Goal: Task Accomplishment & Management: Complete application form

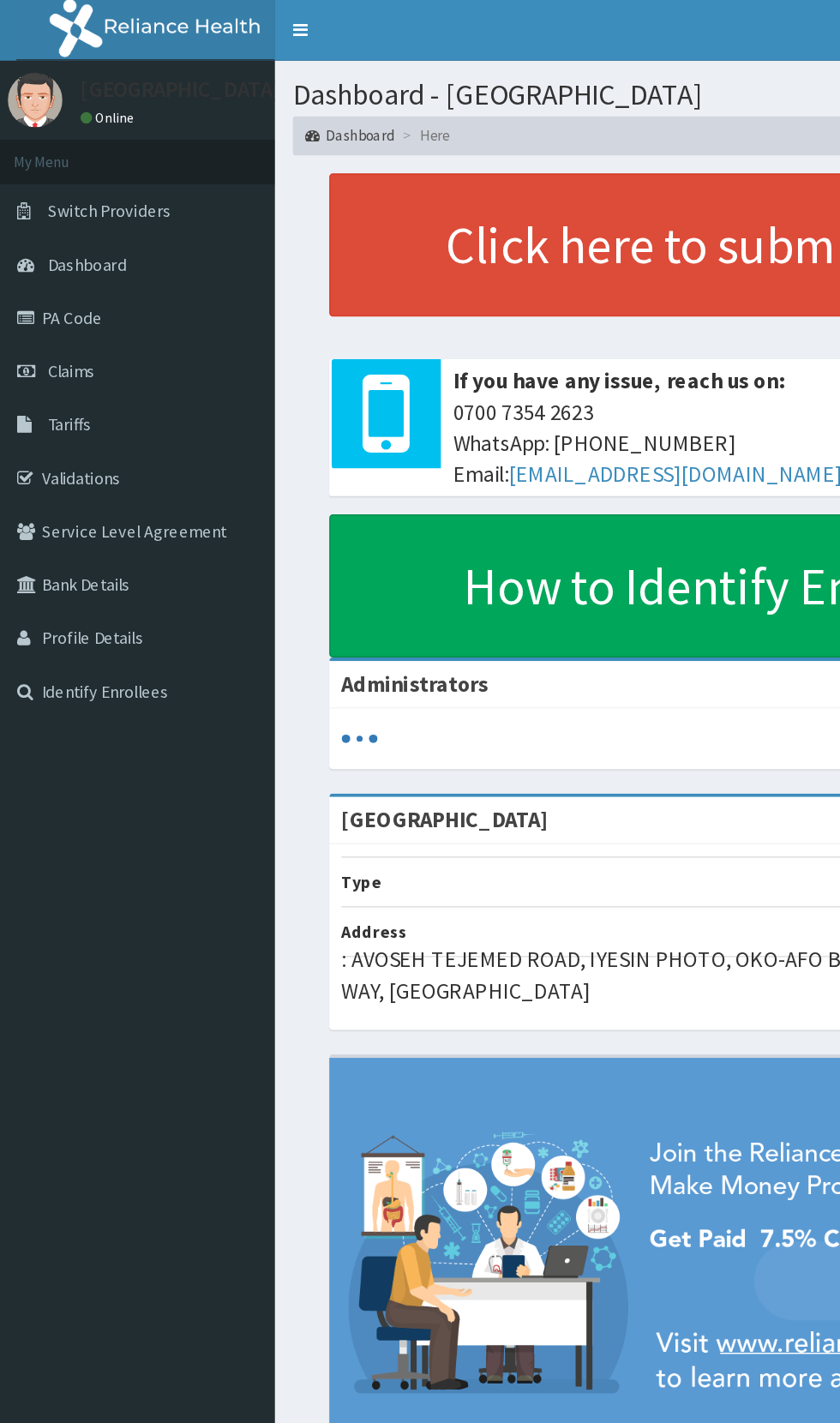
click at [77, 225] on link "PA Code" at bounding box center [98, 224] width 197 height 38
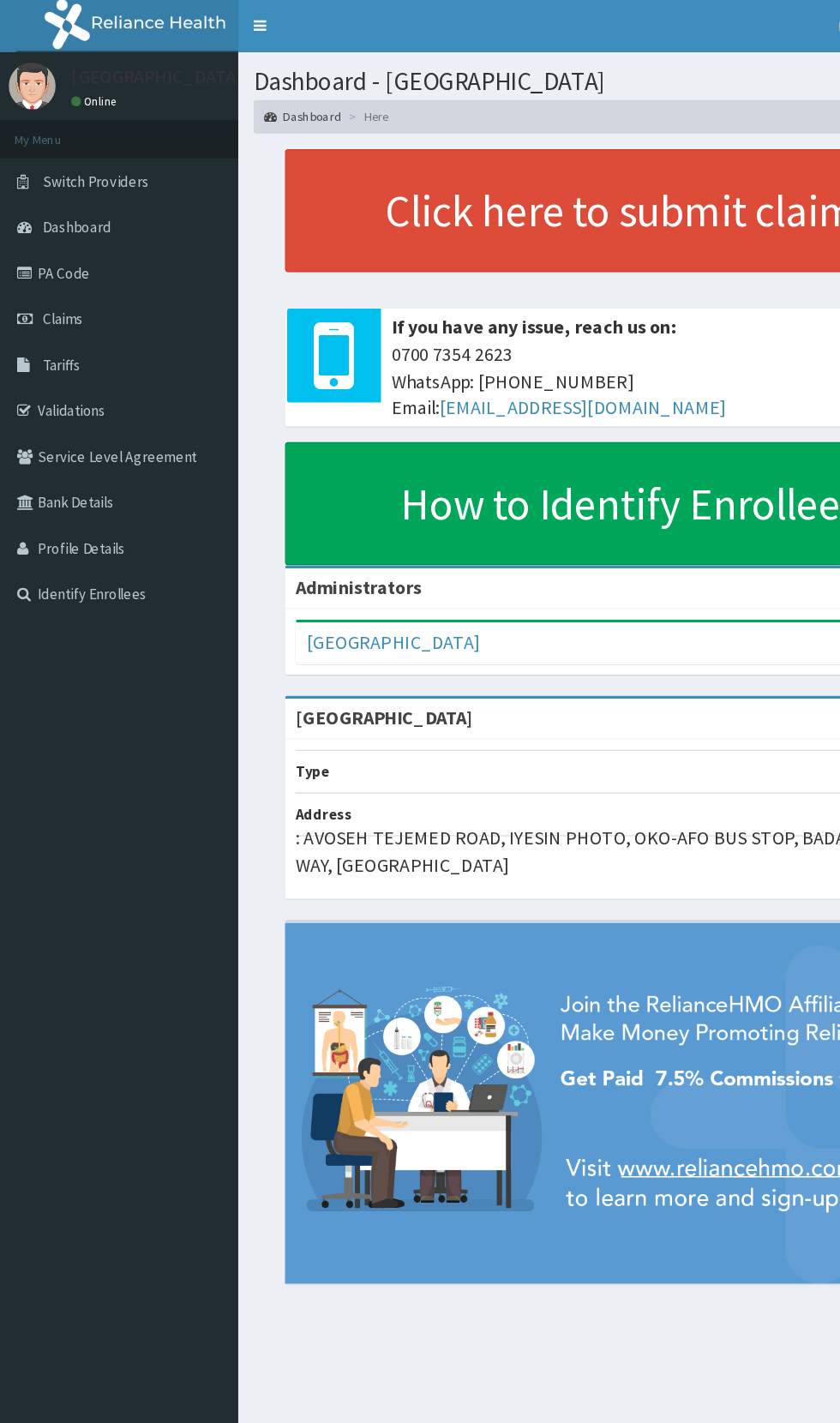
click at [70, 241] on link "PA Code" at bounding box center [98, 224] width 197 height 38
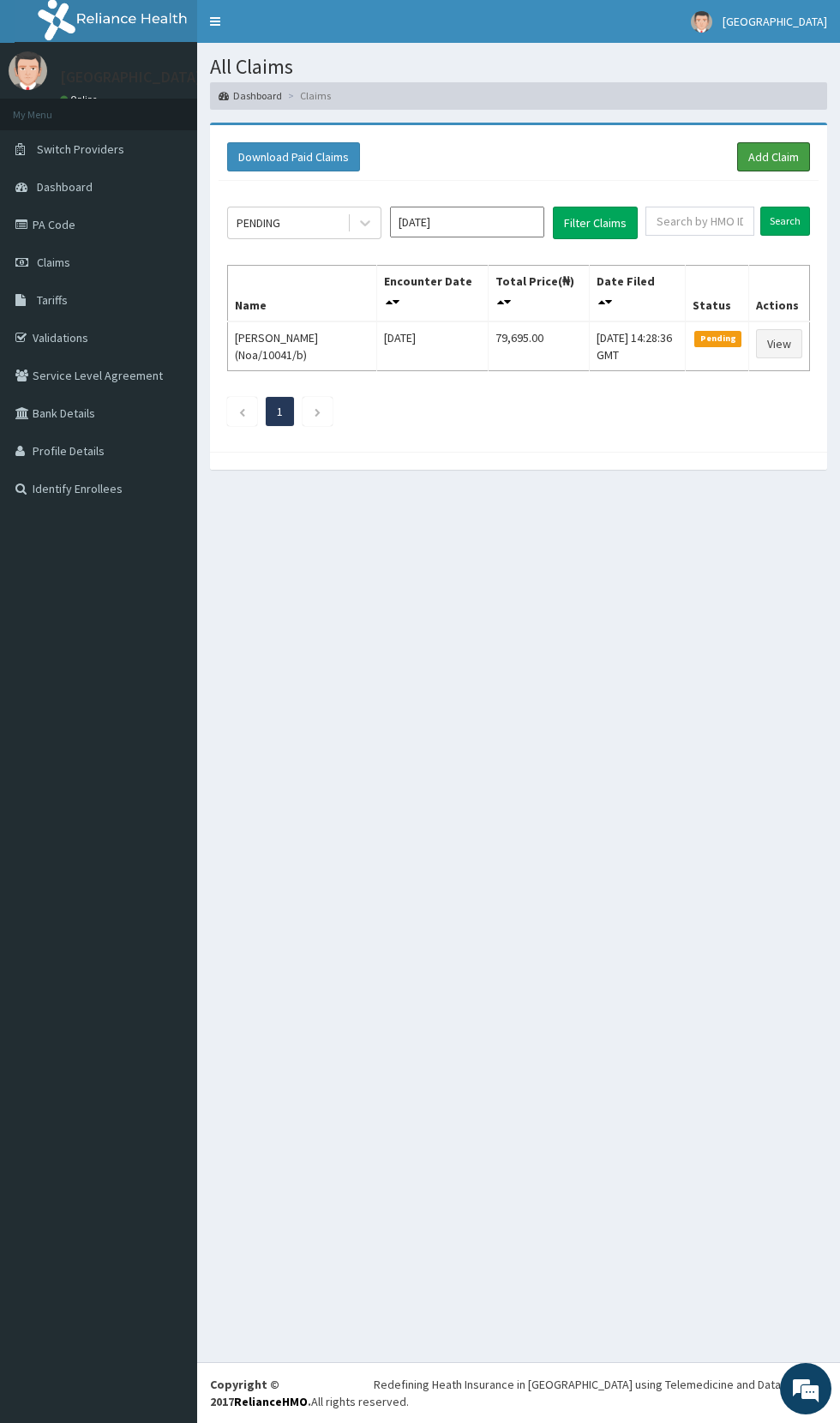
click at [745, 156] on link "Add Claim" at bounding box center [773, 156] width 73 height 29
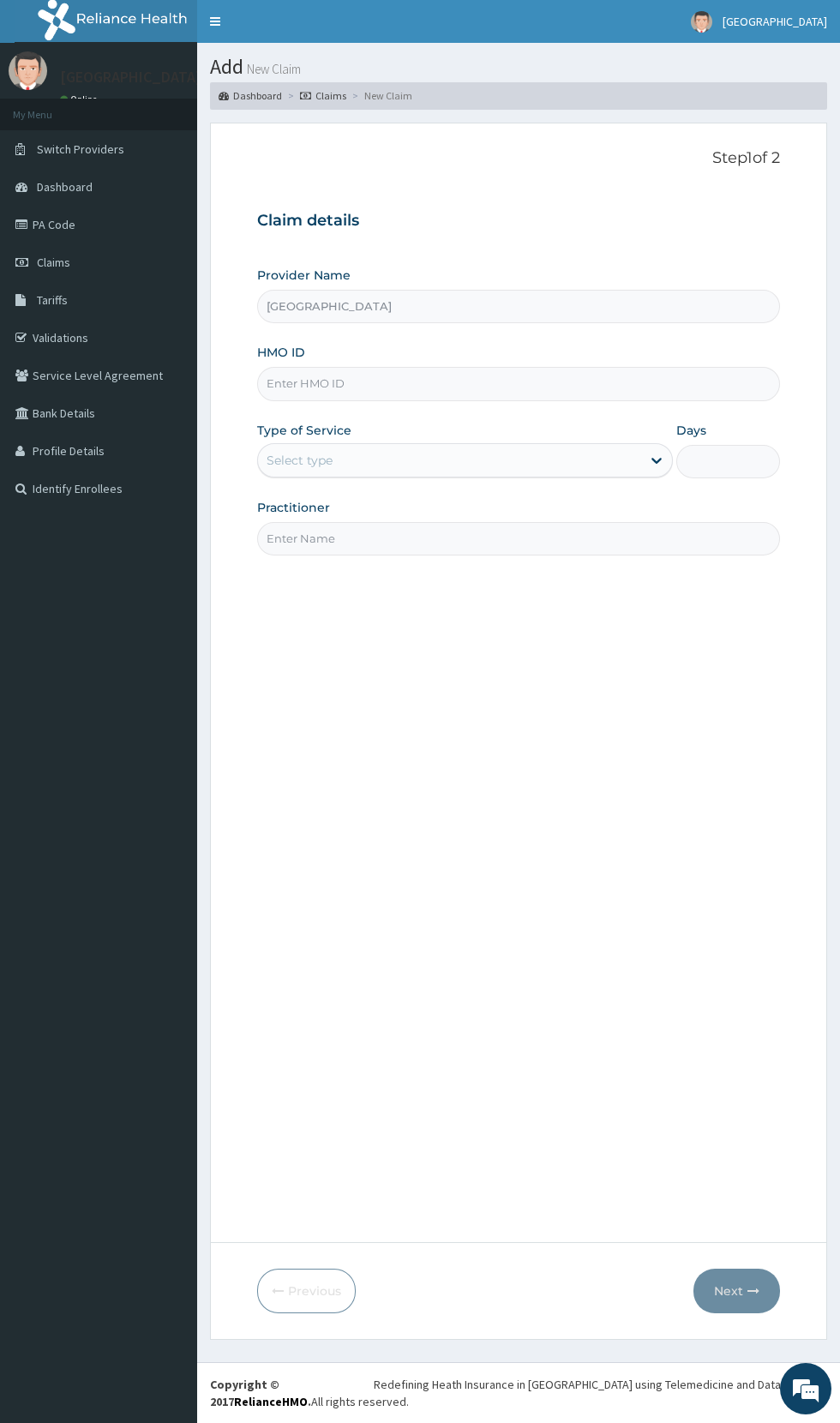
click at [319, 384] on input "HMO ID" at bounding box center [518, 384] width 523 height 33
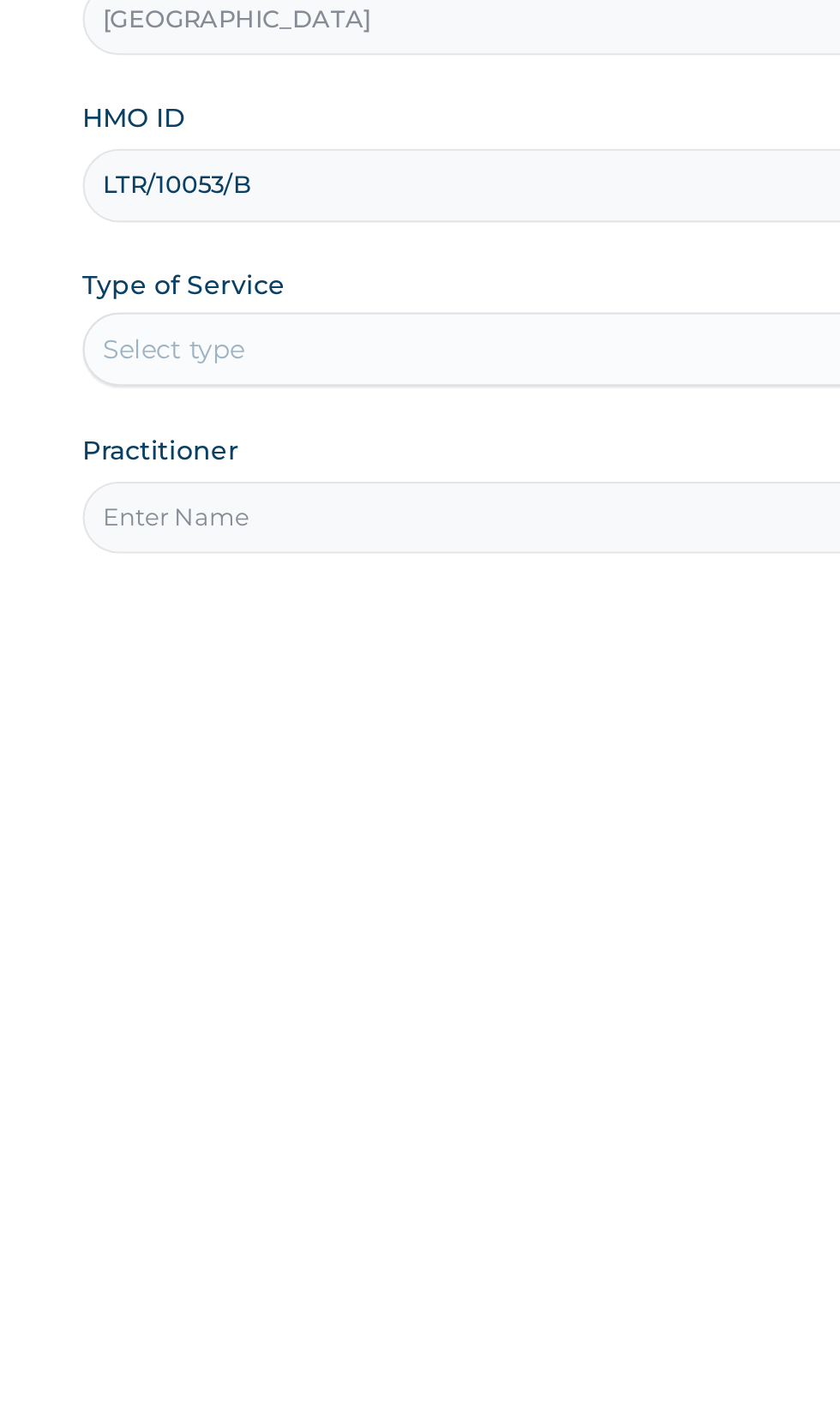
click at [318, 382] on input "LTR/10053/B" at bounding box center [518, 384] width 523 height 33
click at [321, 381] on input "LTR/10053/B" at bounding box center [518, 384] width 523 height 33
click at [335, 389] on input "LTR/10053/B" at bounding box center [518, 384] width 523 height 33
click at [317, 380] on input "LTR/10053/B" at bounding box center [518, 384] width 523 height 33
click at [364, 389] on input "LTR/10053/B" at bounding box center [518, 384] width 523 height 33
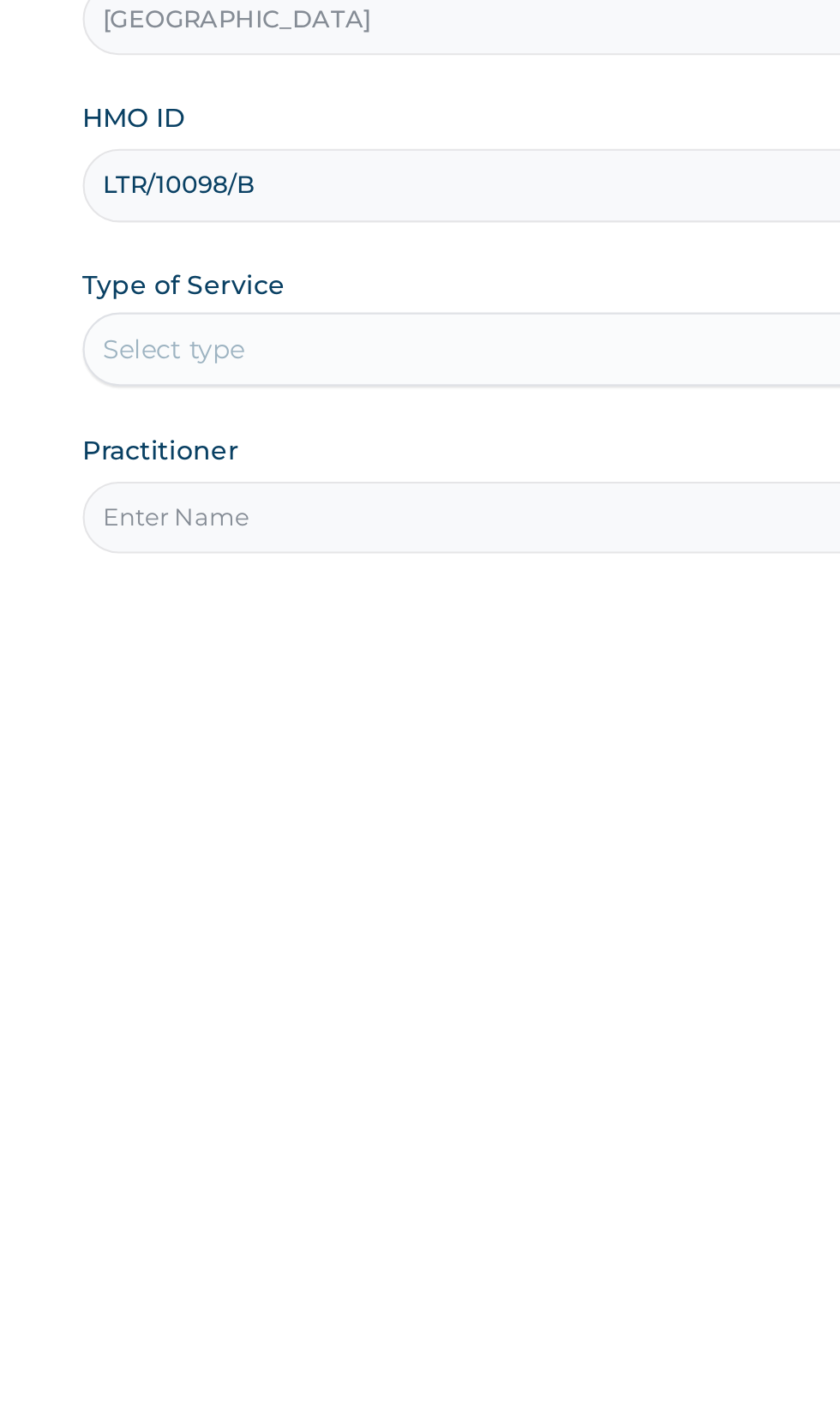
click at [404, 380] on input "LTR/10098/B" at bounding box center [518, 384] width 523 height 33
type input "LTR/10098/d"
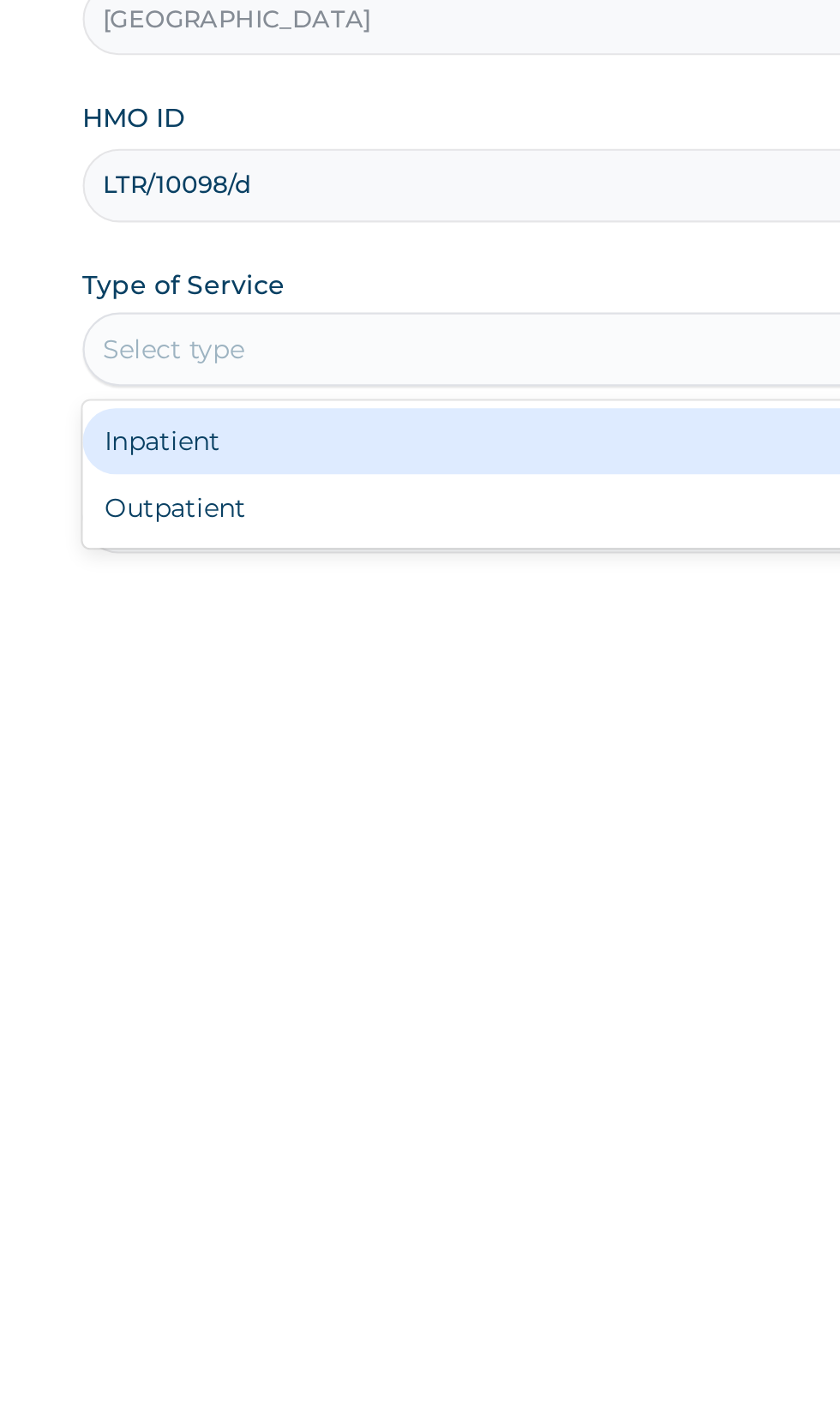
click at [275, 528] on div "Outpatient" at bounding box center [464, 534] width 415 height 31
type input "1"
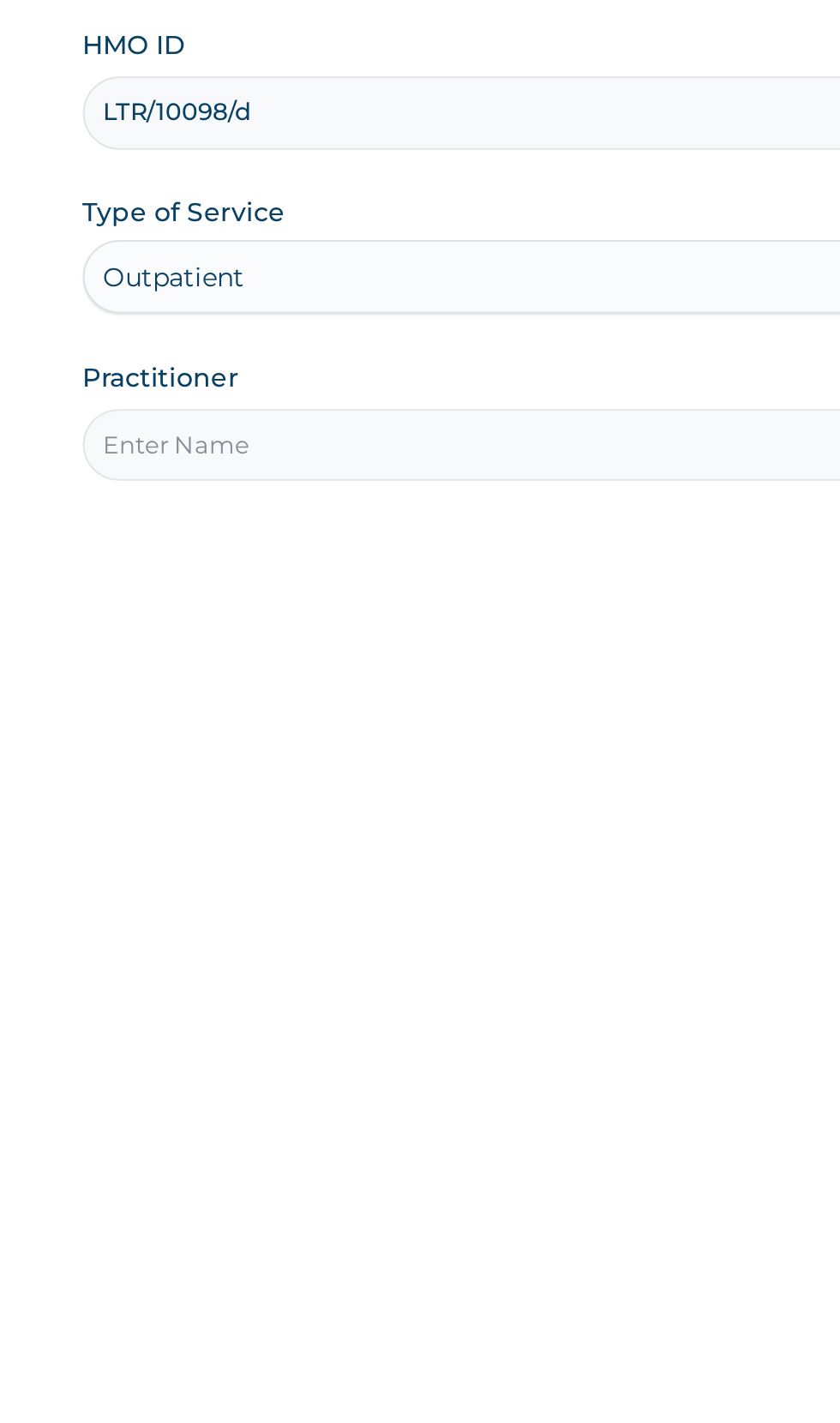
click at [296, 541] on input "Practitioner" at bounding box center [518, 539] width 523 height 33
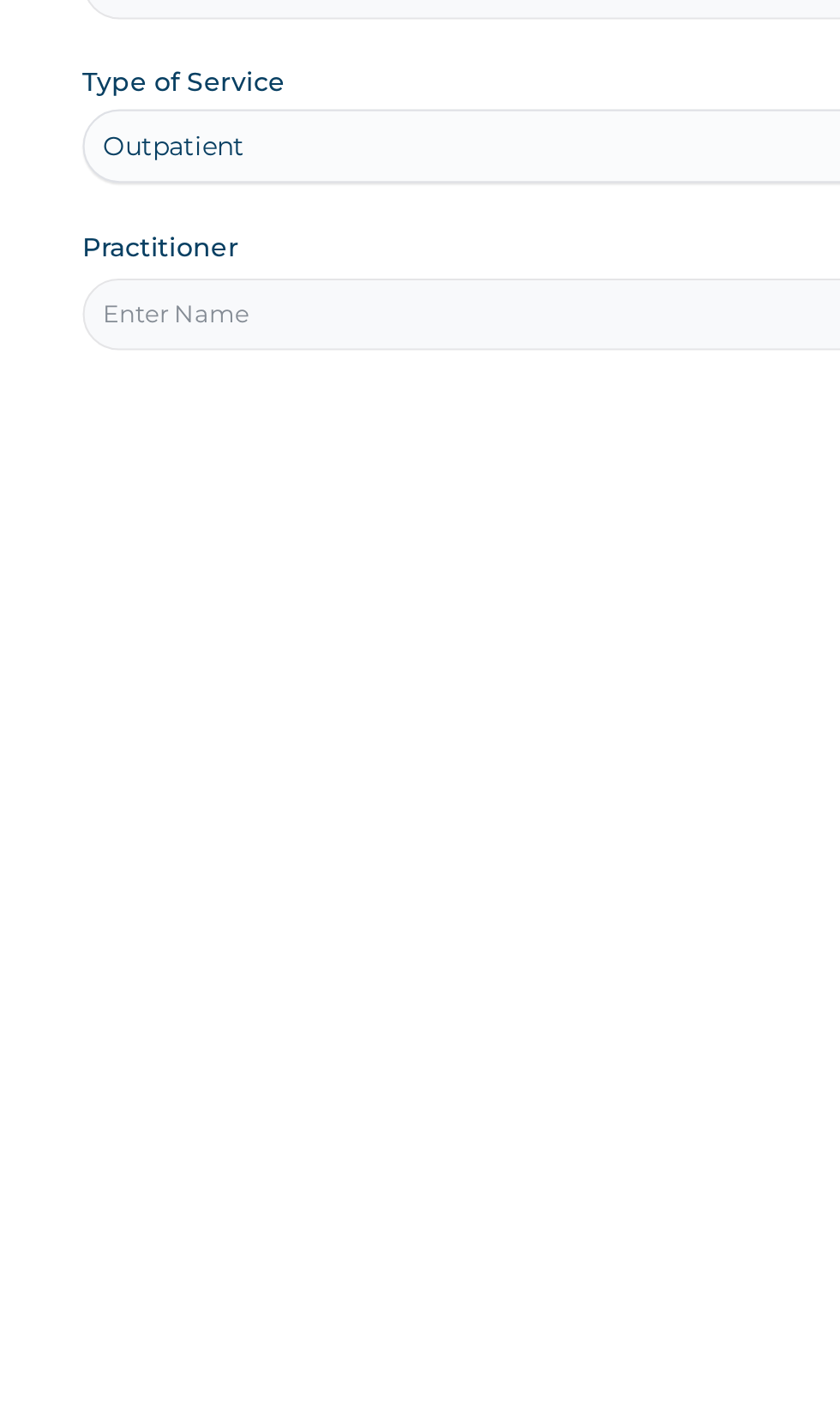
type input "Dr malik"
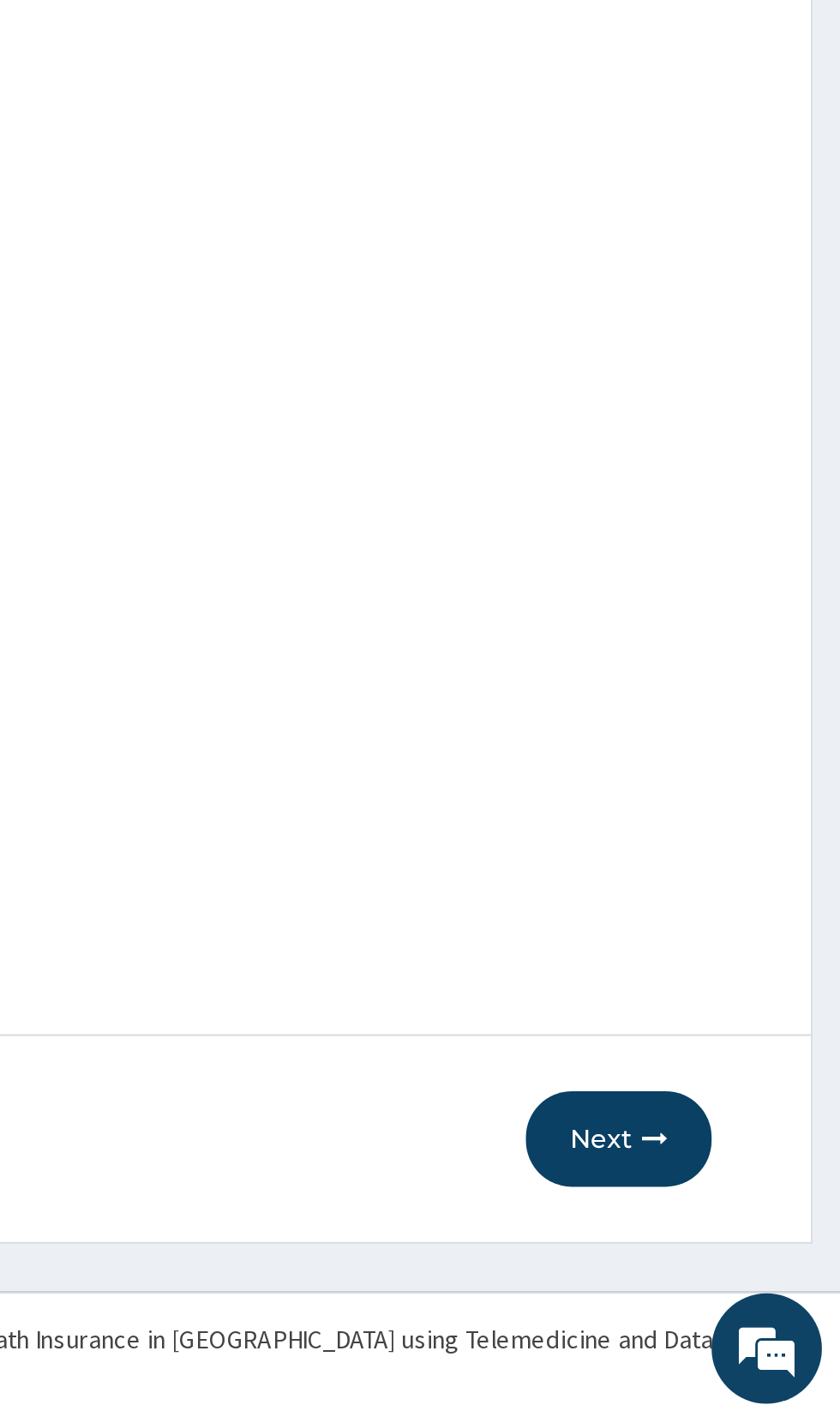
click at [733, 1286] on button "Next" at bounding box center [736, 1291] width 87 height 45
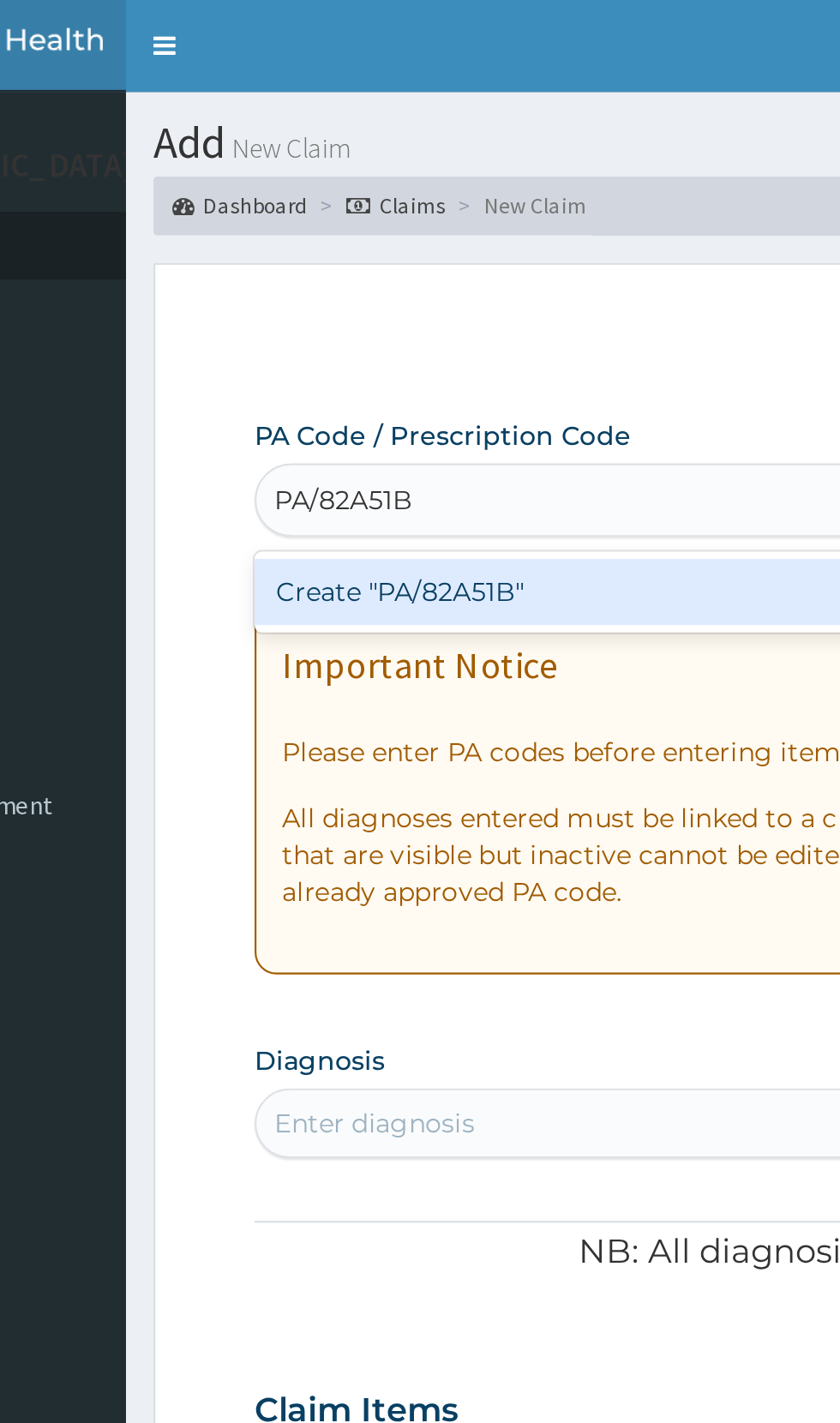
type input "PA/82A51B"
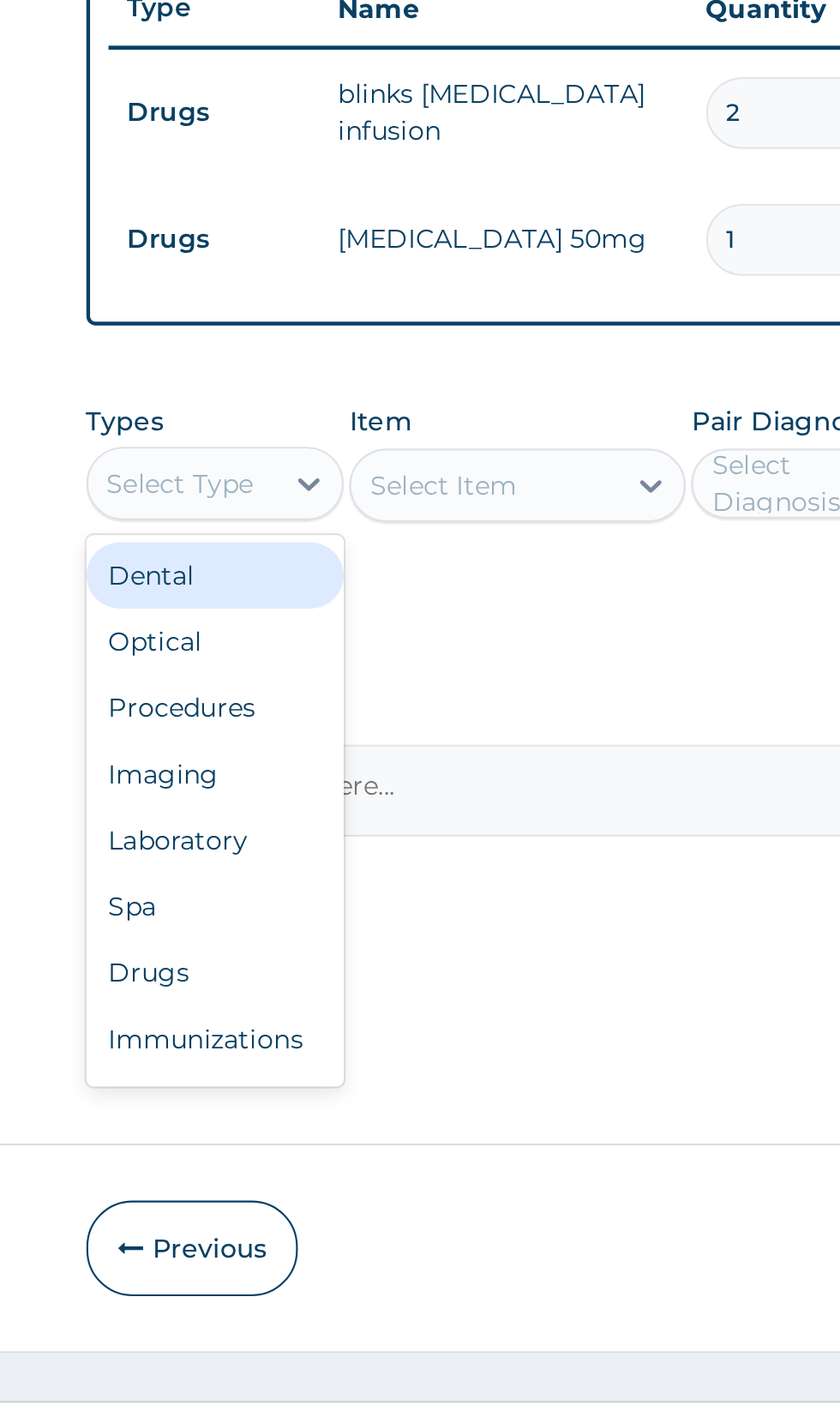
scroll to position [59, 0]
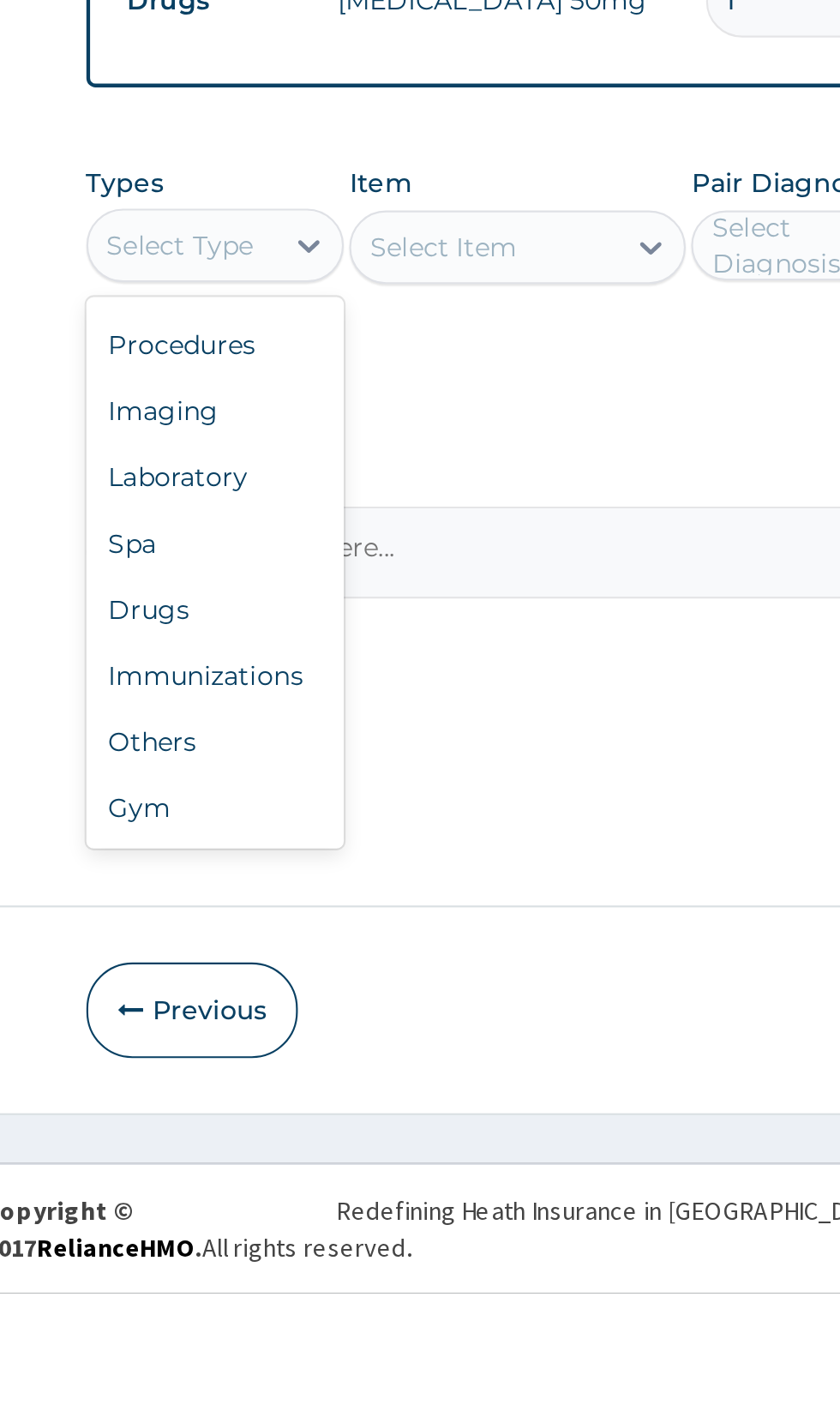
click at [288, 982] on div "Procedures" at bounding box center [316, 981] width 120 height 31
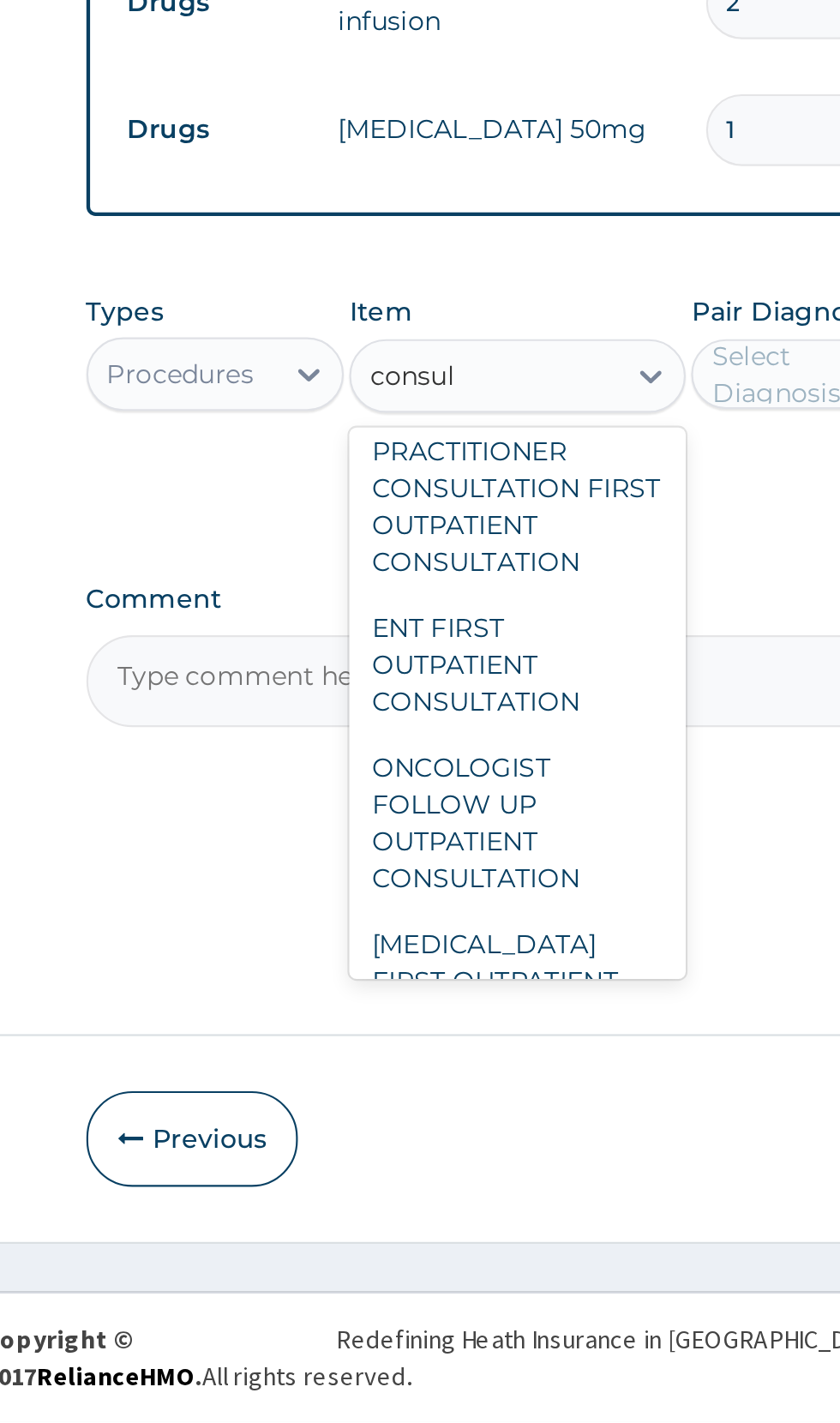
scroll to position [1684, 0]
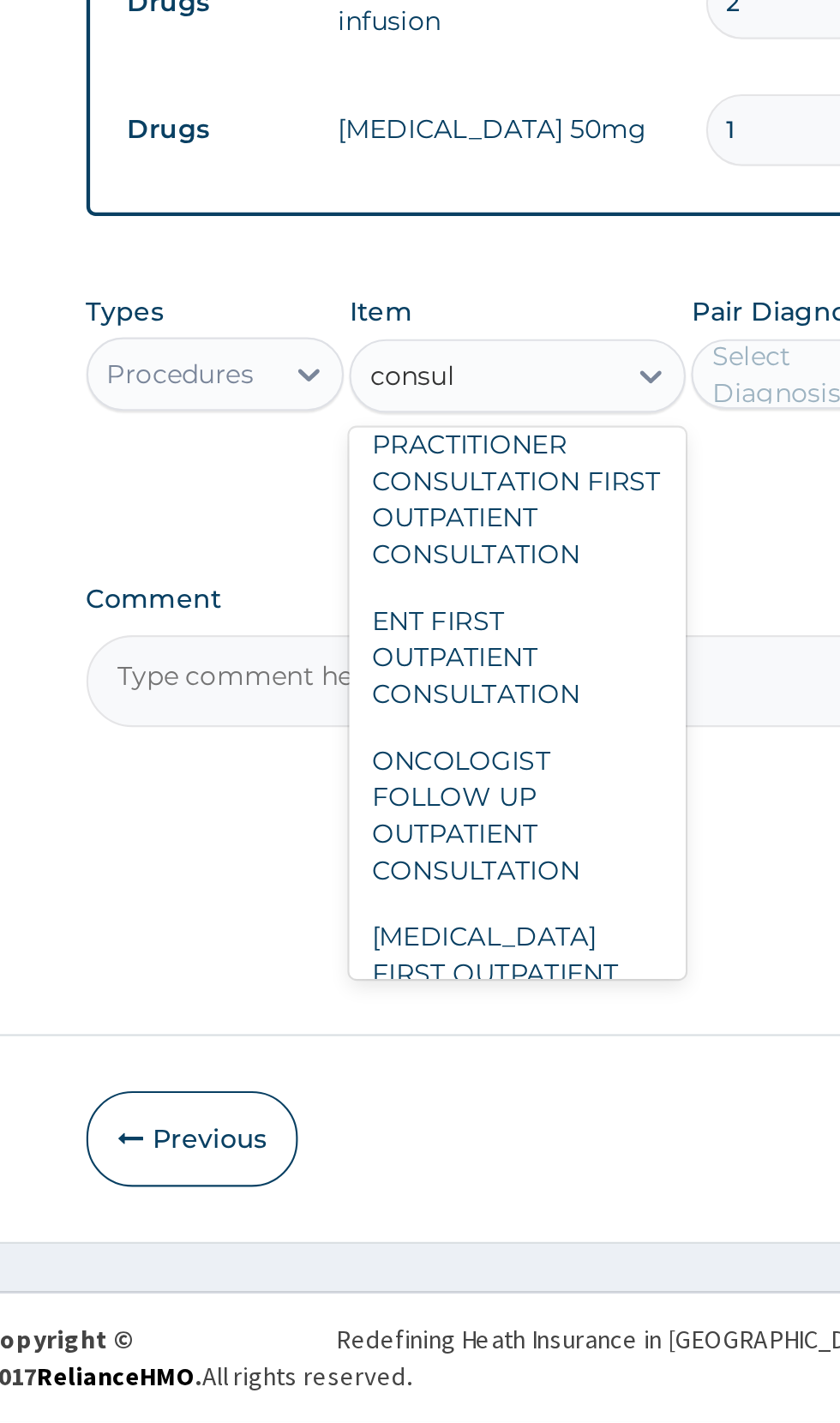
click at [420, 990] on div "GENERAL PRACTITIONER CONSULTATION FIRST OUTPATIENT CONSULTATION" at bounding box center [457, 983] width 157 height 99
type input "consul"
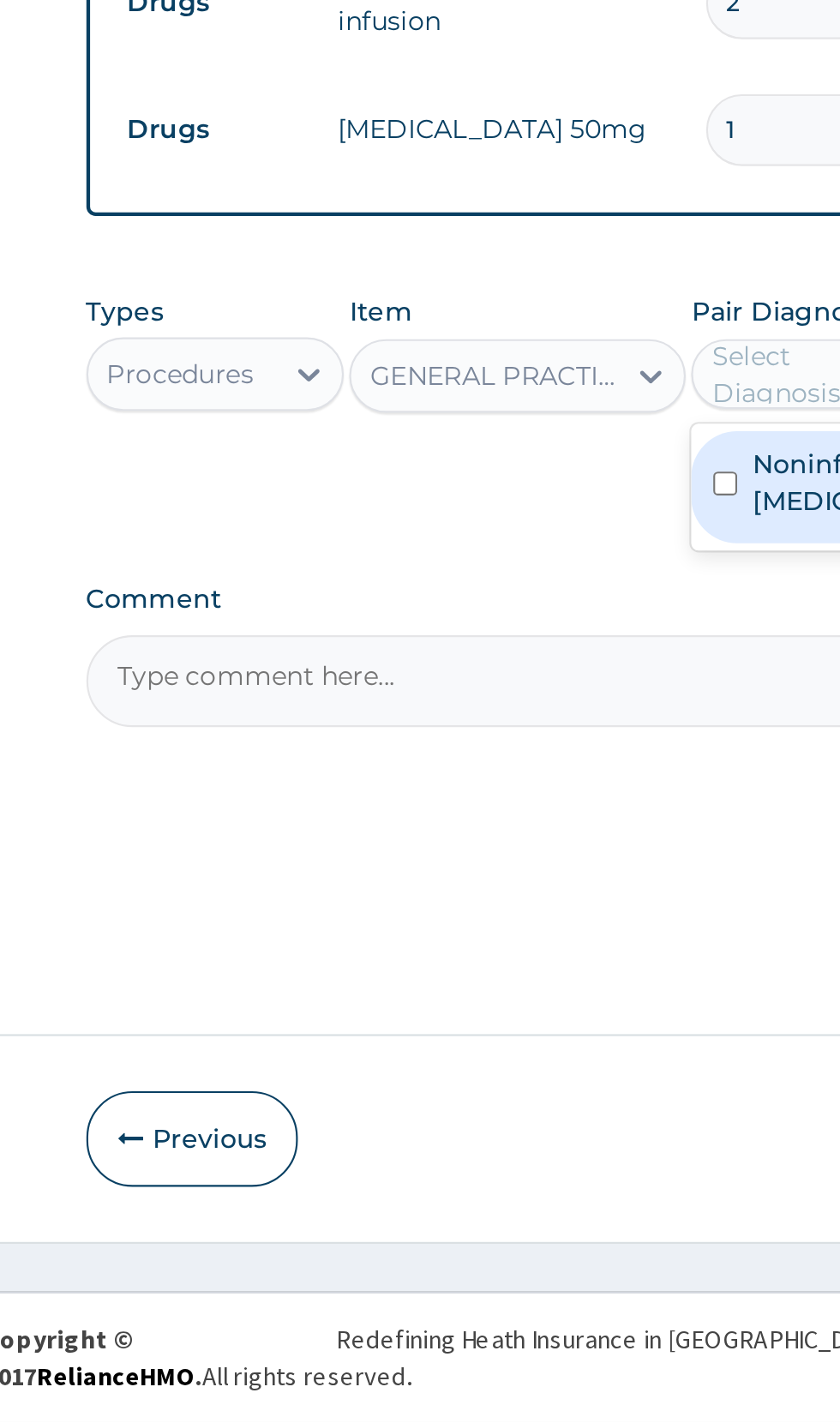
click at [555, 984] on input "checkbox" at bounding box center [554, 985] width 11 height 11
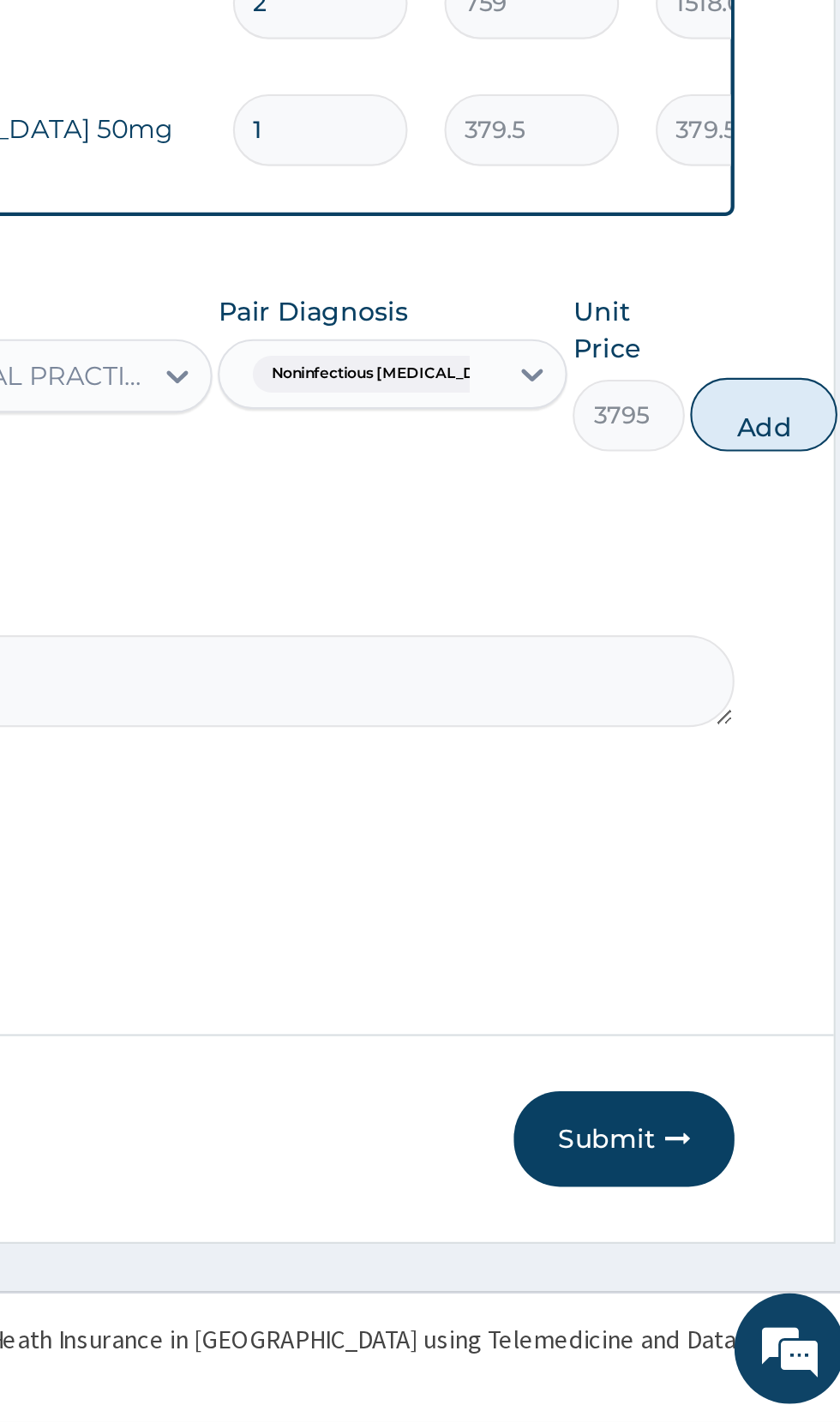
click at [780, 952] on button "Add" at bounding box center [794, 952] width 68 height 34
type input "0"
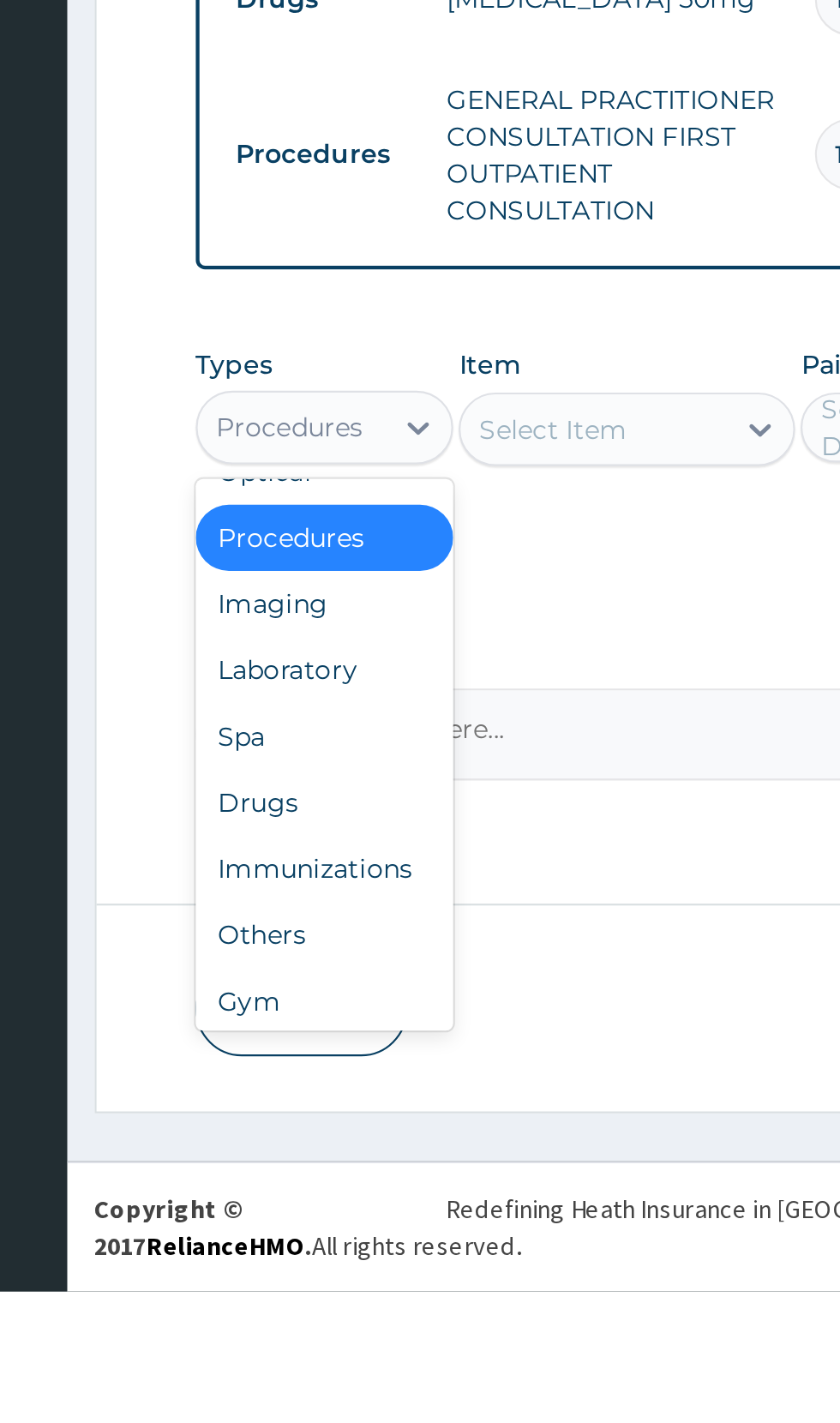
scroll to position [59, 0]
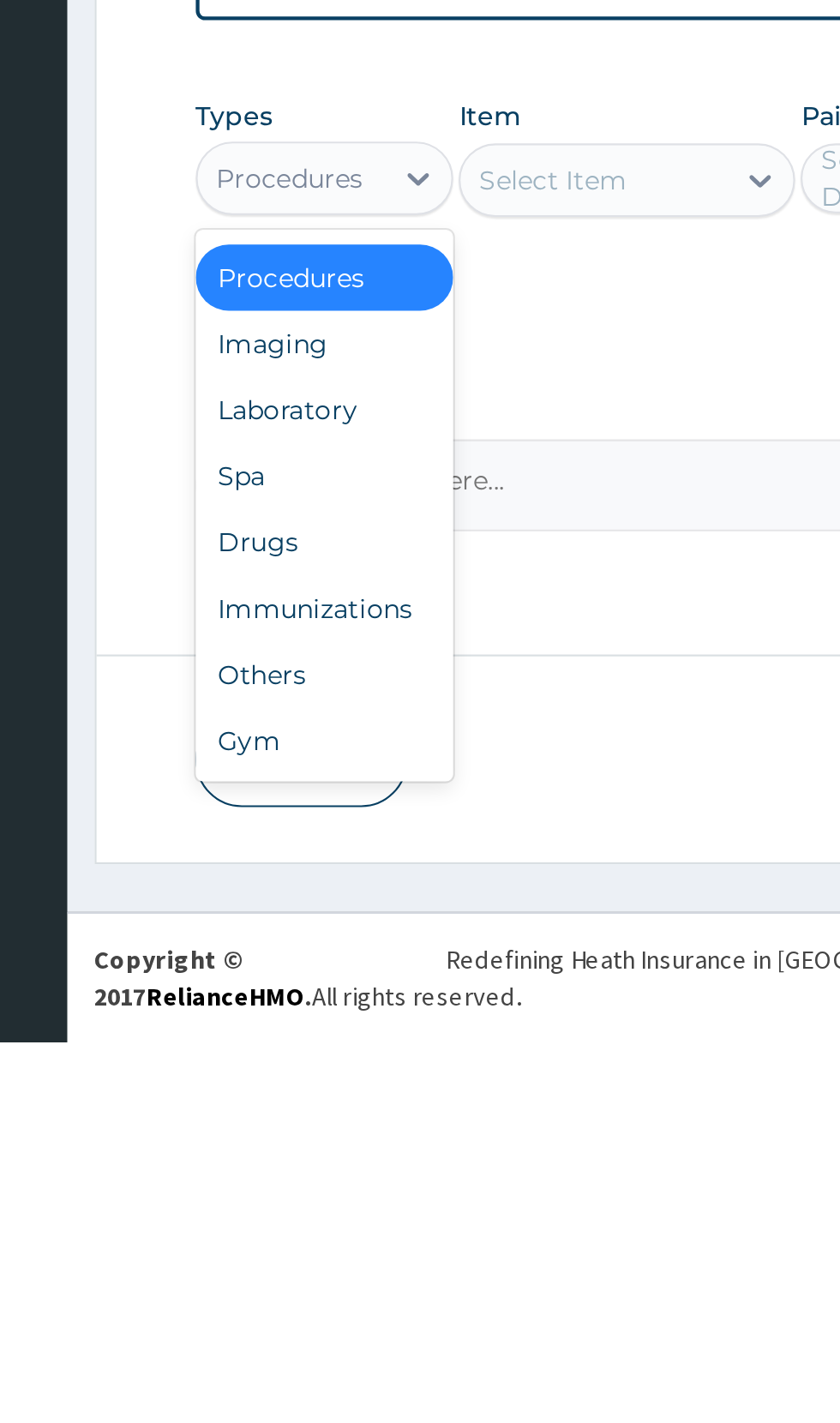
click at [288, 1146] on div "Spa" at bounding box center [316, 1158] width 120 height 31
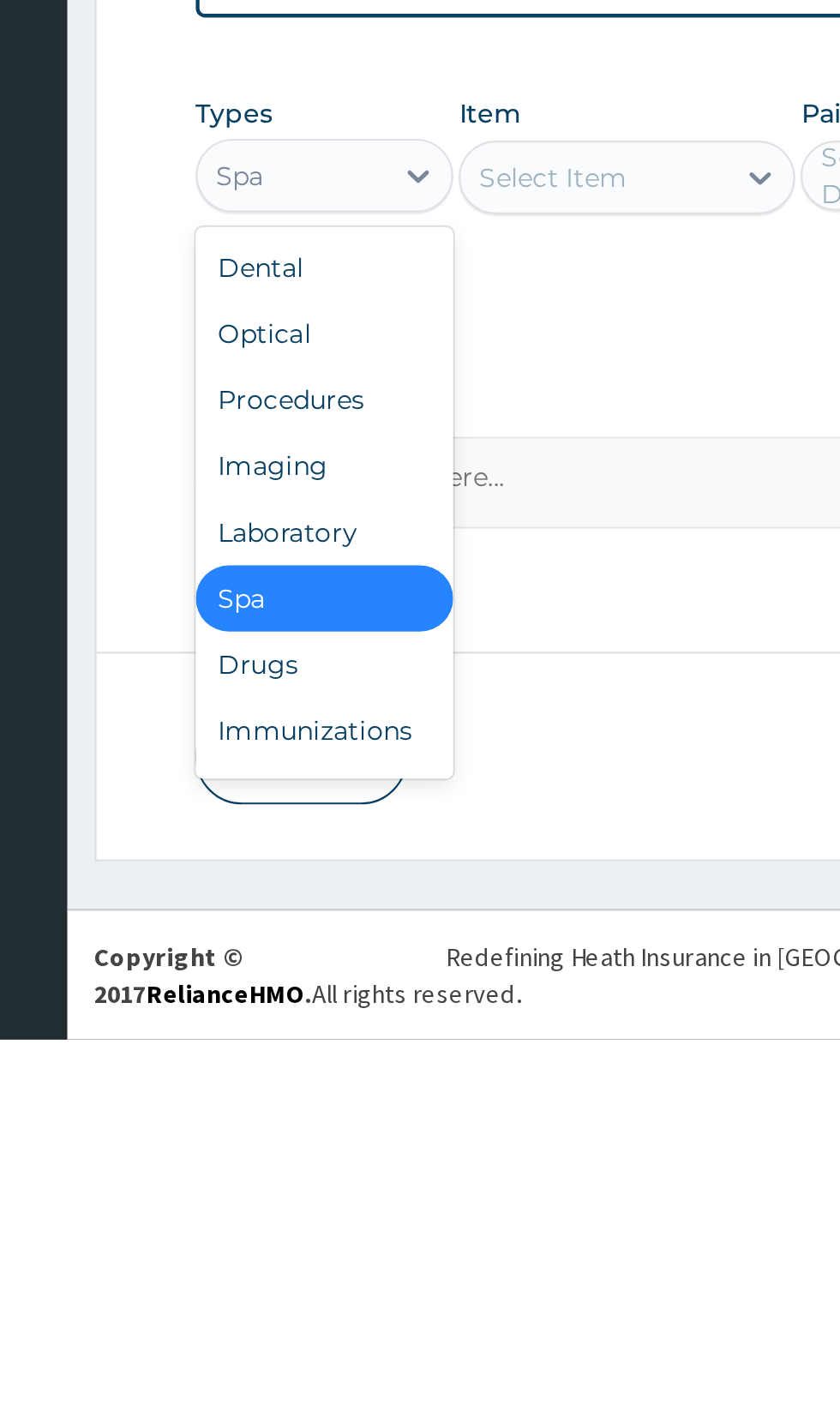
click at [294, 1187] on div "Laboratory" at bounding box center [316, 1186] width 120 height 31
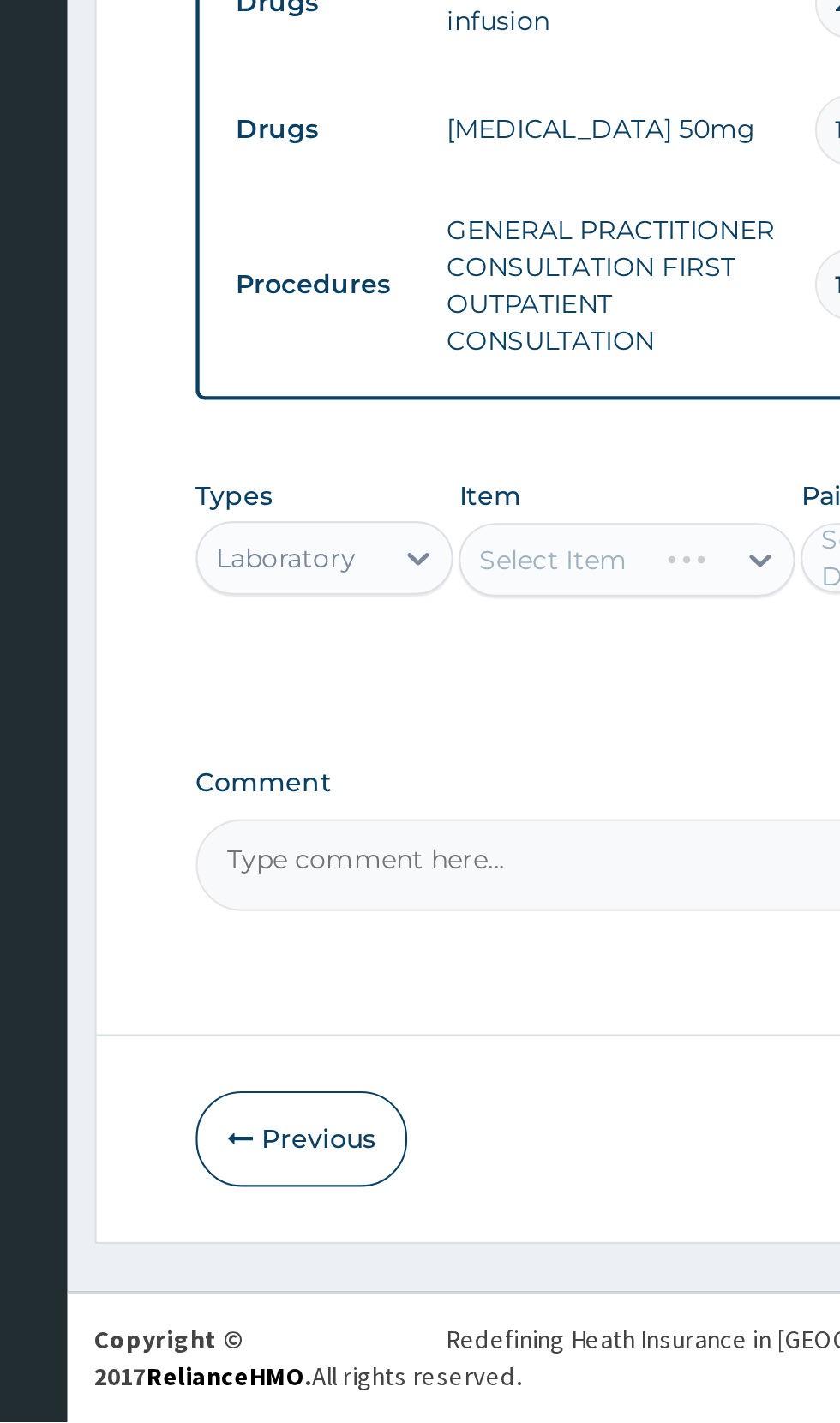
click at [417, 1009] on div "Select Item" at bounding box center [457, 1021] width 157 height 34
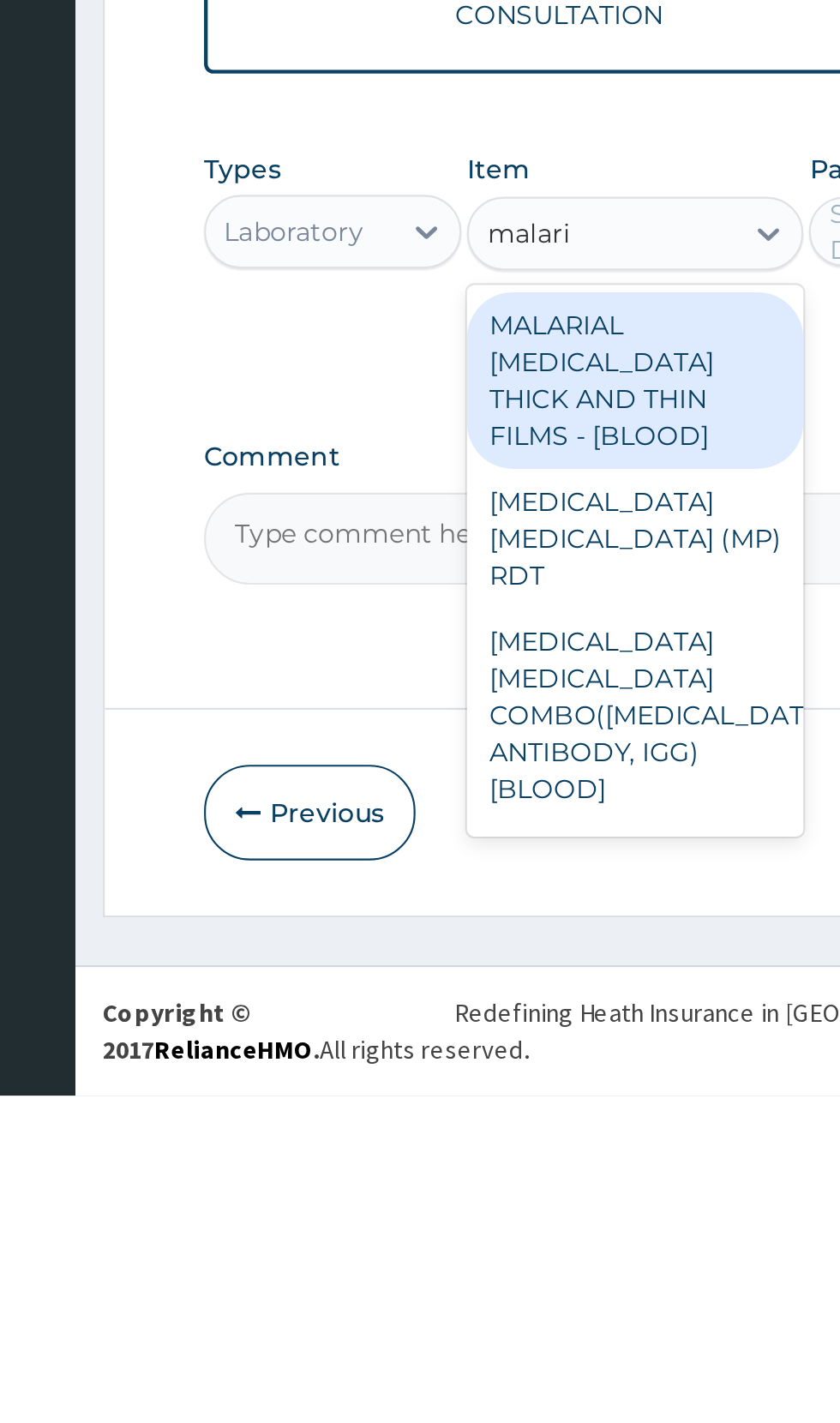
scroll to position [27, 0]
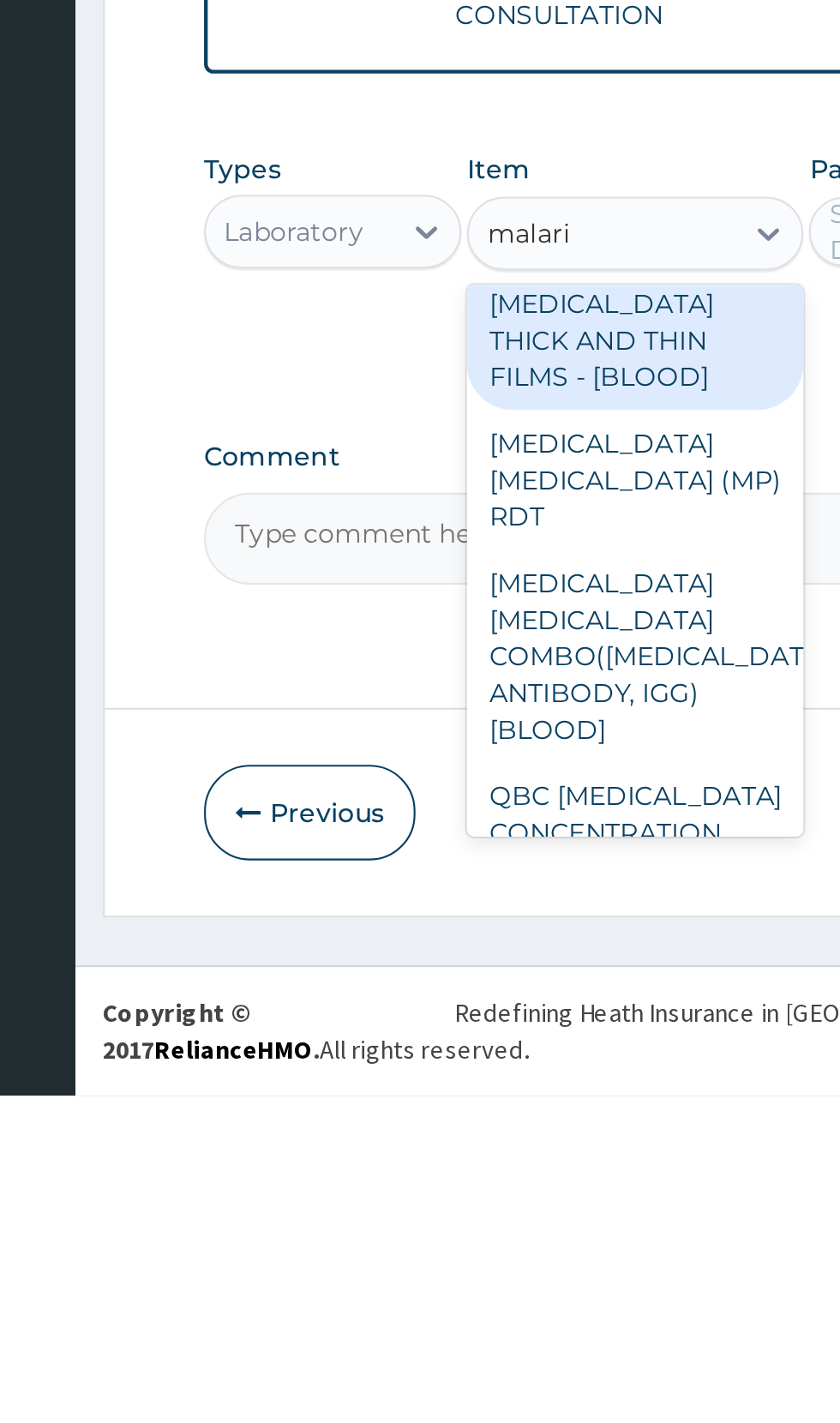
click at [395, 1103] on div "MALARIA PARASITE (MP) RDT" at bounding box center [457, 1136] width 157 height 65
type input "malari"
type input "1725"
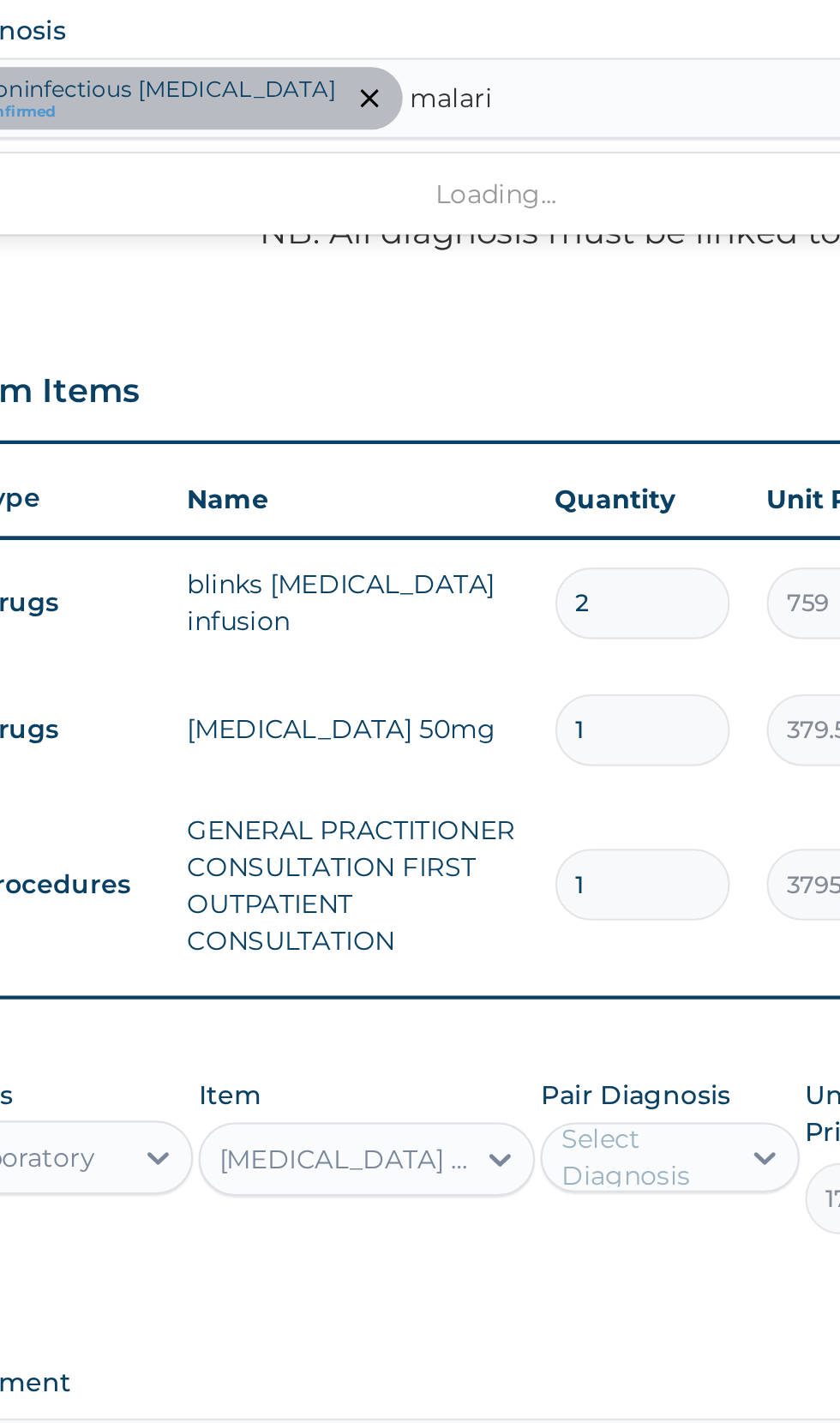
scroll to position [0, 0]
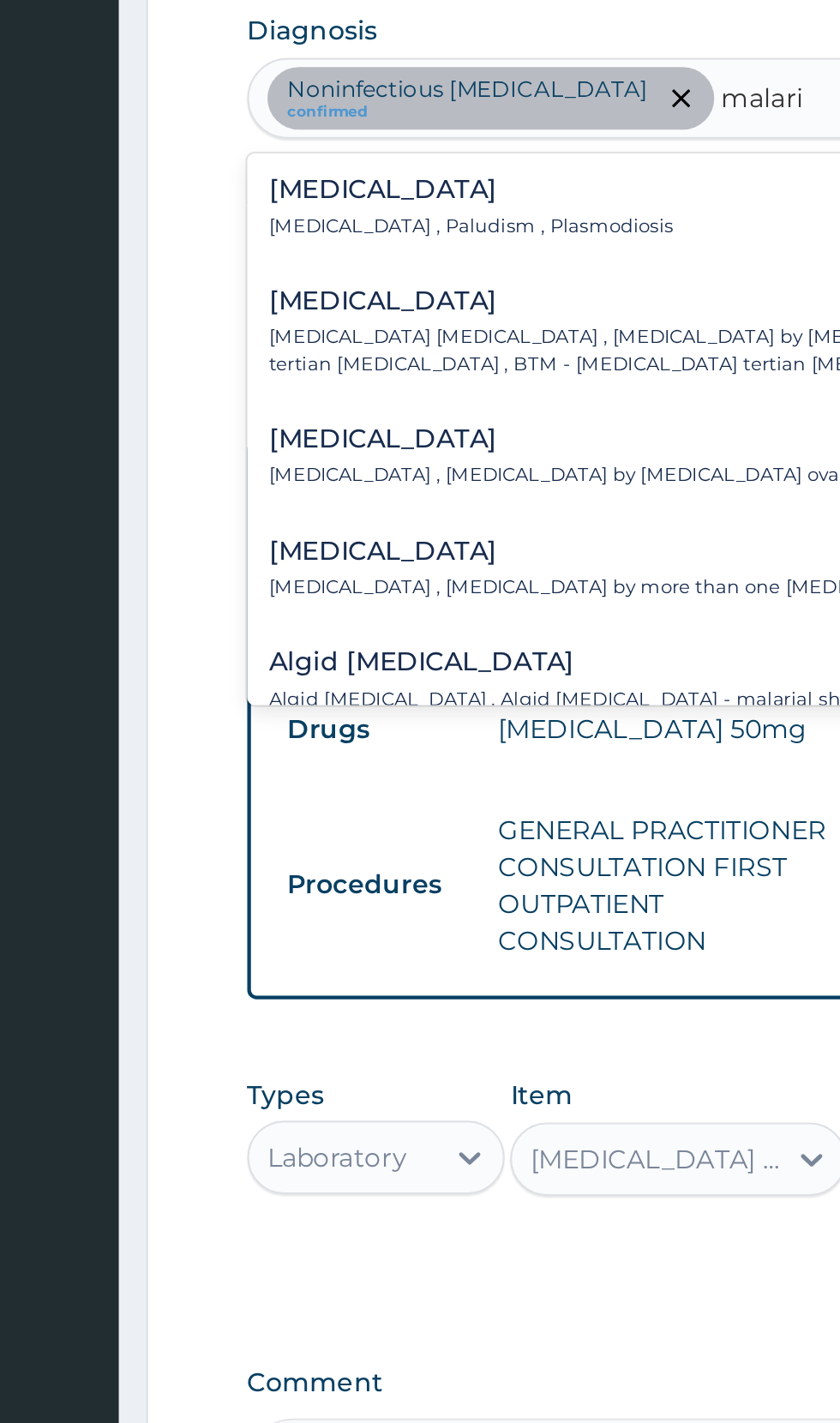
click at [293, 576] on div "Malaria Malaria , Paludism , Plasmodiosis" at bounding box center [361, 577] width 188 height 30
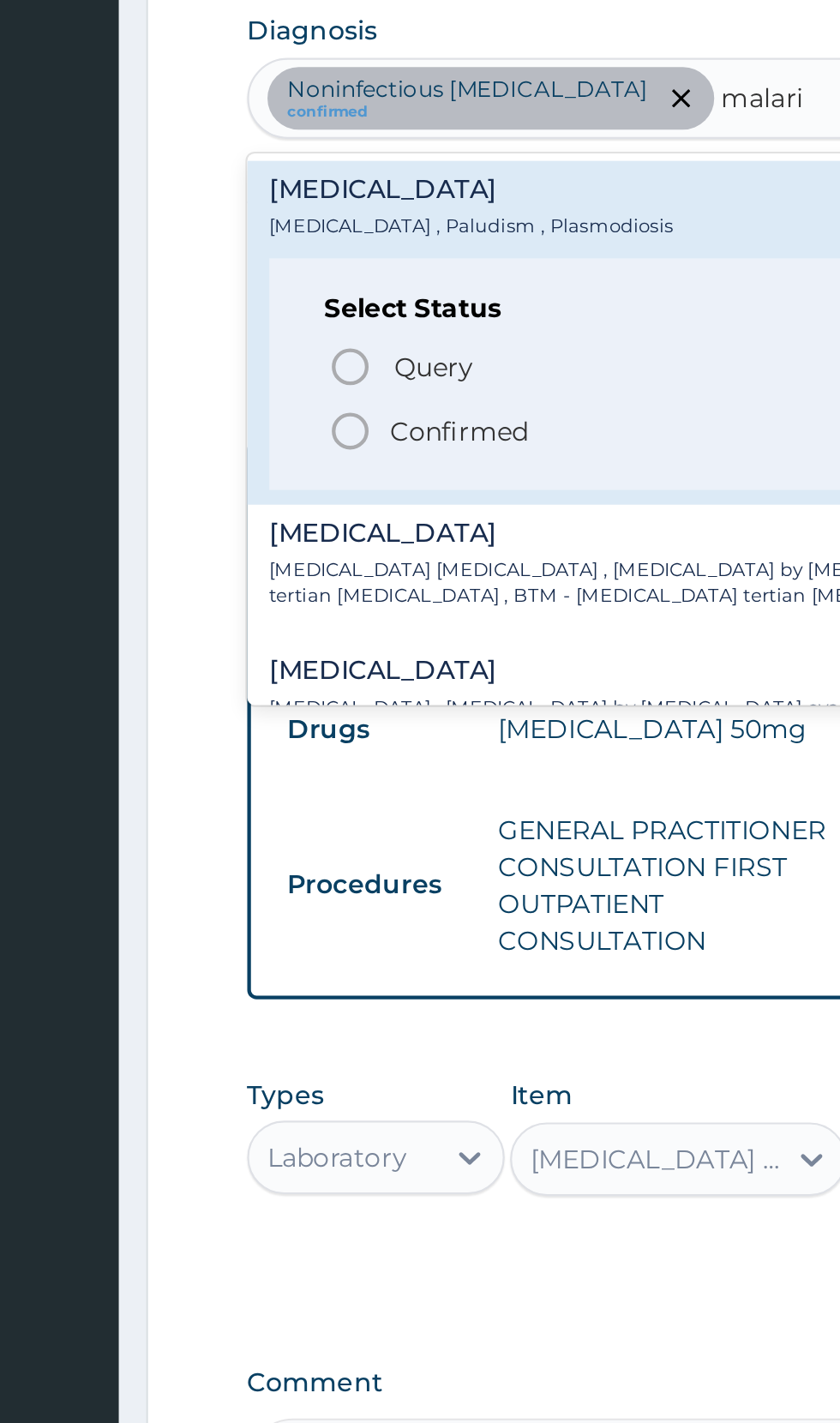
click at [312, 675] on icon "status option filled" at bounding box center [305, 681] width 20 height 20
type input "malari"
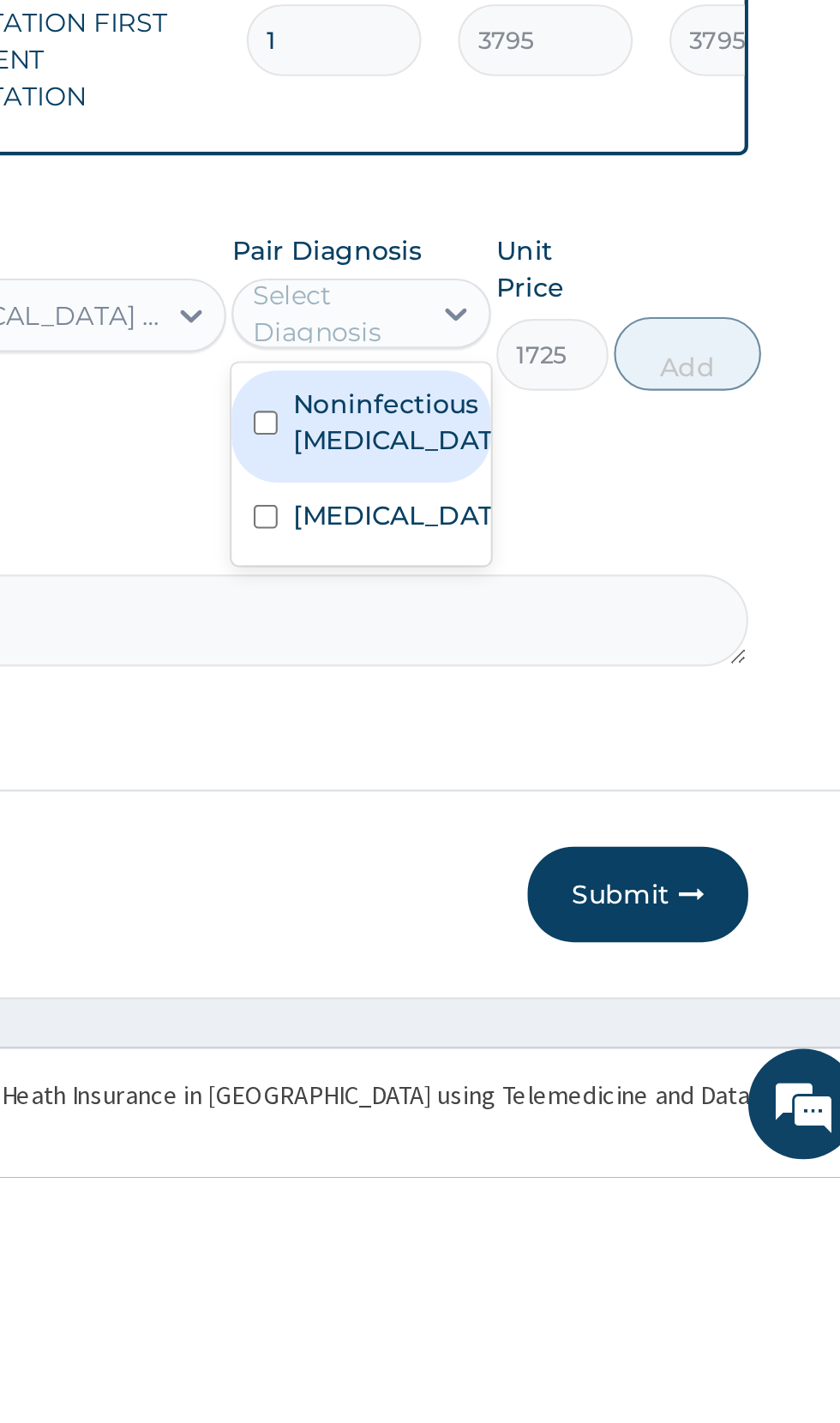
click at [579, 1120] on label "Malaria" at bounding box center [617, 1115] width 99 height 18
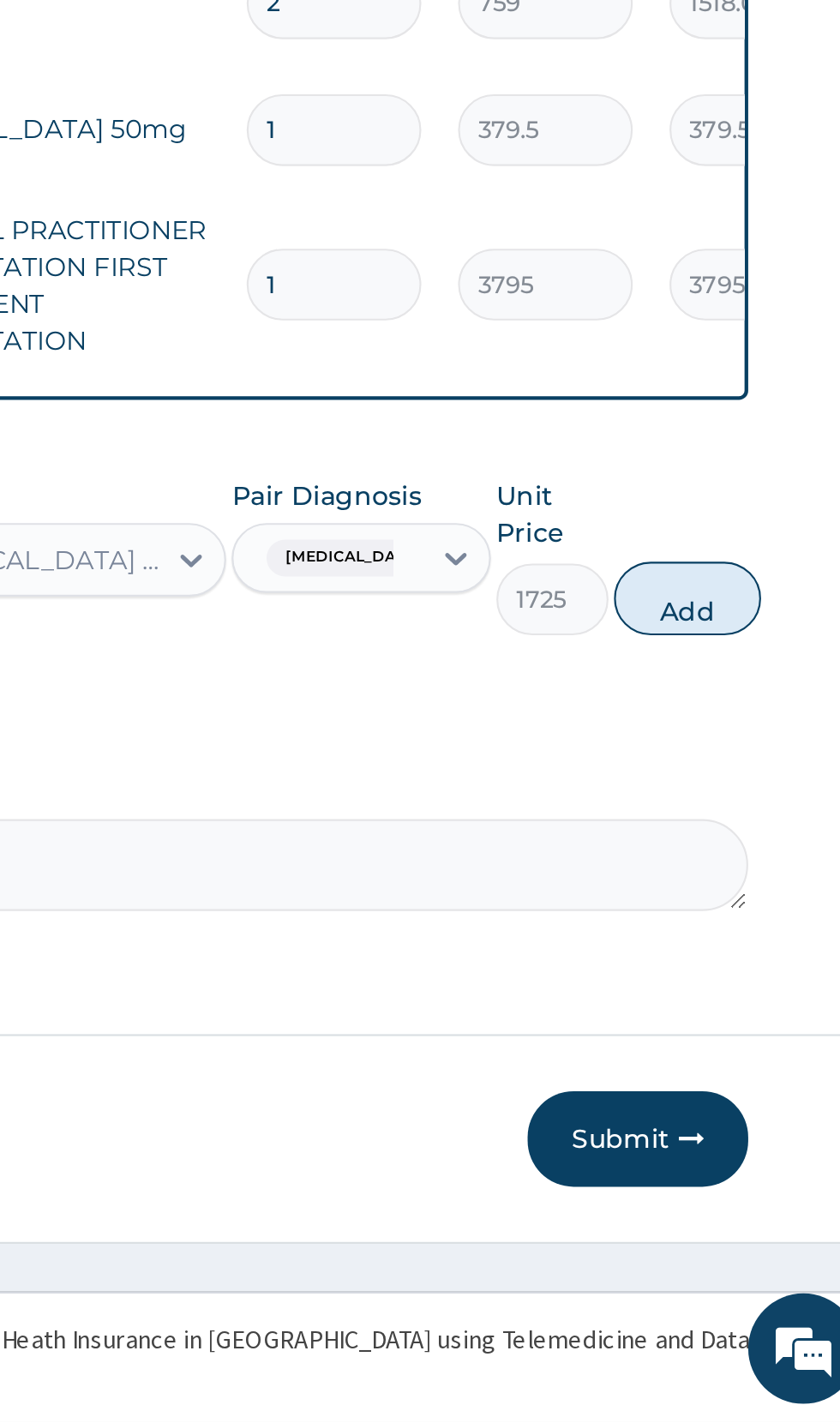
click at [752, 1033] on button "Add" at bounding box center [752, 1038] width 68 height 34
type input "0"
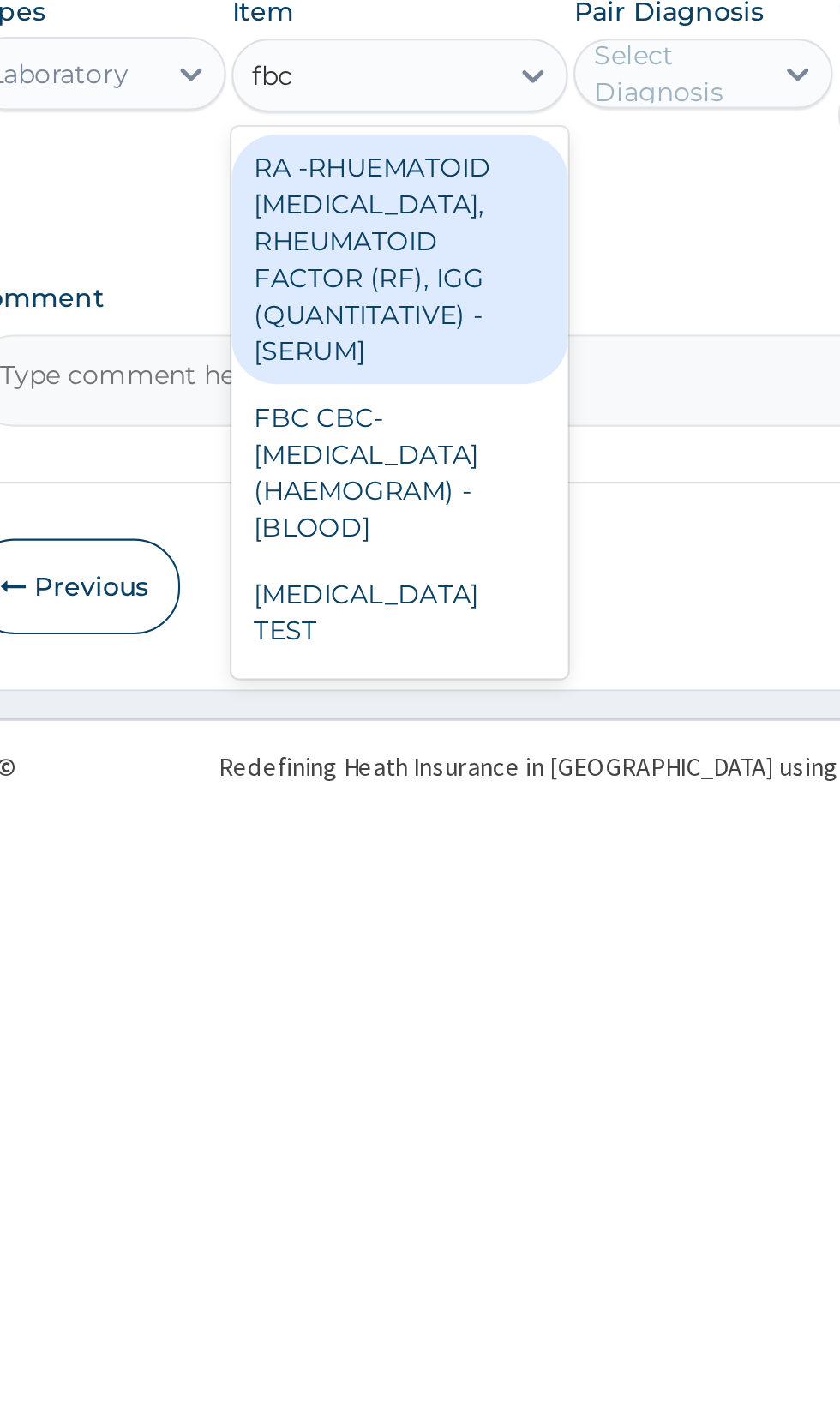
click at [431, 1257] on div "FBC CBC-COMPLETE BLOOD COUNT (HAEMOGRAM) - [BLOOD]" at bounding box center [457, 1275] width 157 height 82
type input "fbc"
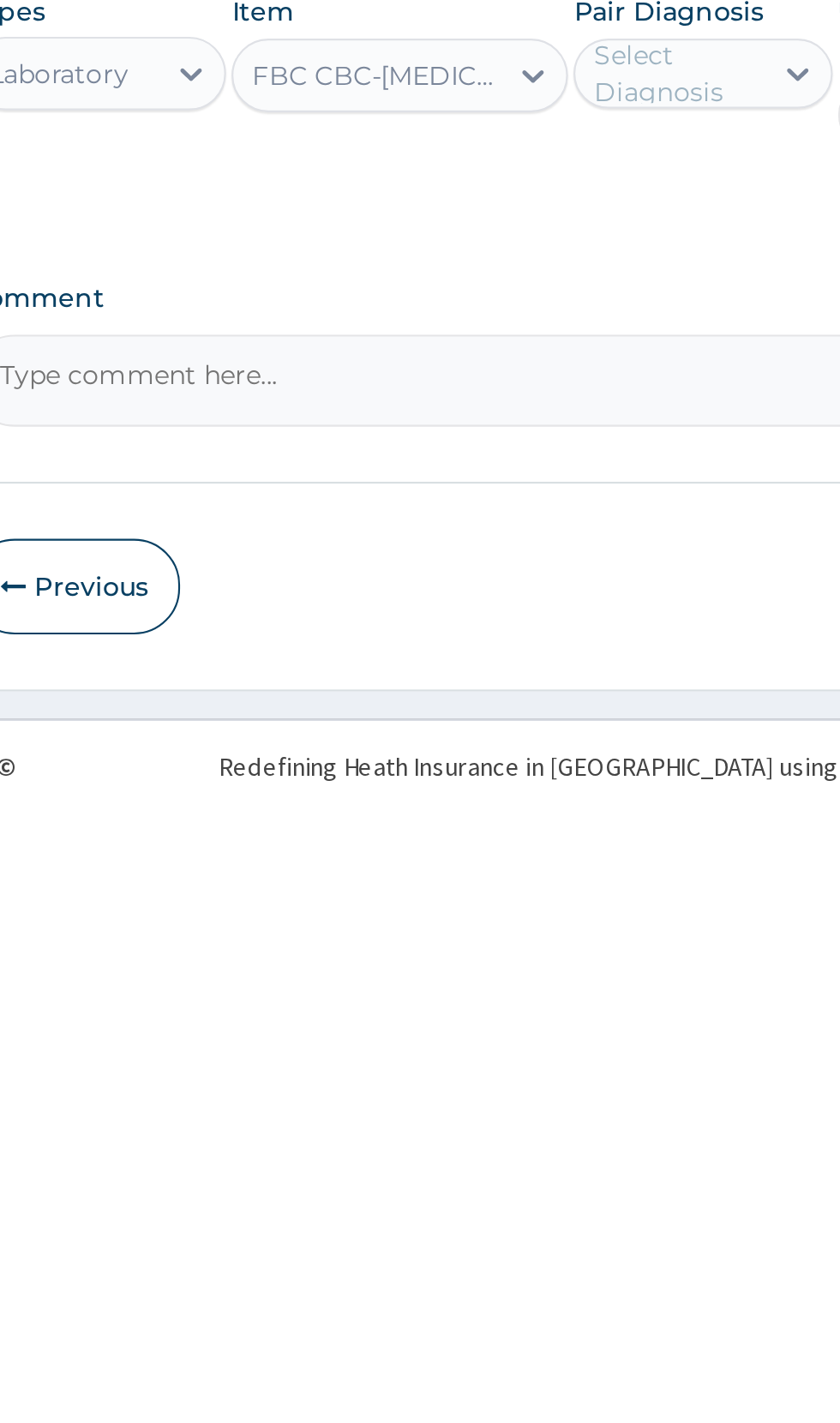
scroll to position [1, 0]
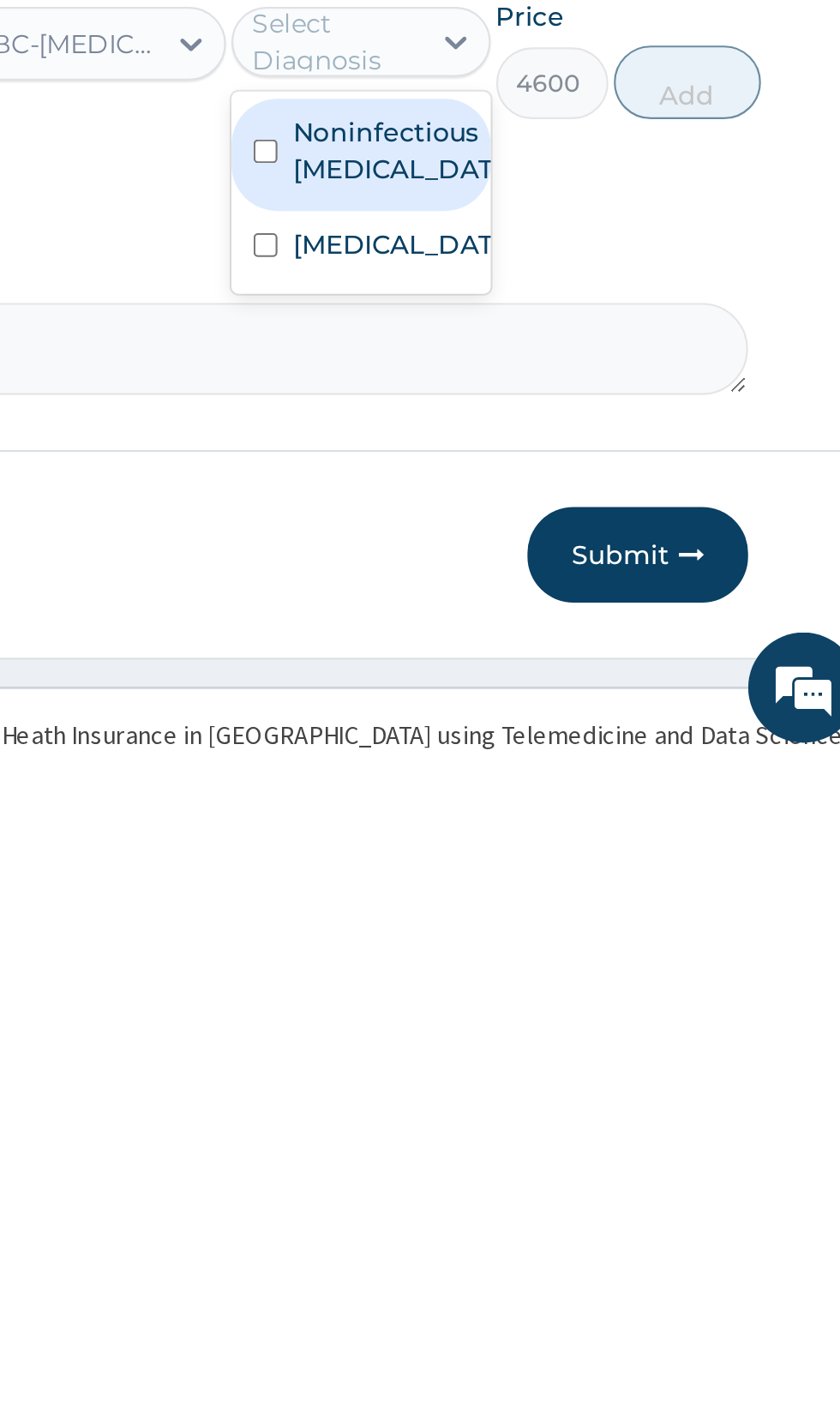
click at [593, 1139] on label "Noninfectious gastroenteritis" at bounding box center [617, 1138] width 99 height 34
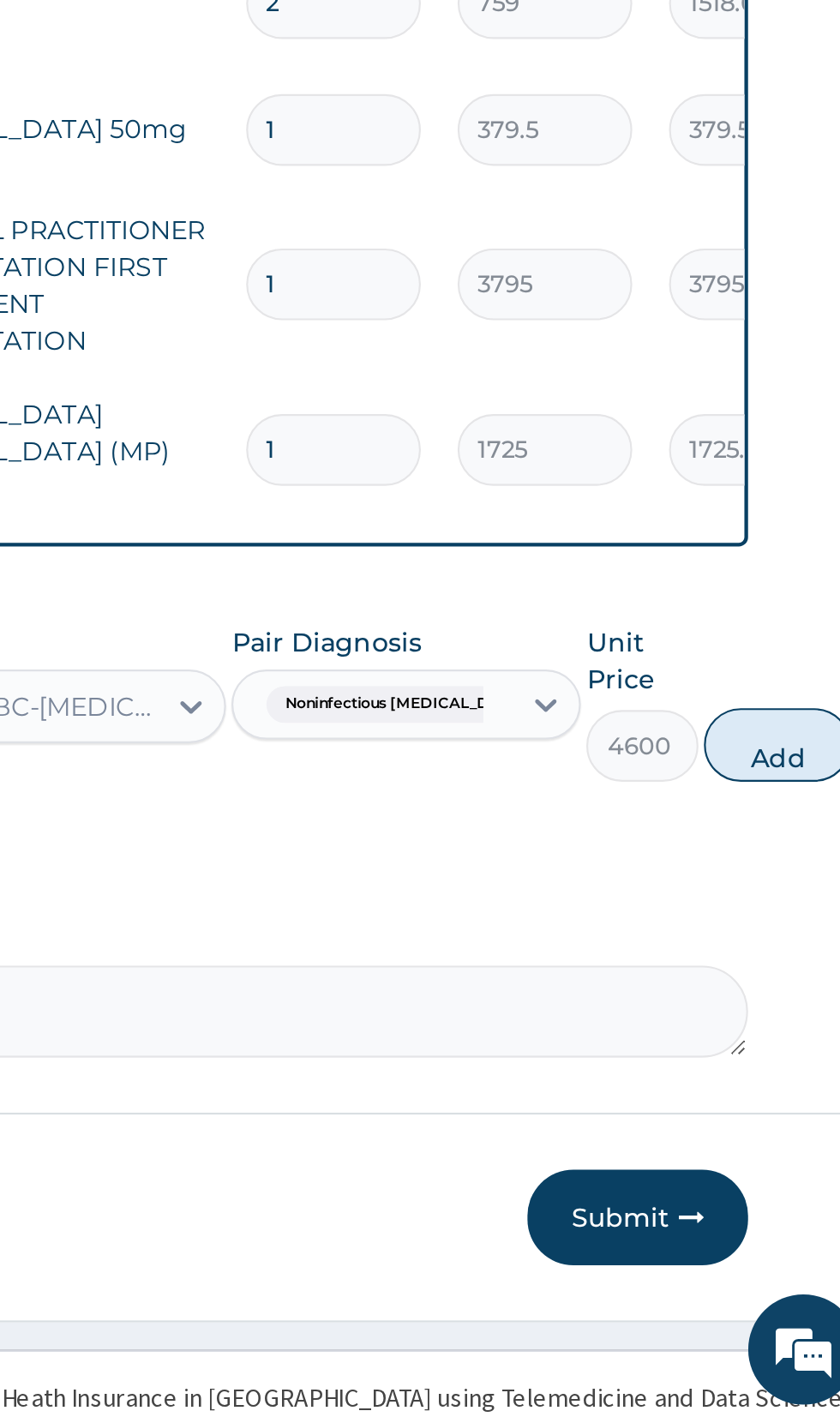
click at [780, 1101] on button "Add" at bounding box center [794, 1106] width 68 height 34
type input "0"
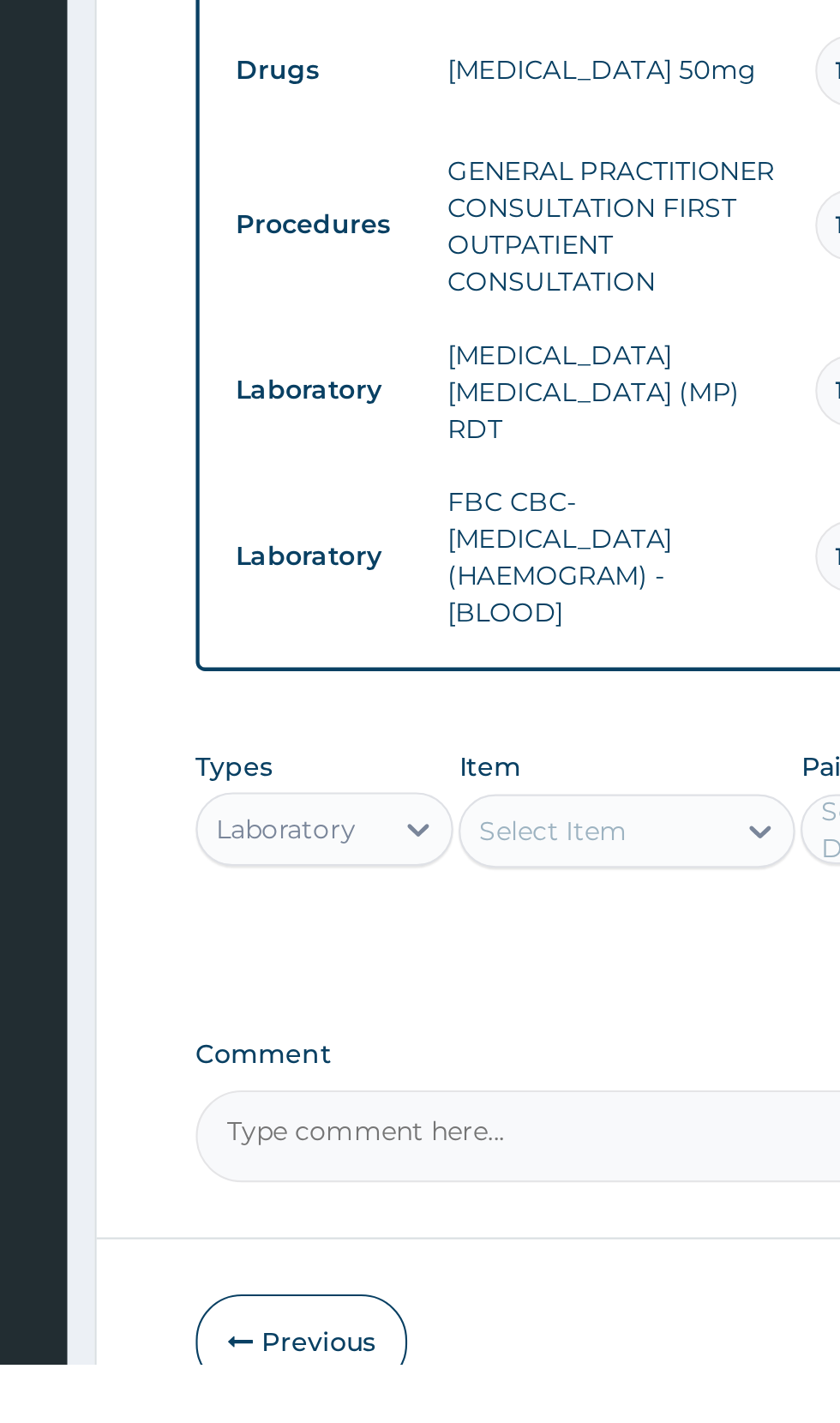
scroll to position [2, 0]
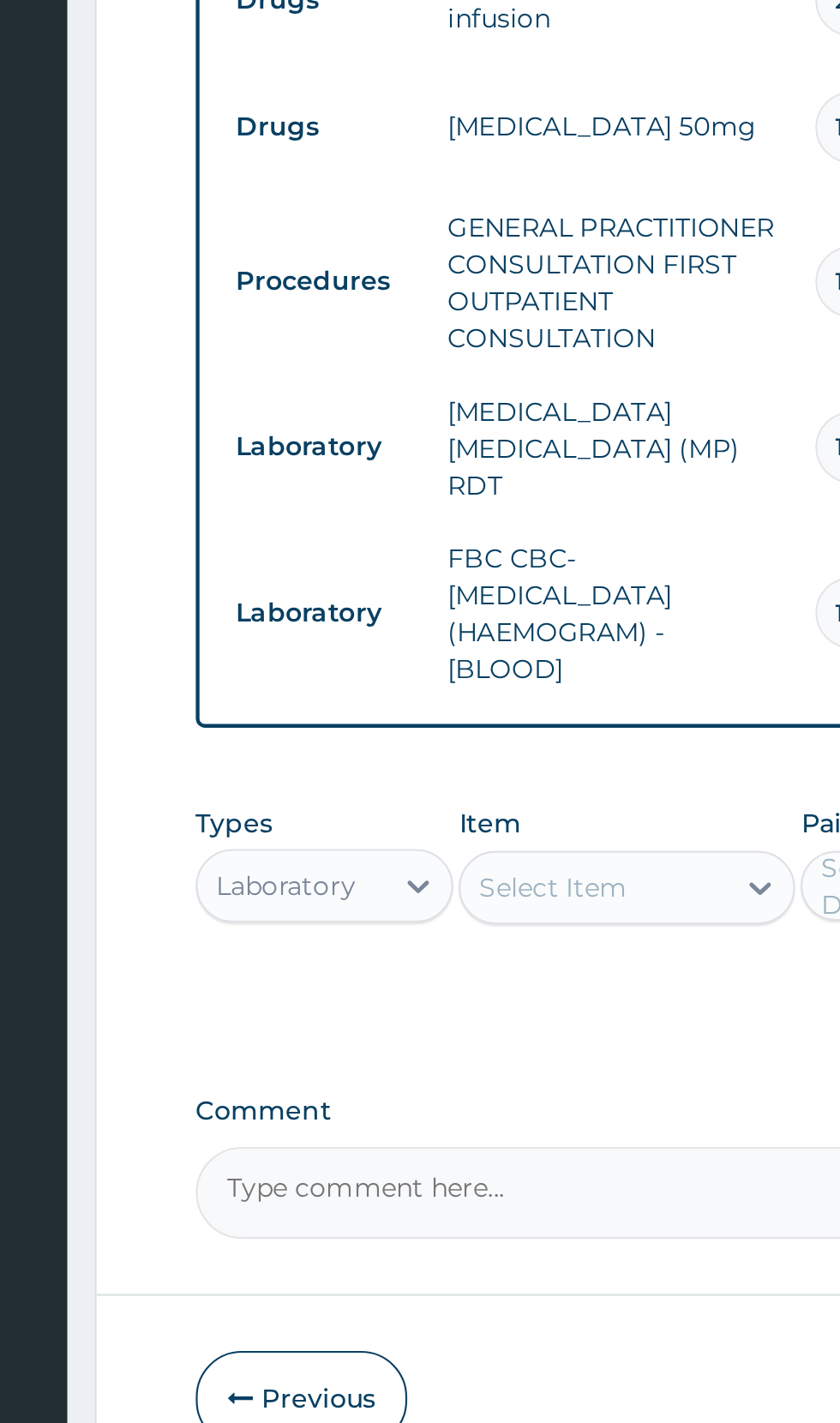
click at [415, 1127] on div "Types Laboratory Item Select Item Pair Diagnosis Select Diagnosis Unit Price 0 …" at bounding box center [518, 1172] width 523 height 91
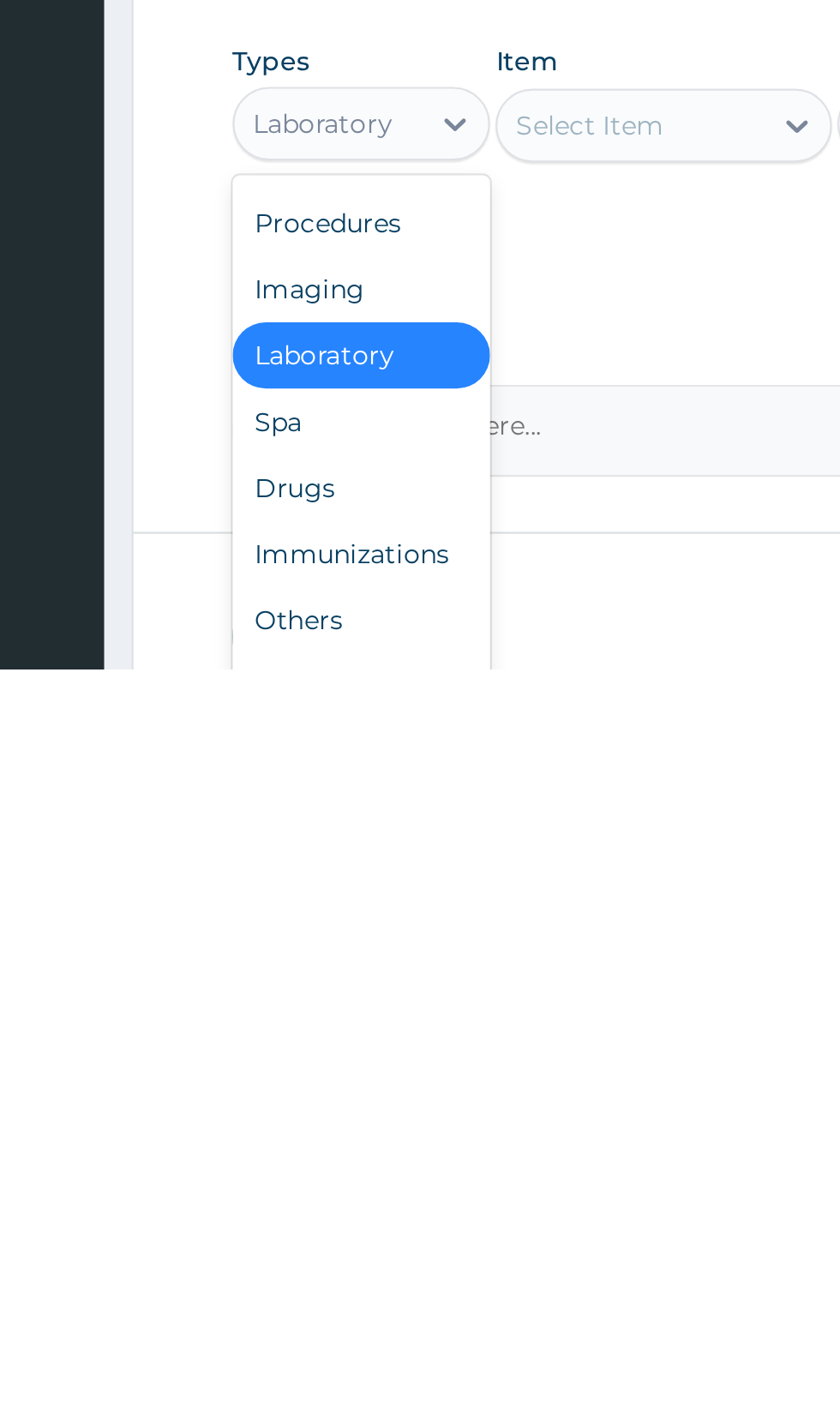
scroll to position [16, 0]
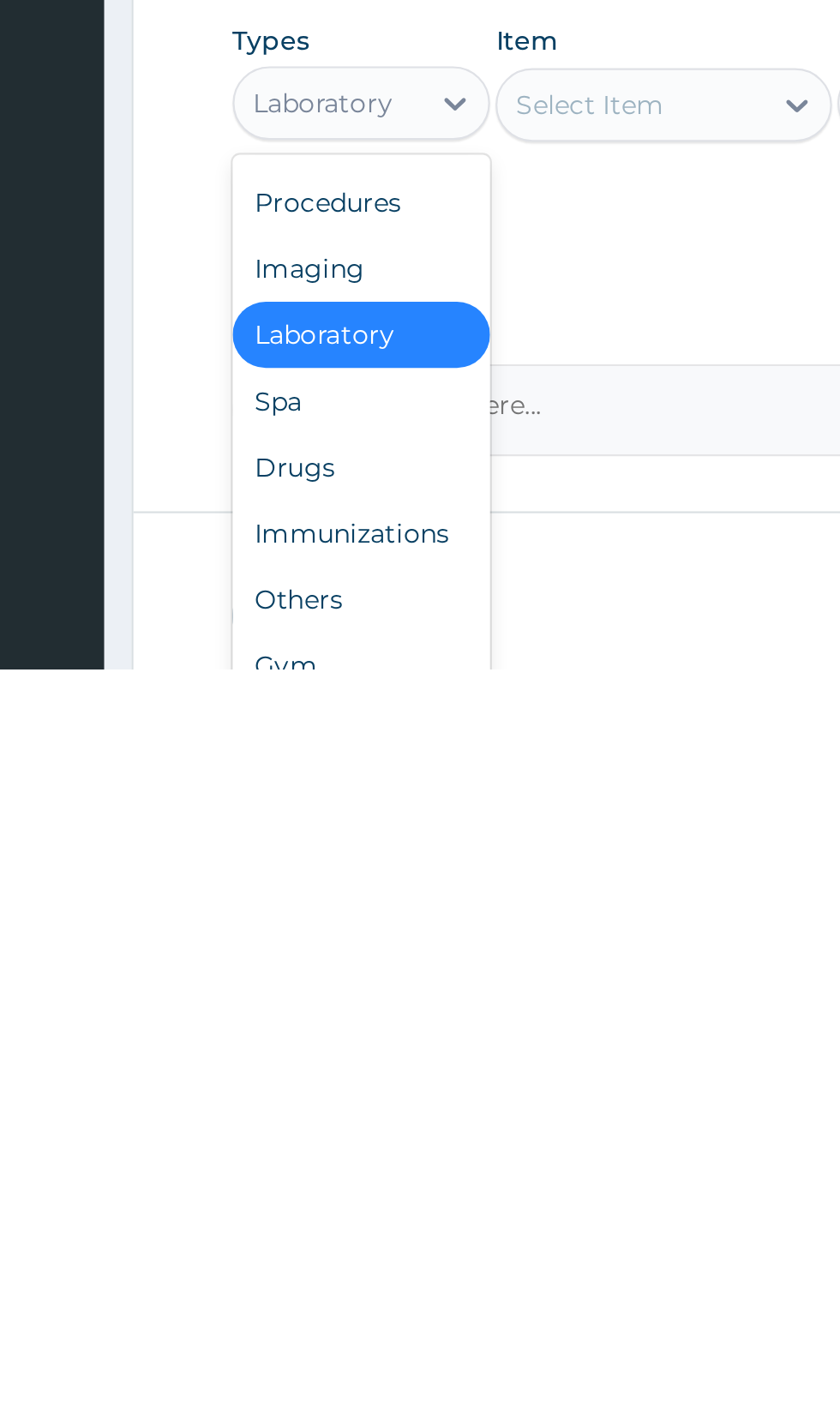
click at [287, 1327] on div "Drugs" at bounding box center [316, 1328] width 120 height 31
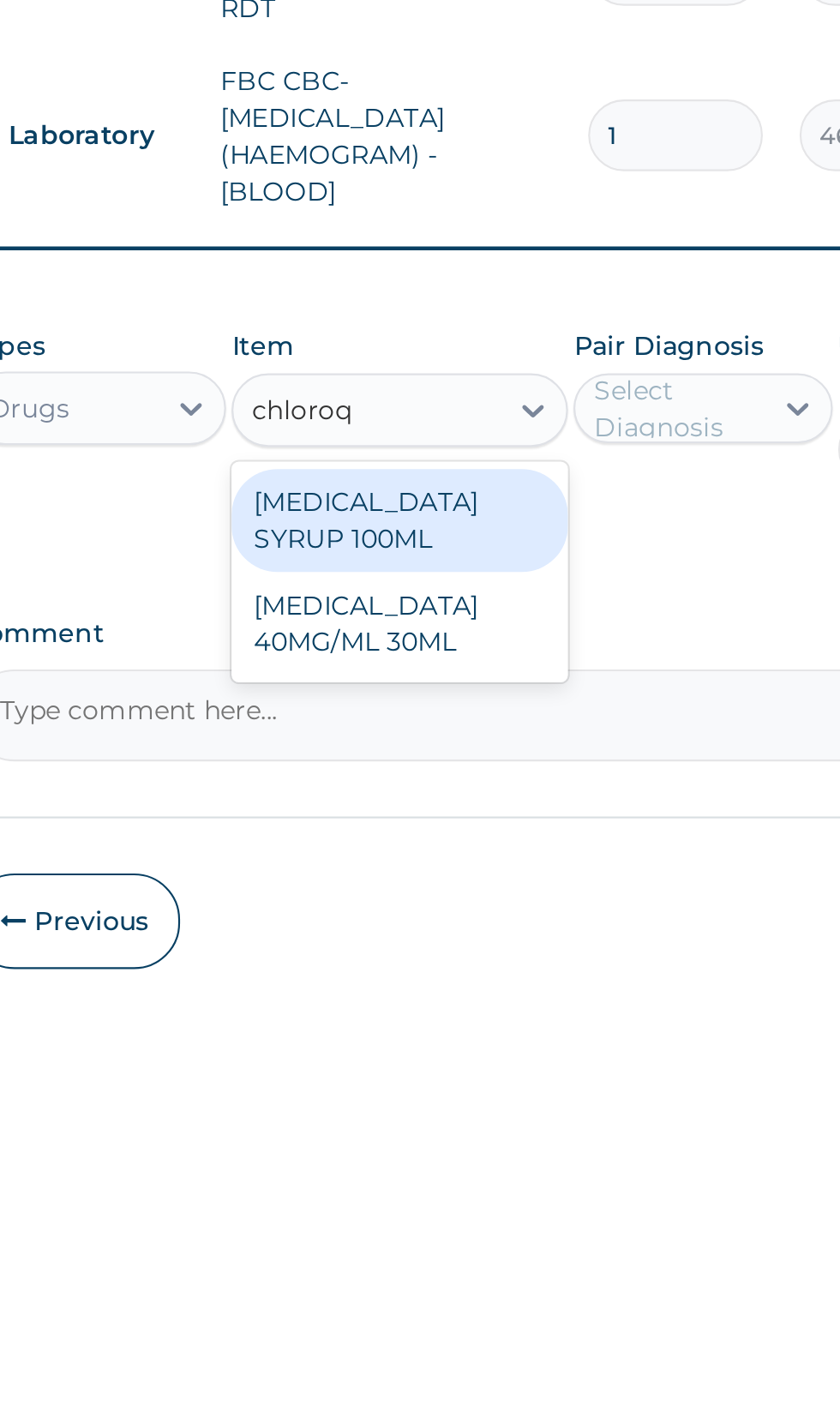
scroll to position [0, 0]
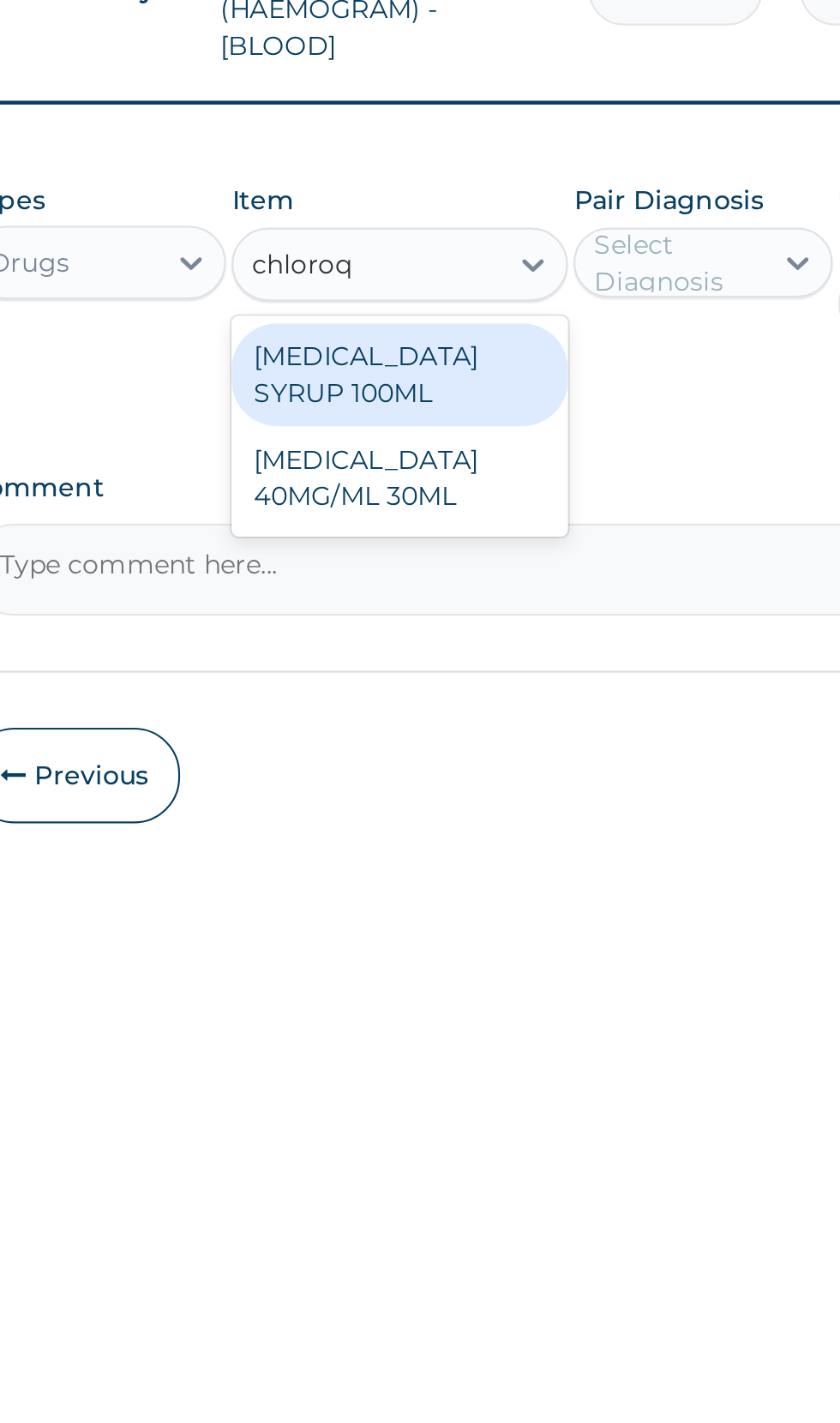
click at [432, 1246] on div "CHLOROQUINE 40MG/ML 30ML" at bounding box center [457, 1258] width 157 height 48
type input "chloroq"
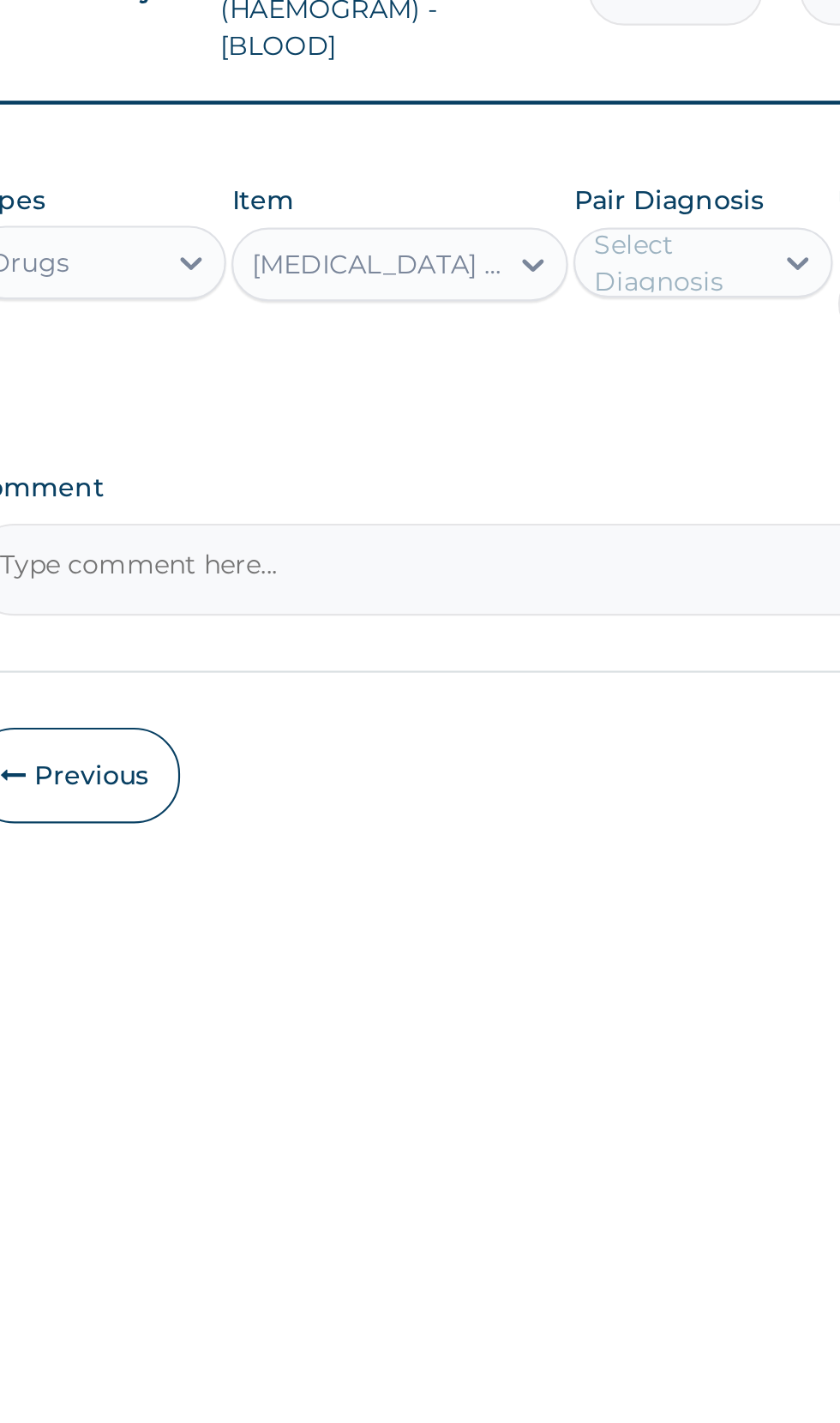
scroll to position [17, 0]
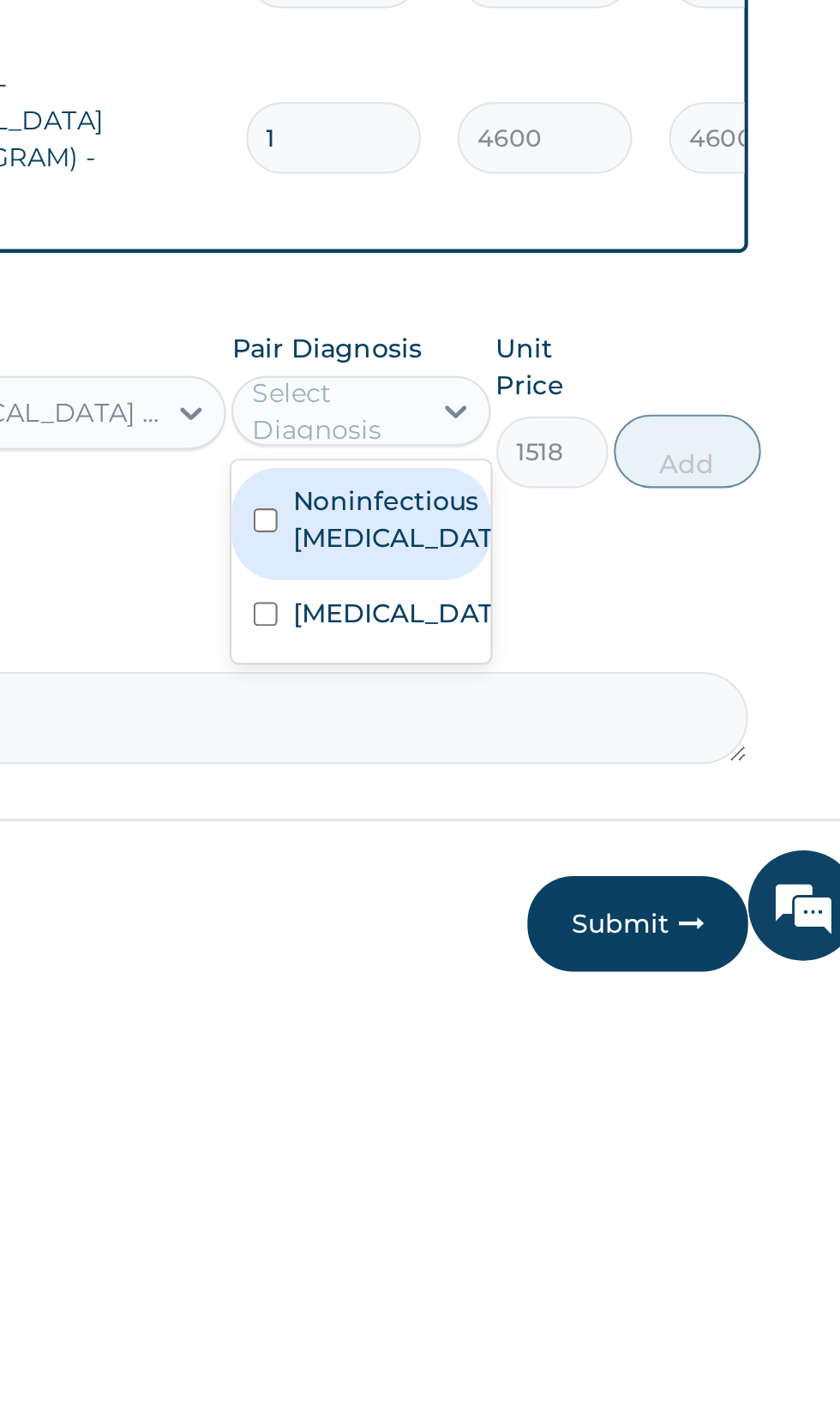
click at [556, 1247] on input "checkbox" at bounding box center [554, 1252] width 11 height 11
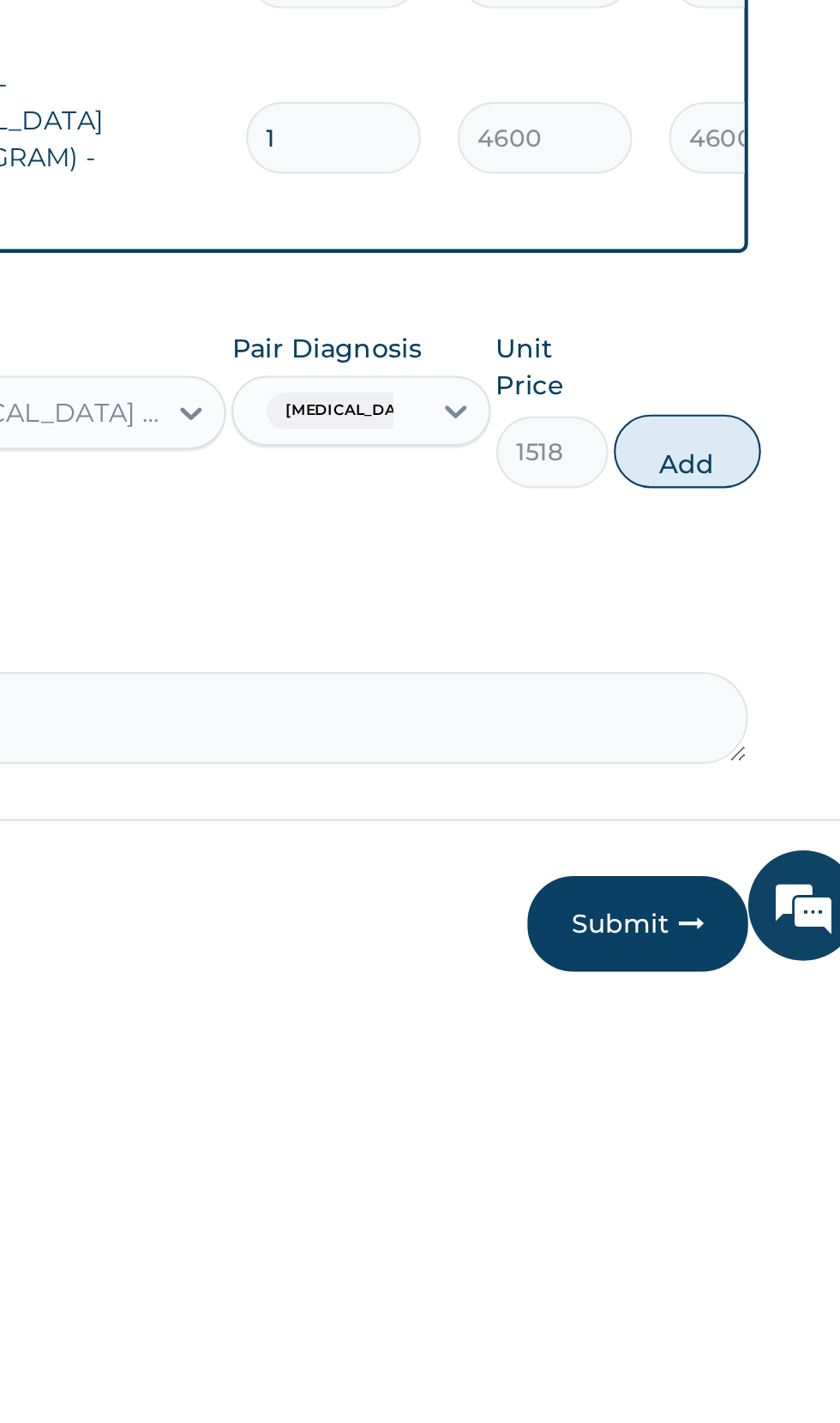
scroll to position [18, 0]
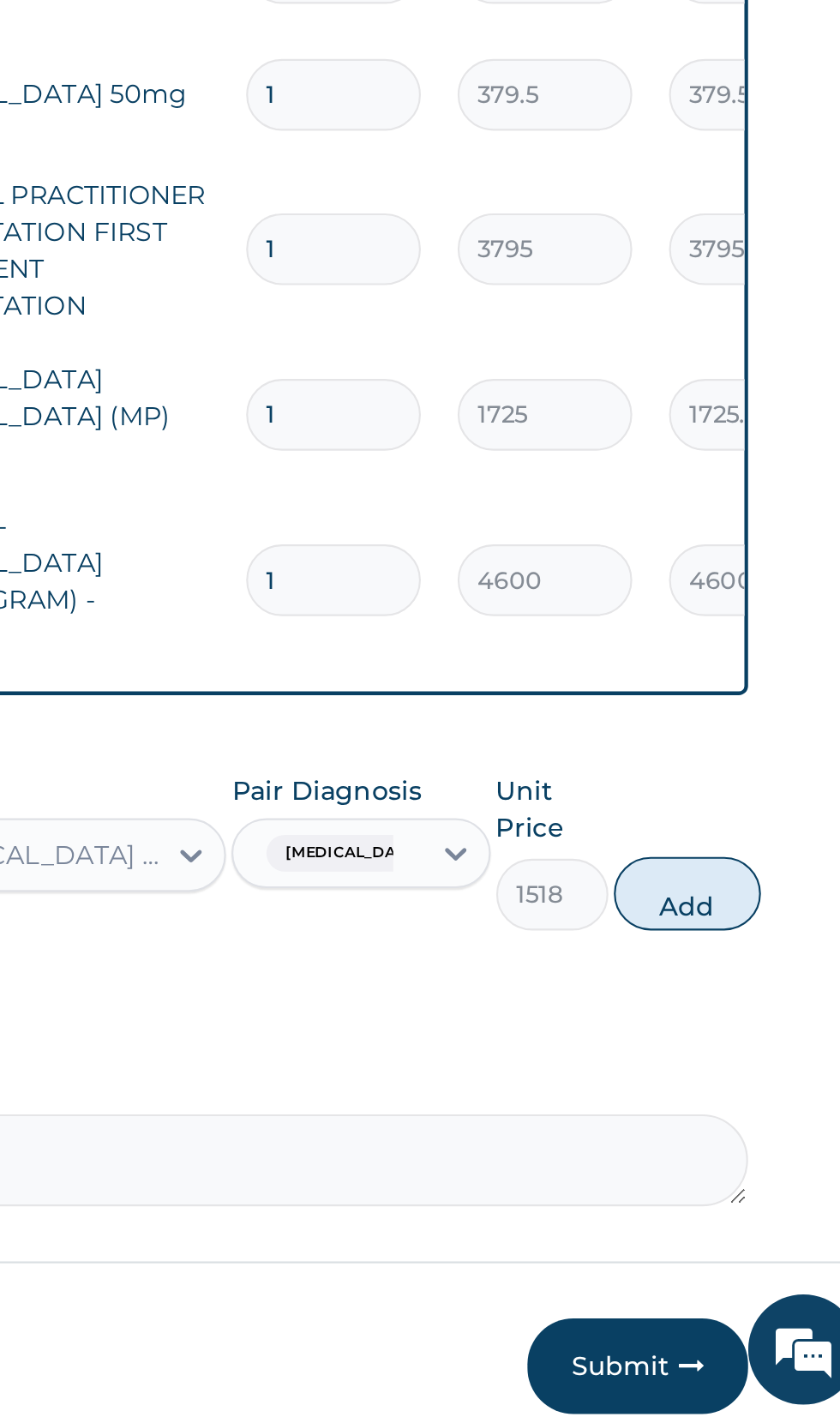
click at [749, 1162] on button "Add" at bounding box center [752, 1176] width 68 height 34
type input "0"
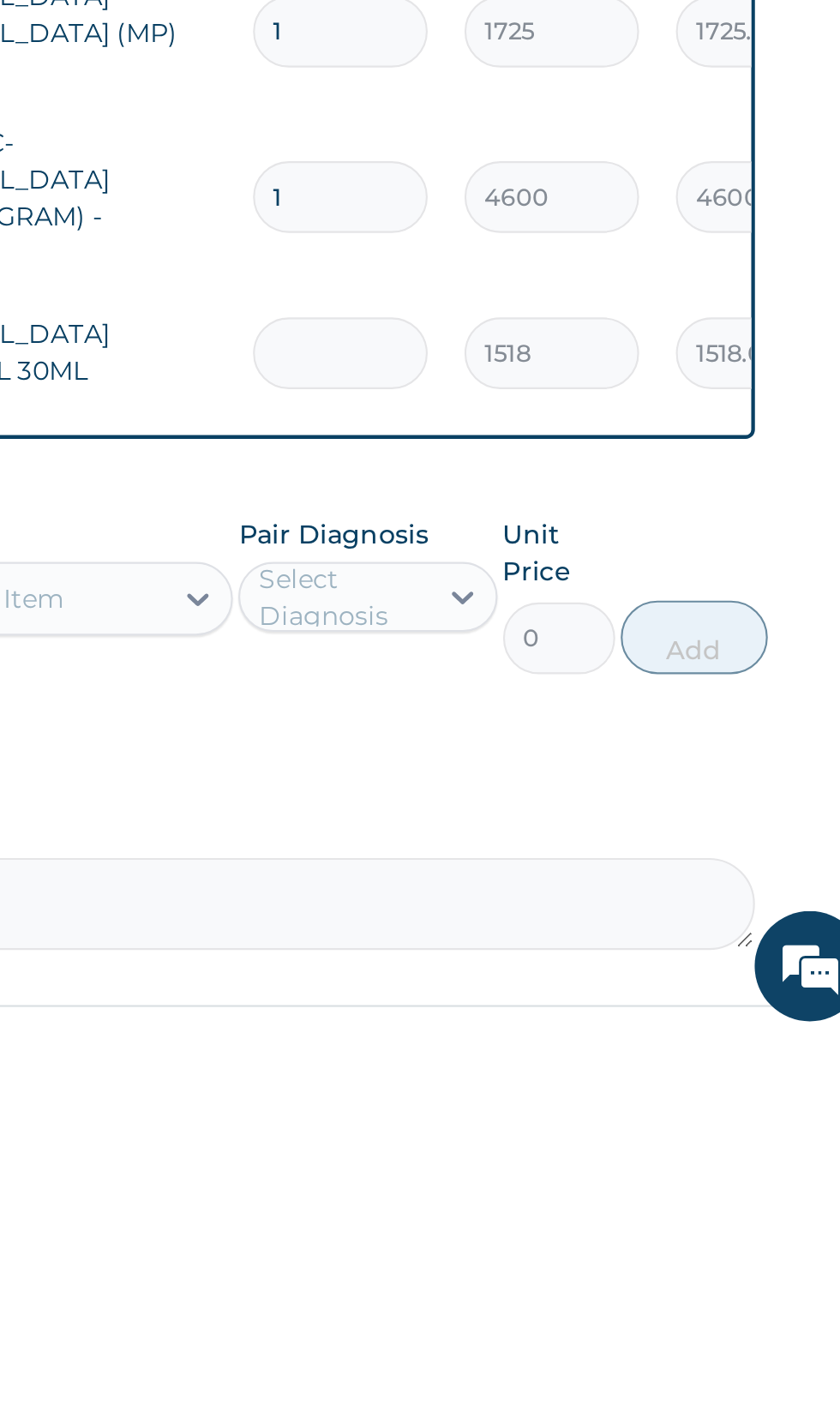
type input "0.00"
type input "3"
type input "4554.00"
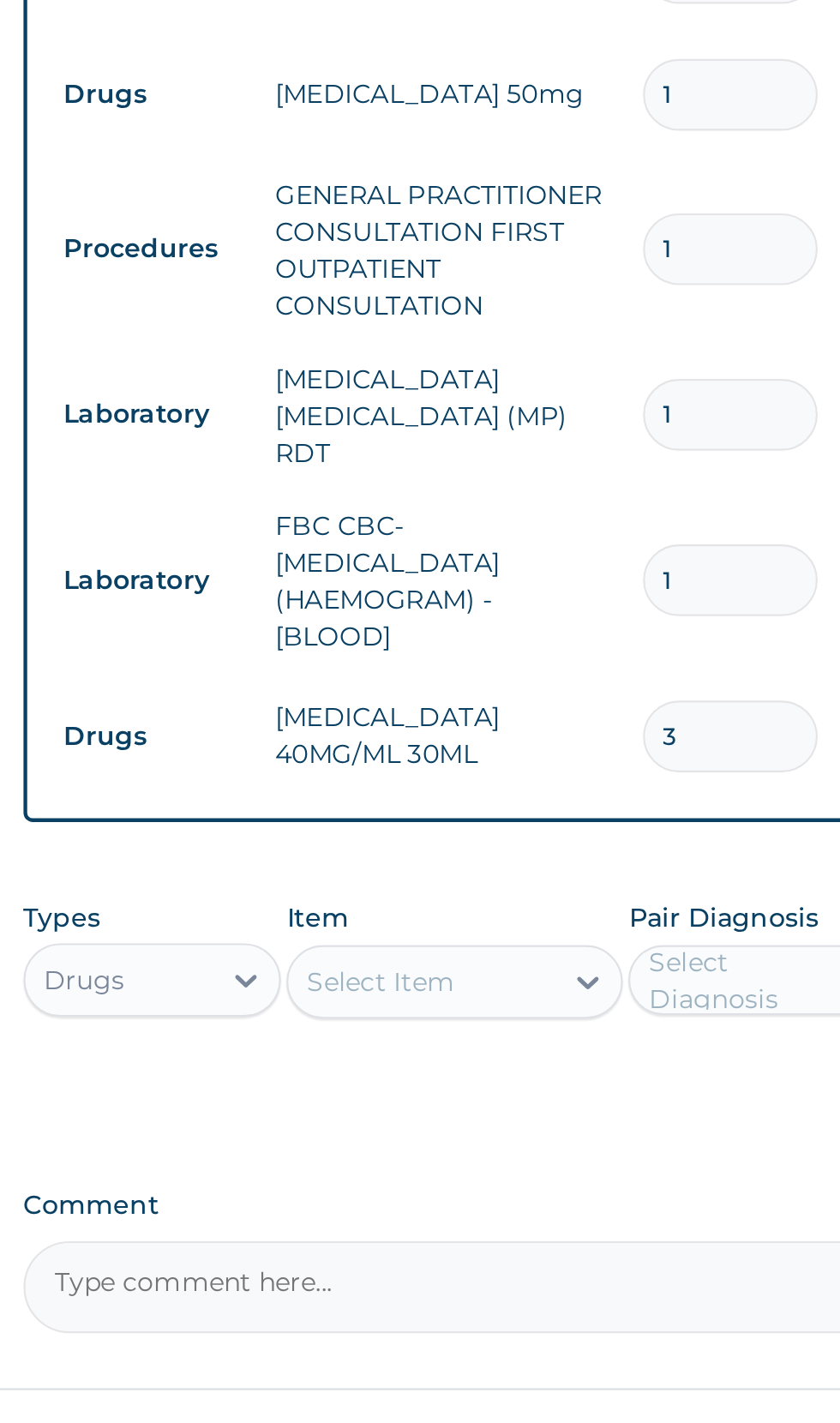
type input "3"
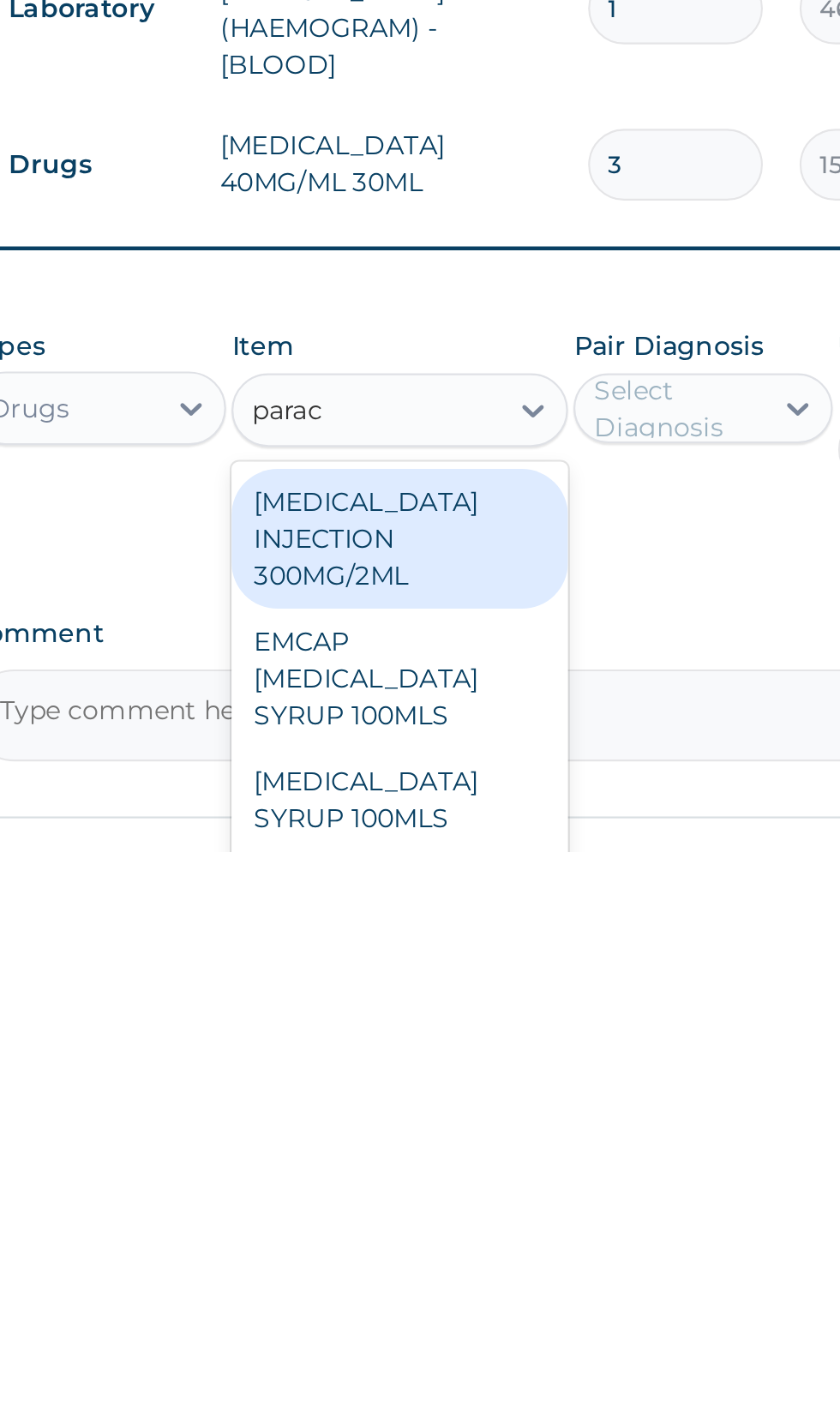
scroll to position [0, 0]
click at [498, 1273] on div "PARACETAMOL INJECTION 300MG/2ML" at bounding box center [457, 1278] width 157 height 65
type input "parac"
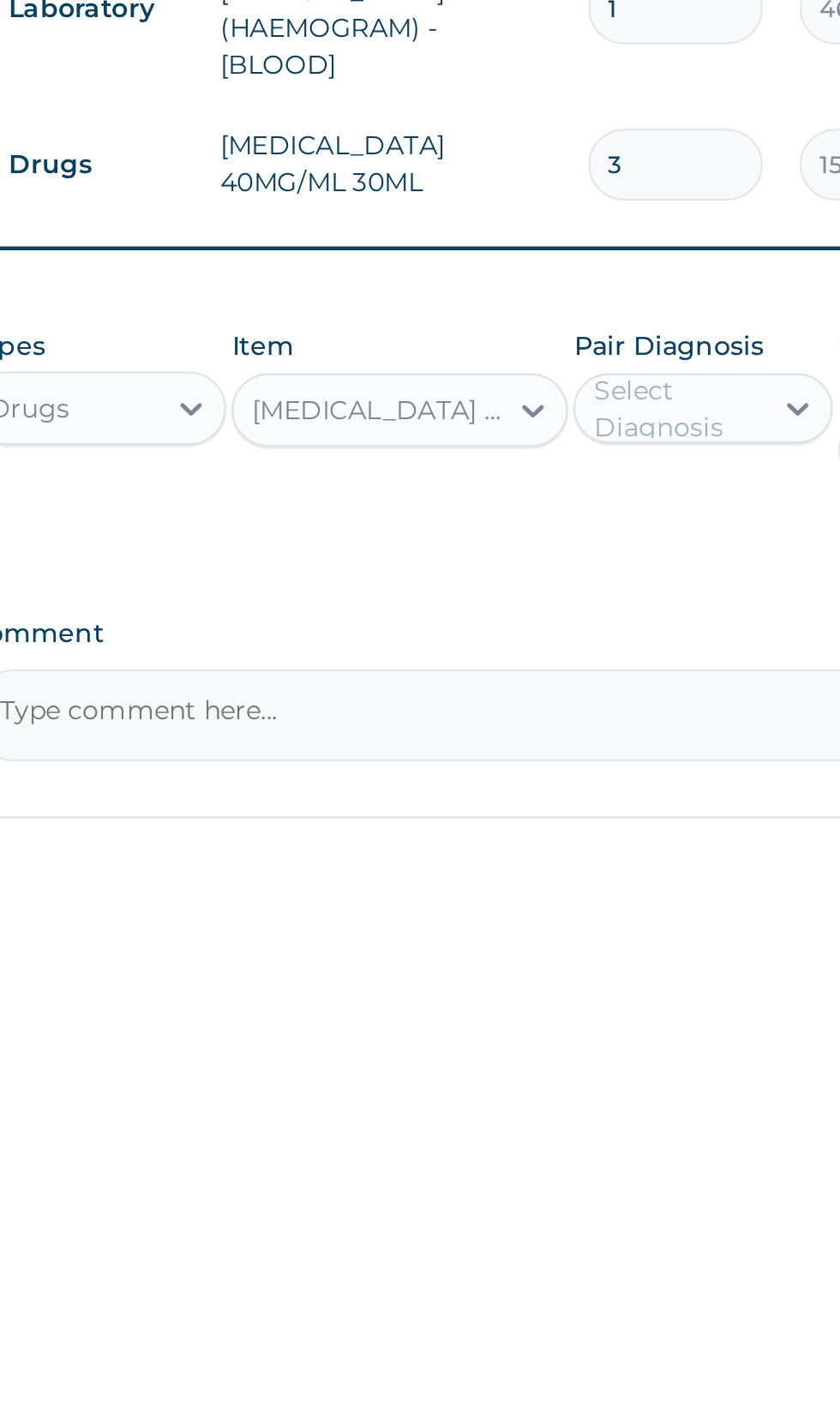
scroll to position [18, 0]
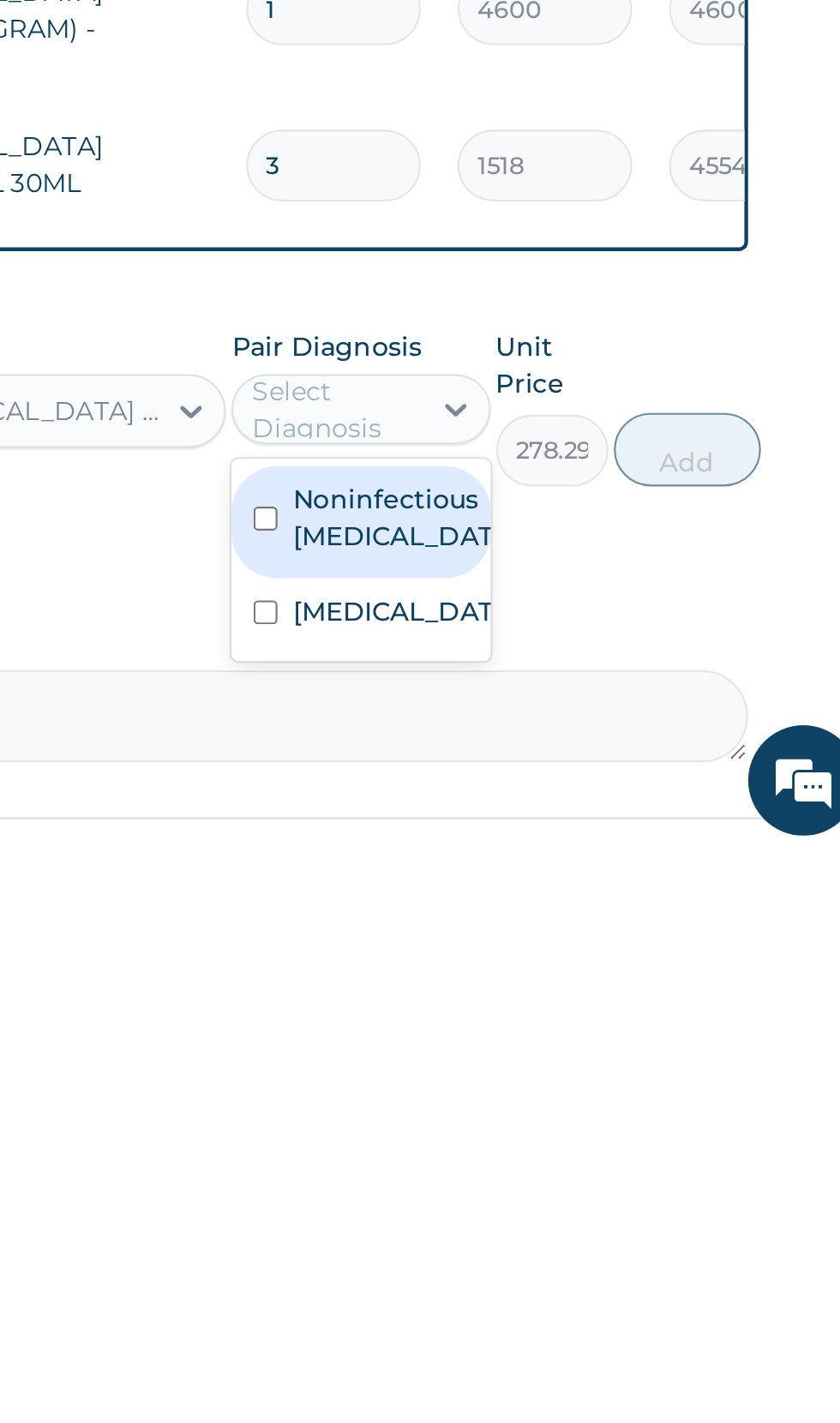
click at [625, 1299] on div "Malaria" at bounding box center [598, 1312] width 120 height 35
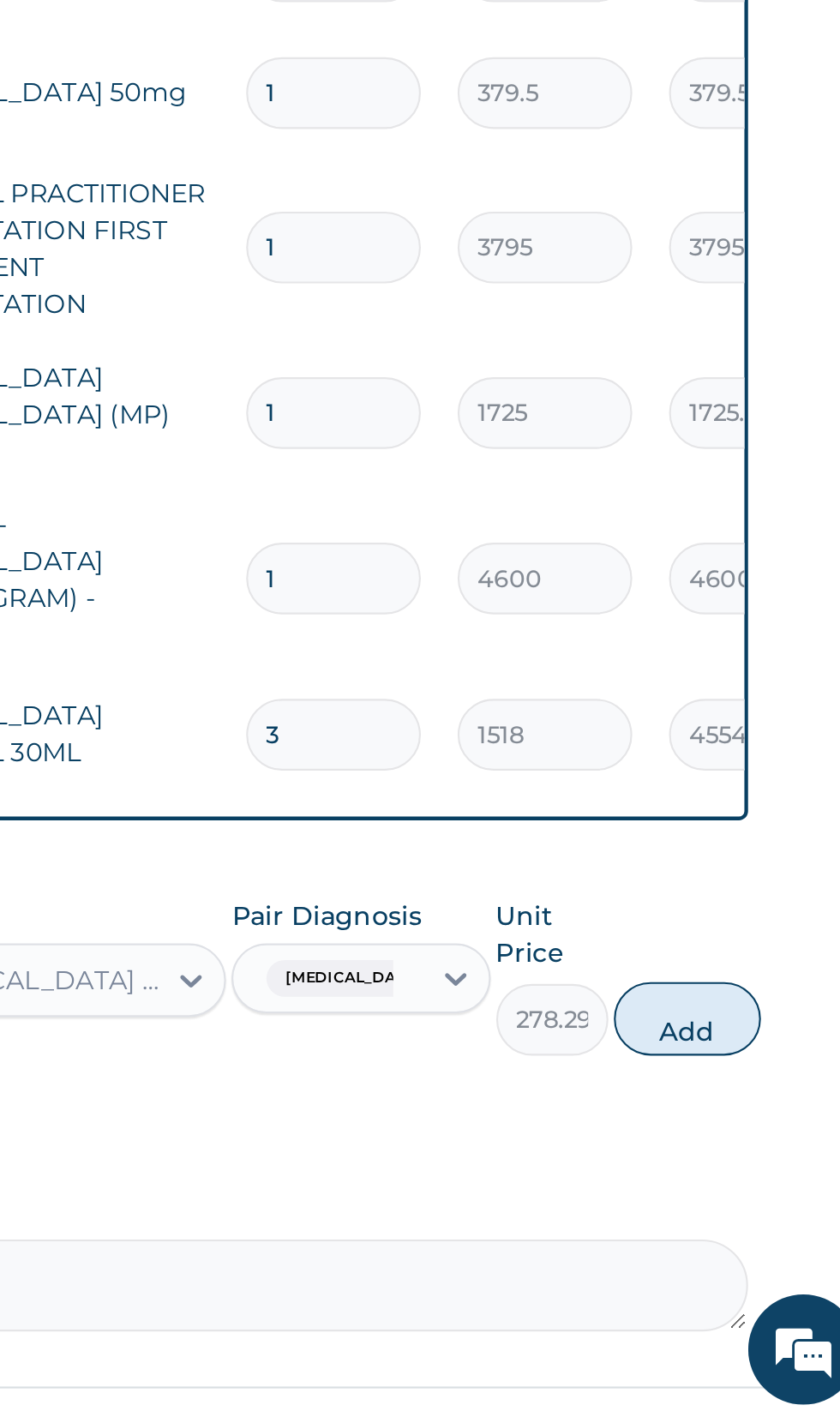
click at [744, 1225] on button "Add" at bounding box center [752, 1234] width 68 height 34
type input "0"
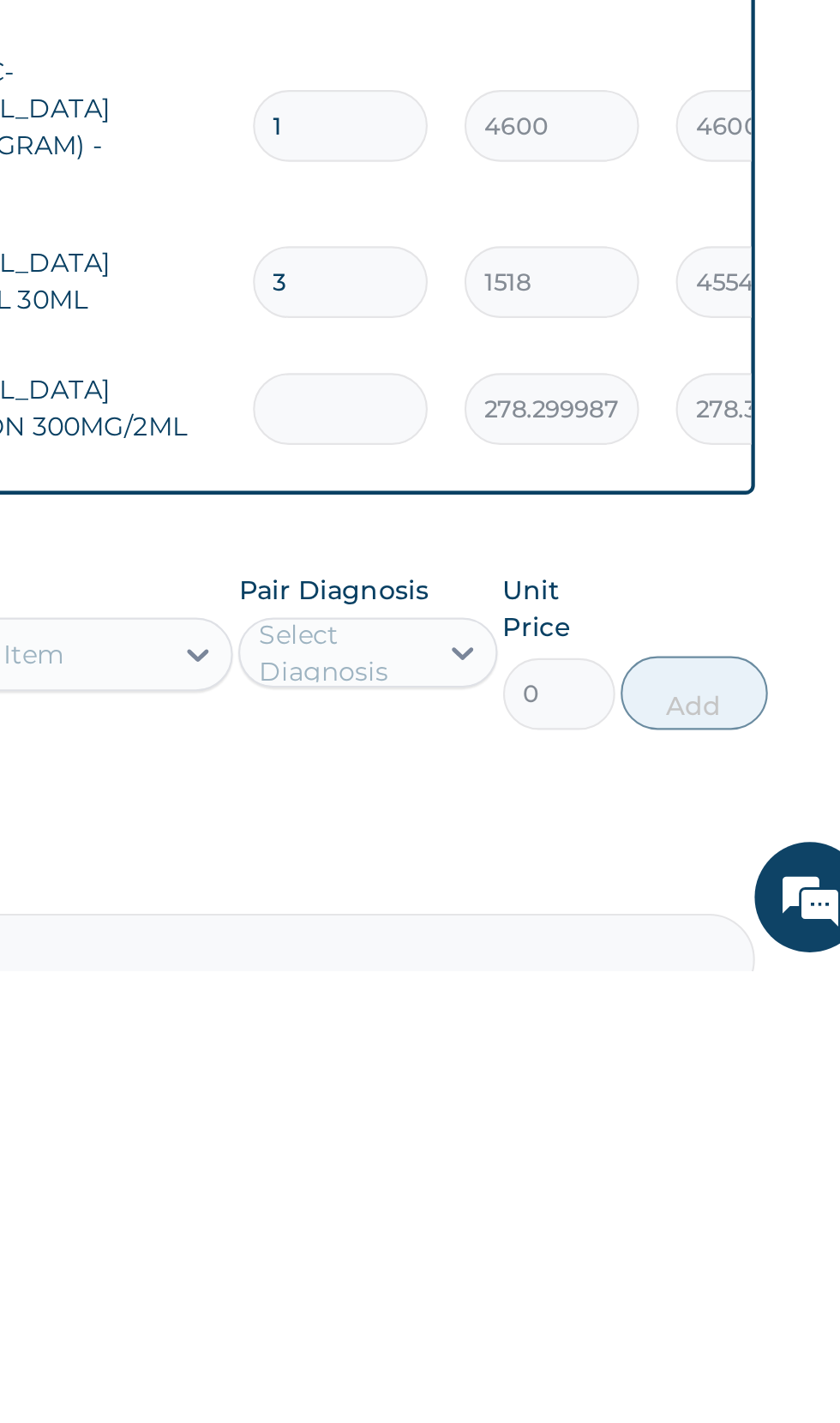
type input "0.00"
type input "2"
type input "556.60"
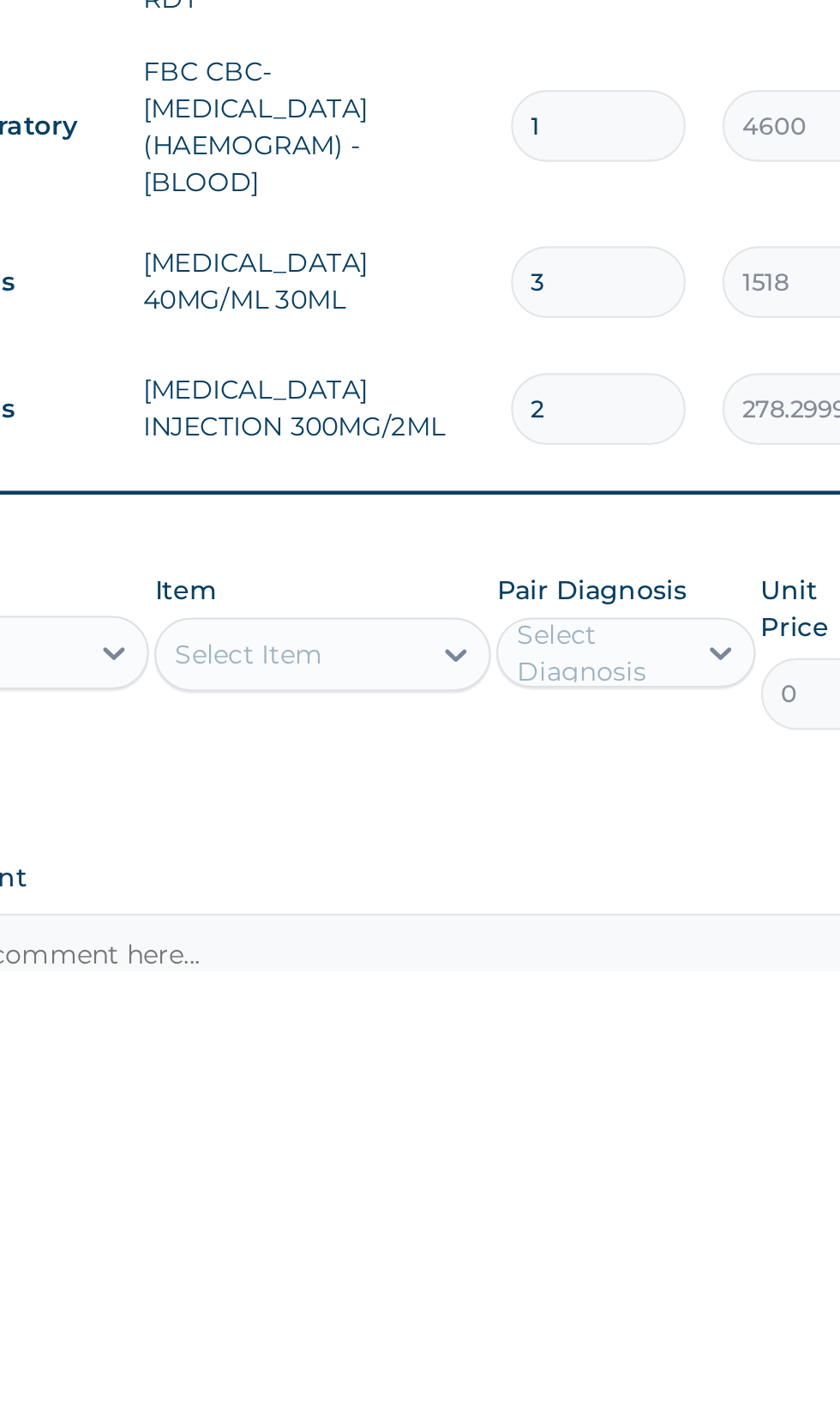
scroll to position [19, 0]
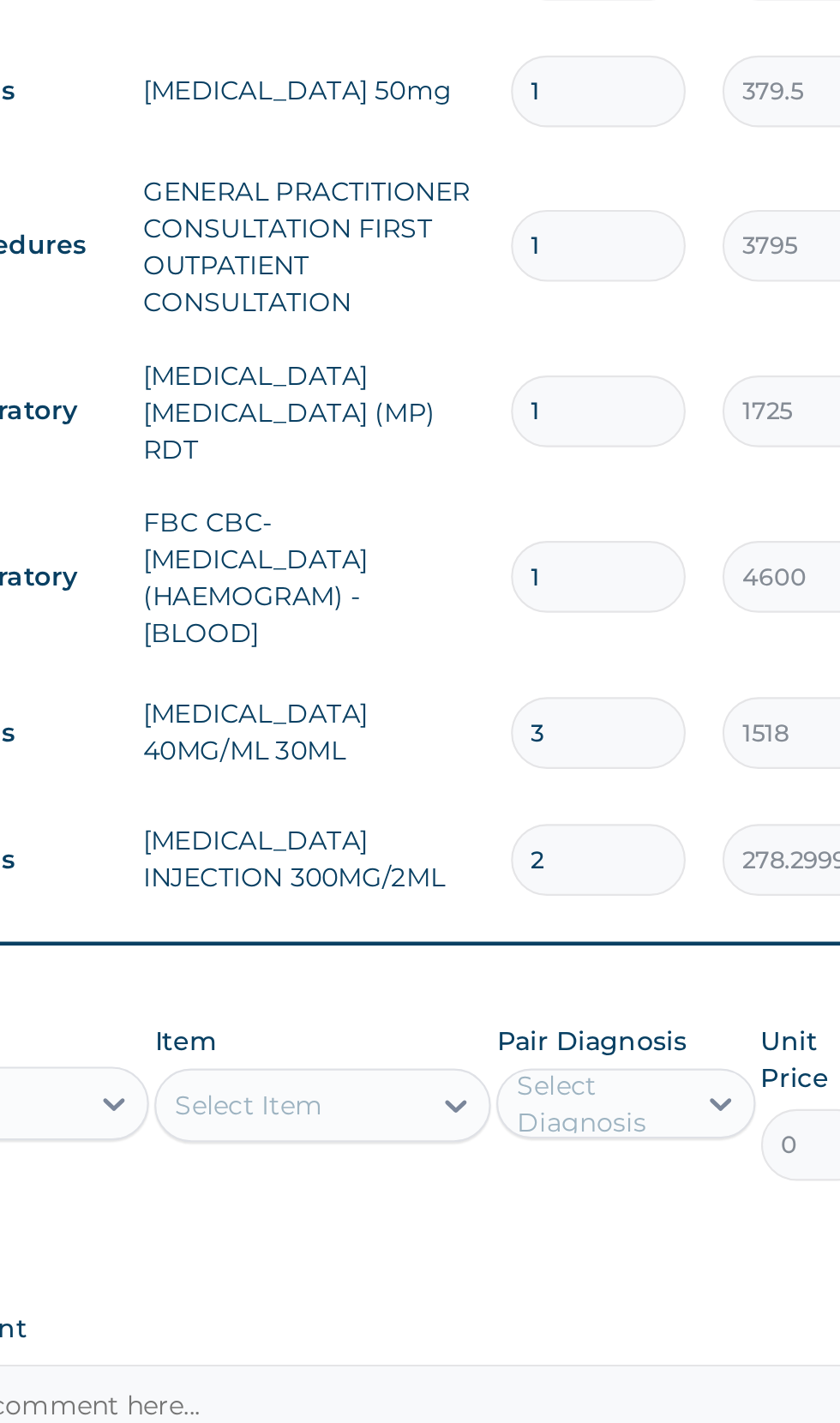
type input "2"
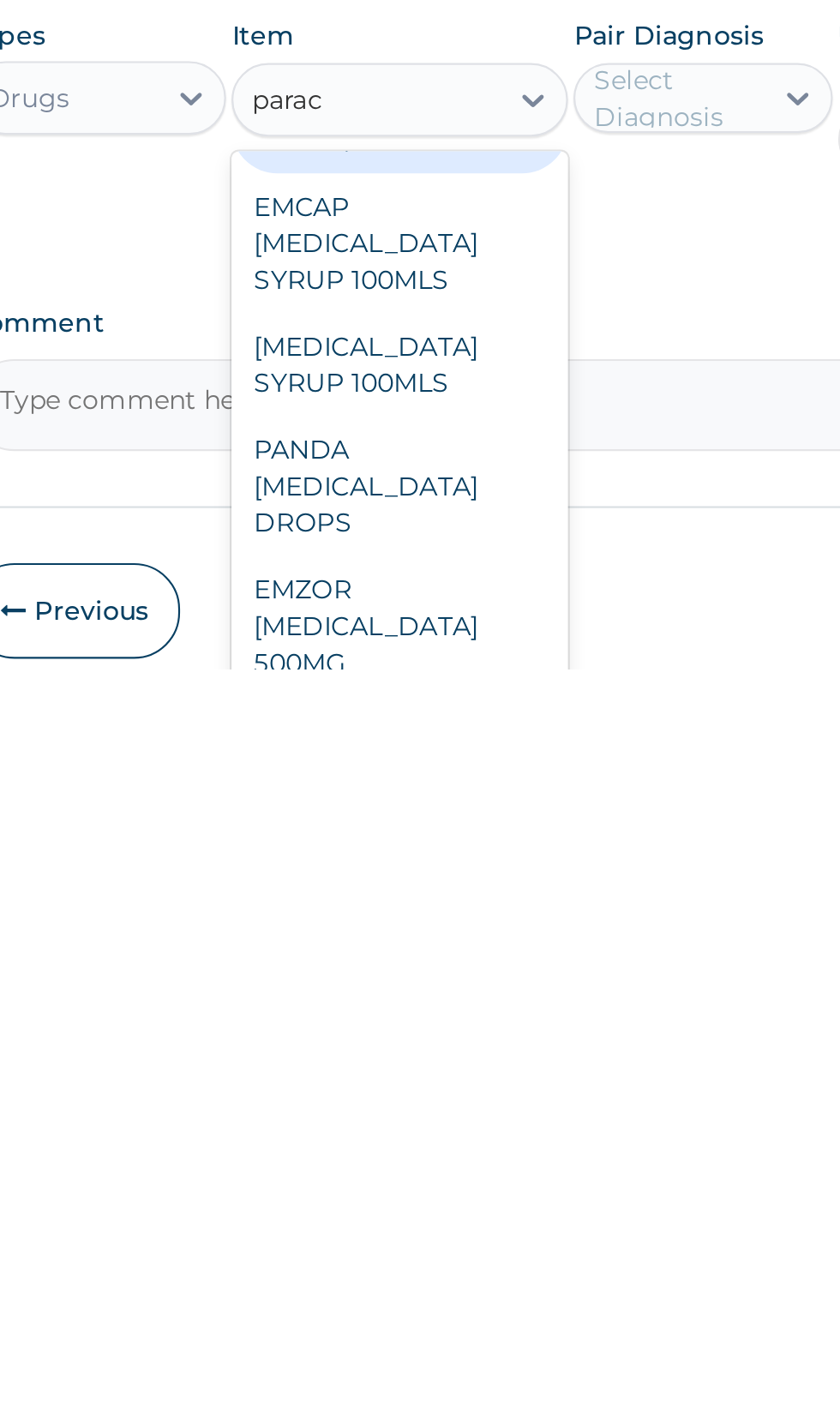
scroll to position [144, 0]
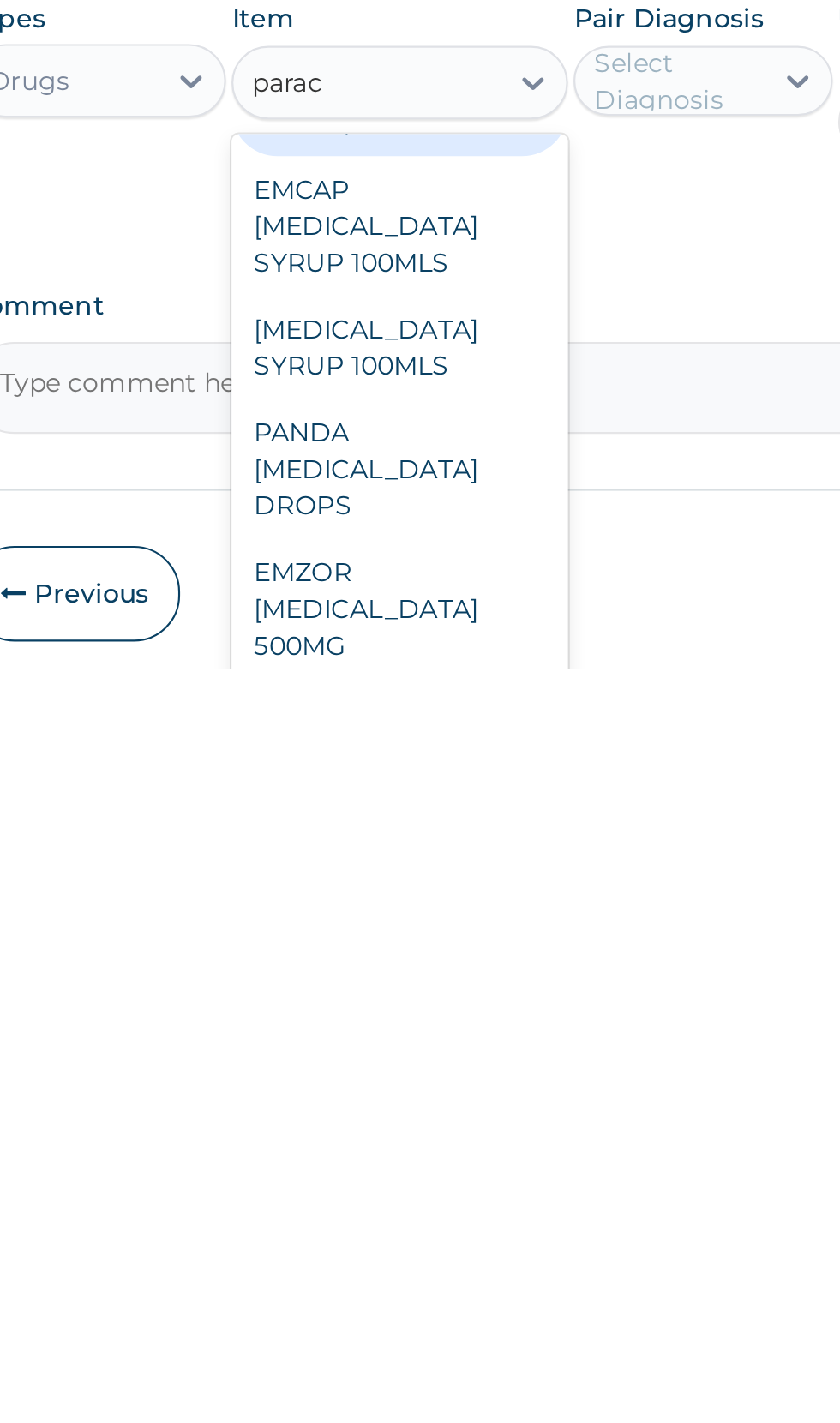
click at [404, 1376] on div "EMZOR PARACETAMOL 500MG" at bounding box center [457, 1395] width 157 height 65
type input "parac"
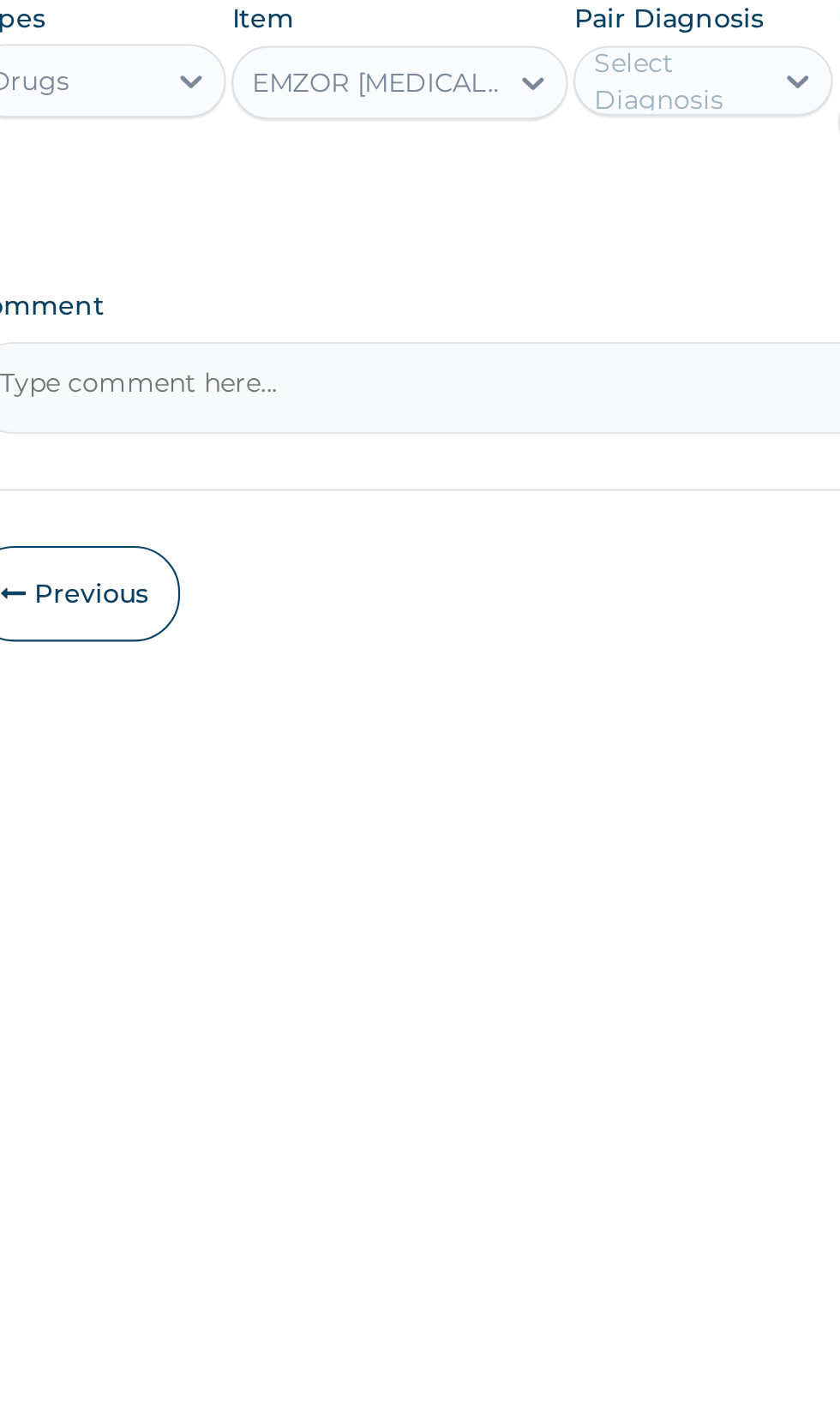
scroll to position [145, 0]
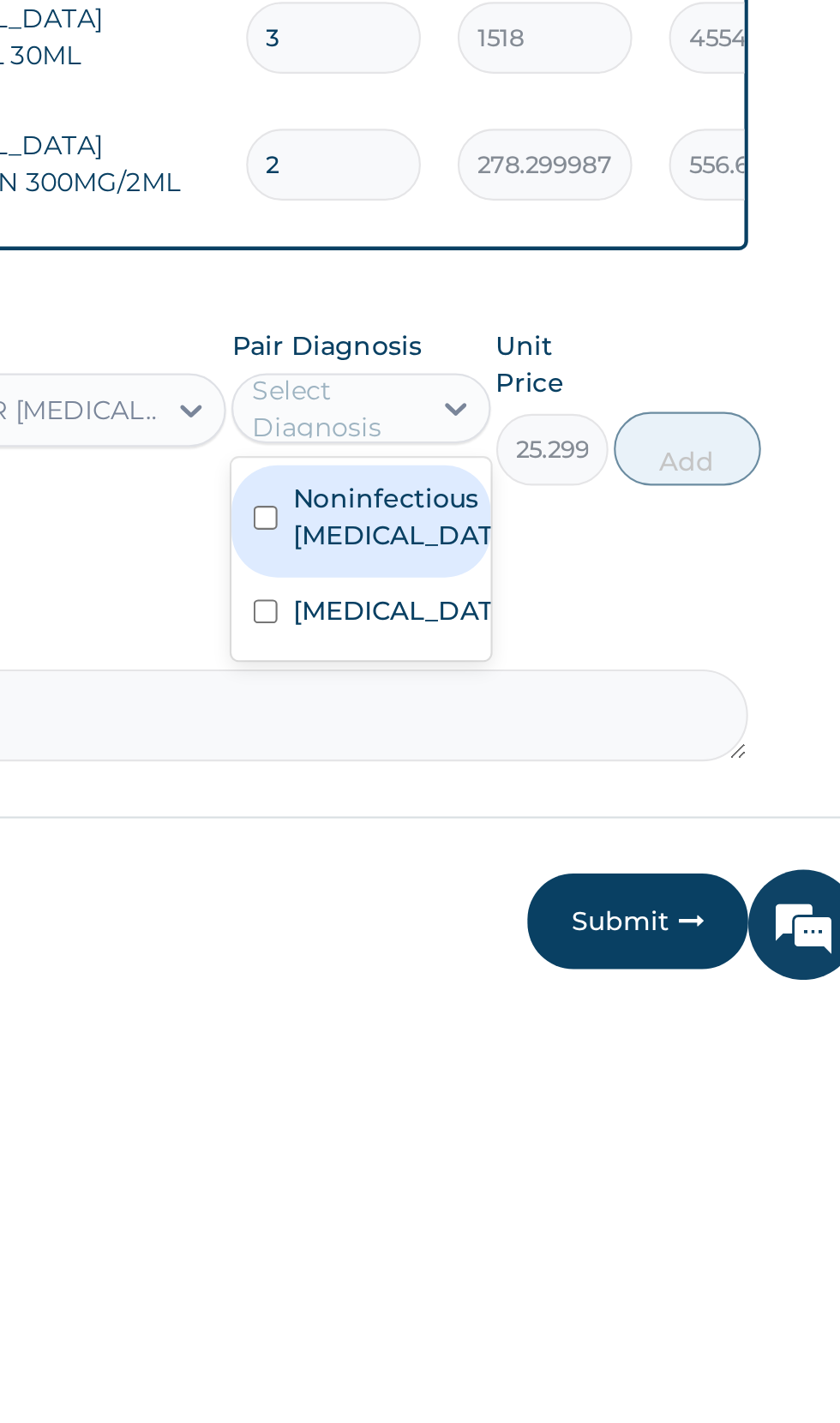
click at [560, 1237] on input "checkbox" at bounding box center [554, 1242] width 11 height 11
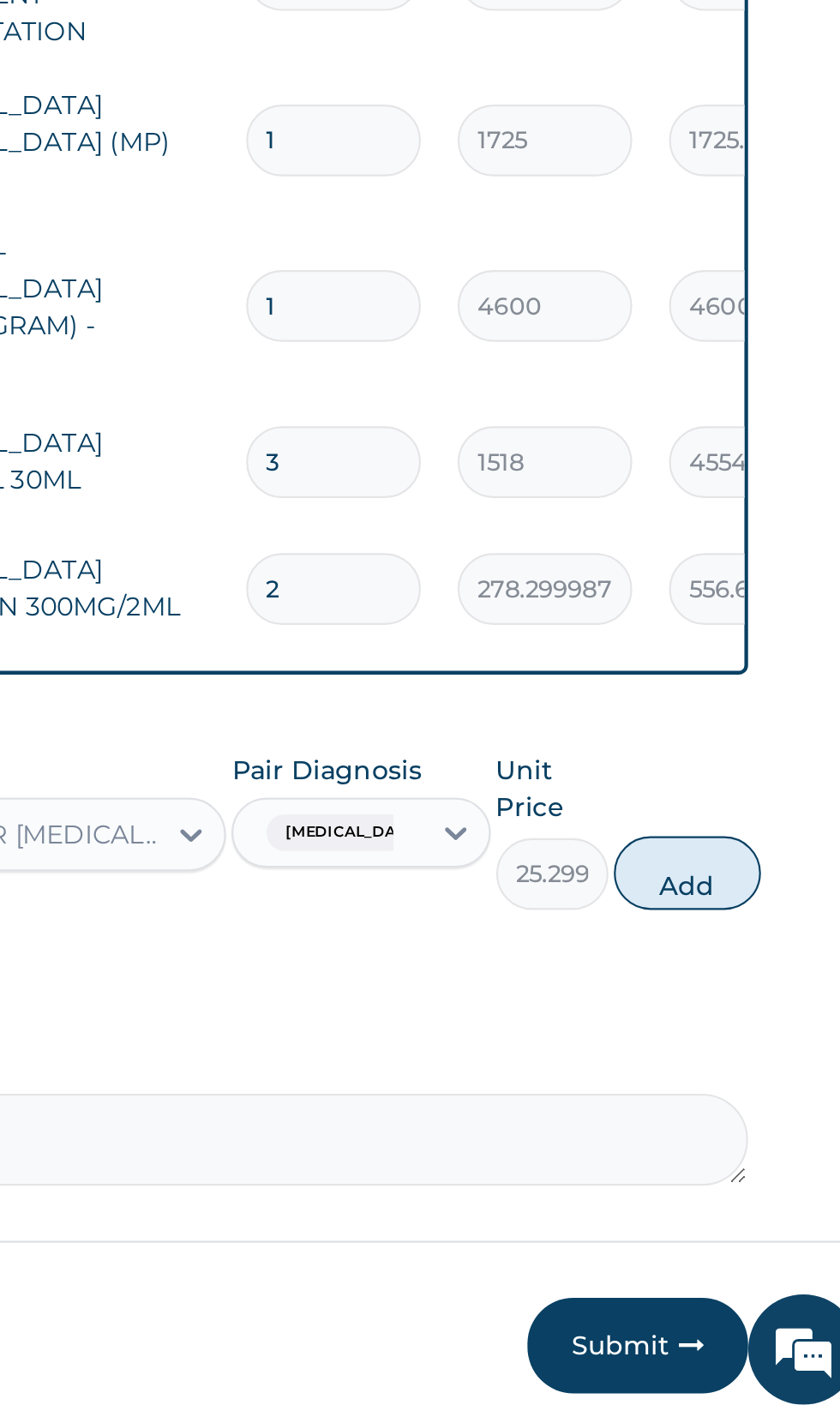
click at [732, 1165] on button "Add" at bounding box center [752, 1166] width 68 height 34
type input "0"
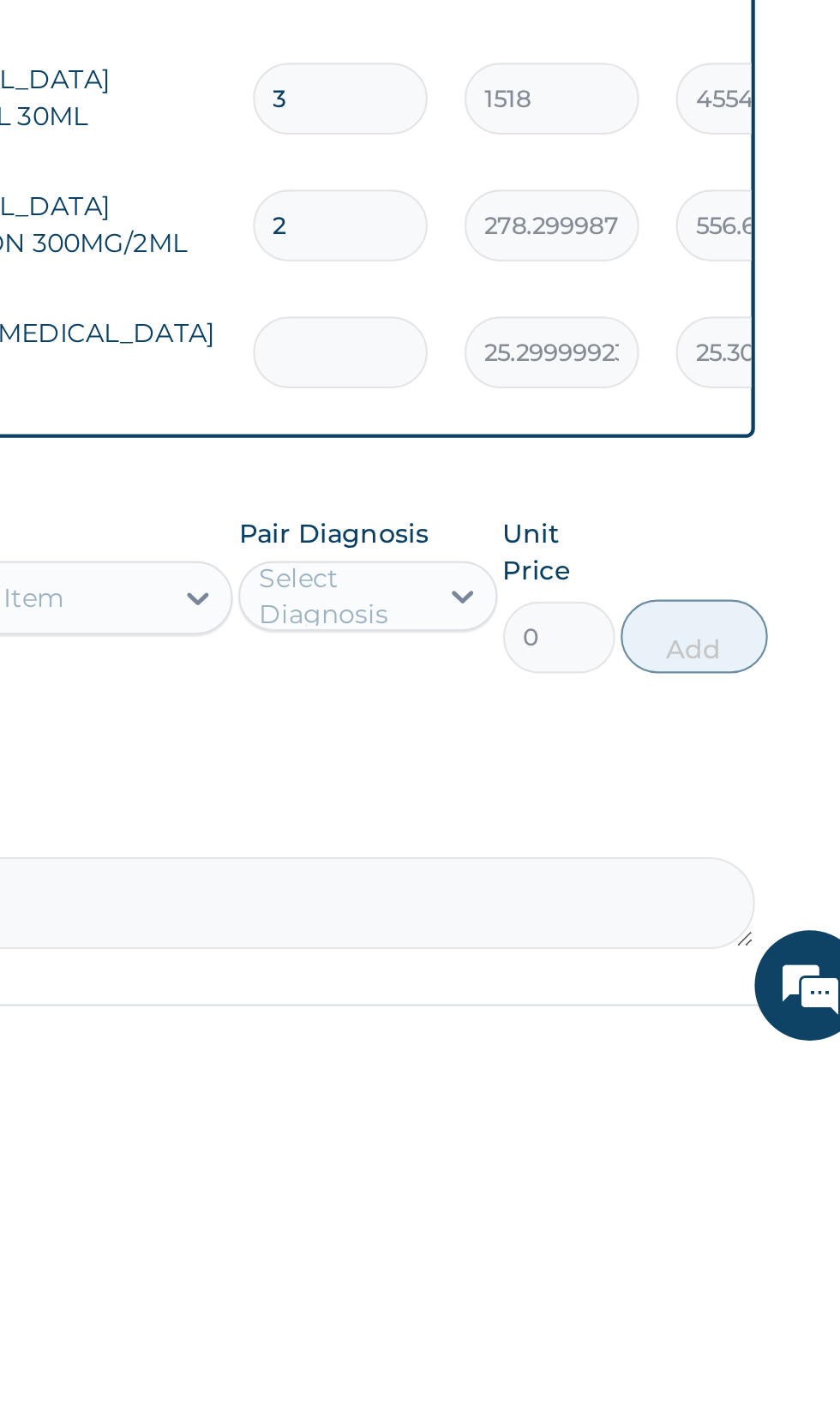
type input "0.00"
type input "2"
type input "50.60"
type input "20"
type input "506.00"
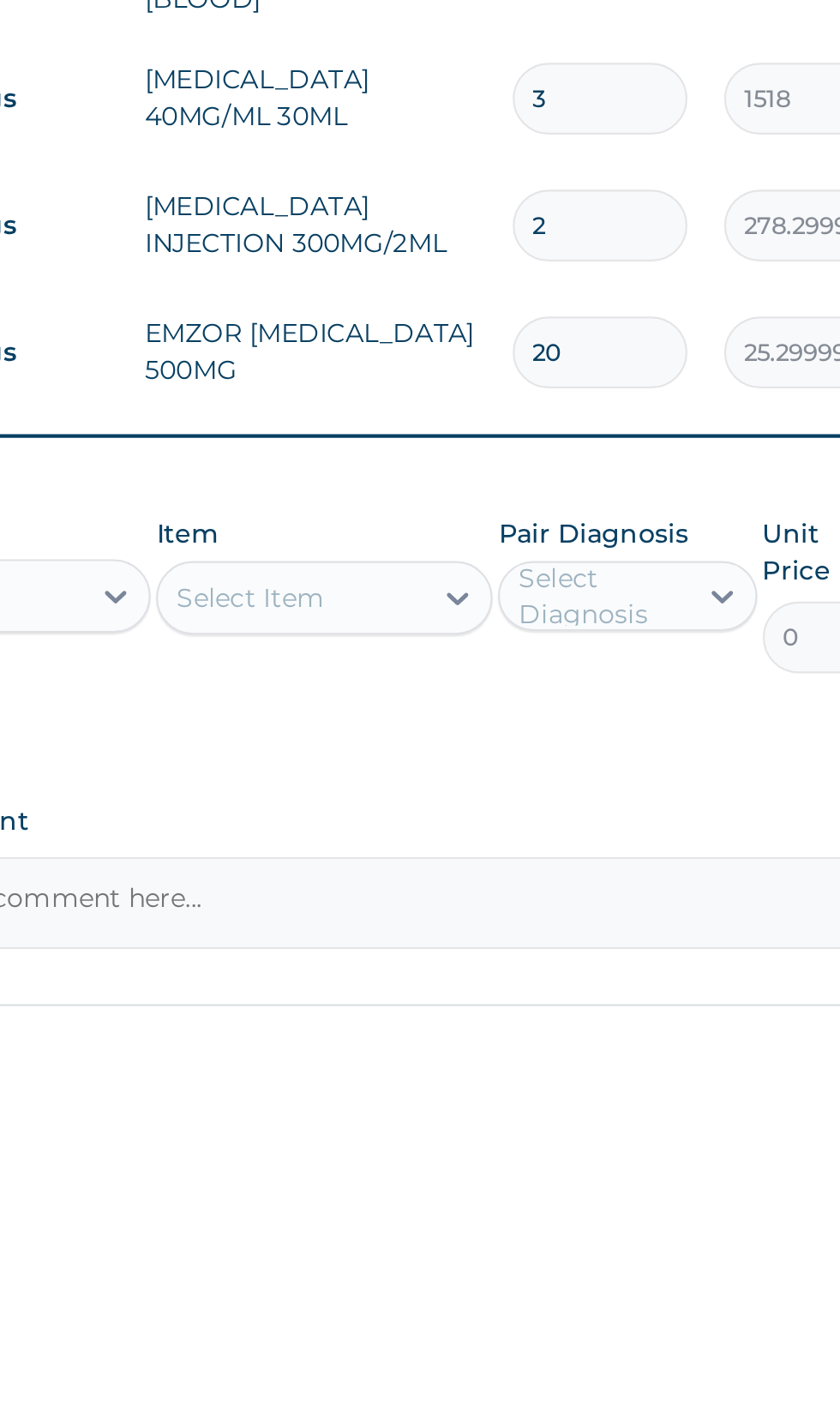
type input "20"
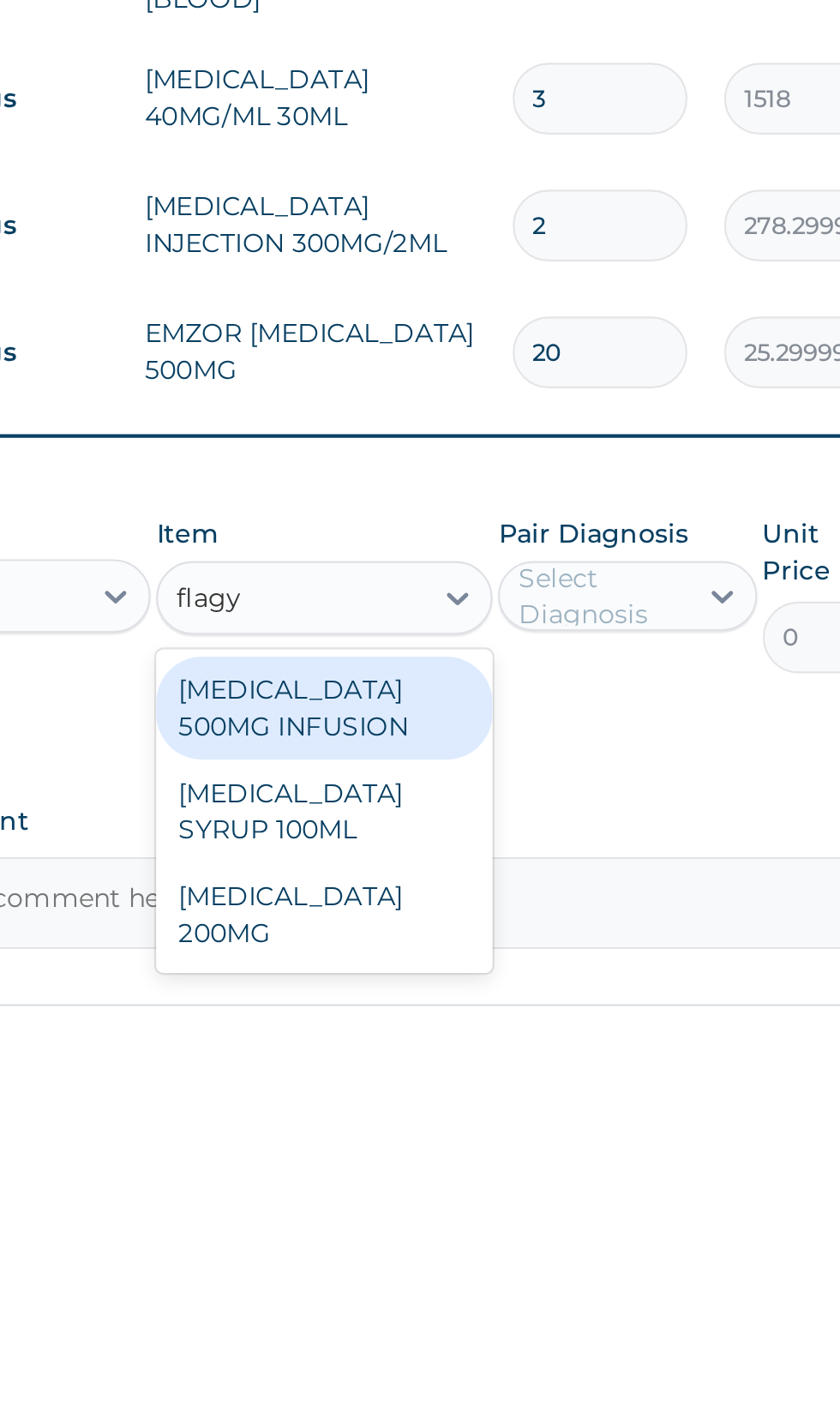
scroll to position [0, 0]
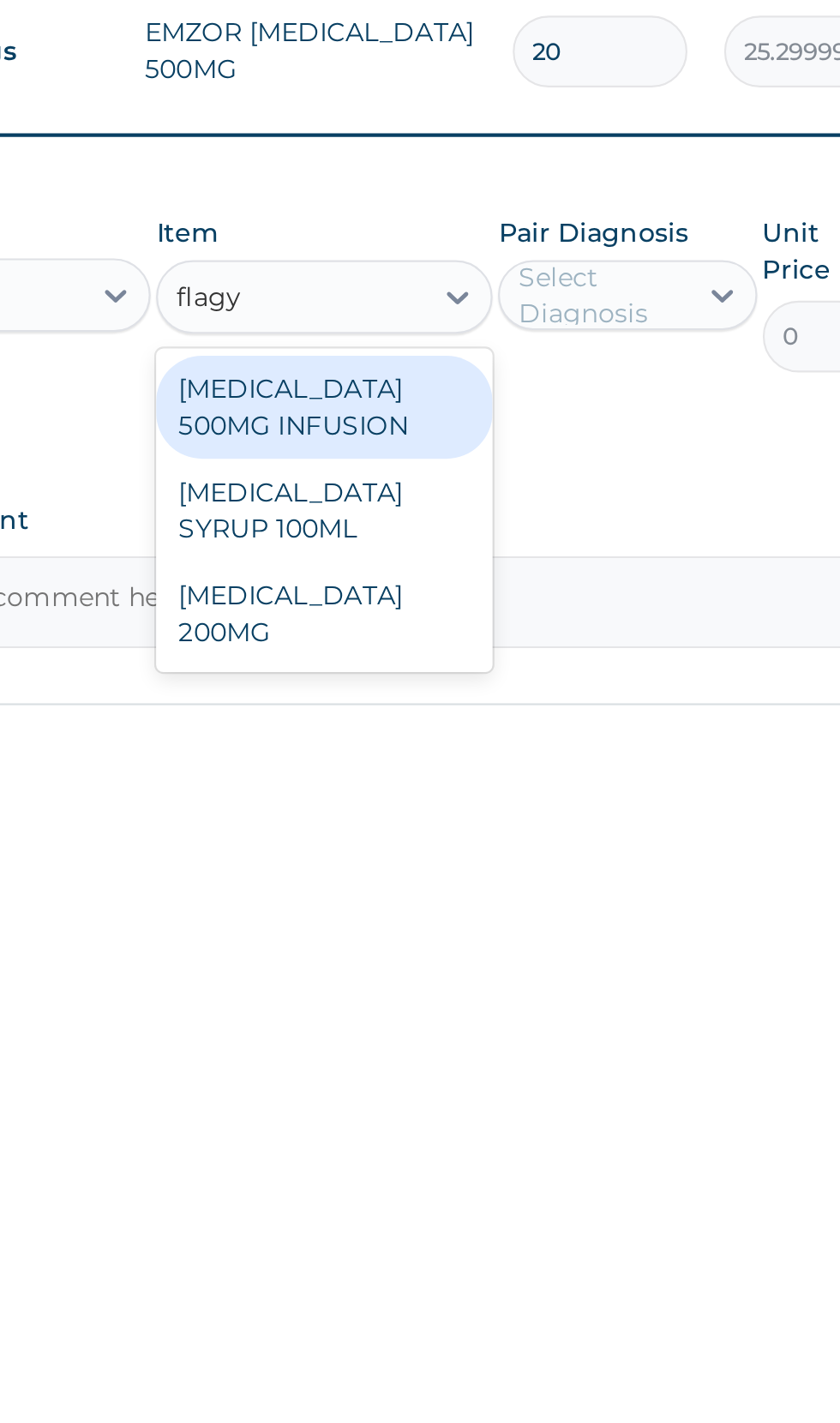
click at [418, 1331] on div "FLAGYL 200MG" at bounding box center [457, 1355] width 157 height 48
type input "flagy"
type input "50.59999847412109"
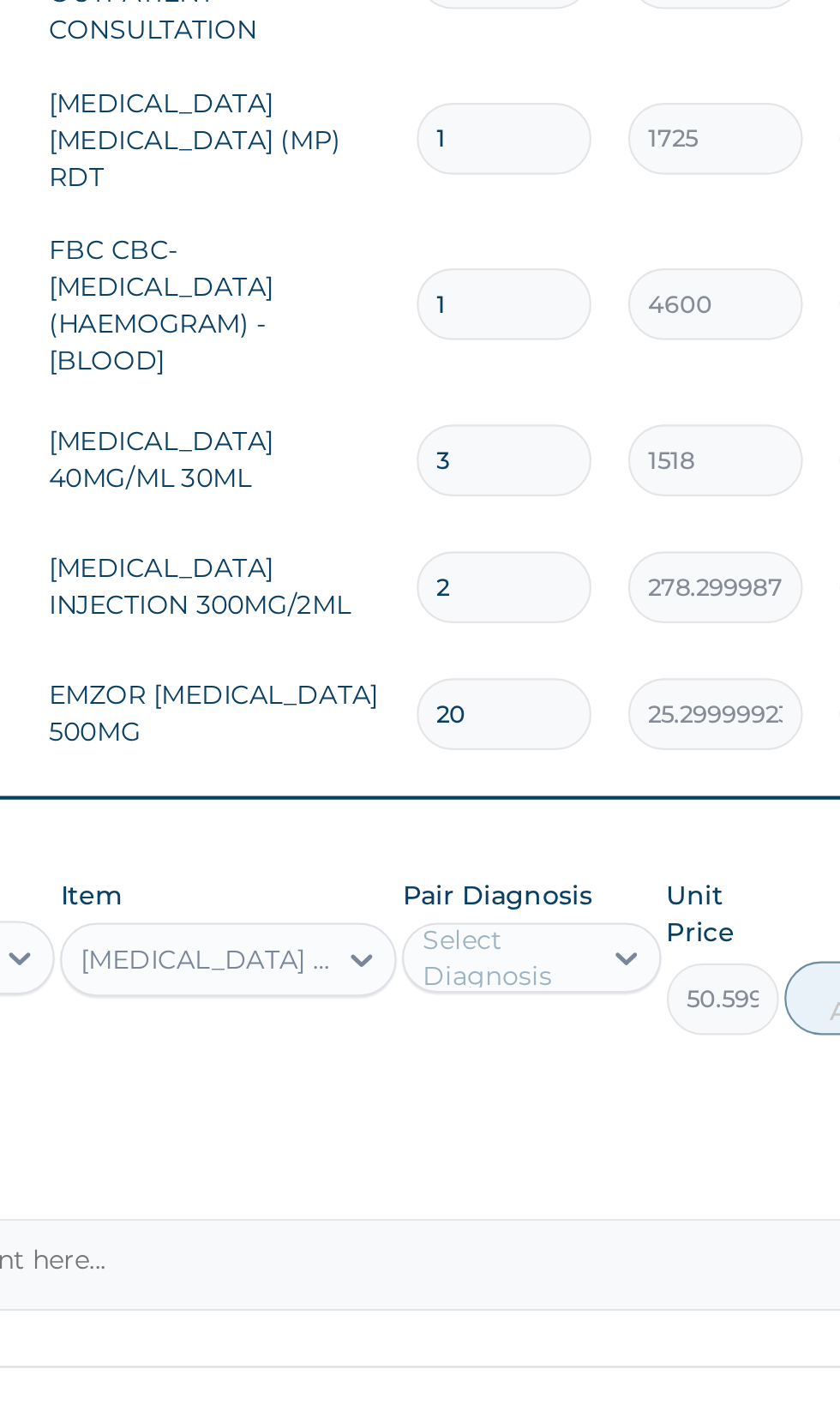
scroll to position [145, 0]
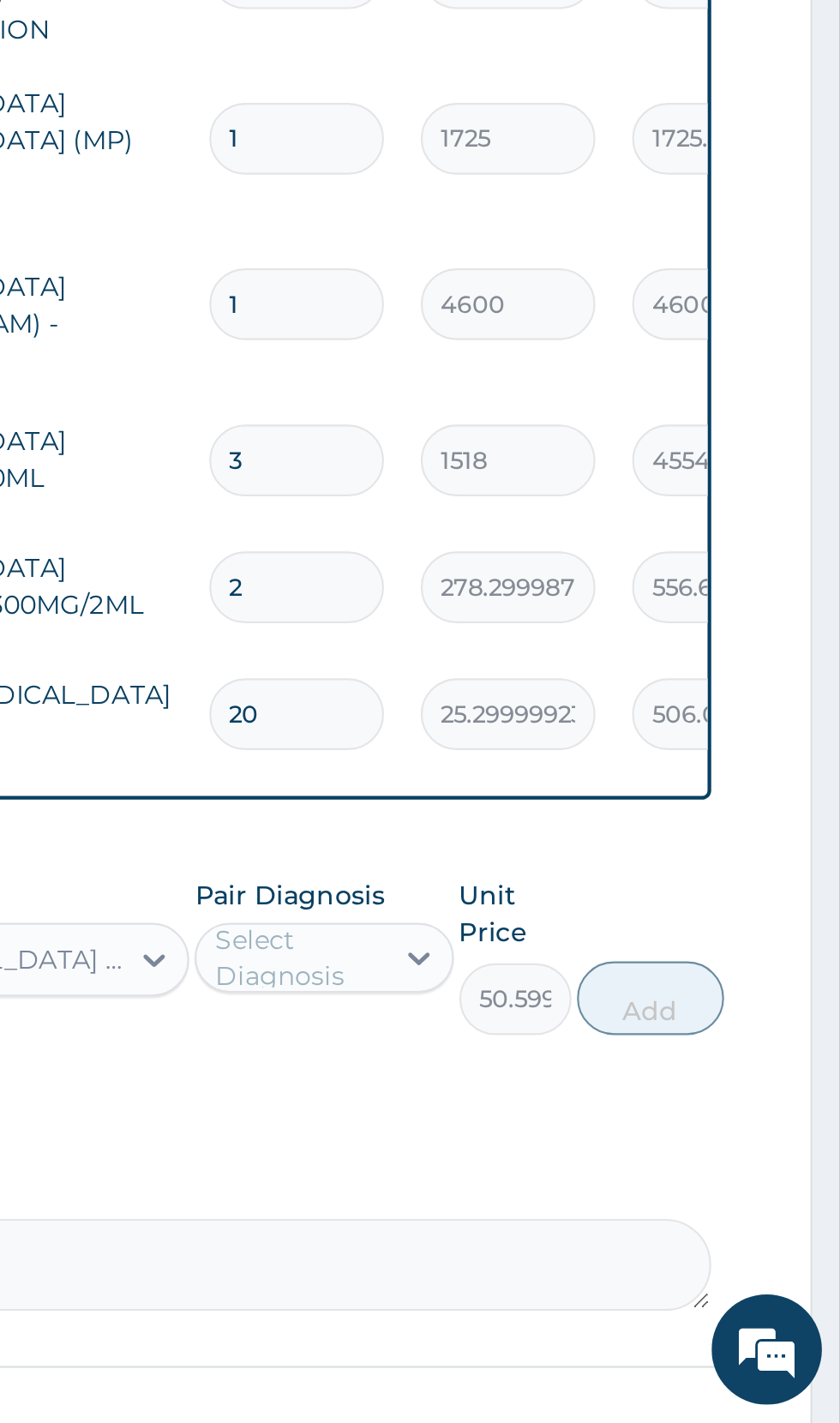
click at [702, 1017] on input "278.2999877929688" at bounding box center [685, 1033] width 81 height 33
click at [624, 1035] on input "2" at bounding box center [586, 1033] width 81 height 33
click at [556, 1025] on input "2" at bounding box center [586, 1033] width 81 height 33
click at [785, 1018] on form "Step 2 of 2 PA Code / Prescription Code Enter Code(Secondary Care Only) Encount…" at bounding box center [519, 736] width 617 height 1518
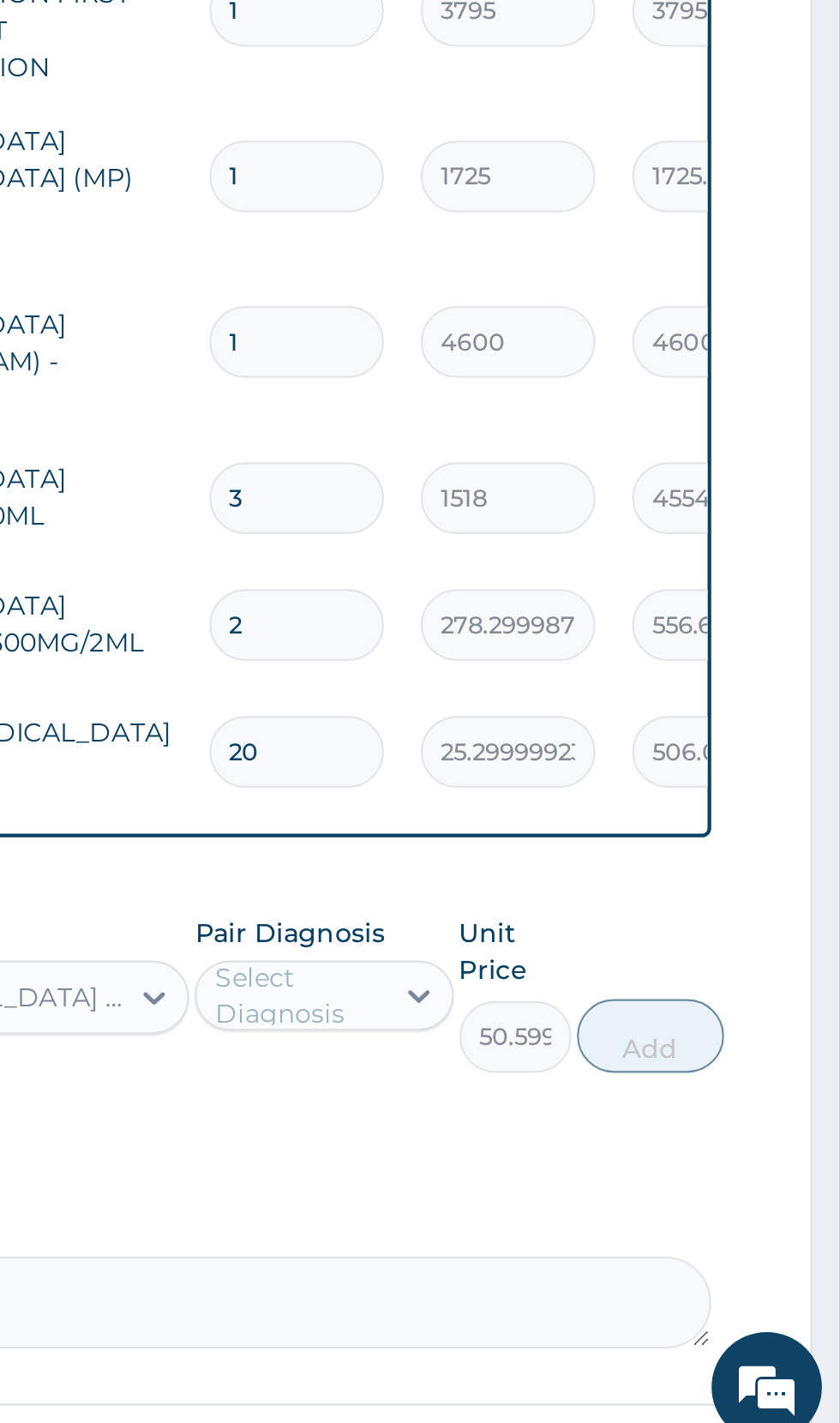
scroll to position [123, 0]
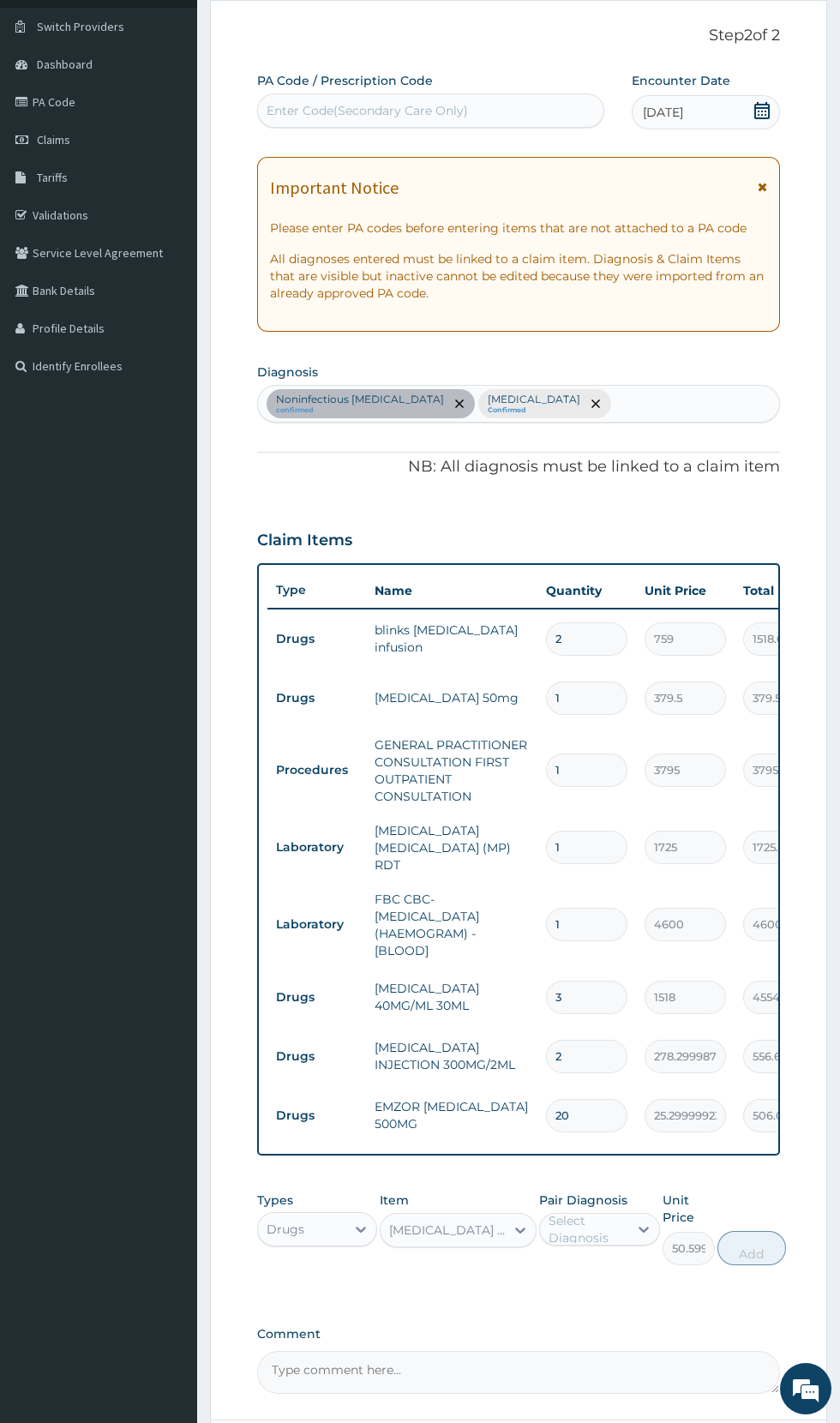
click at [732, 1048] on td "278.2999877929688" at bounding box center [685, 1057] width 99 height 51
click at [763, 1027] on tr "Drugs PARACETAMOL INJECTION 300MG/2ML 2 278.2999877929688 556.60 Malaria Delete" at bounding box center [687, 1057] width 840 height 60
click at [715, 1048] on input "278.2999877929688" at bounding box center [685, 1057] width 81 height 33
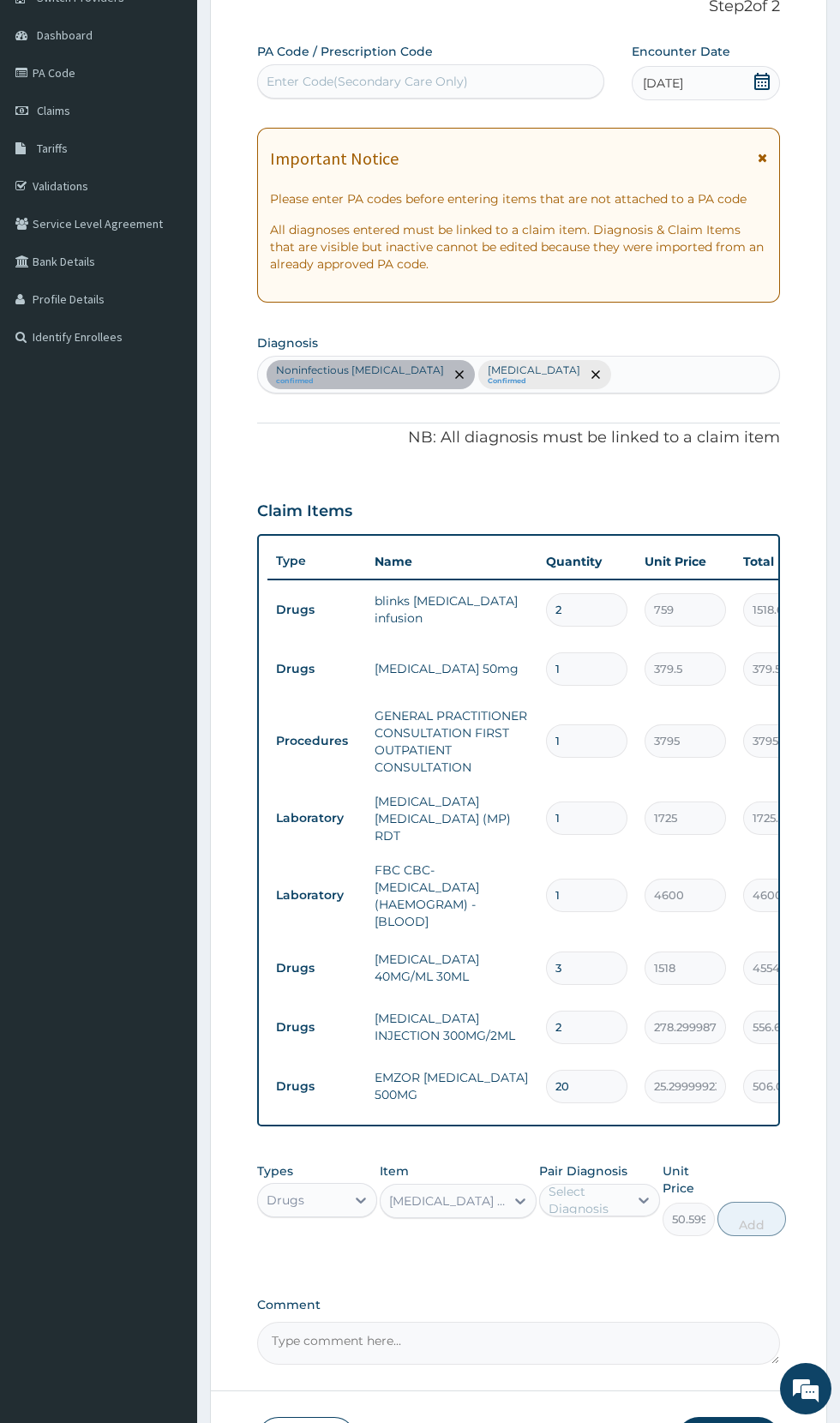
scroll to position [152, 0]
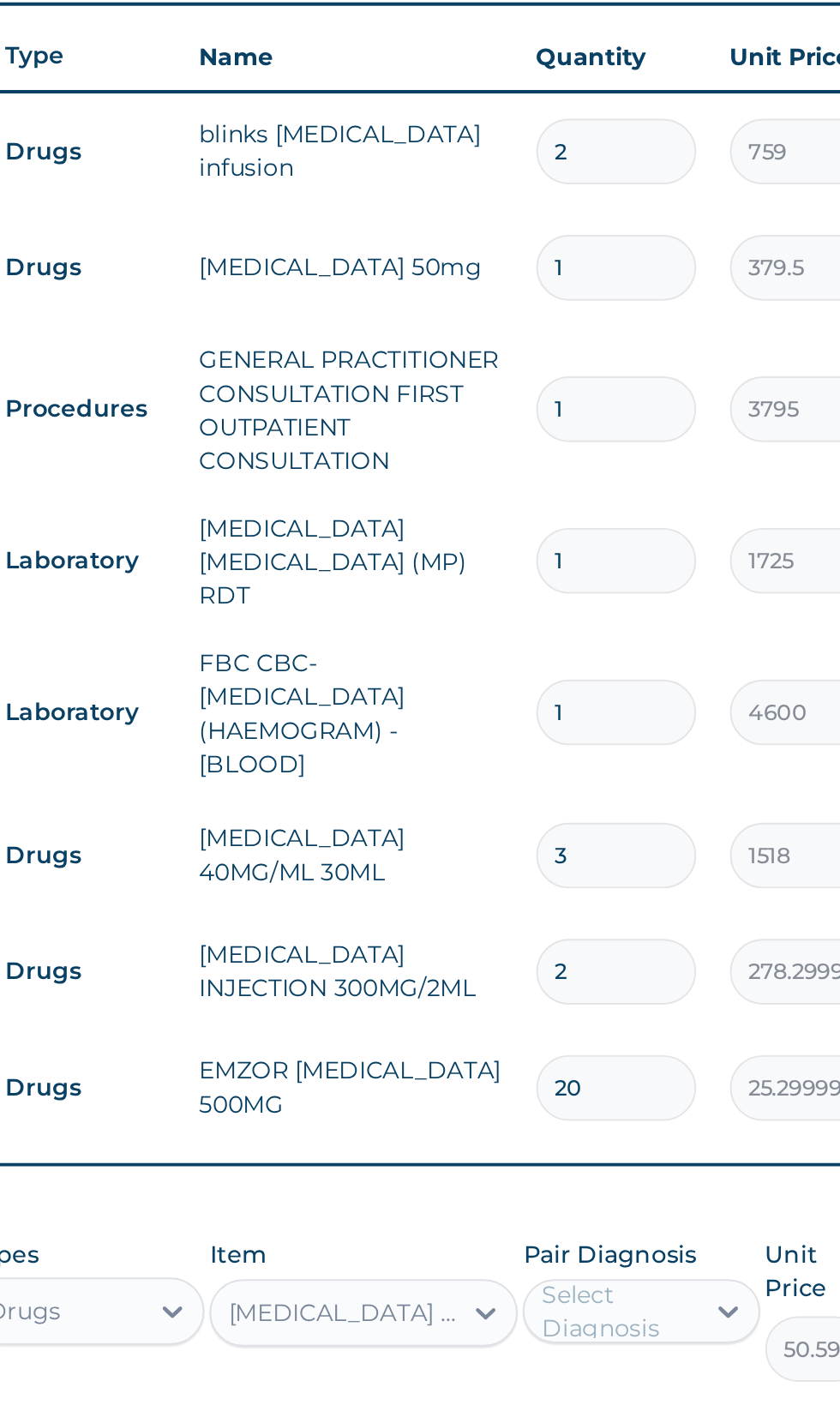
click at [646, 1013] on input "278.2999877929688" at bounding box center [685, 1026] width 81 height 33
click at [646, 1026] on input "278.2999877929688" at bounding box center [685, 1026] width 81 height 33
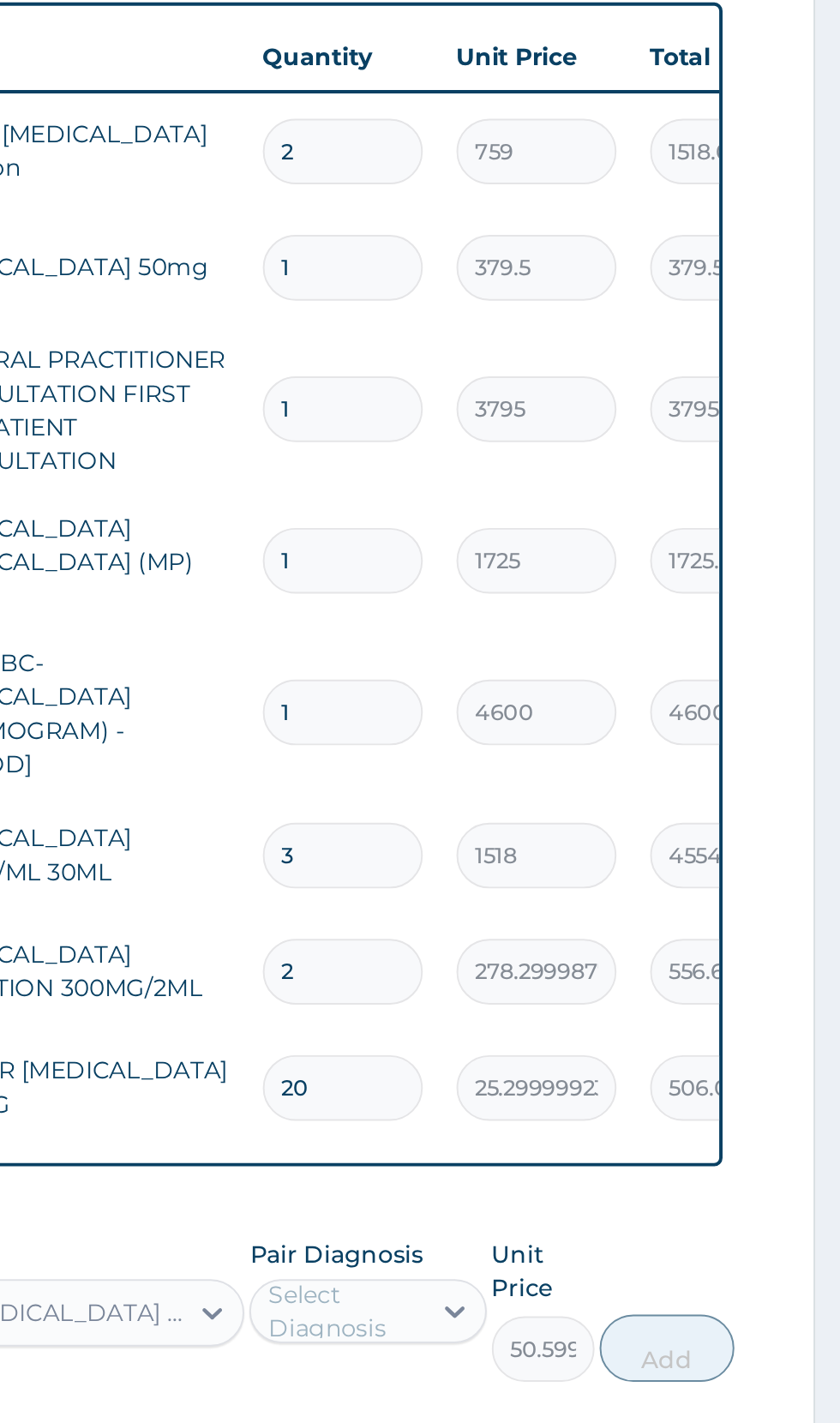
click at [800, 1009] on form "Step 2 of 2 PA Code / Prescription Code Enter Code(Secondary Care Only) Encount…" at bounding box center [519, 729] width 617 height 1518
click at [790, 1010] on form "Step 2 of 2 PA Code / Prescription Code Enter Code(Secondary Care Only) Encount…" at bounding box center [519, 729] width 617 height 1518
click at [780, 1008] on form "Step 2 of 2 PA Code / Prescription Code Enter Code(Secondary Care Only) Encount…" at bounding box center [519, 729] width 617 height 1518
click at [778, 998] on div "Type Name Quantity Unit Price Total Price Pair Diagnosis Actions Drugs blinks m…" at bounding box center [518, 830] width 523 height 592
click at [742, 1011] on td "556.60" at bounding box center [783, 1027] width 99 height 51
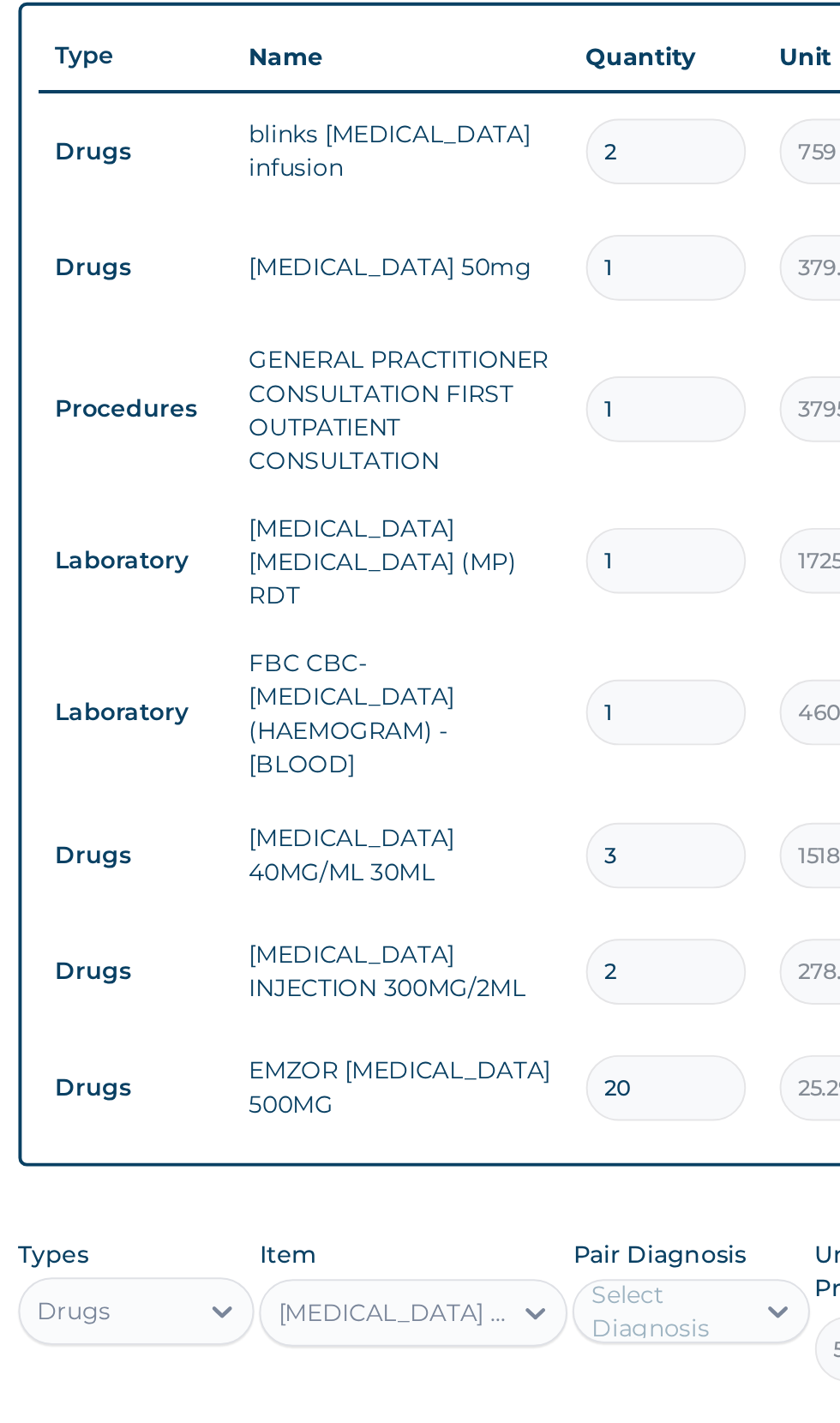
click at [470, 1019] on td "PARACETAMOL INJECTION 300MG/2ML" at bounding box center [452, 1026] width 172 height 52
click at [568, 1012] on input "2" at bounding box center [586, 1026] width 81 height 33
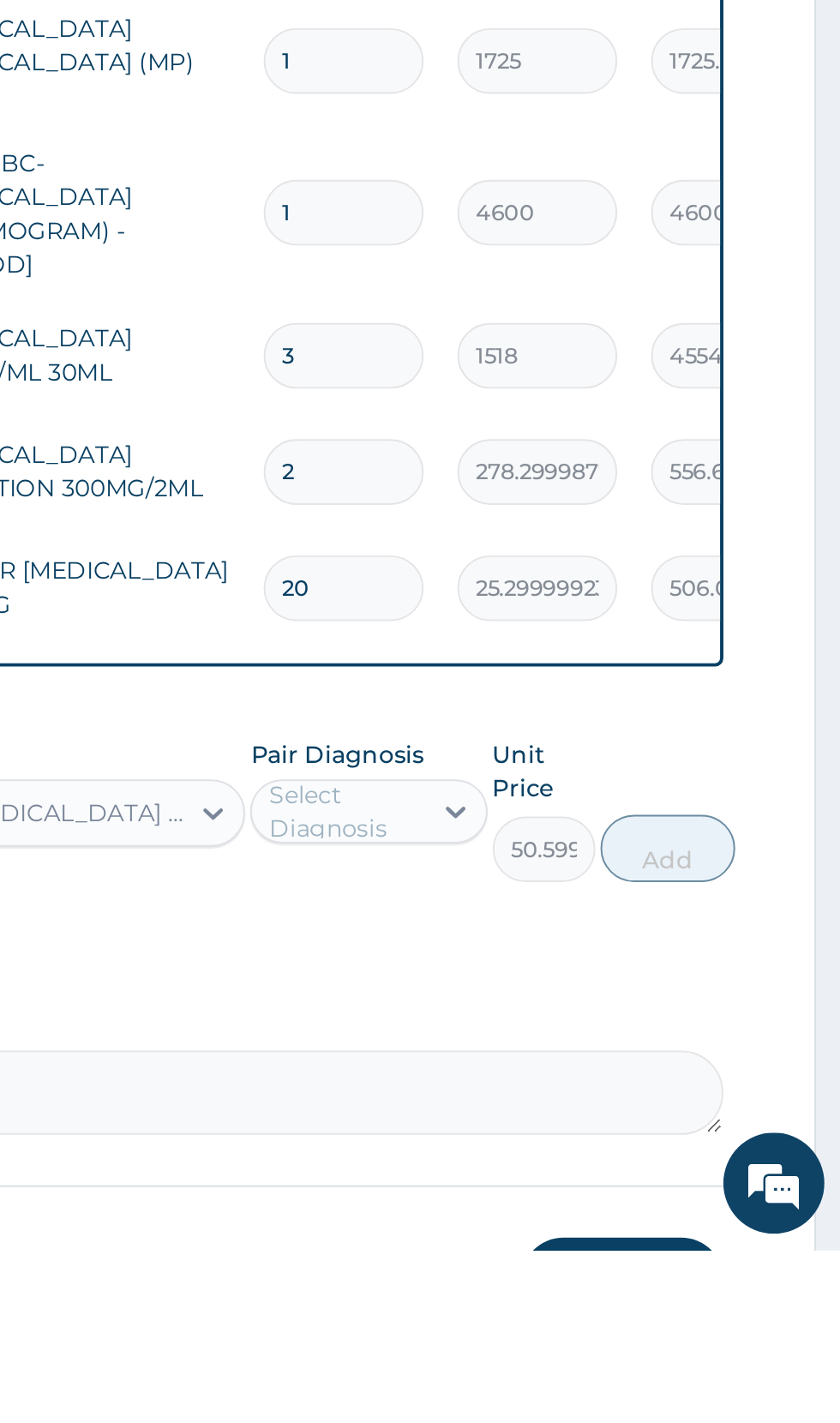
click at [806, 1021] on form "Step 2 of 2 PA Code / Prescription Code Enter Code(Secondary Care Only) Encount…" at bounding box center [519, 729] width 617 height 1518
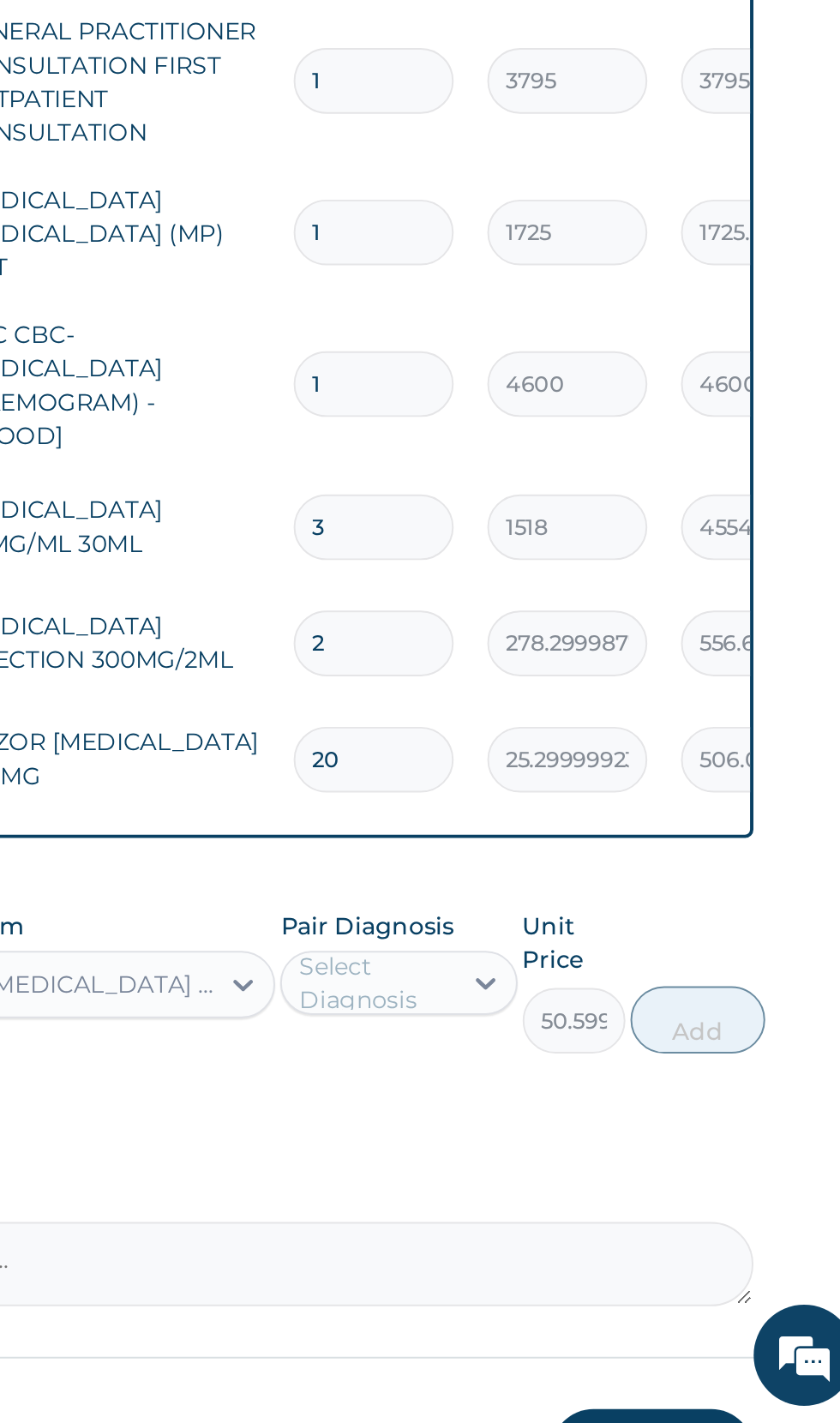
click at [771, 997] on tr "Drugs PARACETAMOL INJECTION 300MG/2ML 2 278.2999877929688 556.60 Malaria Delete" at bounding box center [687, 1027] width 840 height 60
click at [726, 1020] on td "278.2999877929688" at bounding box center [685, 1027] width 99 height 51
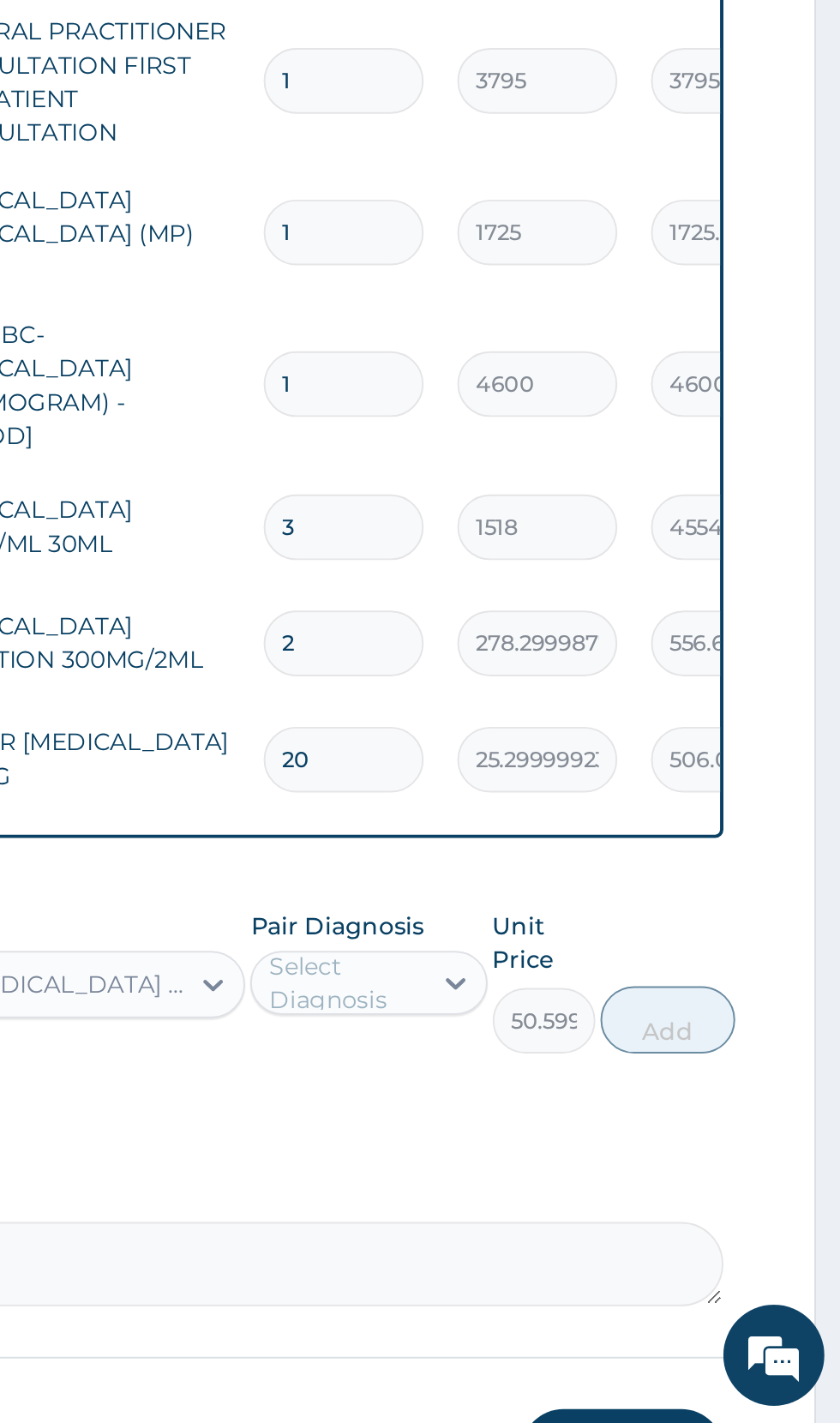
click at [739, 1030] on td "556.60" at bounding box center [783, 1027] width 99 height 51
click at [725, 1026] on div "278.2999877929688" at bounding box center [685, 1026] width 81 height 33
click at [763, 1002] on td "556.60" at bounding box center [783, 1027] width 99 height 51
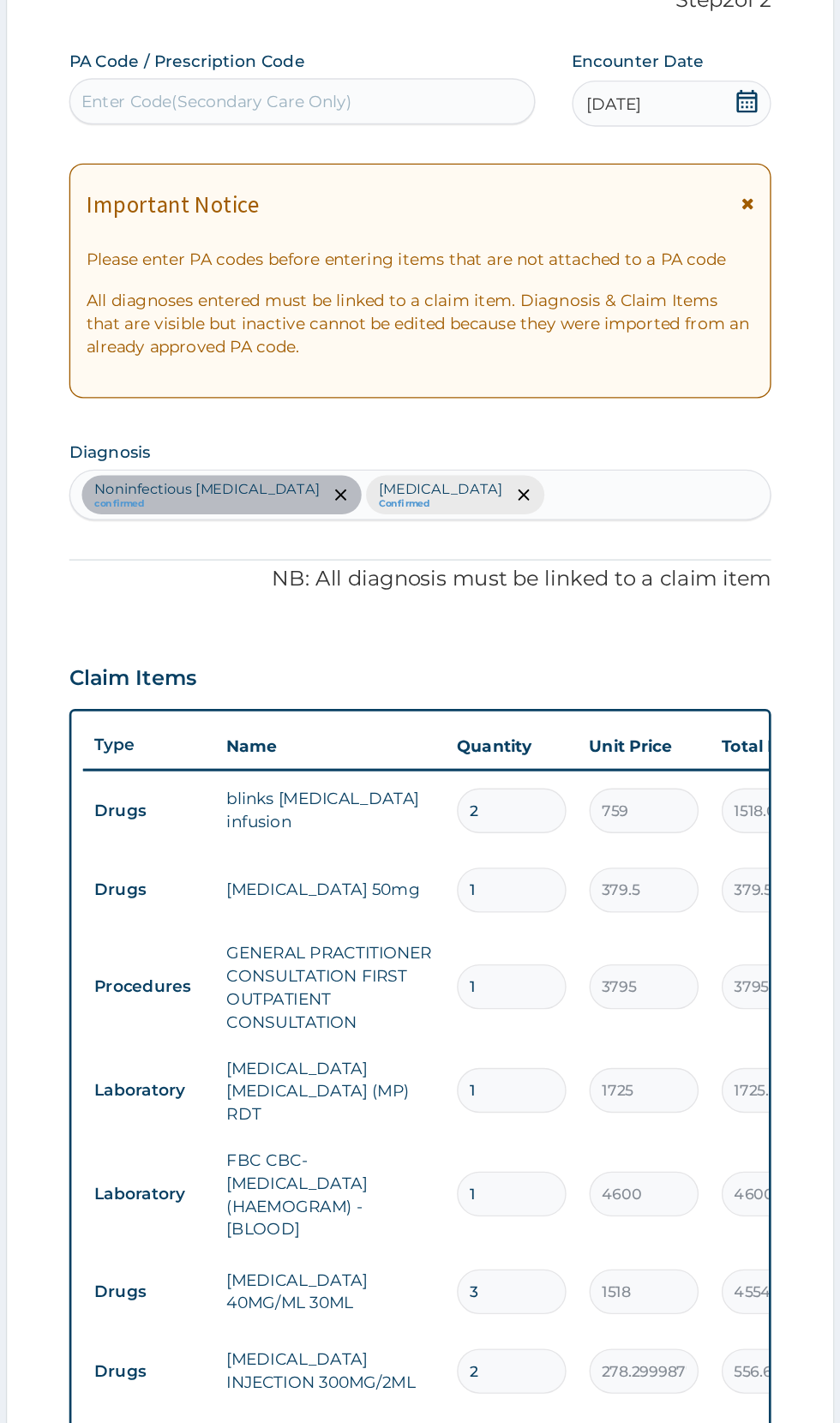
click at [753, 530] on div "Claim Items" at bounding box center [518, 507] width 523 height 45
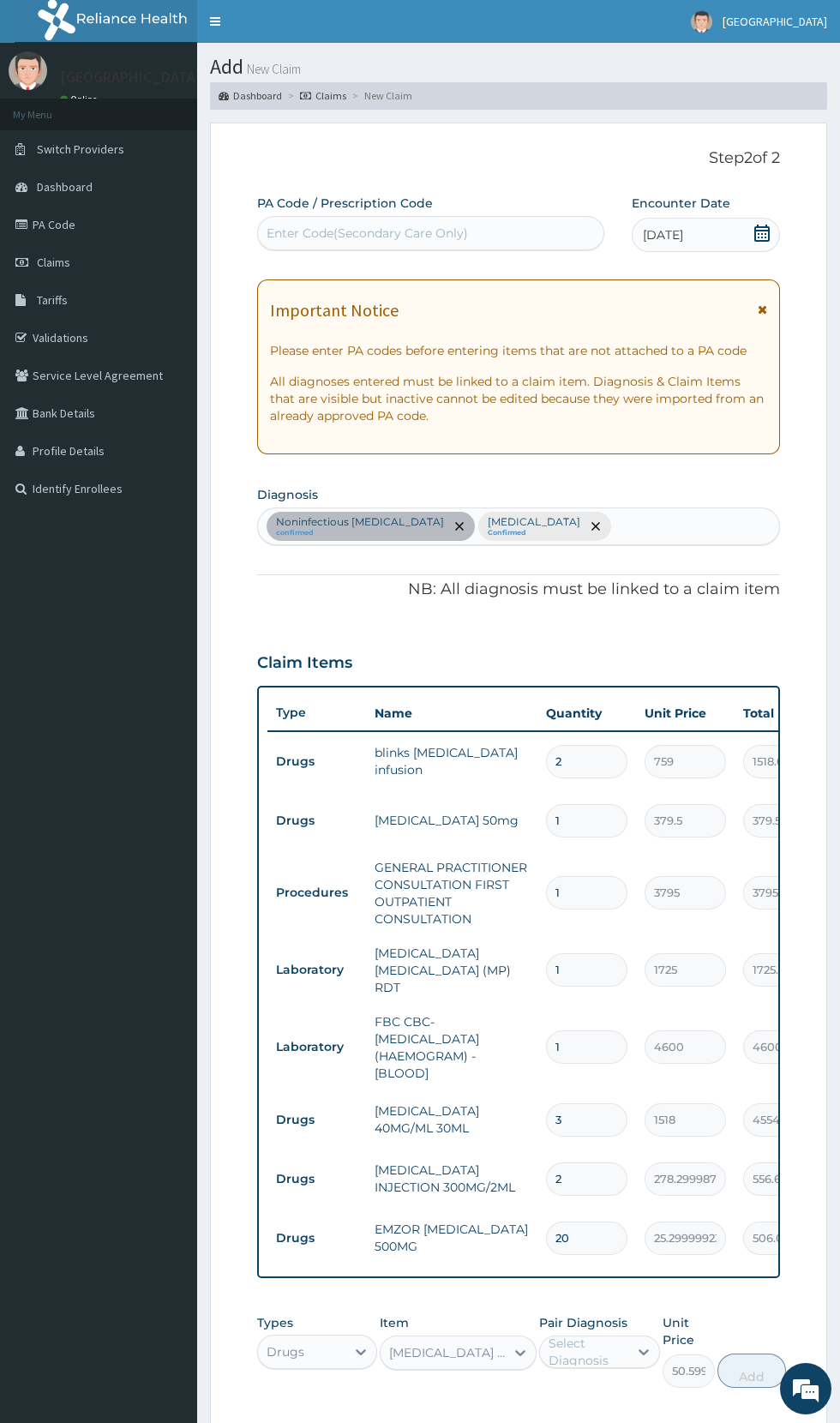
click at [702, 971] on input "1725" at bounding box center [685, 970] width 81 height 33
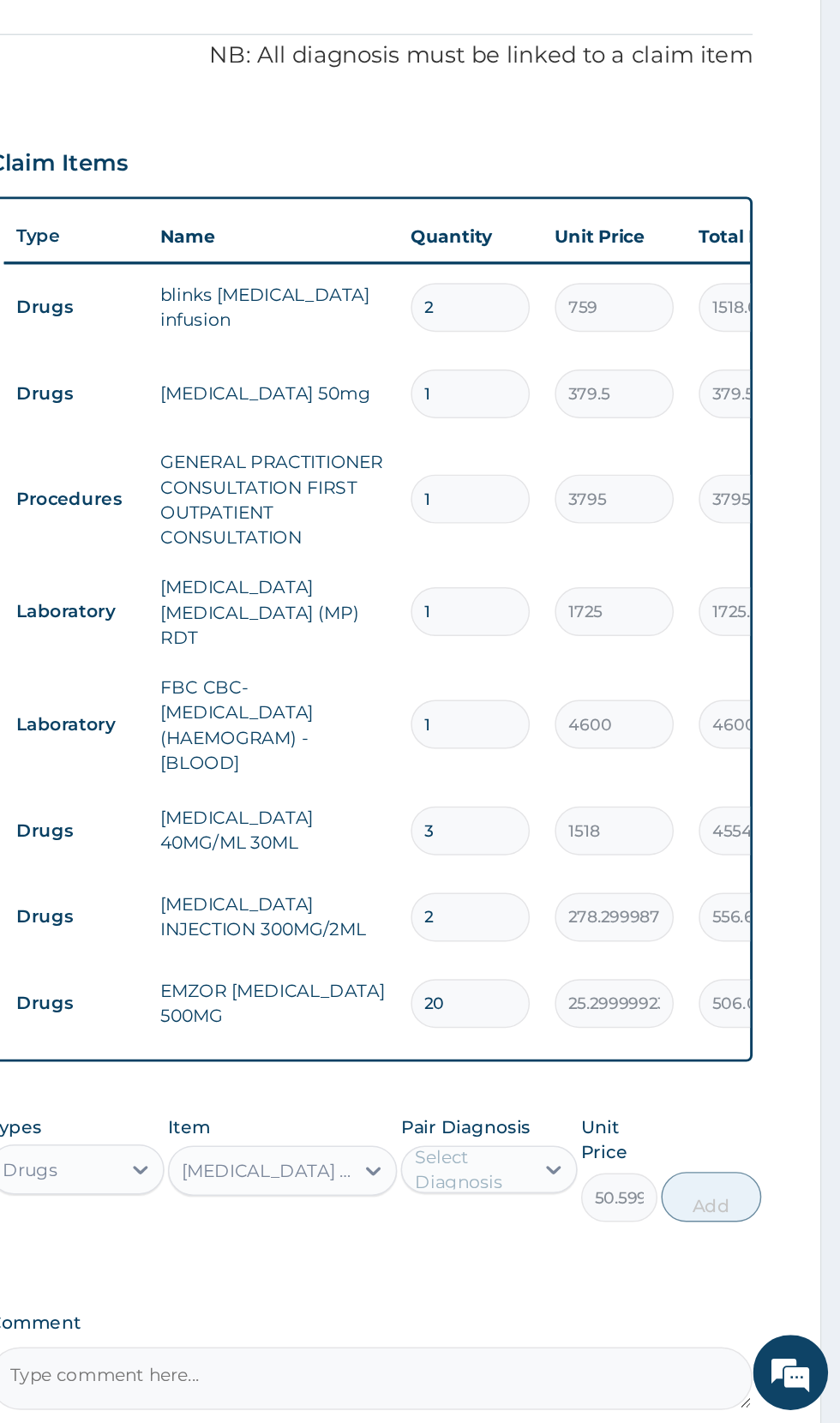
click at [656, 1069] on input "278.2999877929688" at bounding box center [685, 1077] width 81 height 33
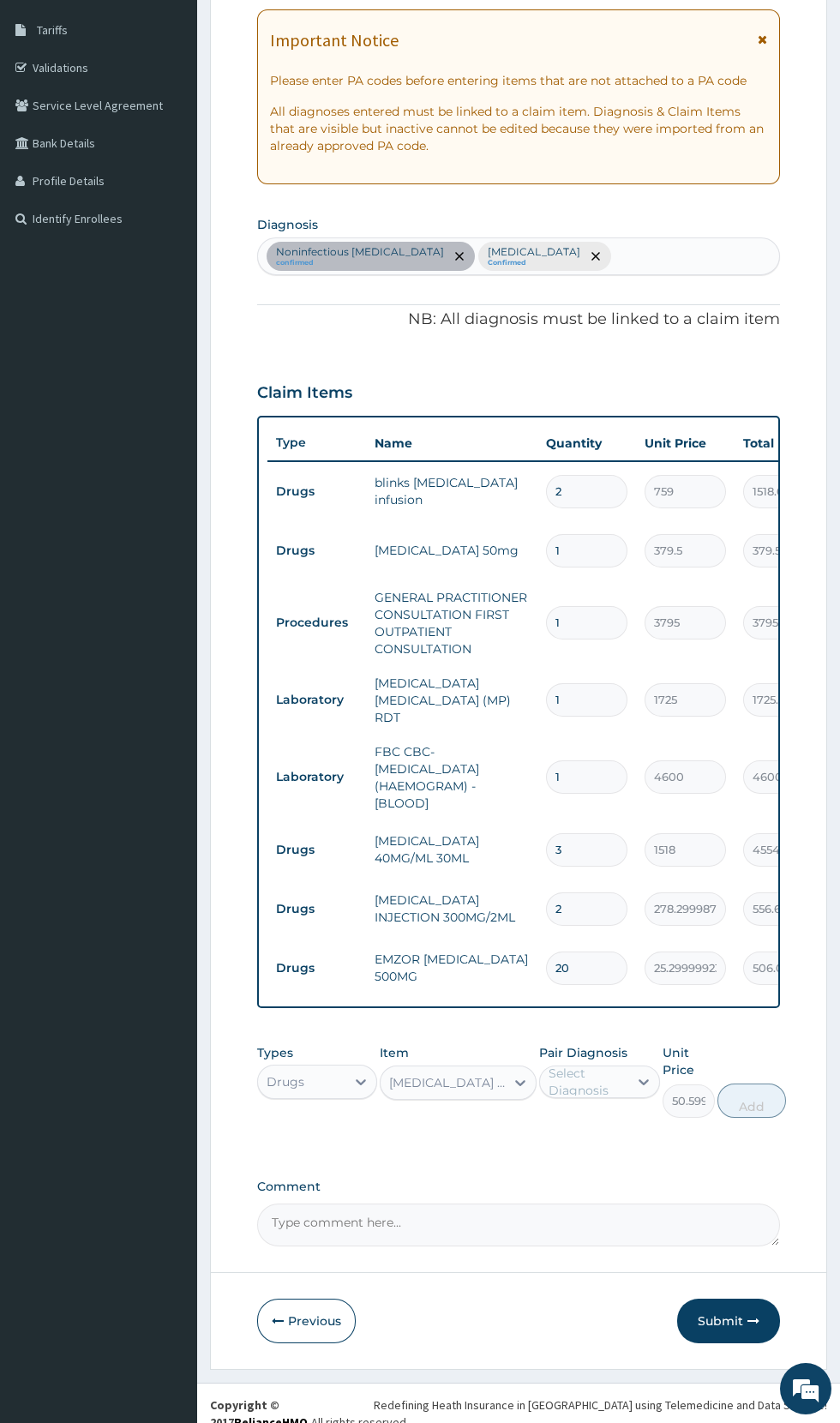
click at [689, 893] on input "278.2999877929688" at bounding box center [685, 909] width 81 height 33
click at [494, 897] on td "PARACETAMOL INJECTION 300MG/2ML" at bounding box center [452, 909] width 172 height 52
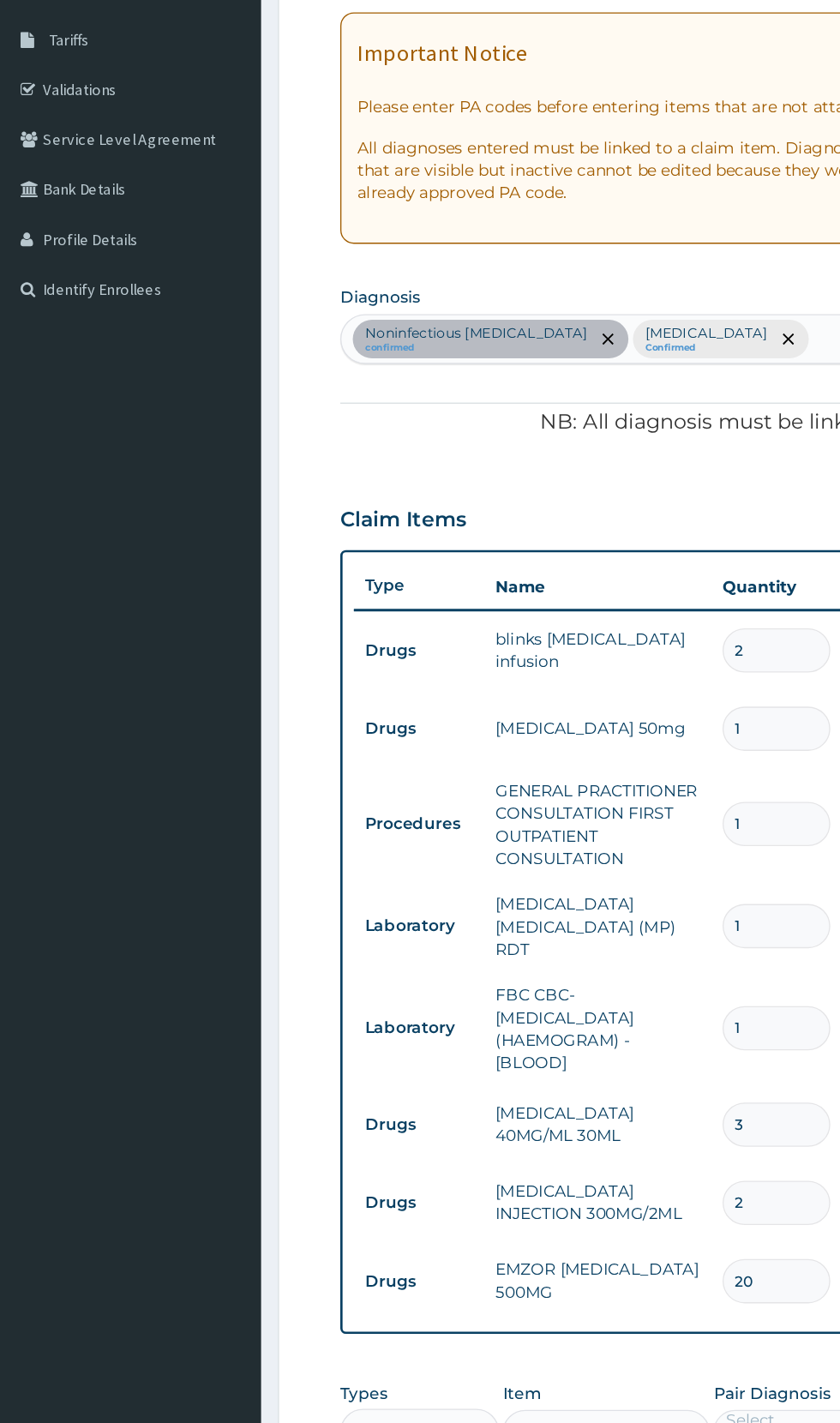
scroll to position [268, 0]
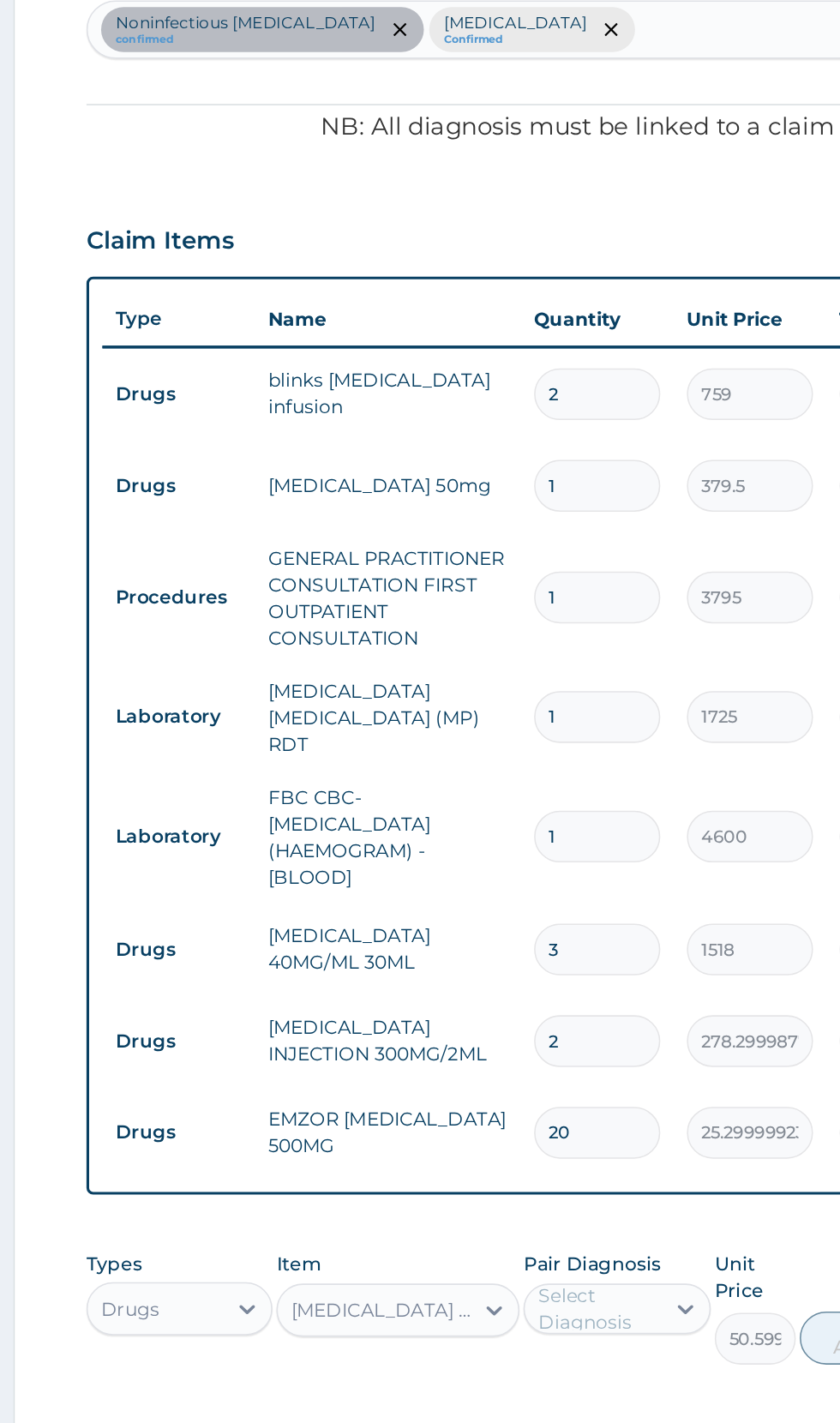
click at [600, 901] on input "2" at bounding box center [586, 910] width 81 height 33
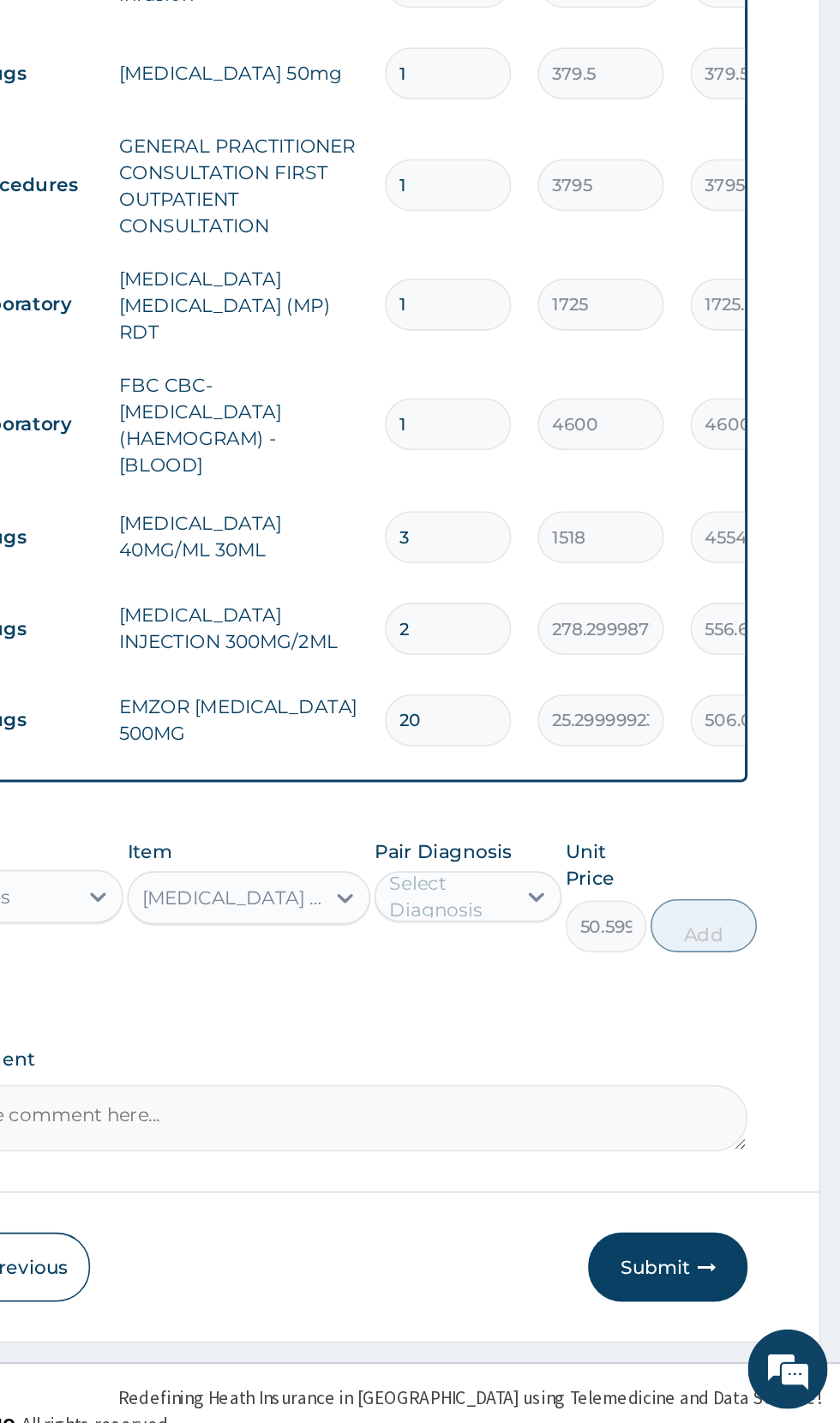
click at [788, 849] on form "Step 2 of 2 PA Code / Prescription Code Enter Code(Secondary Care Only) Encount…" at bounding box center [519, 613] width 617 height 1518
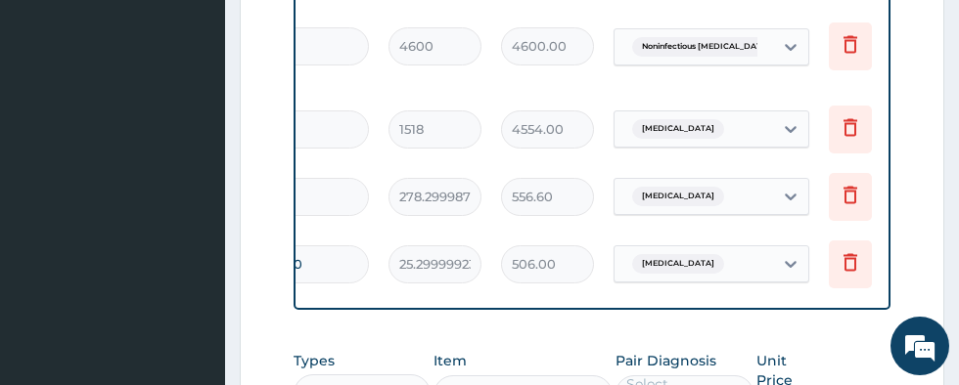
scroll to position [0, 384]
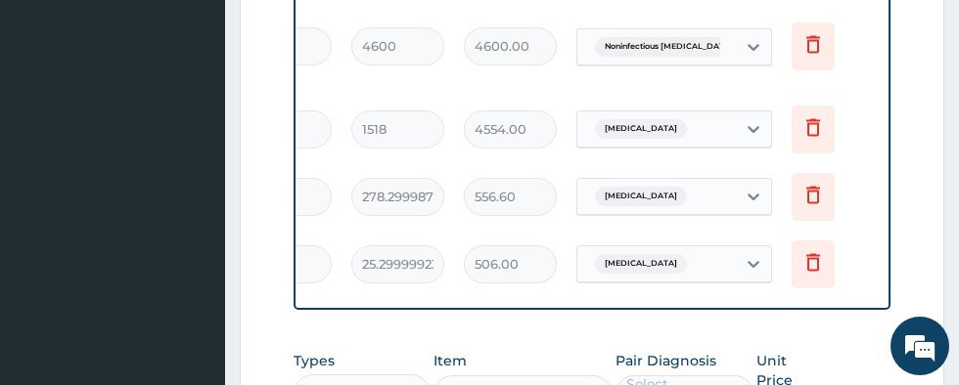
click at [829, 176] on icon at bounding box center [812, 197] width 43 height 48
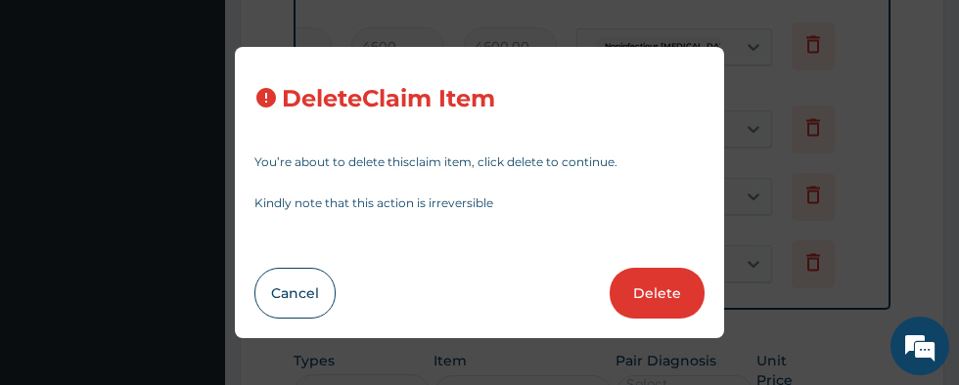
click at [683, 319] on button "Delete" at bounding box center [656, 293] width 95 height 51
type input "20"
type input "25.29999923706055"
type input "506.00"
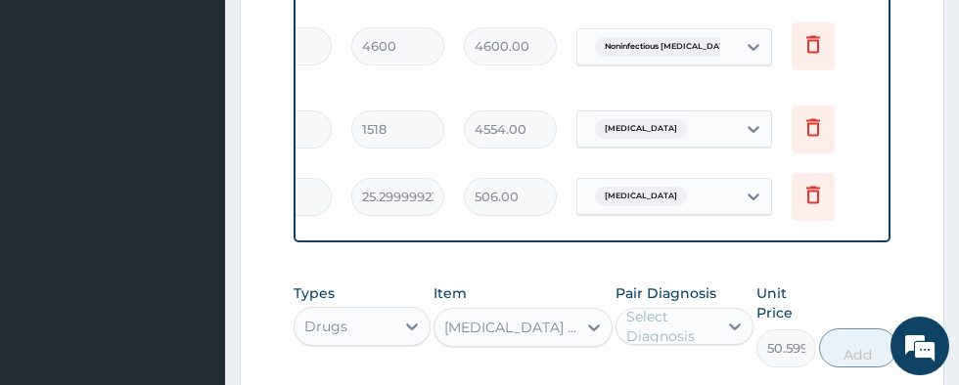
click at [815, 185] on icon at bounding box center [812, 194] width 23 height 23
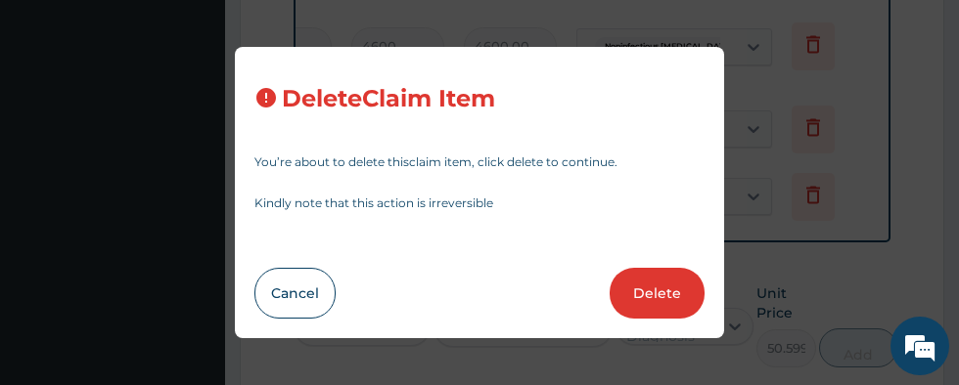
click at [689, 319] on button "Delete" at bounding box center [656, 293] width 95 height 51
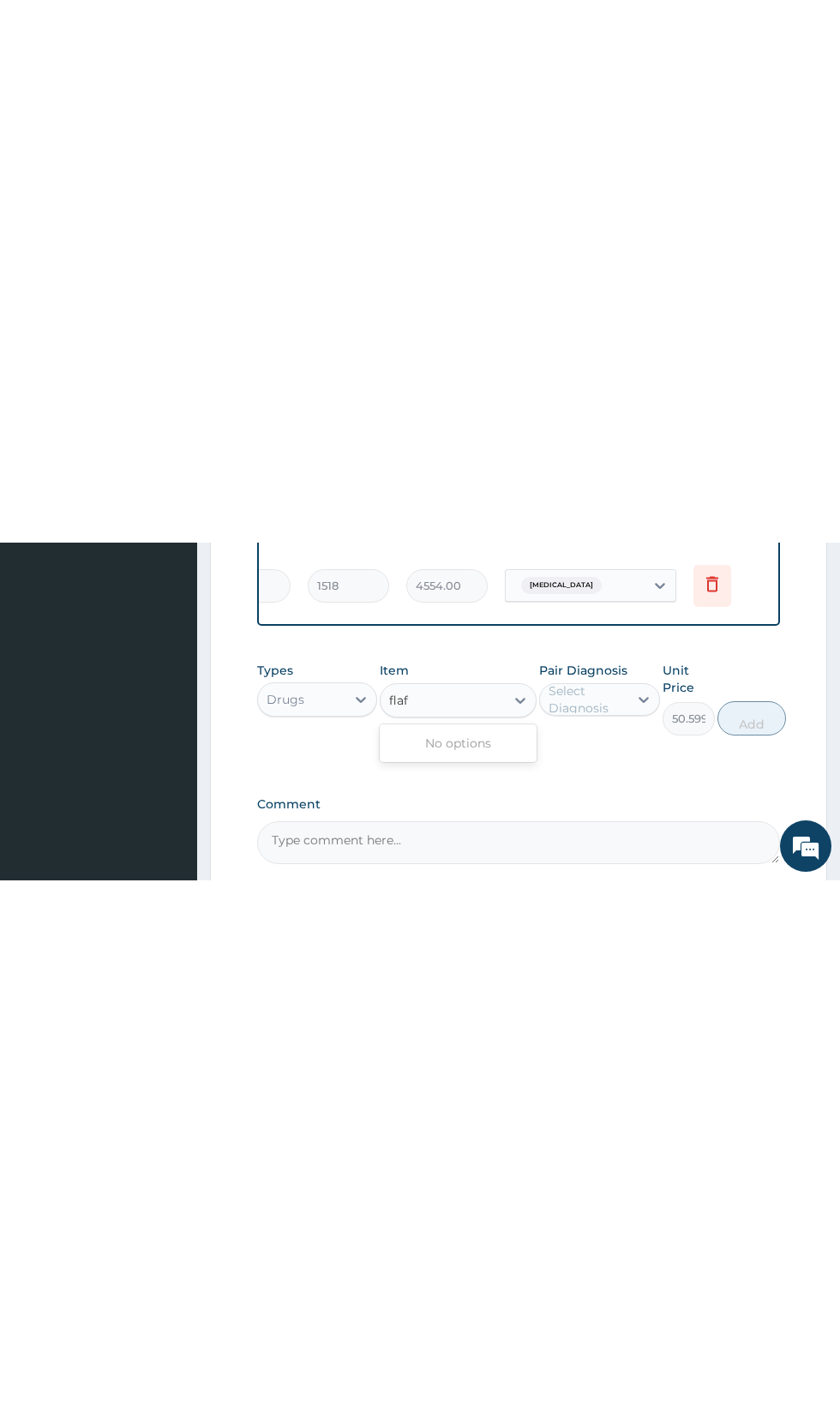
scroll to position [164, 0]
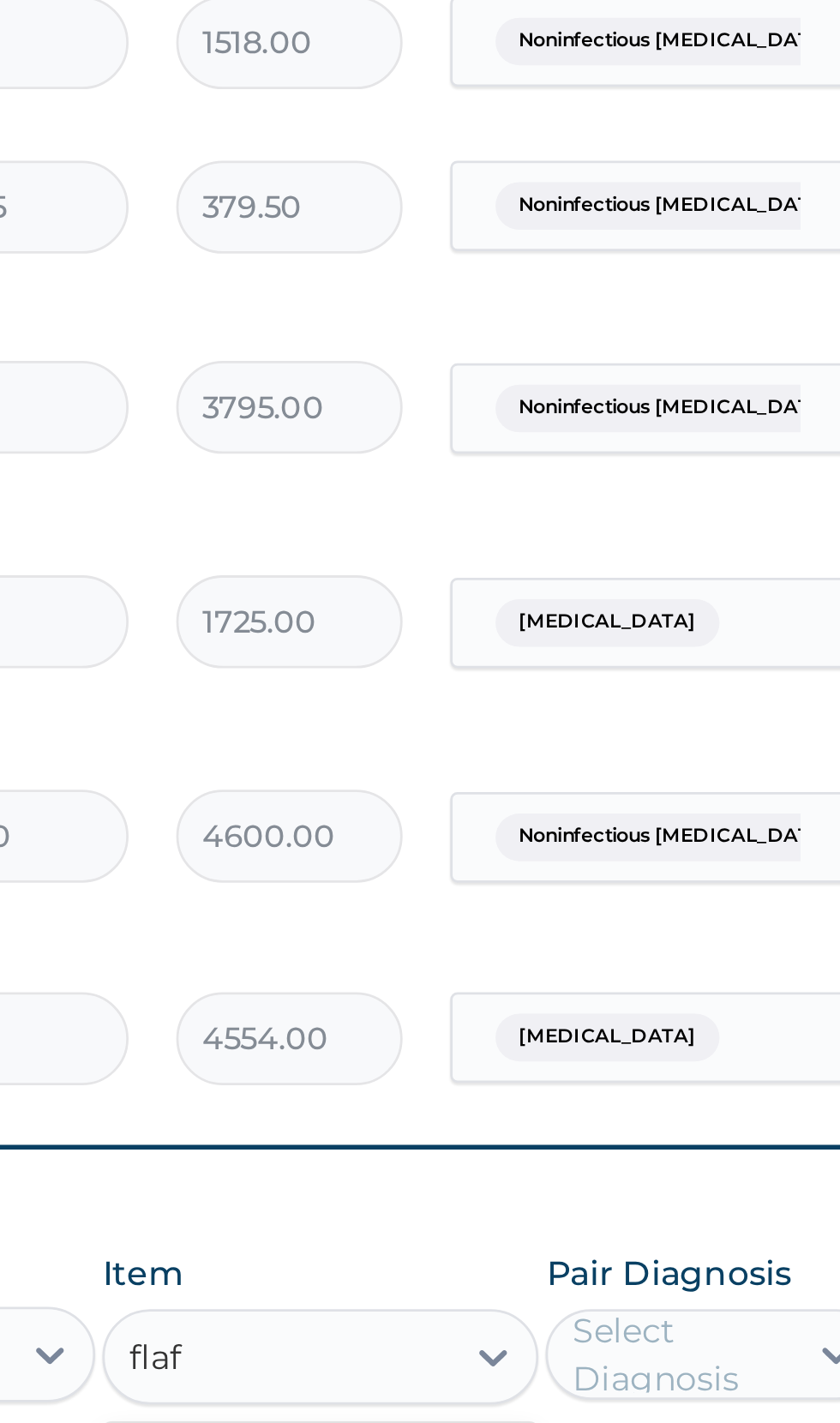
type input "flaf"
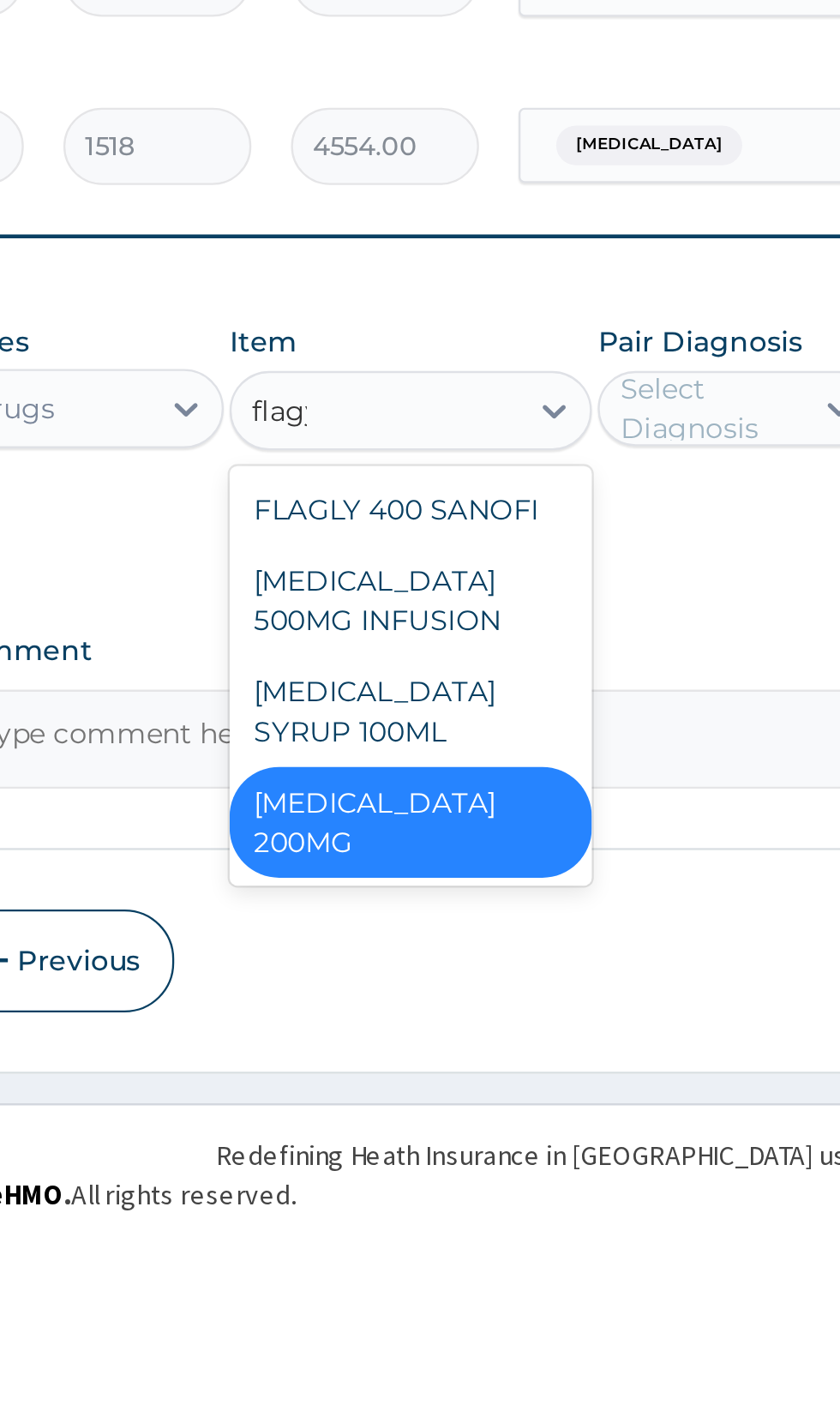
scroll to position [0, 0]
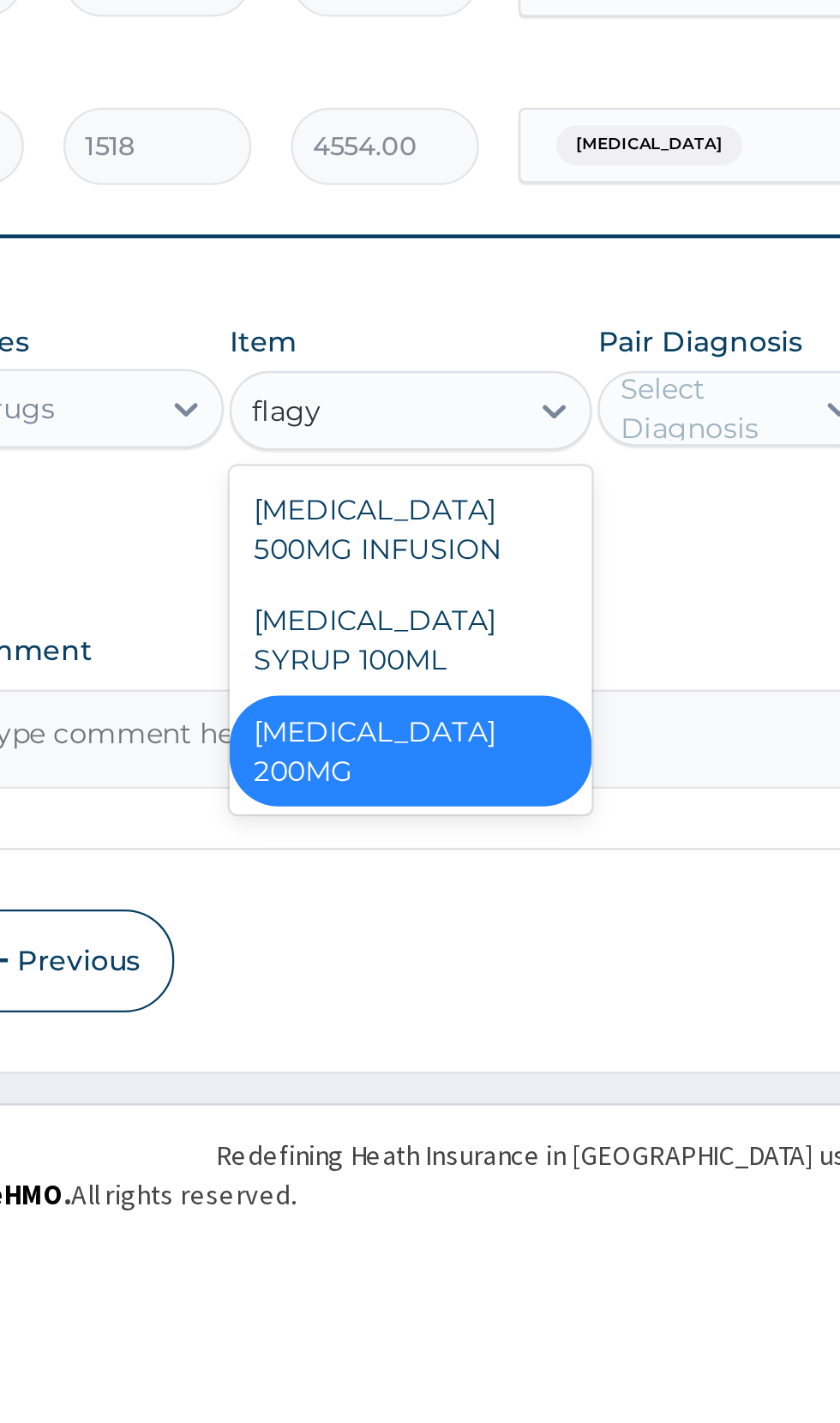
click at [498, 1160] on div "FLAGYL SYRUP 100ML" at bounding box center [457, 1175] width 157 height 48
type input "flagy"
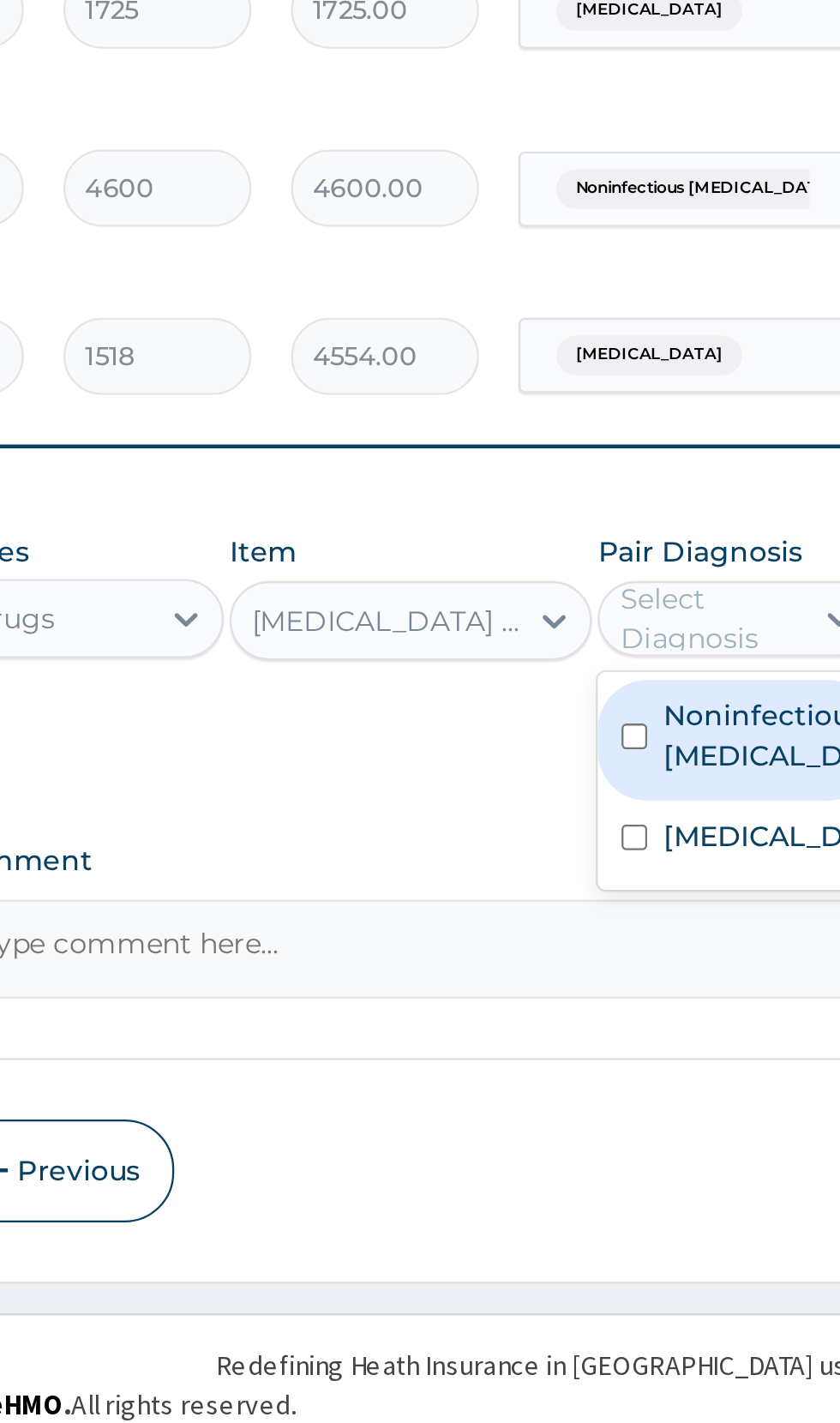
scroll to position [158, 0]
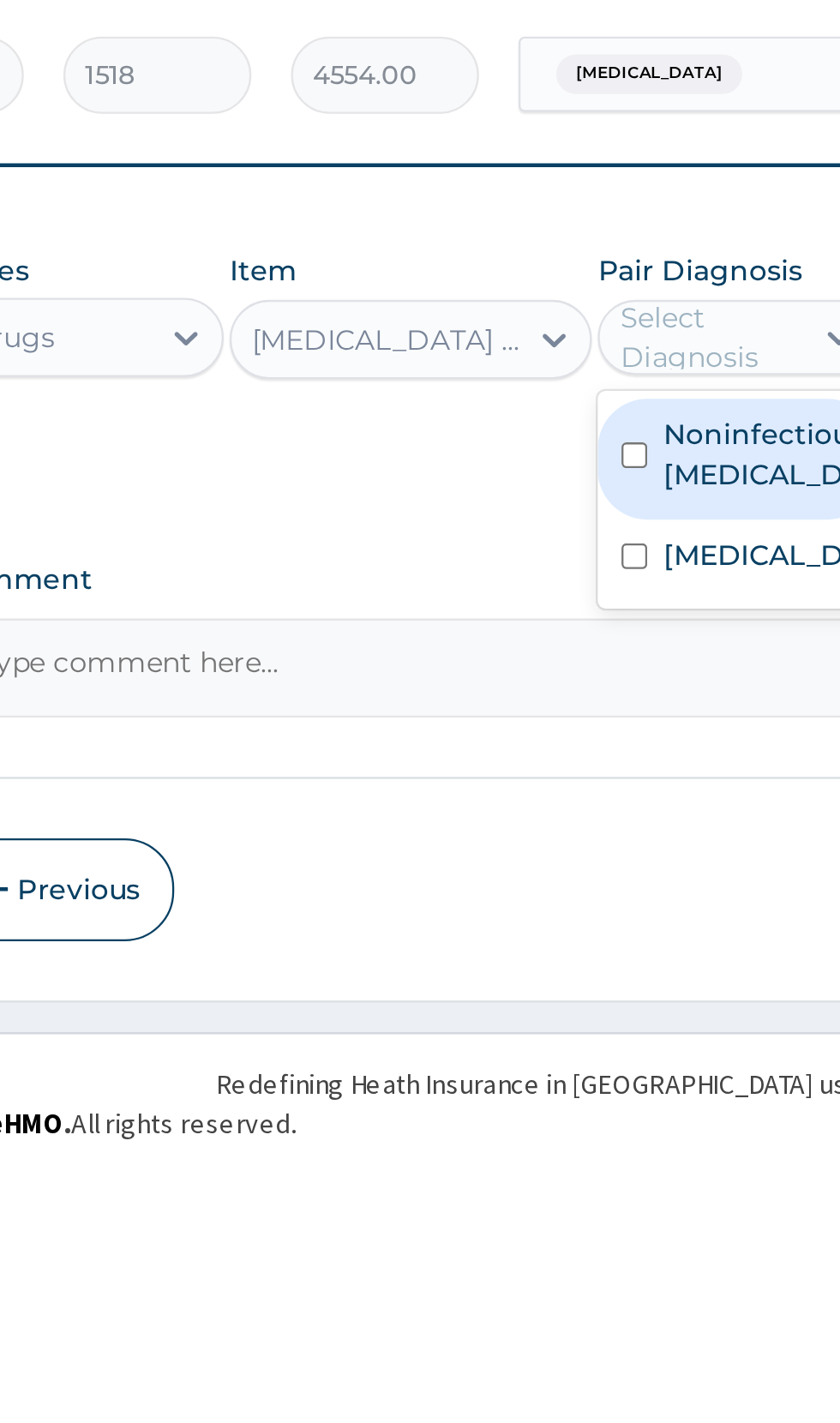
click at [598, 1117] on label "Noninfectious gastroenteritis" at bounding box center [617, 1126] width 99 height 34
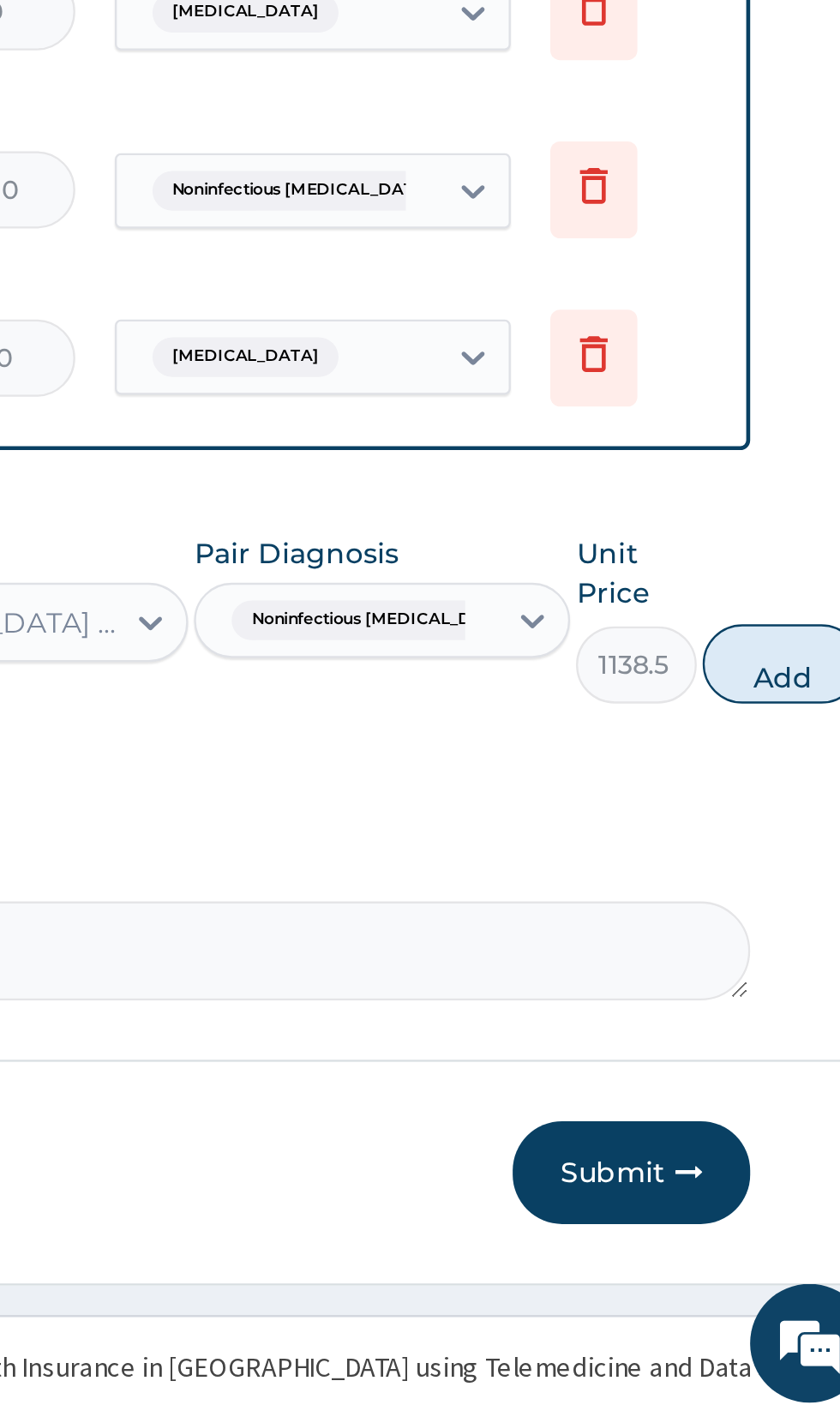
click at [793, 1080] on button "Add" at bounding box center [794, 1094] width 68 height 34
type input "0"
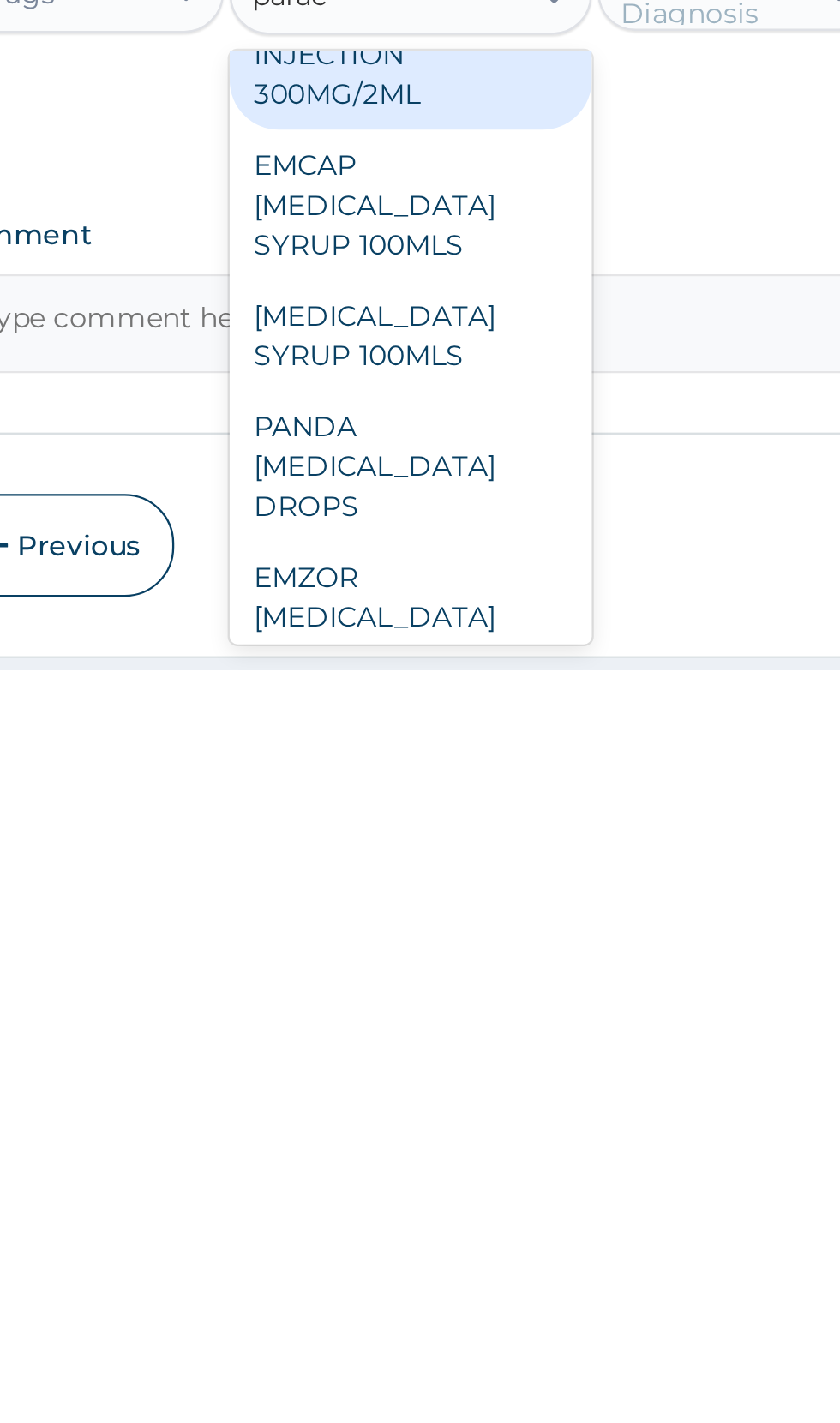
scroll to position [0, 0]
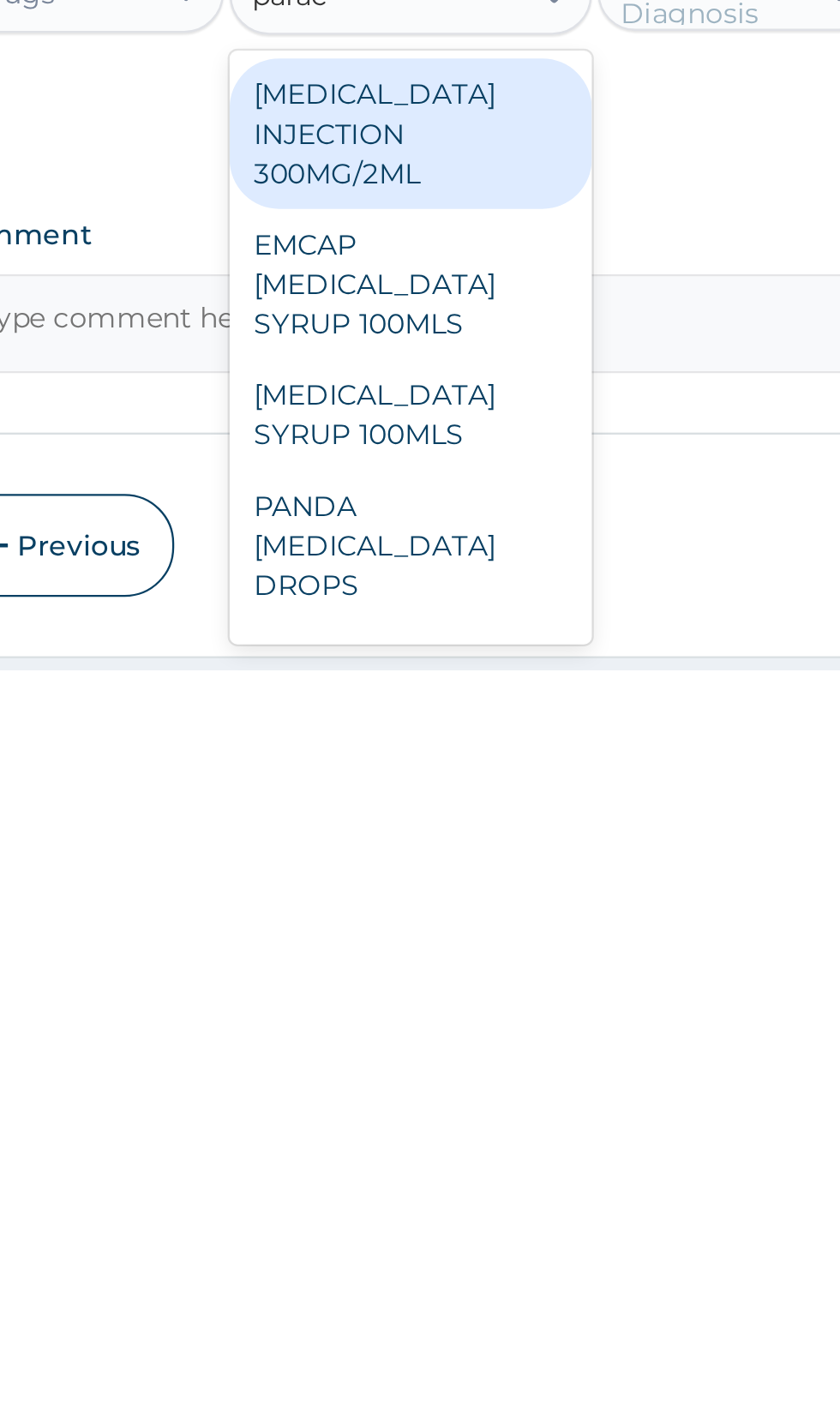
click at [483, 1245] on div "EMCAP PARACETAMOL SYRUP 100MLS" at bounding box center [457, 1256] width 157 height 65
type input "parac"
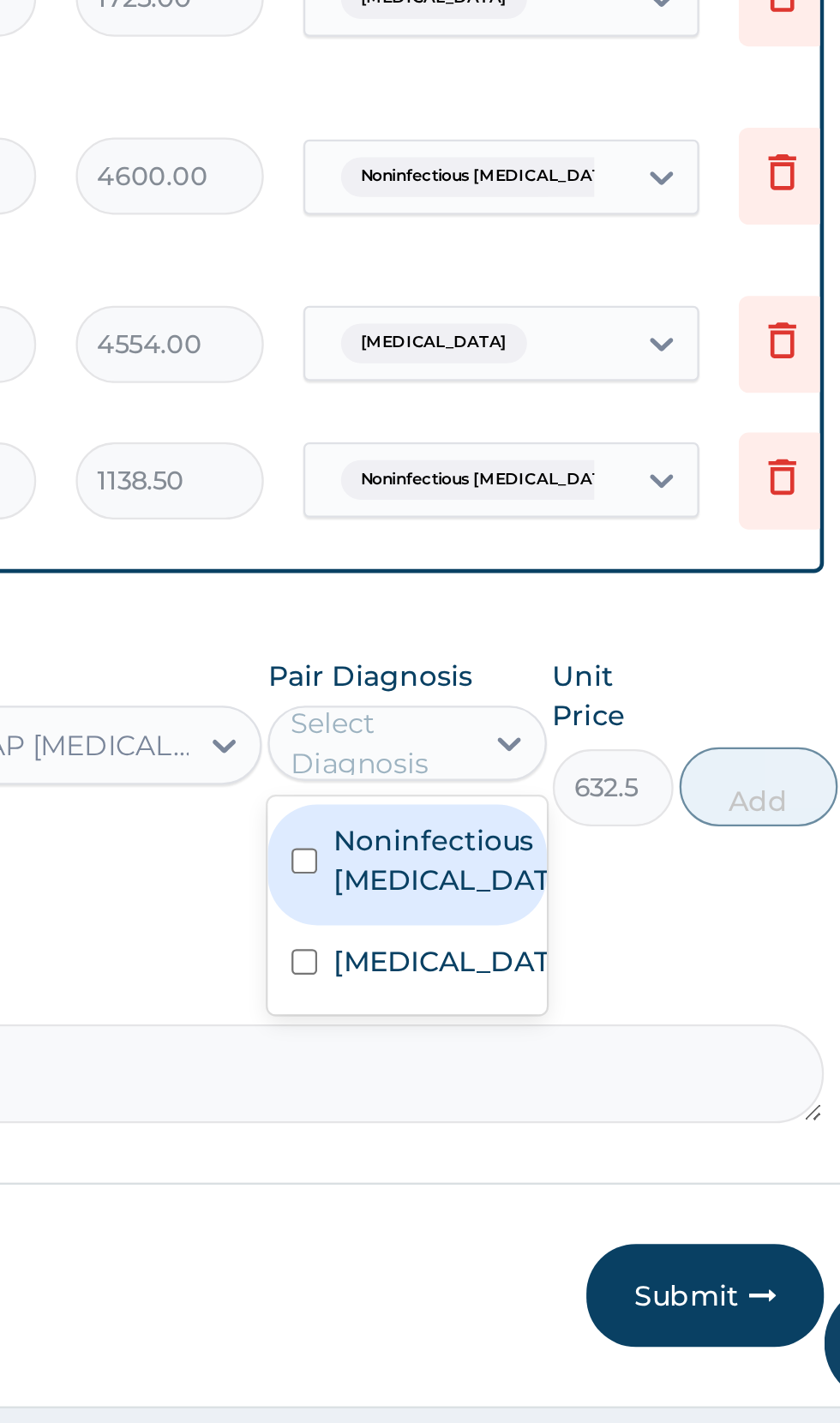
scroll to position [163, 0]
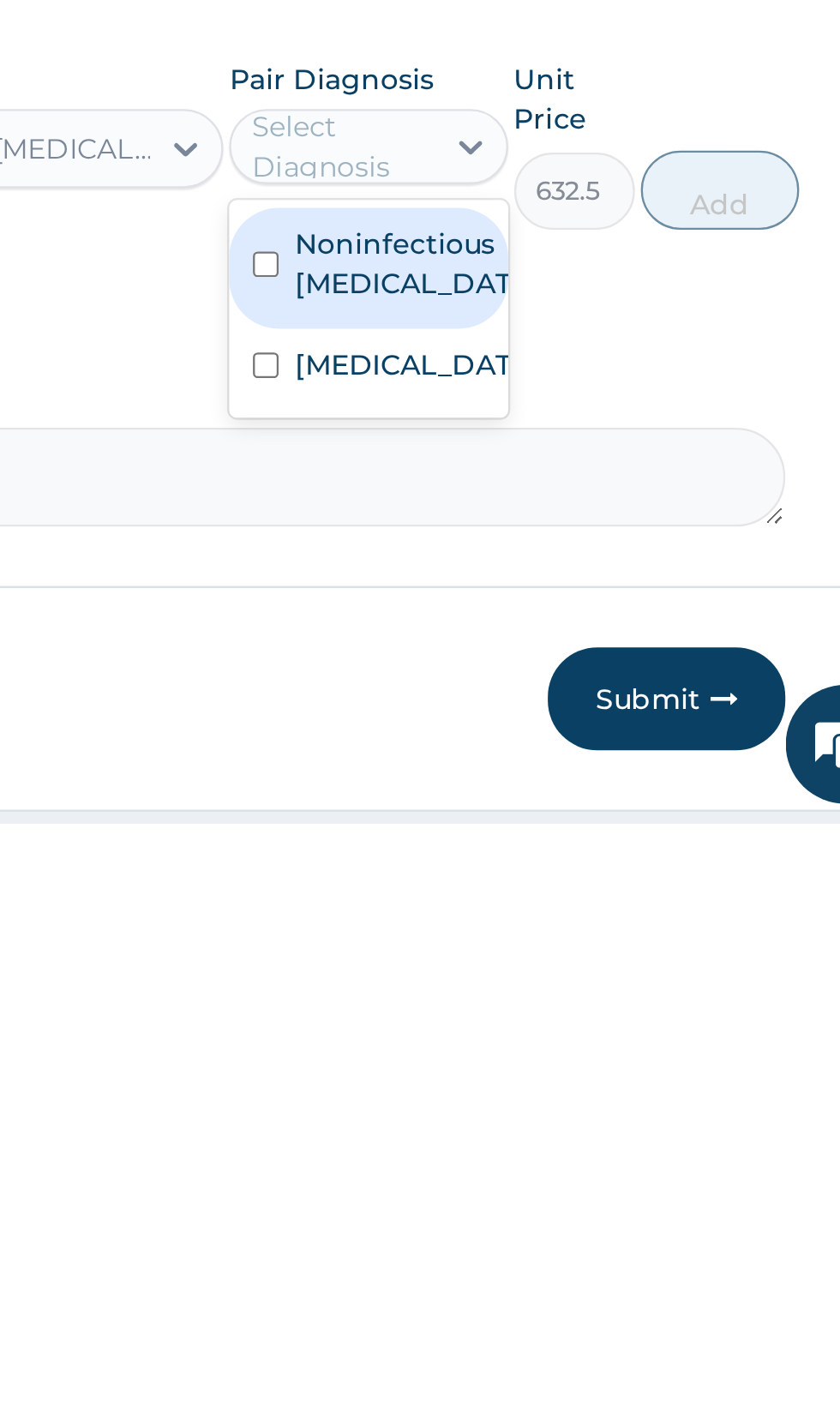
click at [620, 1221] on div "Malaria" at bounding box center [598, 1226] width 120 height 35
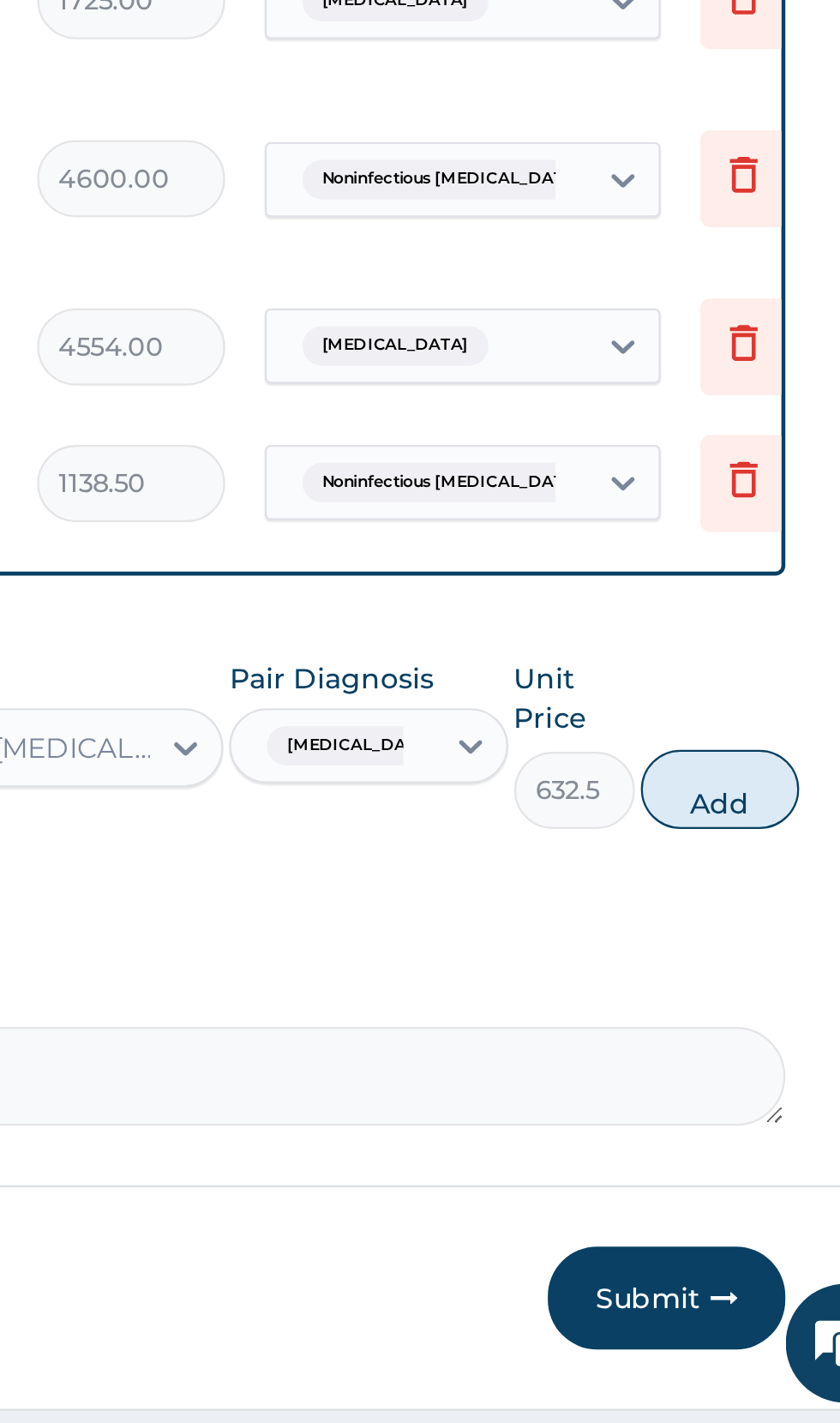
click at [740, 1141] on button "Add" at bounding box center [752, 1148] width 68 height 34
type input "0"
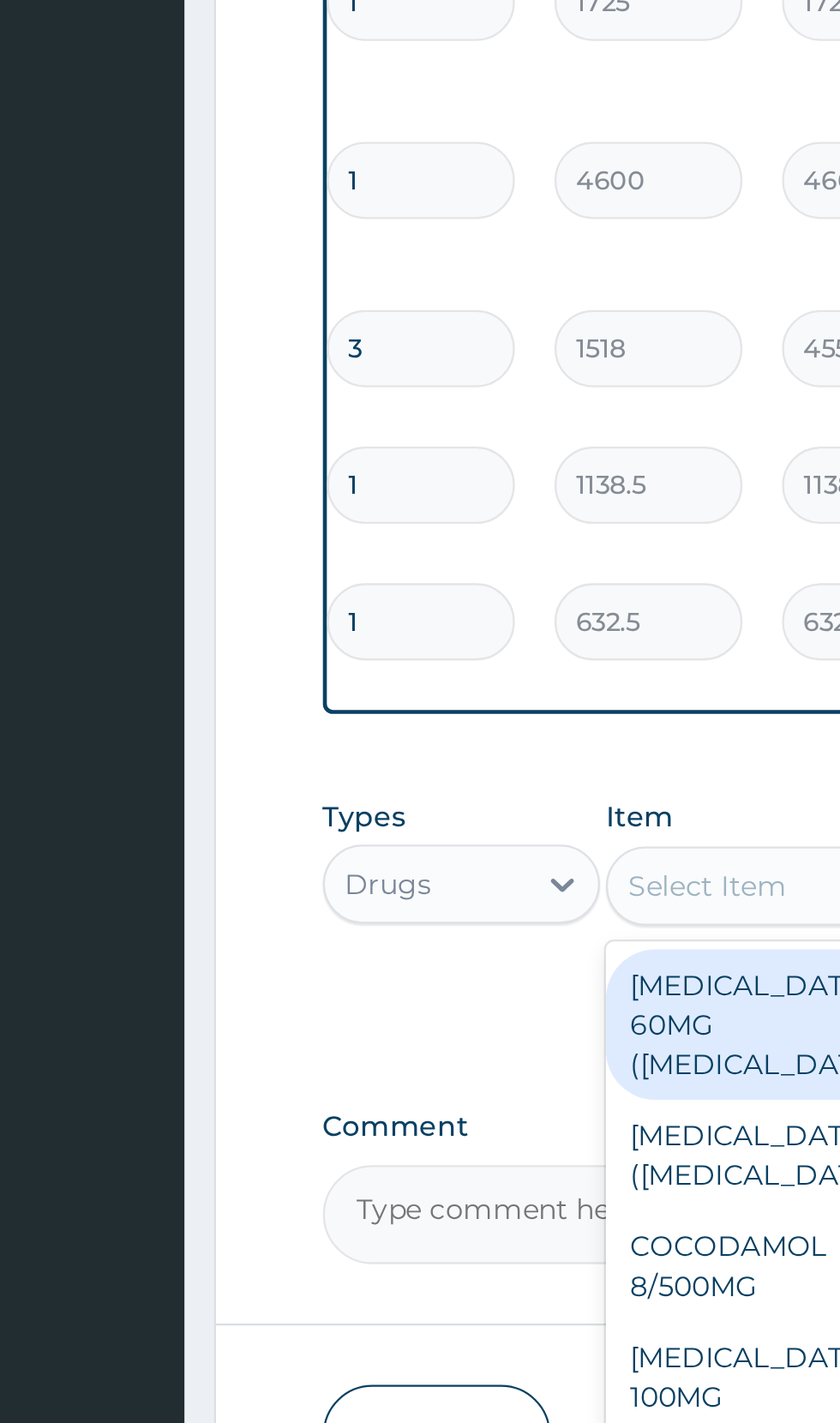
scroll to position [0, 0]
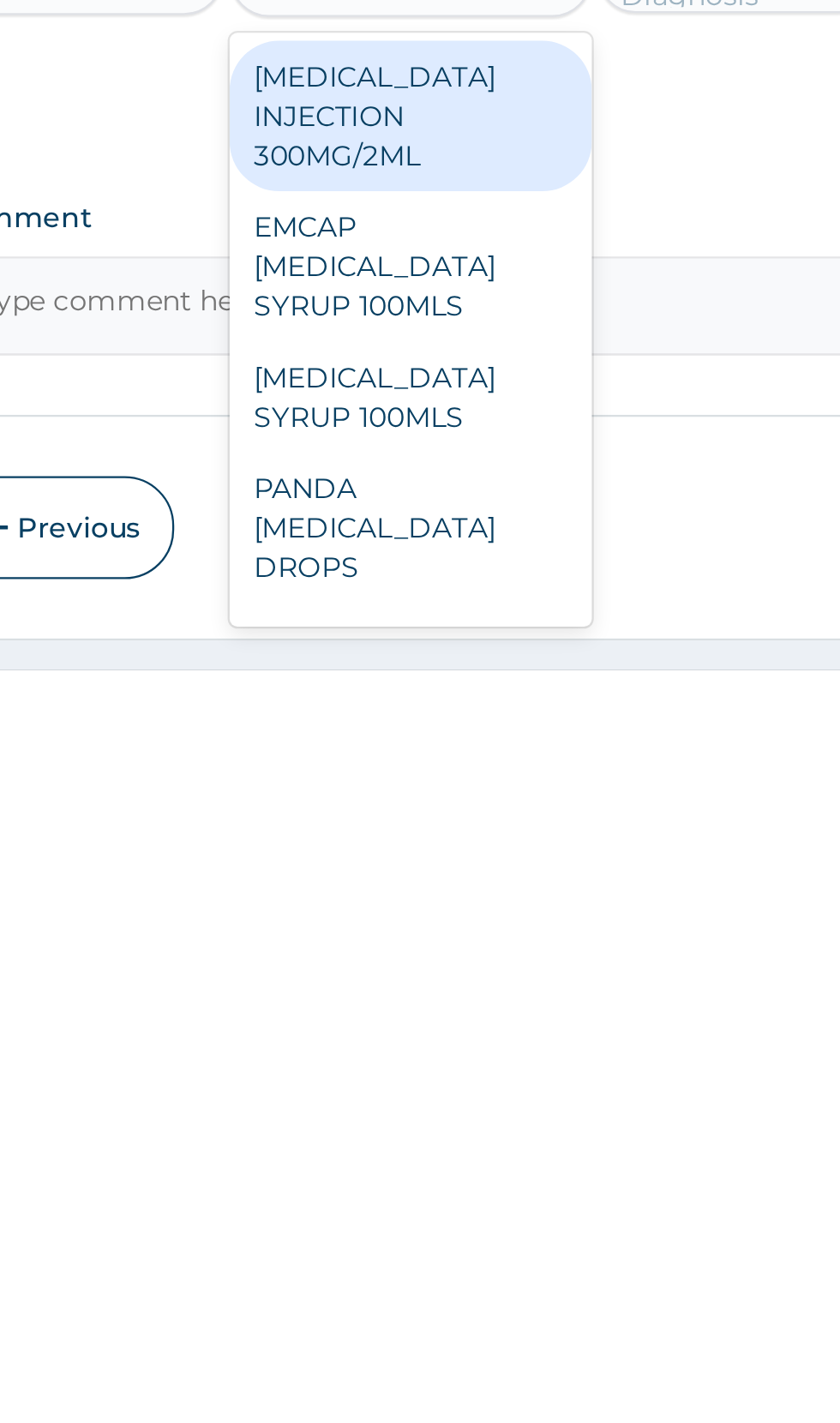
click at [468, 1186] on div "PARACETAMOL INJECTION 300MG/2ML" at bounding box center [457, 1183] width 157 height 65
type input "parac"
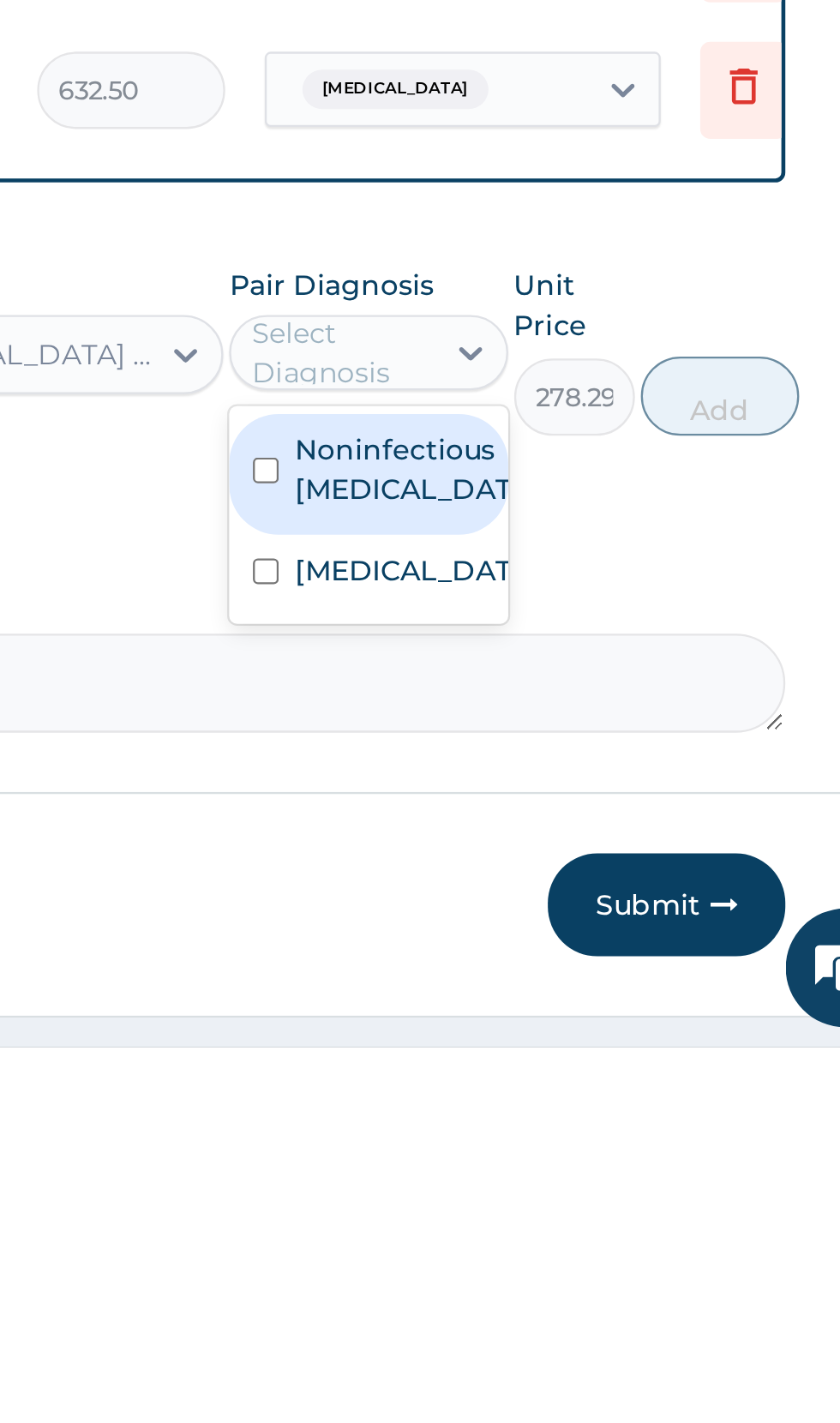
click at [611, 1208] on label "Malaria" at bounding box center [617, 1216] width 99 height 18
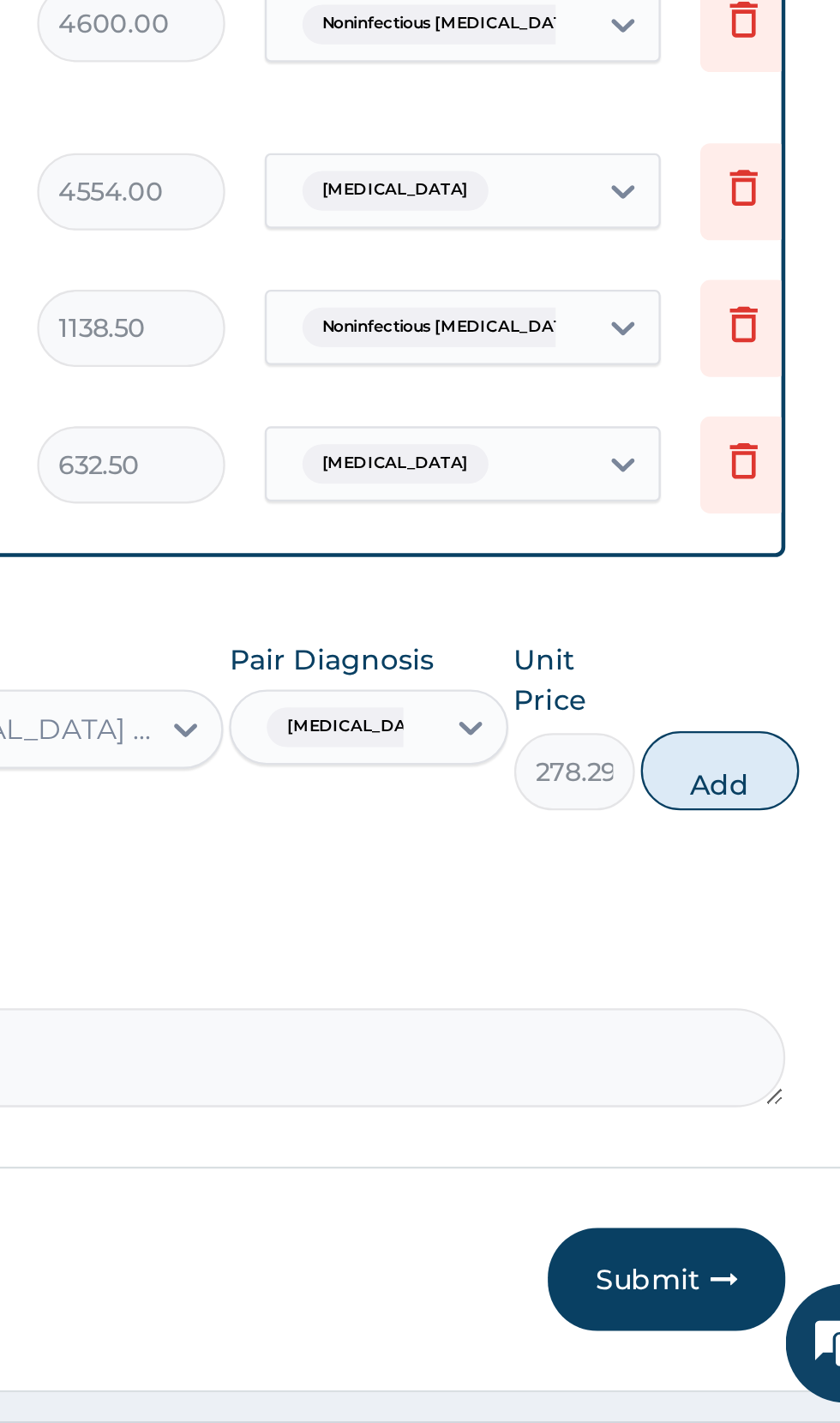
click at [751, 1135] on button "Add" at bounding box center [752, 1141] width 68 height 34
type input "0"
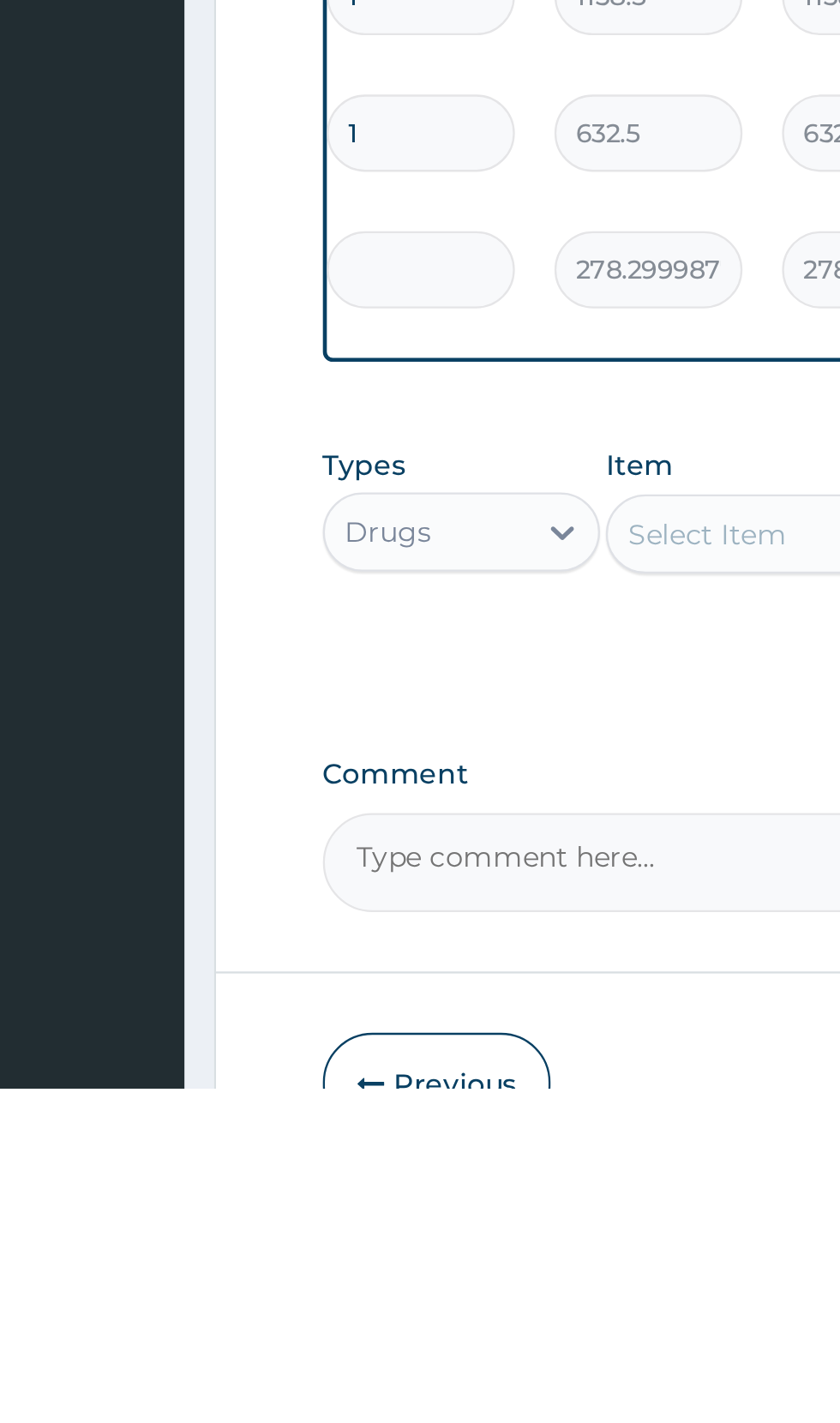
type input "0.00"
type input "1"
type input "278.30"
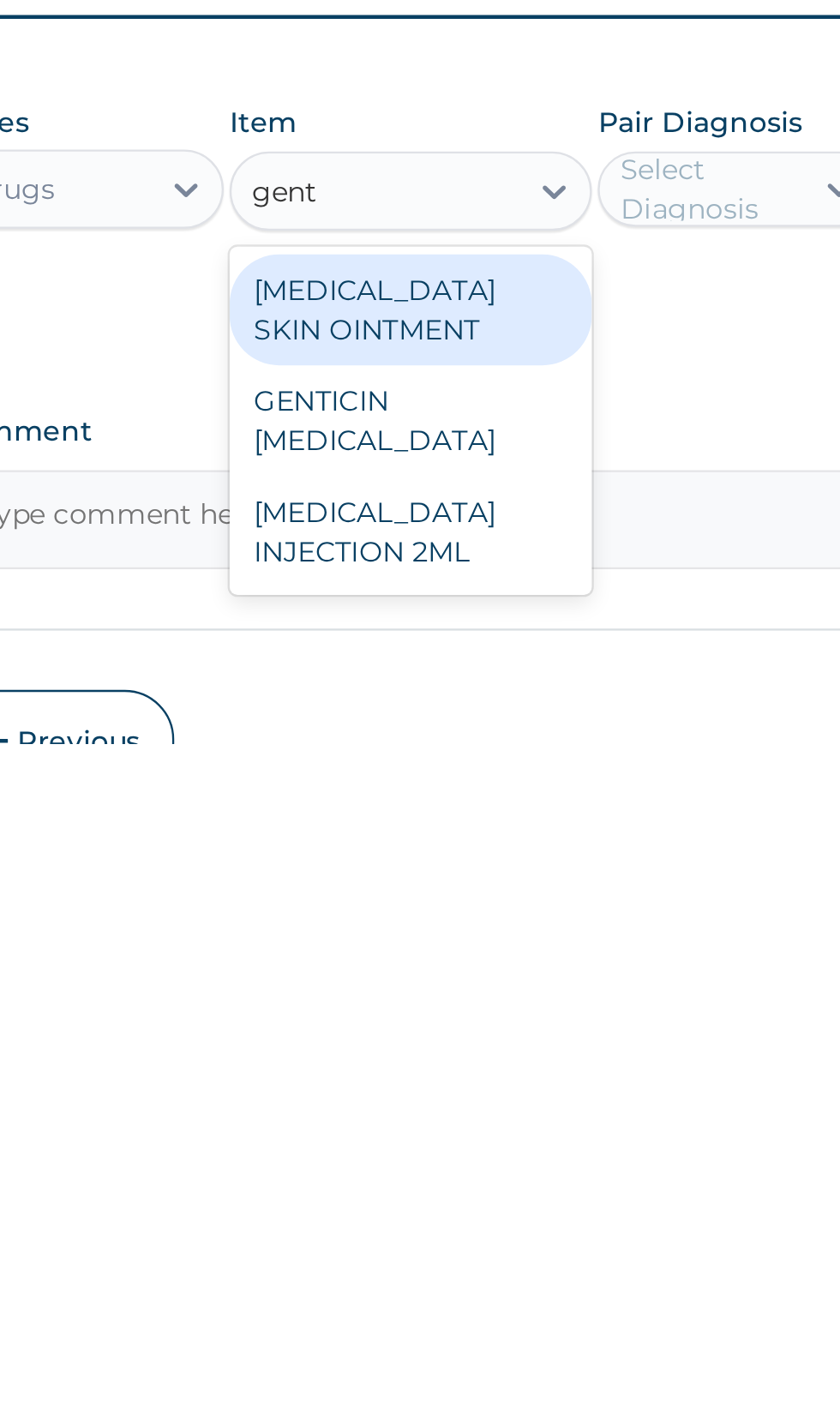
click at [484, 1307] on div "GENTAMICIN INJECTION 2ML" at bounding box center [457, 1331] width 157 height 48
type input "gent"
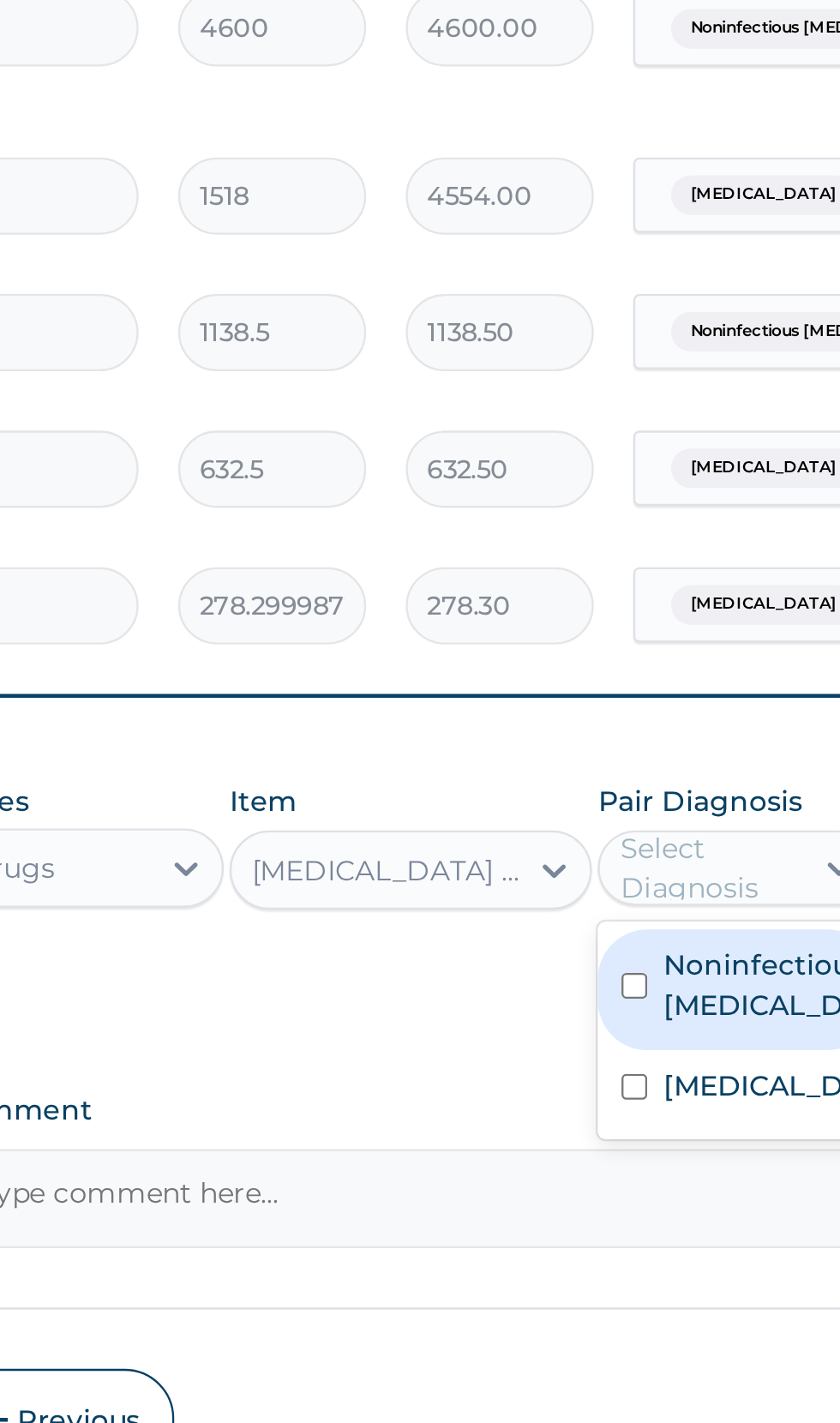
scroll to position [228, 0]
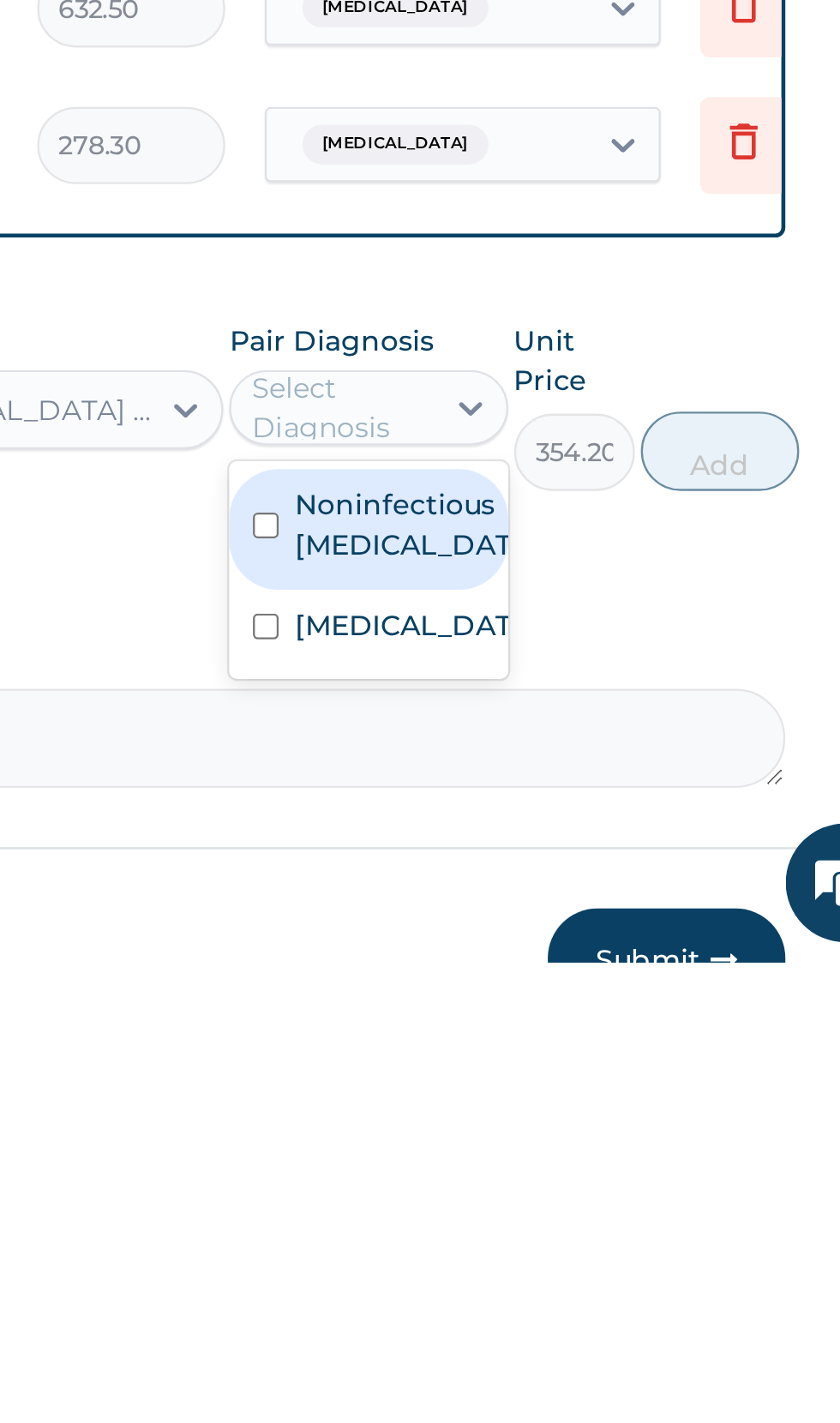
click at [604, 1272] on label "Malaria" at bounding box center [617, 1278] width 99 height 18
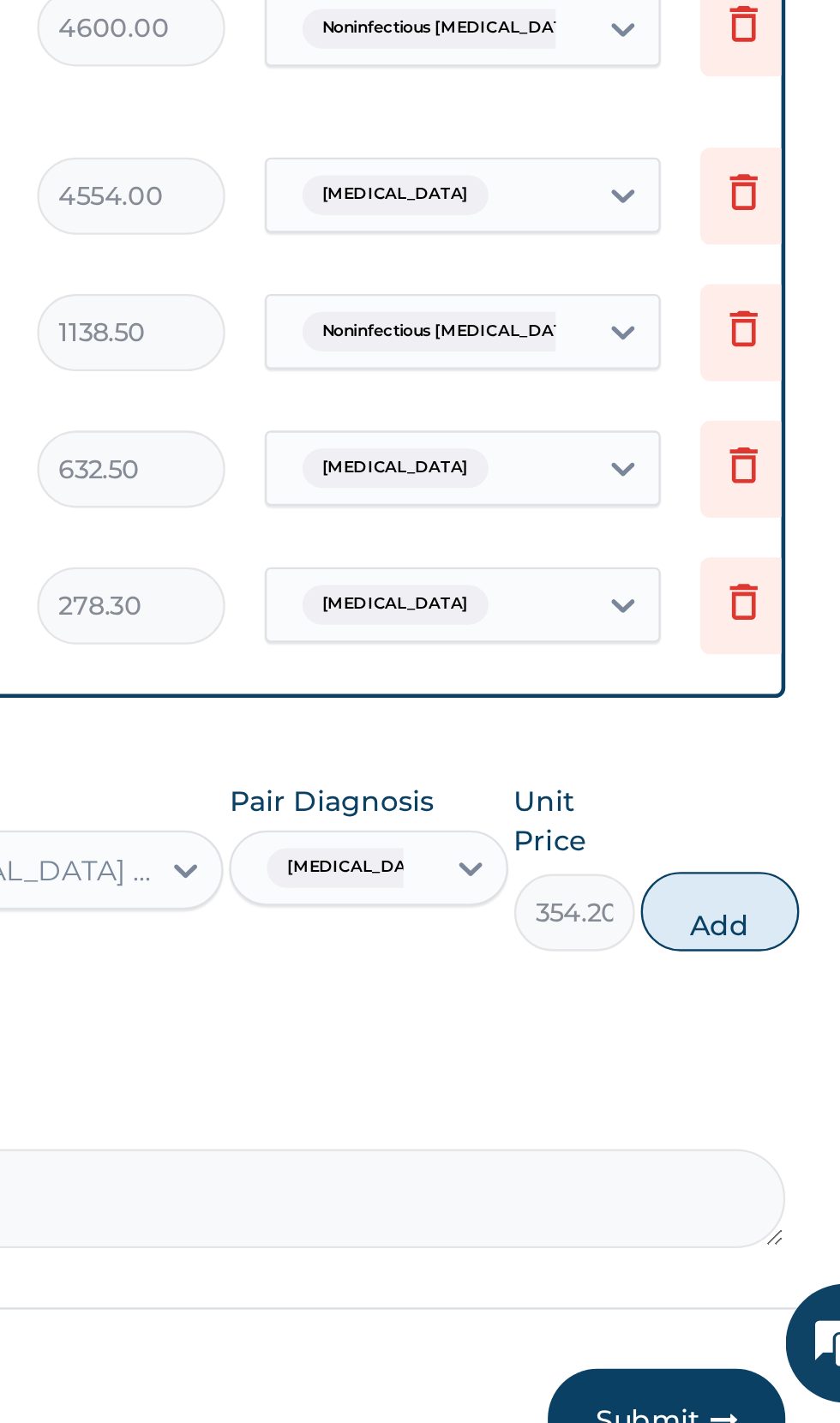
click at [752, 1199] on button "Add" at bounding box center [752, 1201] width 68 height 34
type input "0"
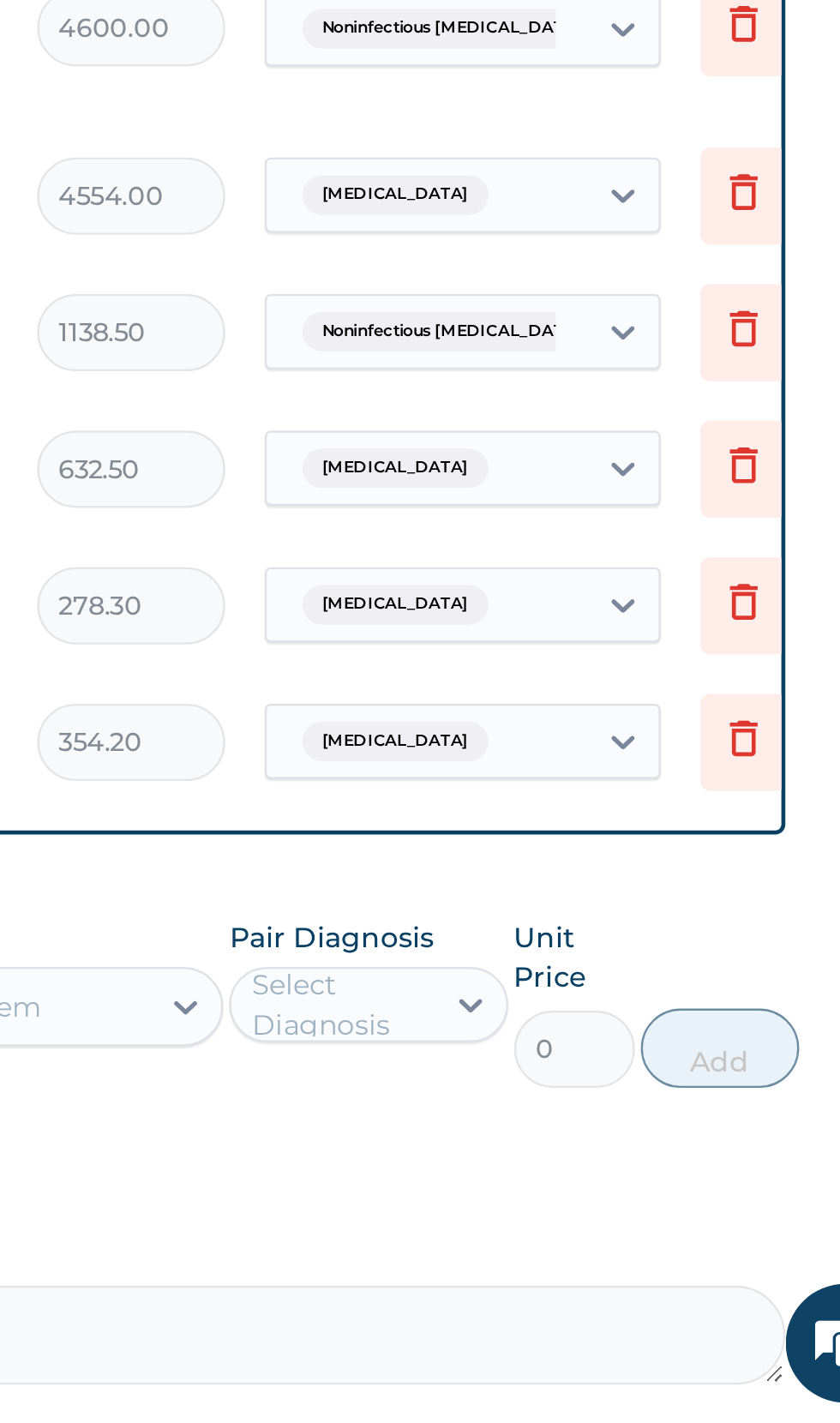
scroll to position [227, 0]
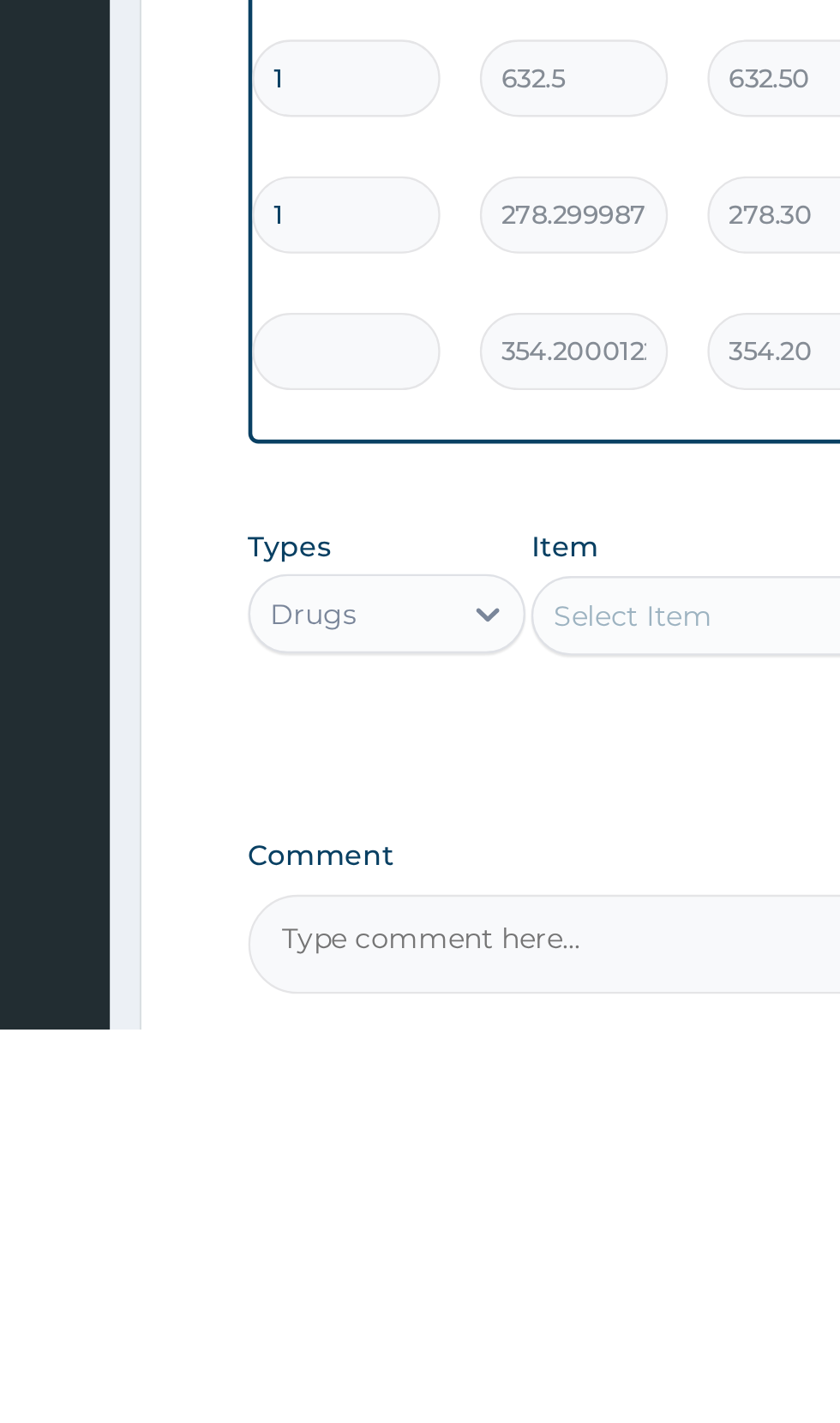
type input "0.00"
type input "2"
type input "708.40"
type input "0.00"
type input "1"
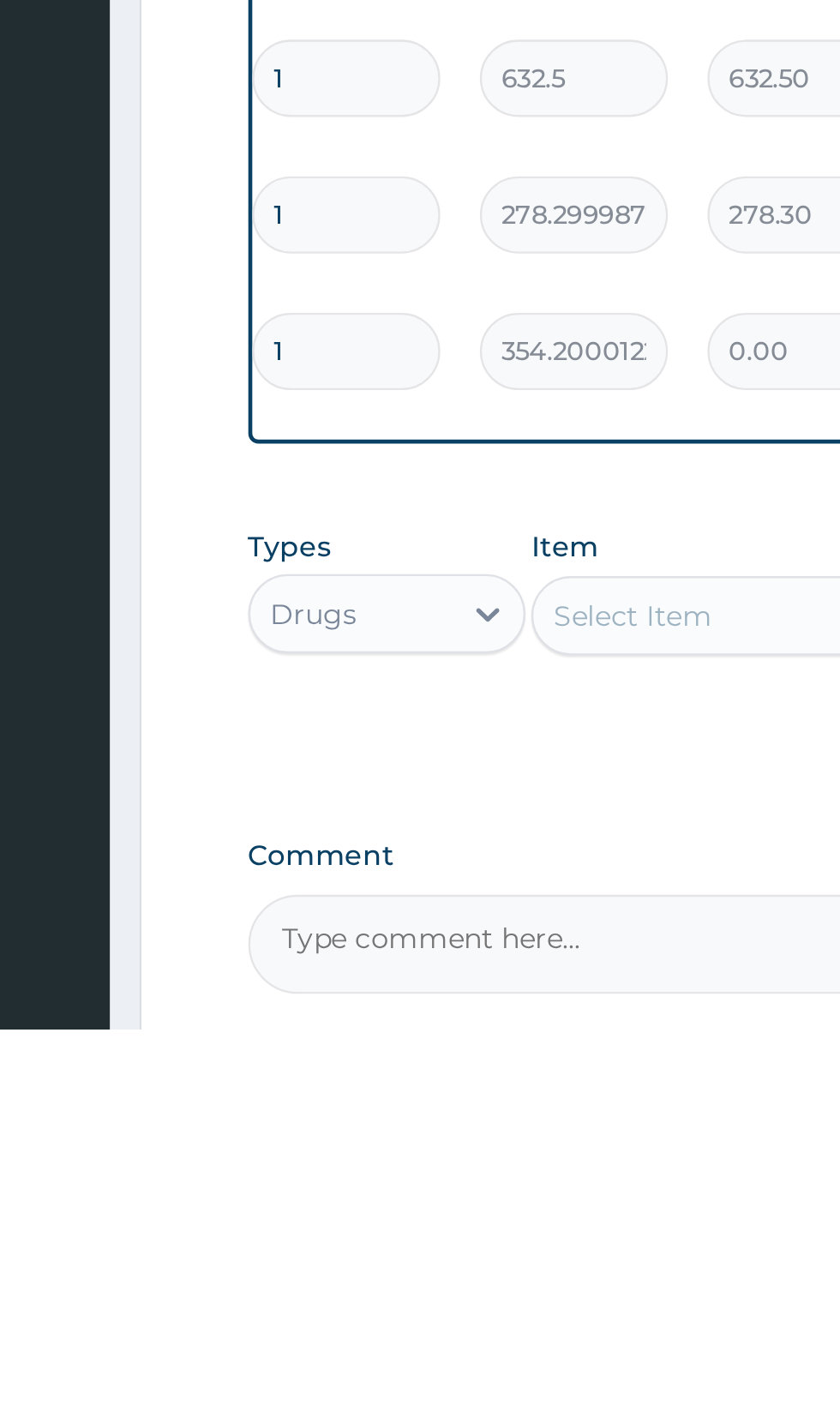
type input "354.20"
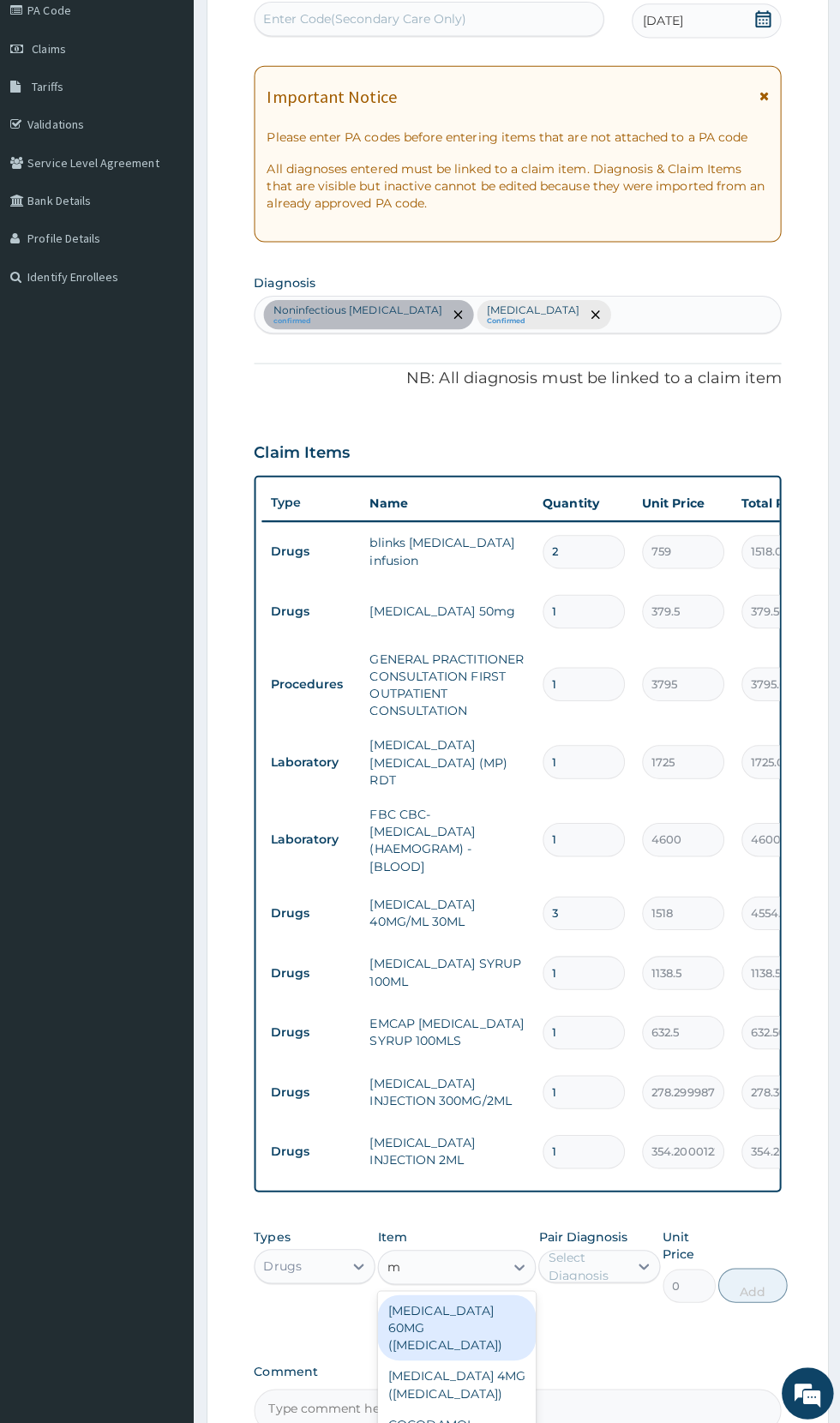
scroll to position [0, 0]
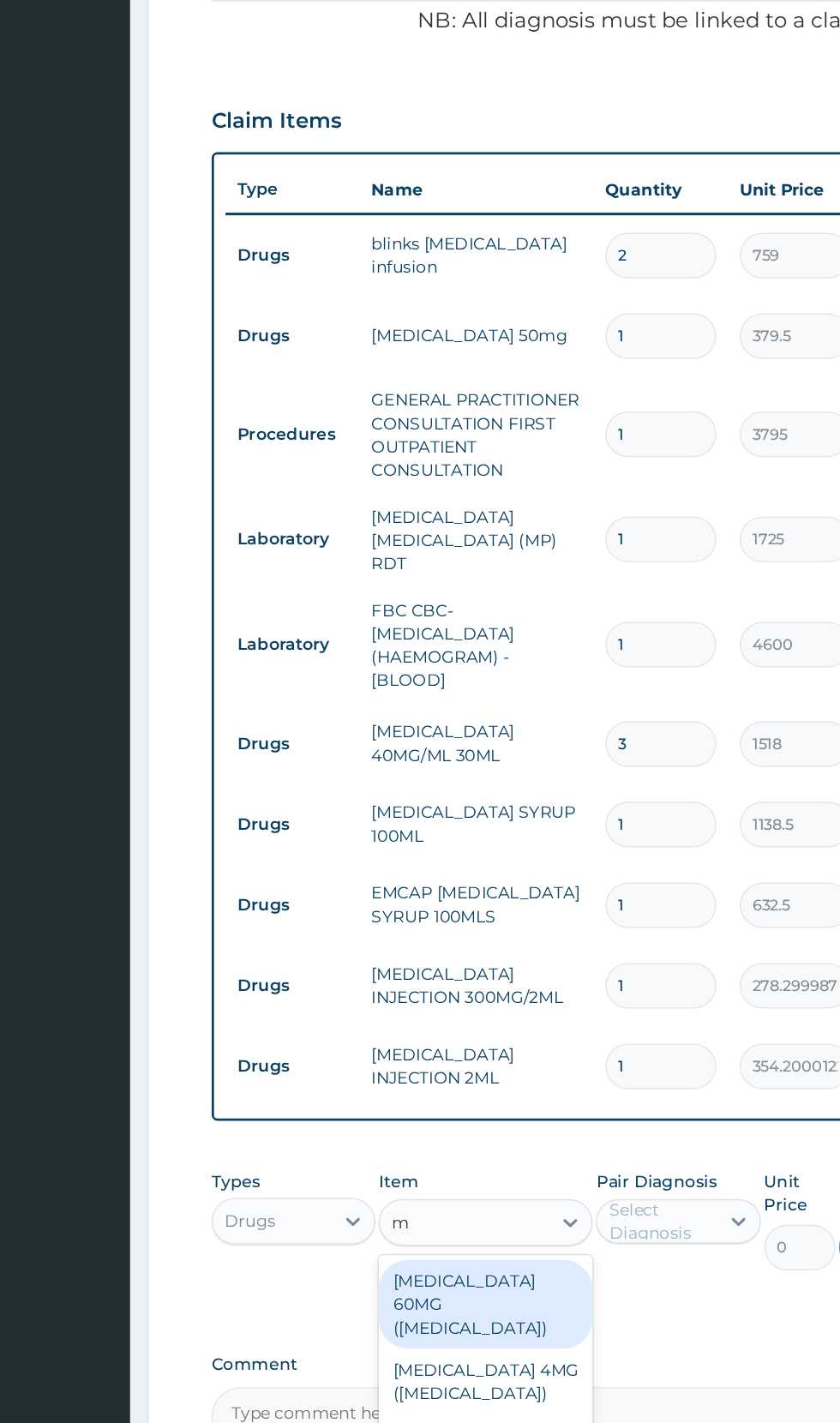
type input "m"
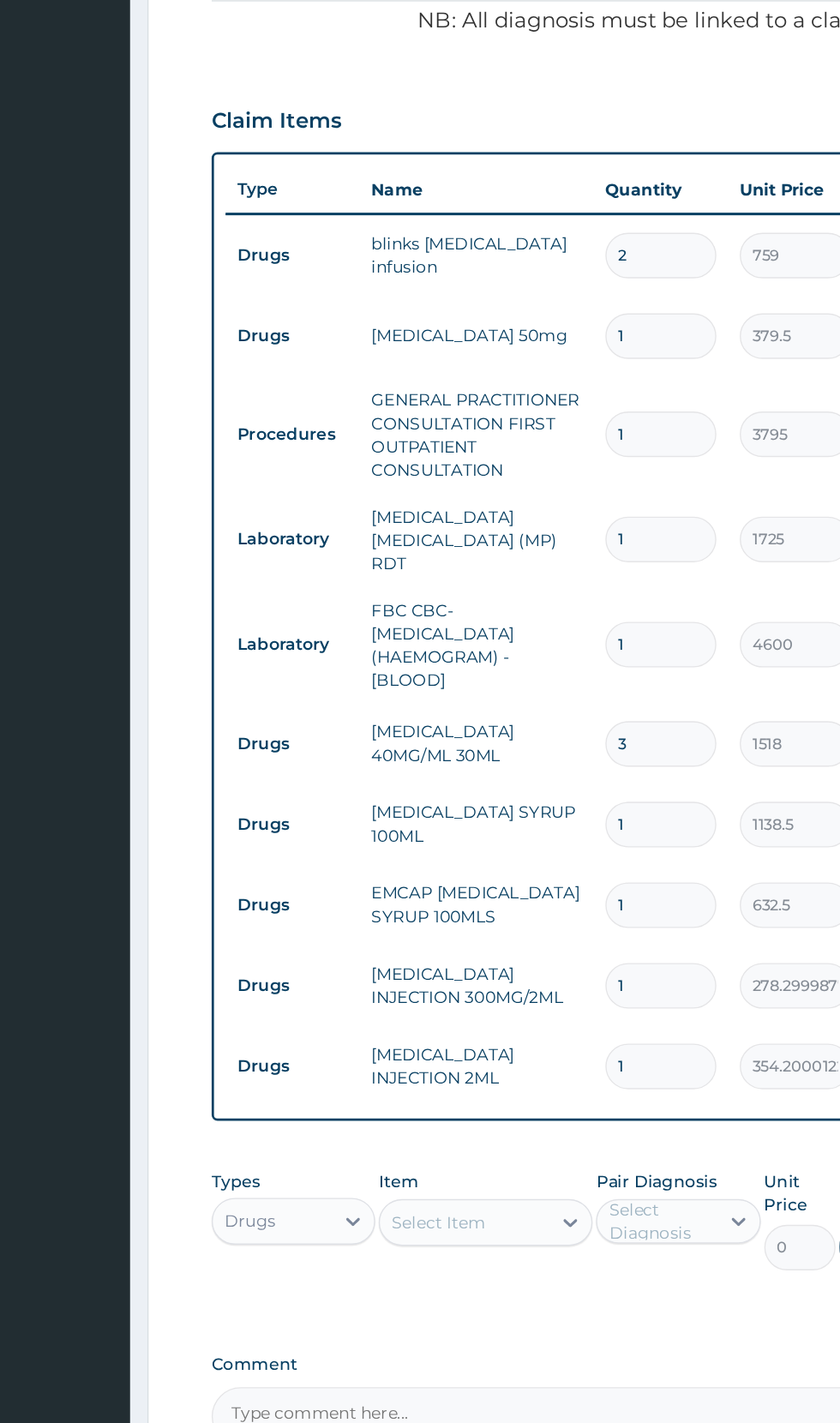
click at [584, 609] on input "1" at bounding box center [586, 613] width 81 height 33
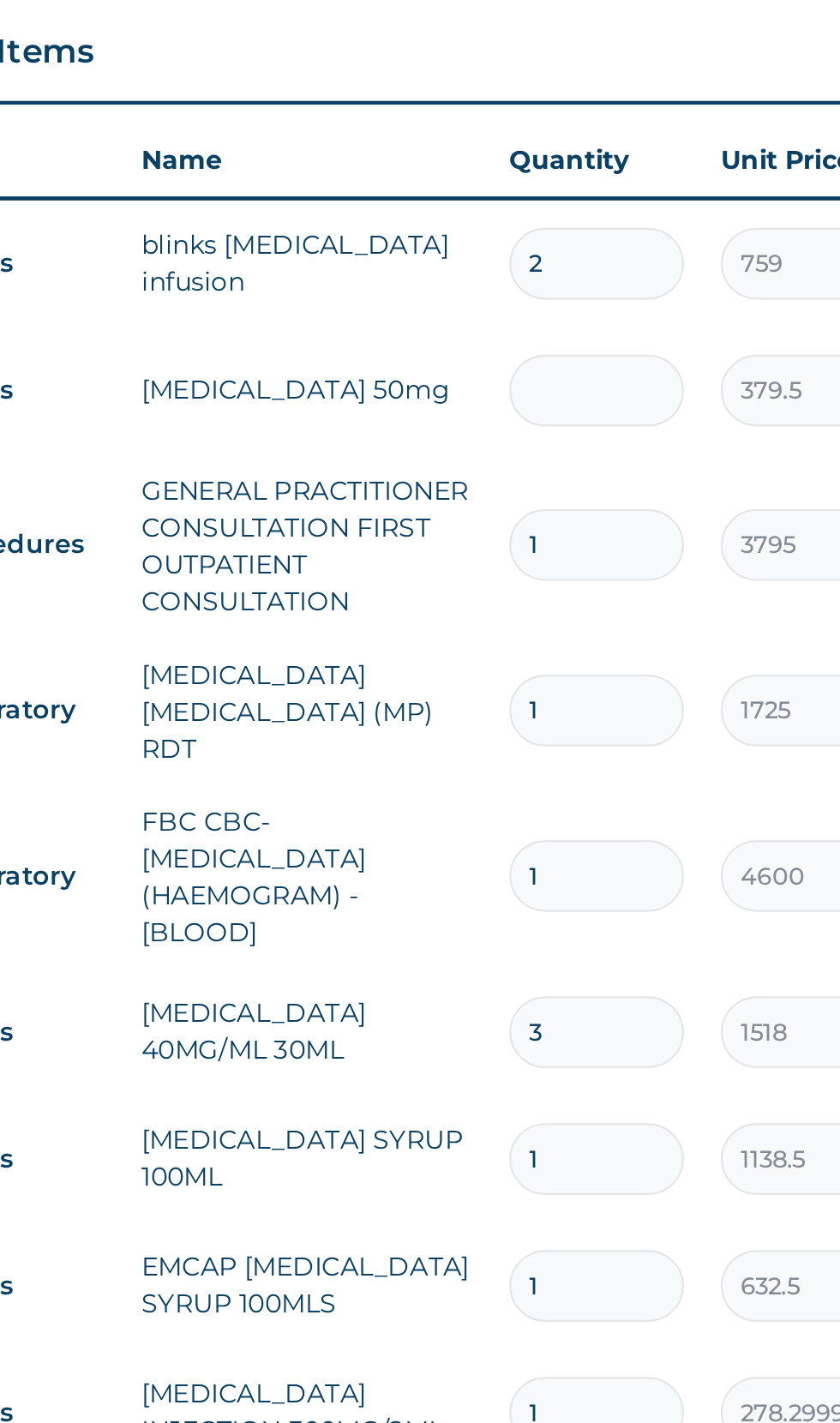
type input "0.00"
type input "2"
type input "759.00"
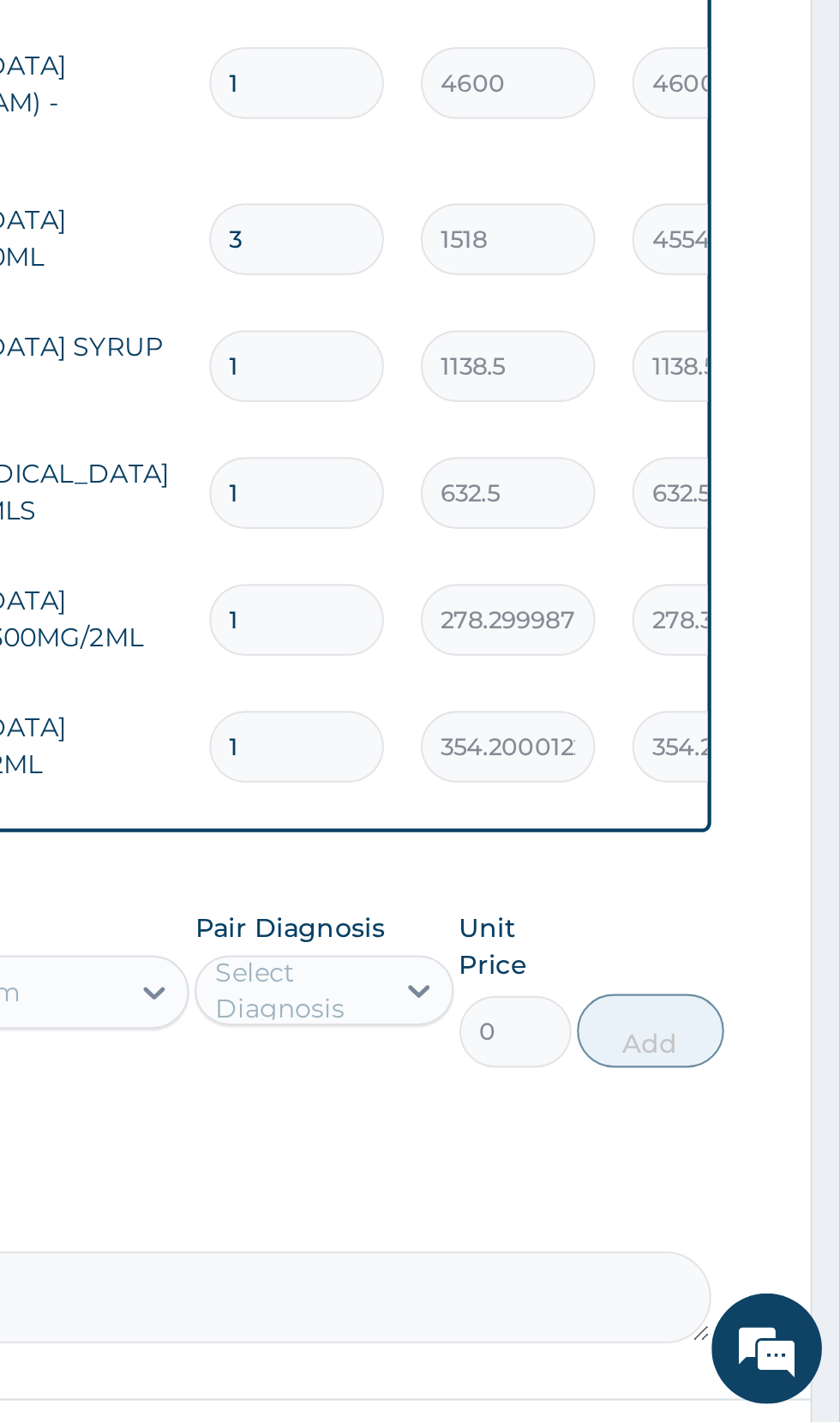
scroll to position [402, 0]
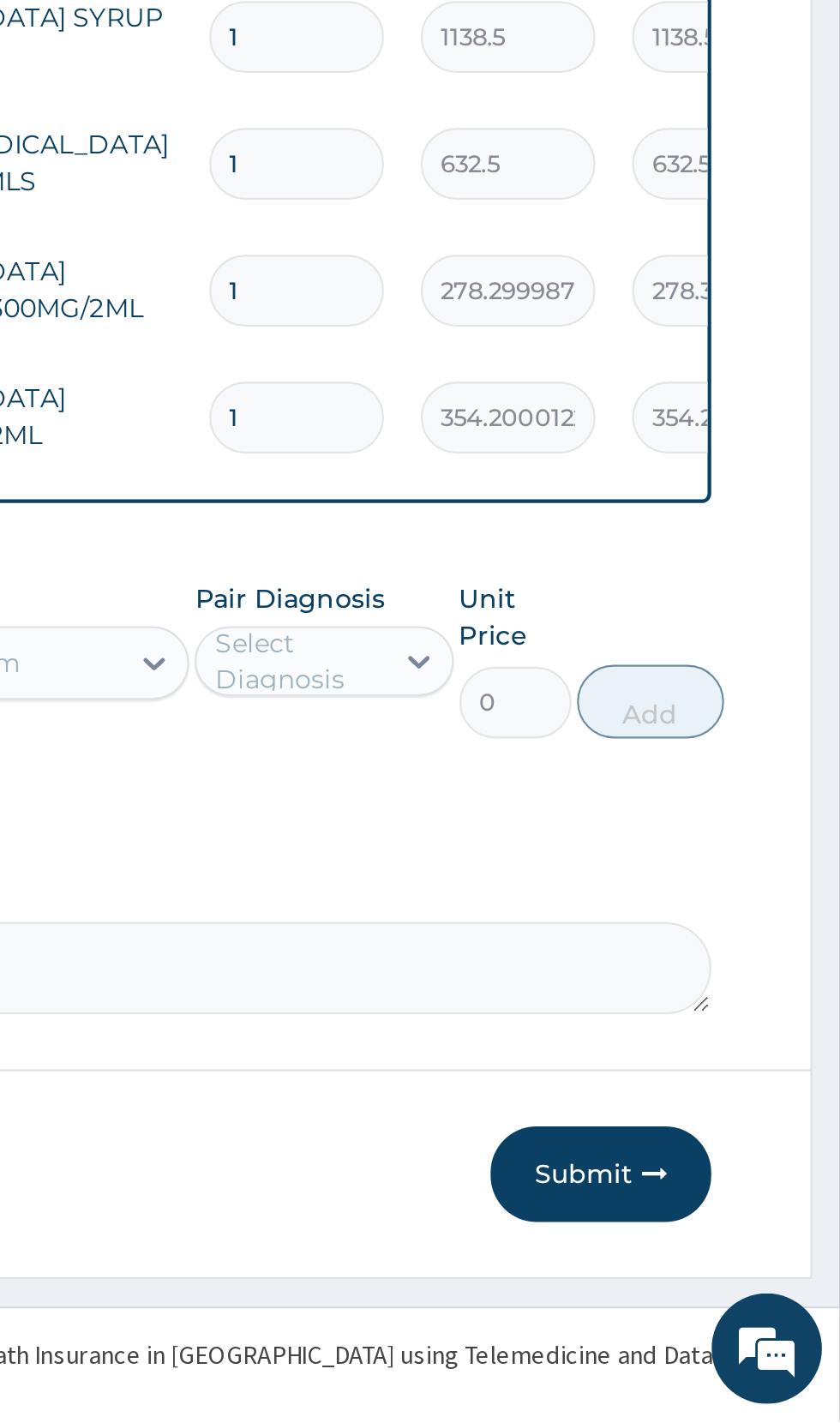
click at [731, 1309] on button "Submit" at bounding box center [728, 1306] width 102 height 45
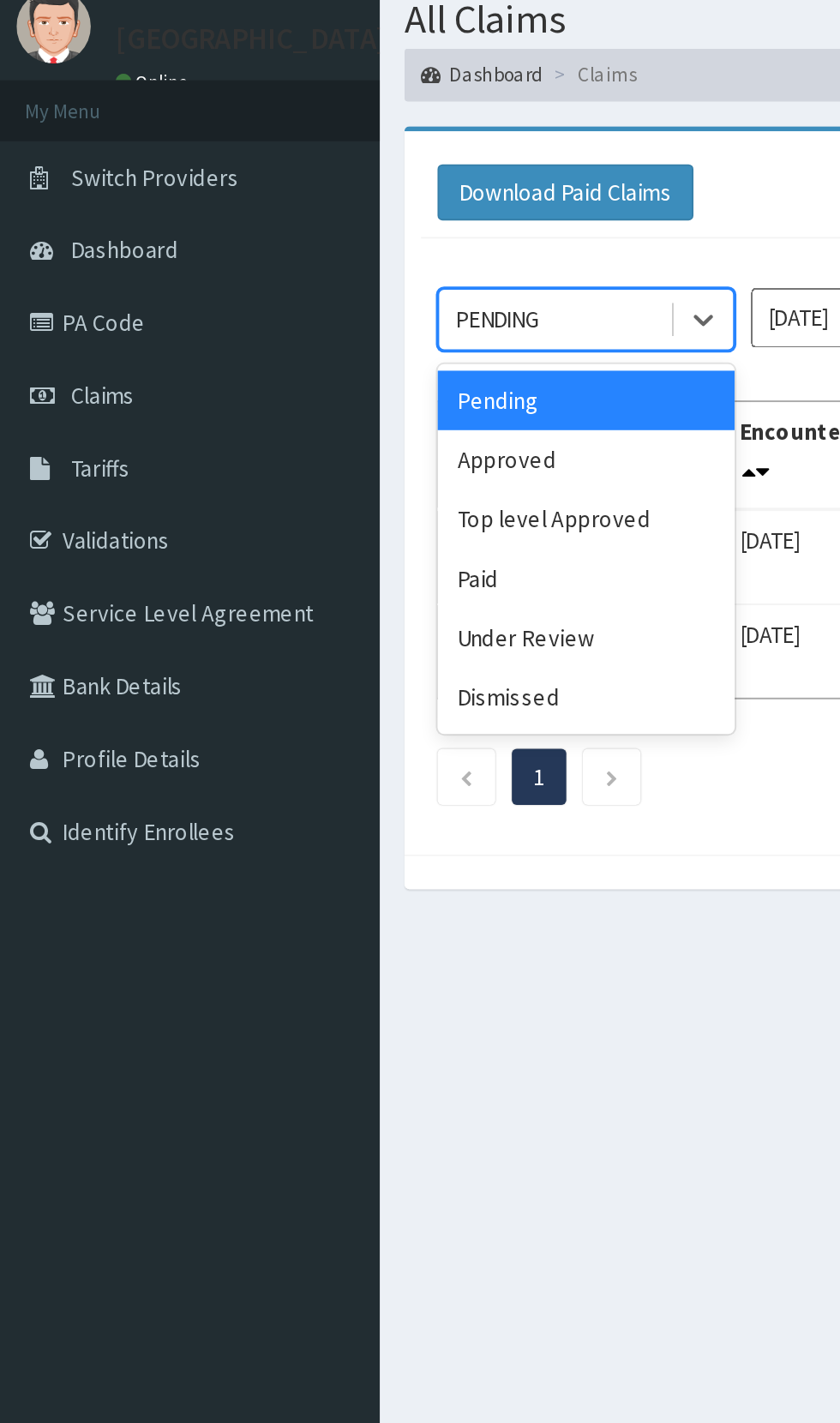
click at [296, 300] on div "Approved" at bounding box center [304, 295] width 154 height 31
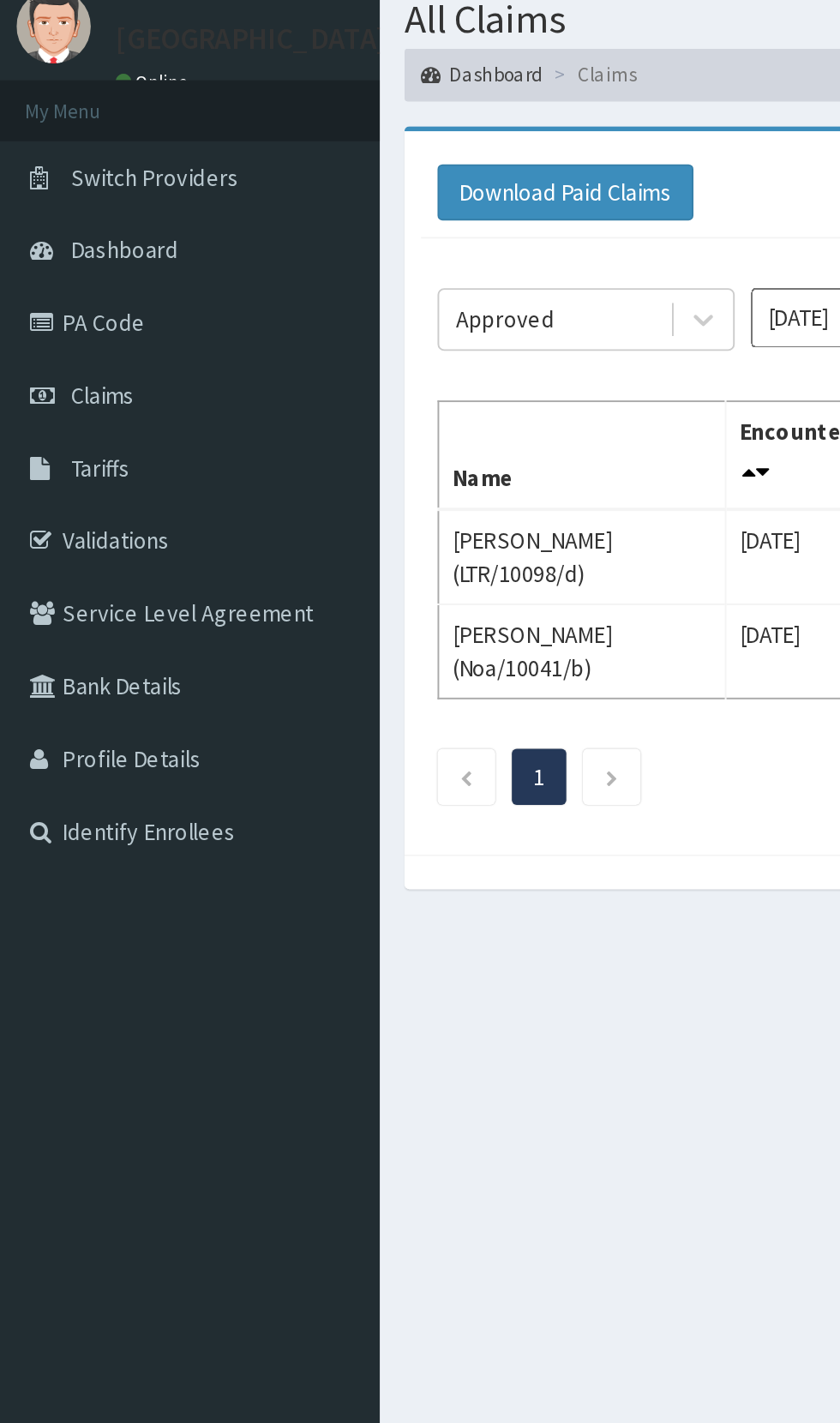
click at [504, 296] on icon at bounding box center [507, 302] width 7 height 12
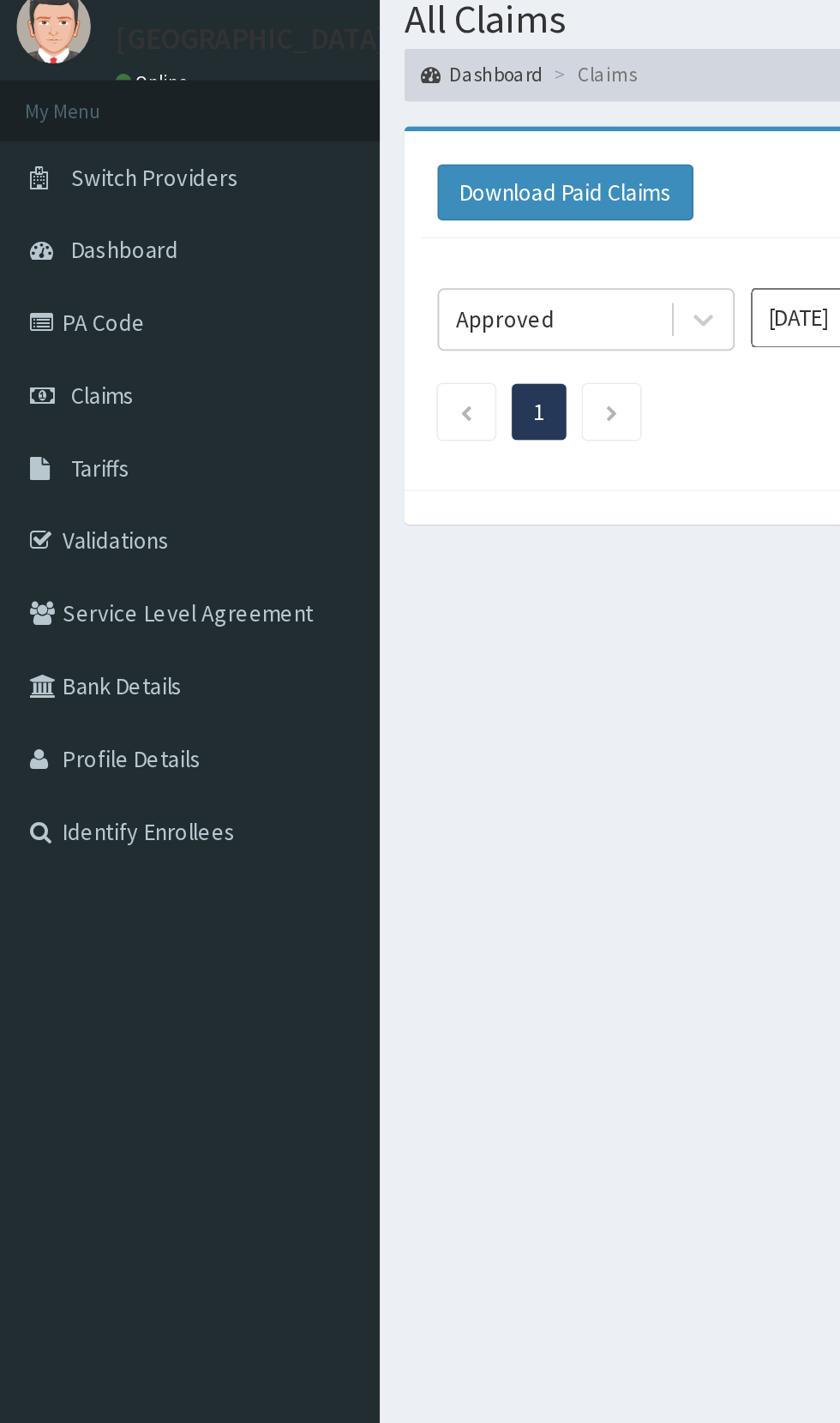
click at [573, 166] on div "Download Paid Claims Add Claim" at bounding box center [518, 156] width 582 height 29
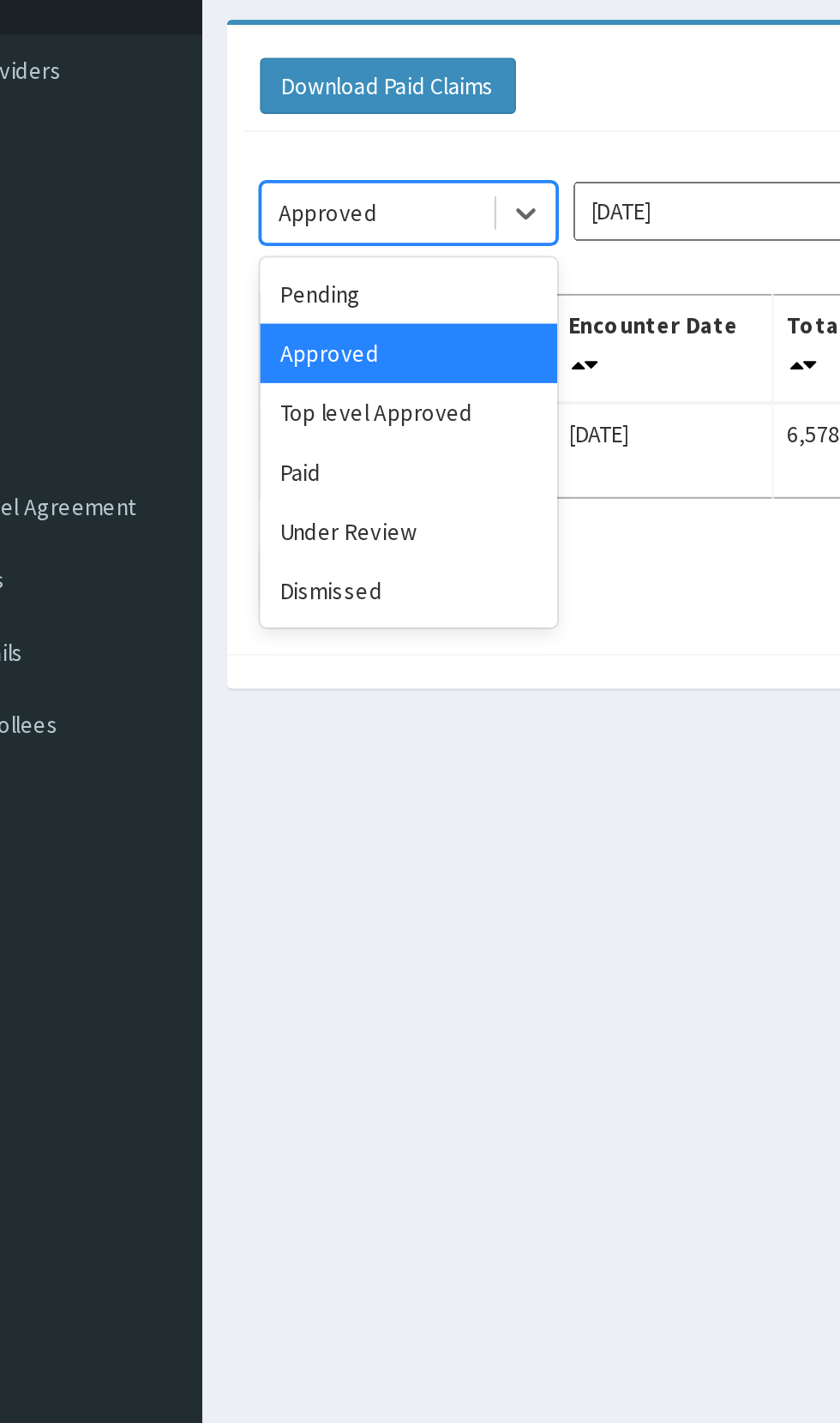
click at [264, 365] on div "Paid" at bounding box center [304, 357] width 154 height 31
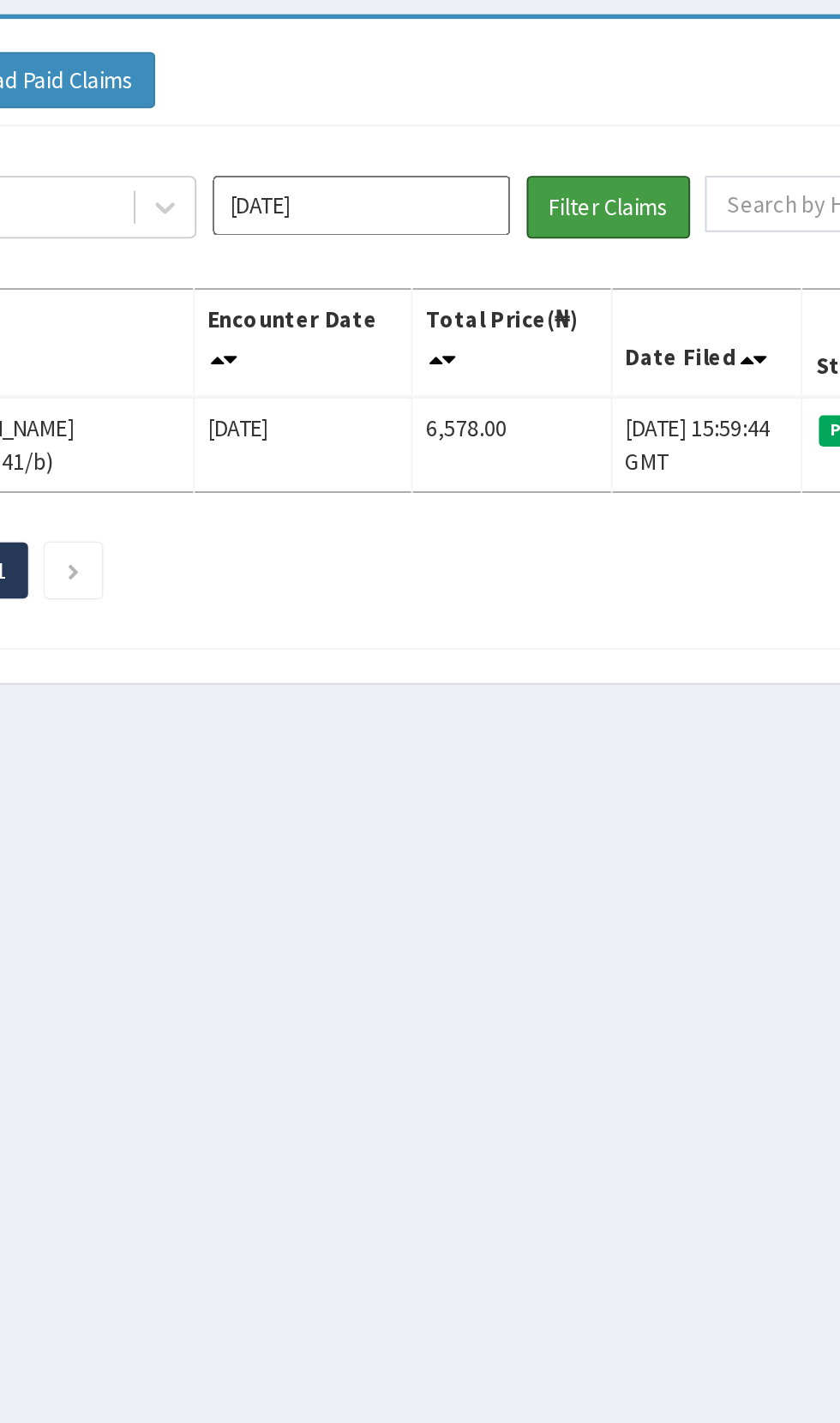
click at [592, 224] on button "Filter Claims" at bounding box center [595, 223] width 85 height 32
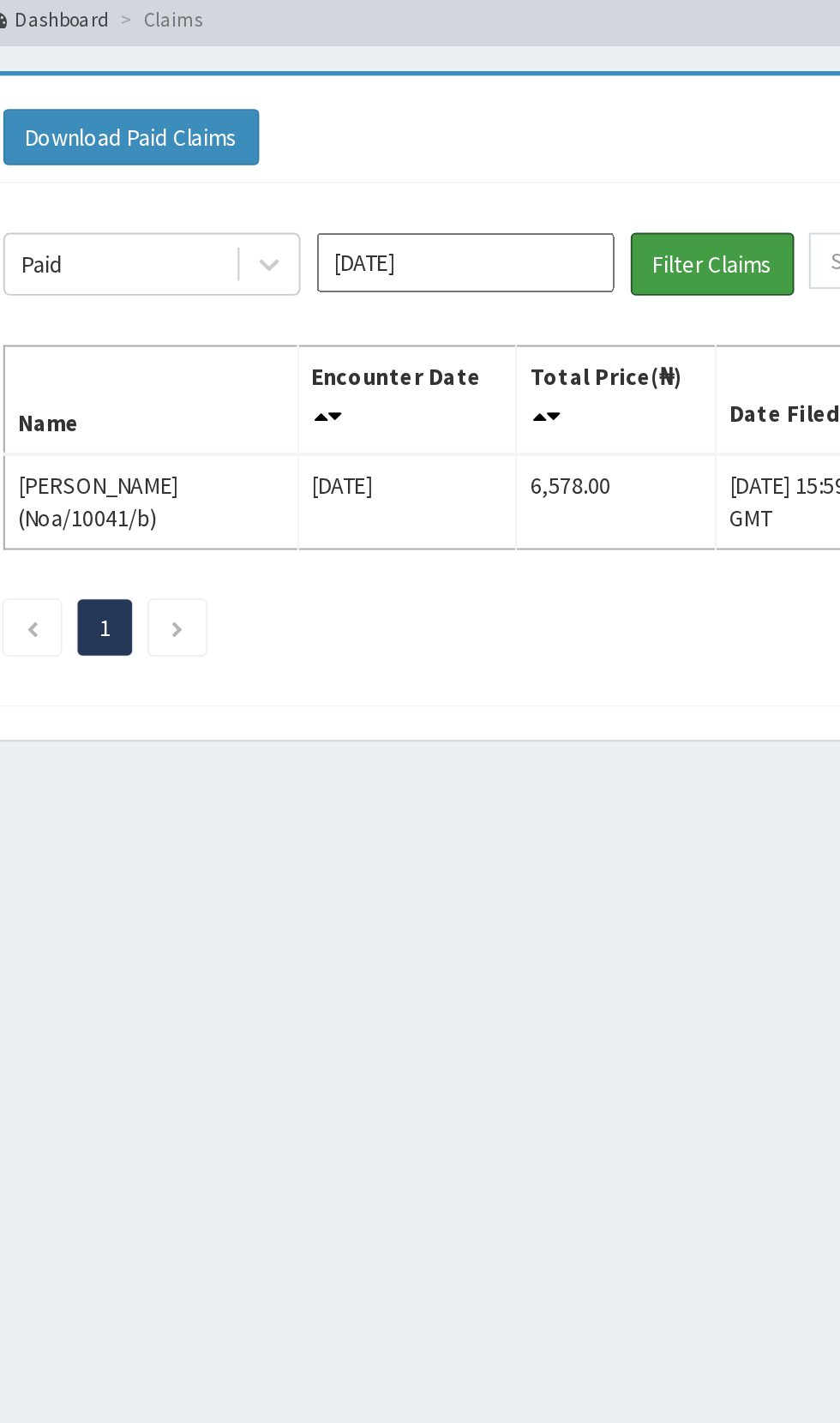
click at [604, 228] on button "Filter Claims" at bounding box center [595, 223] width 85 height 32
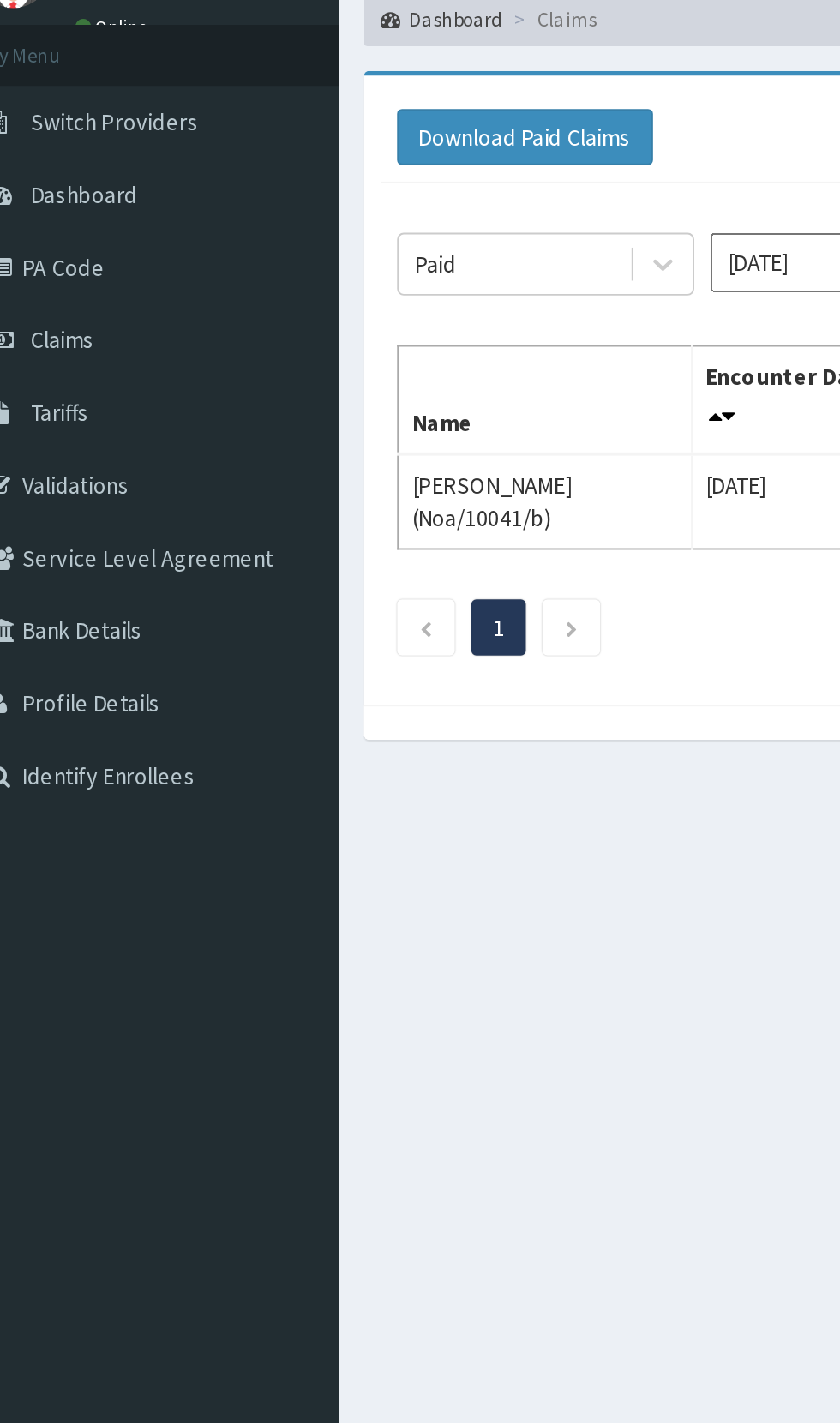
click at [437, 403] on ul "1" at bounding box center [518, 411] width 582 height 29
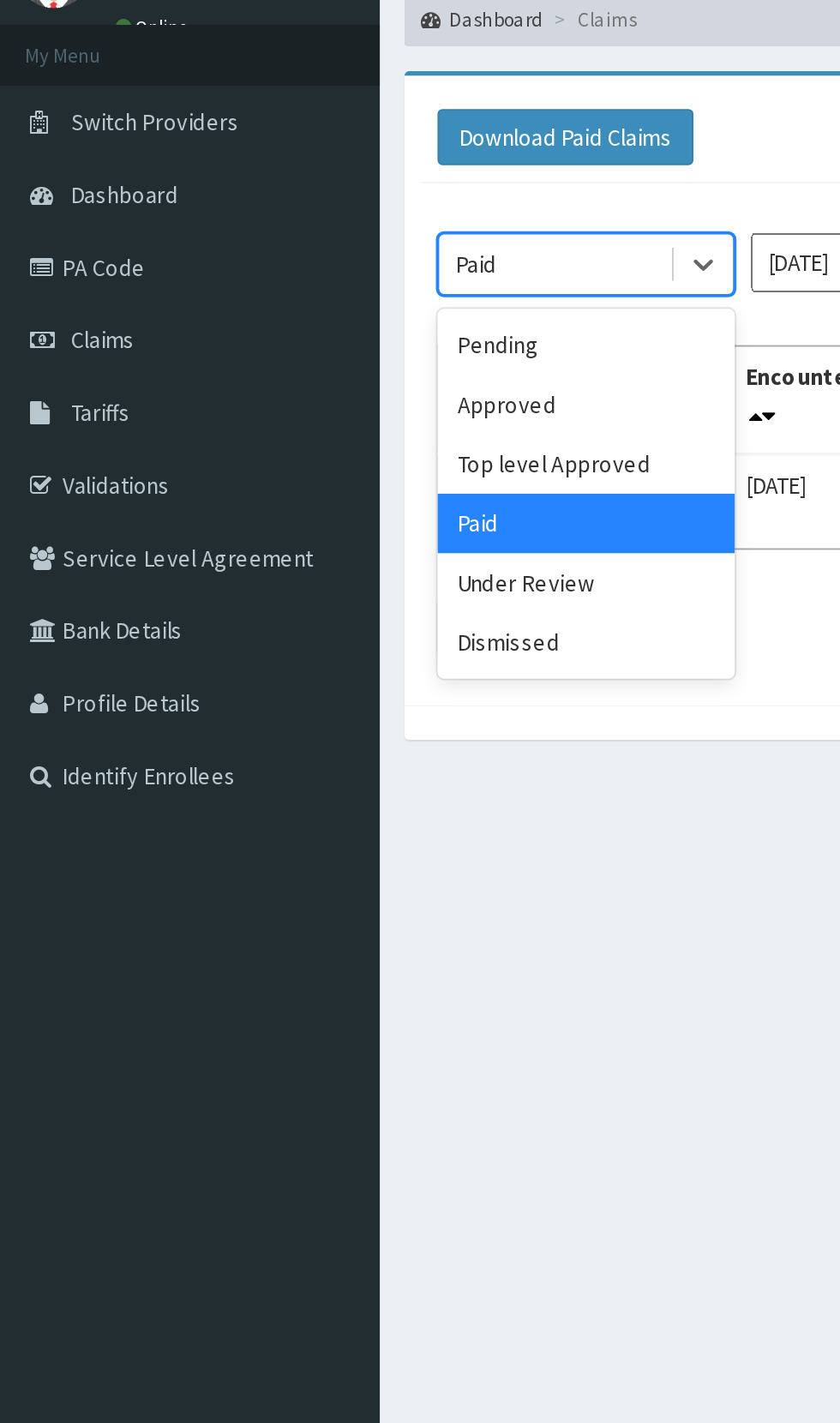
click at [281, 299] on div "Approved" at bounding box center [304, 295] width 154 height 31
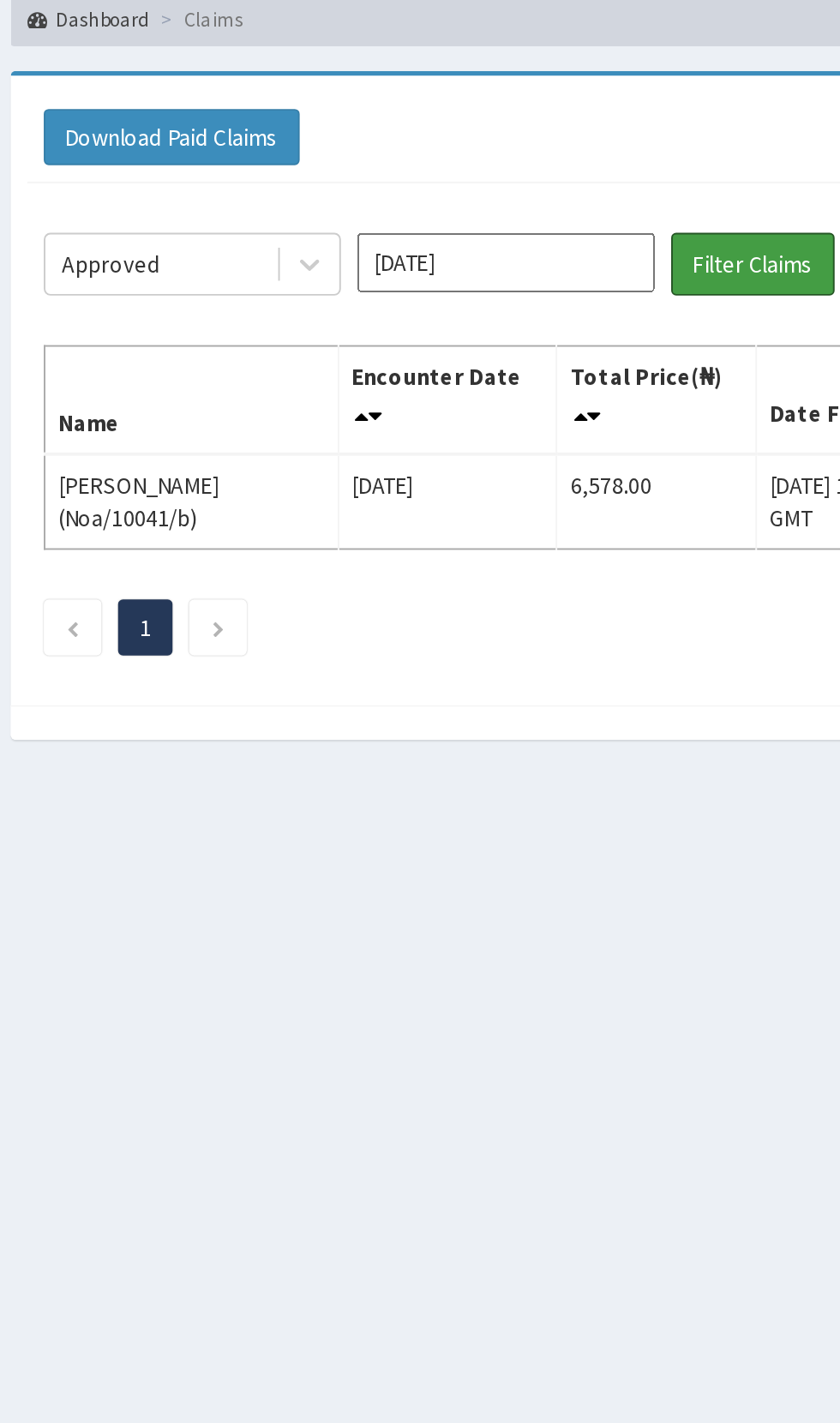
click at [589, 220] on button "Filter Claims" at bounding box center [595, 223] width 85 height 32
